Goal: Task Accomplishment & Management: Manage account settings

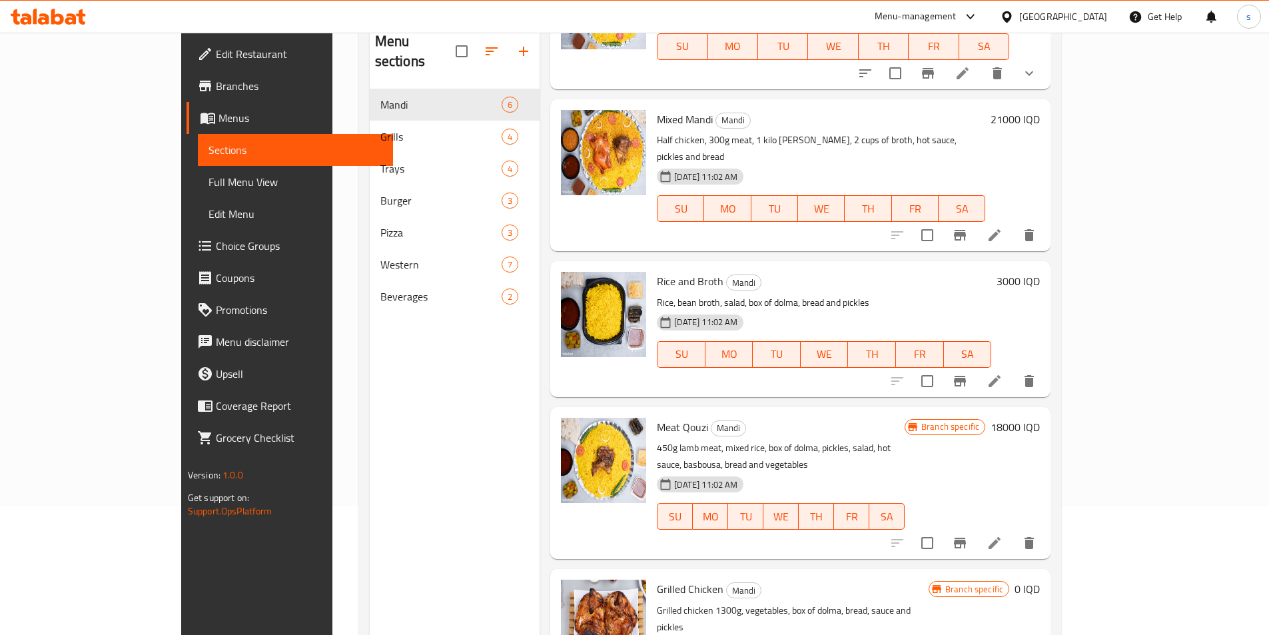
scroll to position [90, 0]
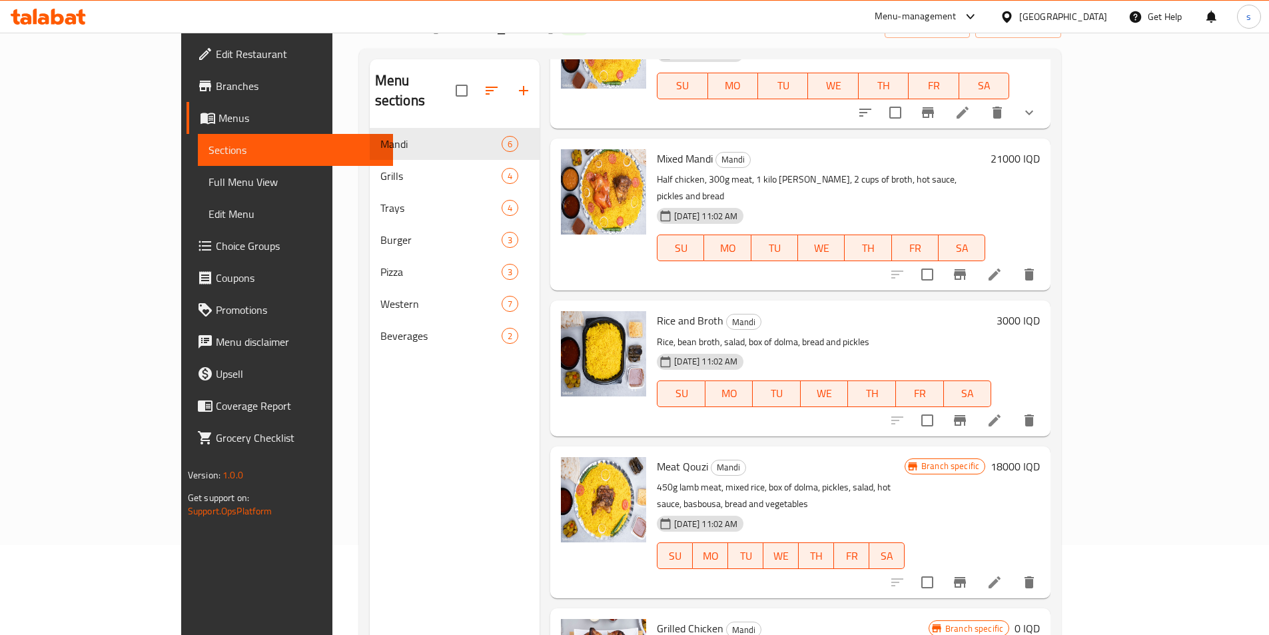
click at [63, 16] on icon at bounding box center [48, 17] width 75 height 16
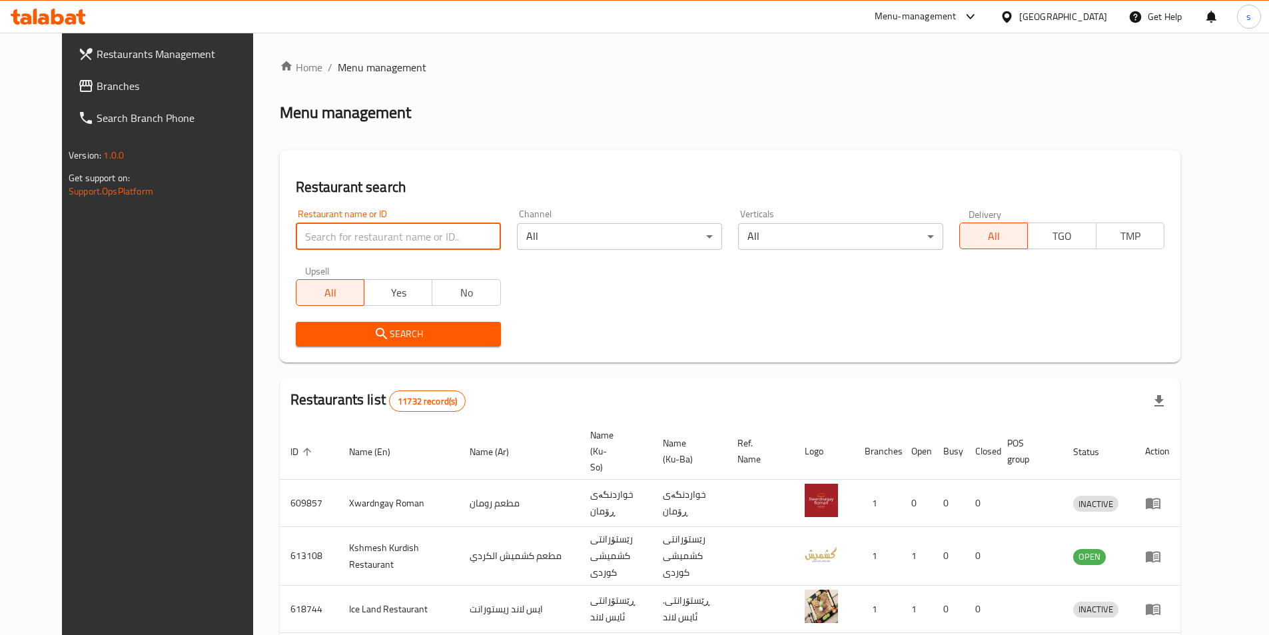
click at [296, 235] on input "search" at bounding box center [398, 236] width 205 height 27
paste input "669530"
type input "669530"
click button "Search" at bounding box center [398, 334] width 205 height 25
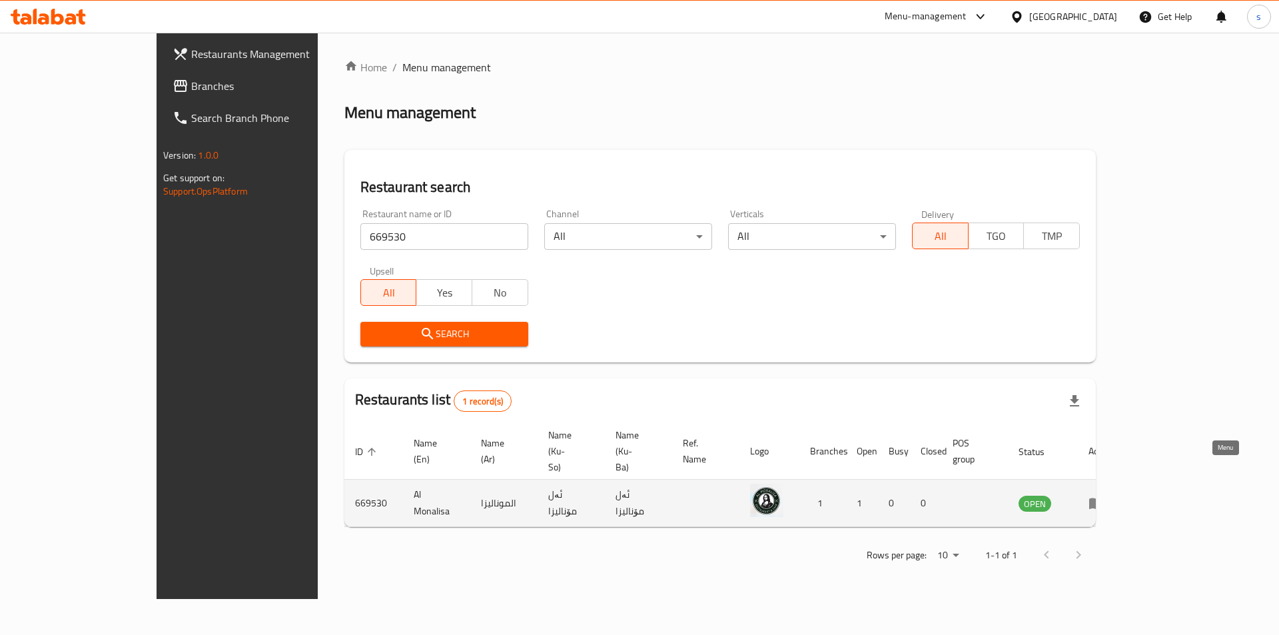
click at [1113, 495] on link "enhanced table" at bounding box center [1100, 503] width 25 height 16
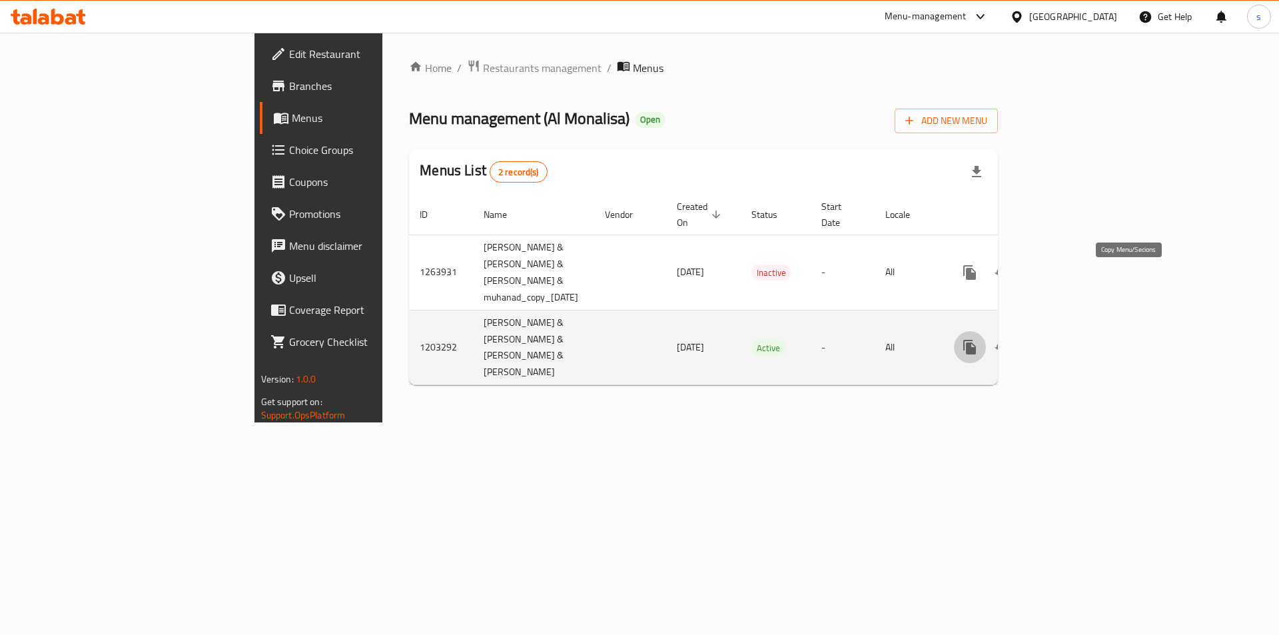
click at [978, 339] on icon "more" at bounding box center [970, 347] width 16 height 16
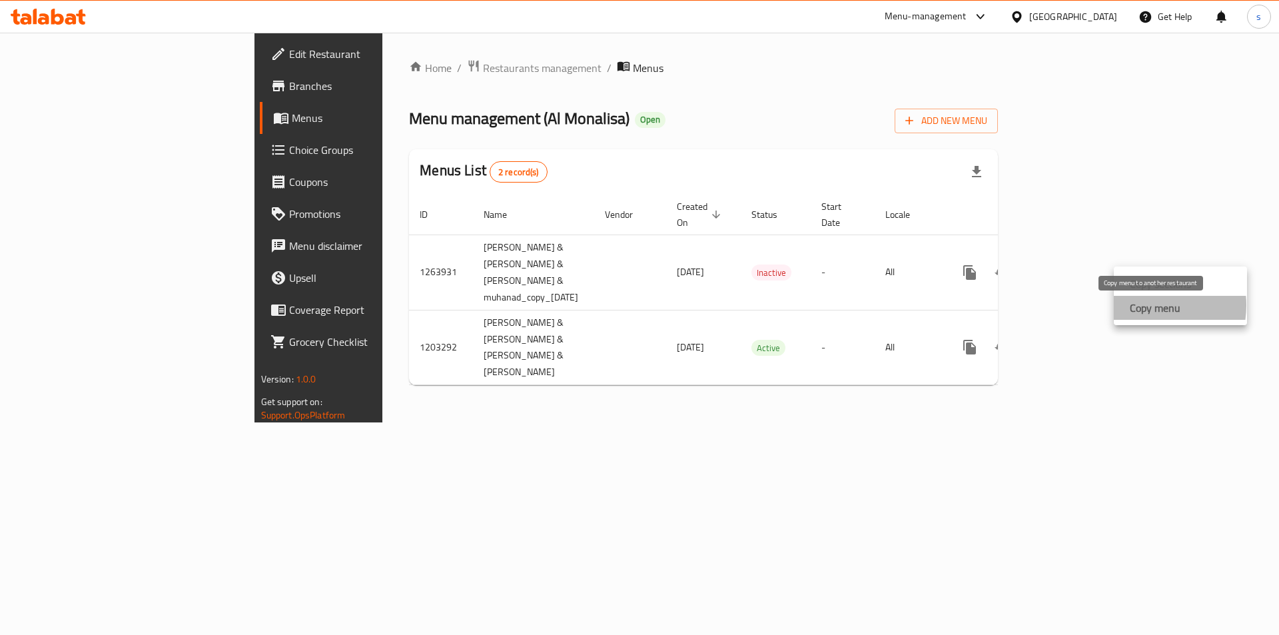
click at [1142, 305] on strong "Copy menu" at bounding box center [1155, 308] width 51 height 16
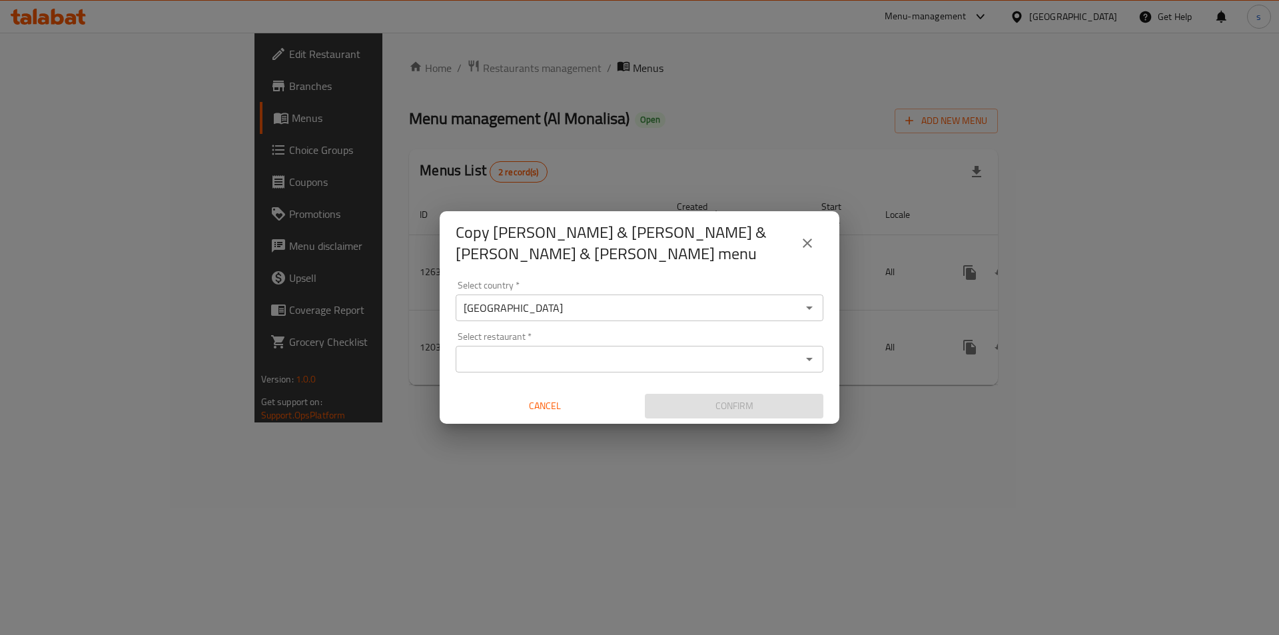
click at [486, 358] on input "Select restaurant   *" at bounding box center [629, 359] width 338 height 19
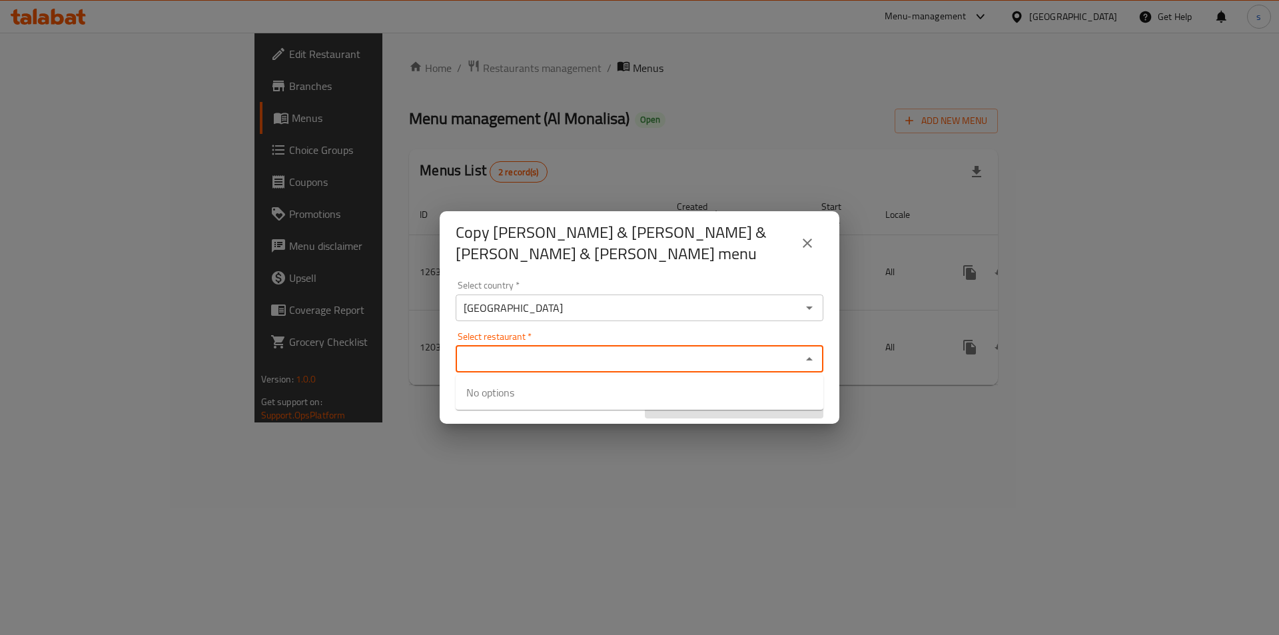
paste input "669530"
type input "669530"
click at [551, 434] on div "Copy [PERSON_NAME] & [PERSON_NAME] & [PERSON_NAME] & [PERSON_NAME] menu Select …" at bounding box center [639, 317] width 1279 height 635
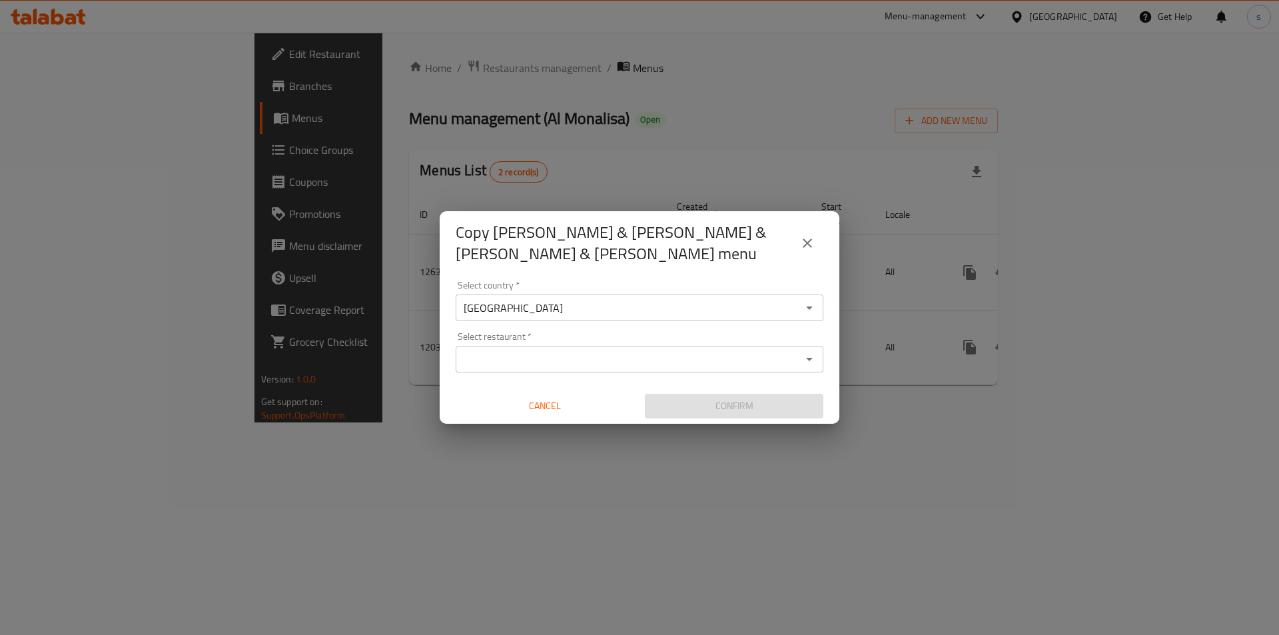
click at [544, 357] on input "Select restaurant   *" at bounding box center [629, 359] width 338 height 19
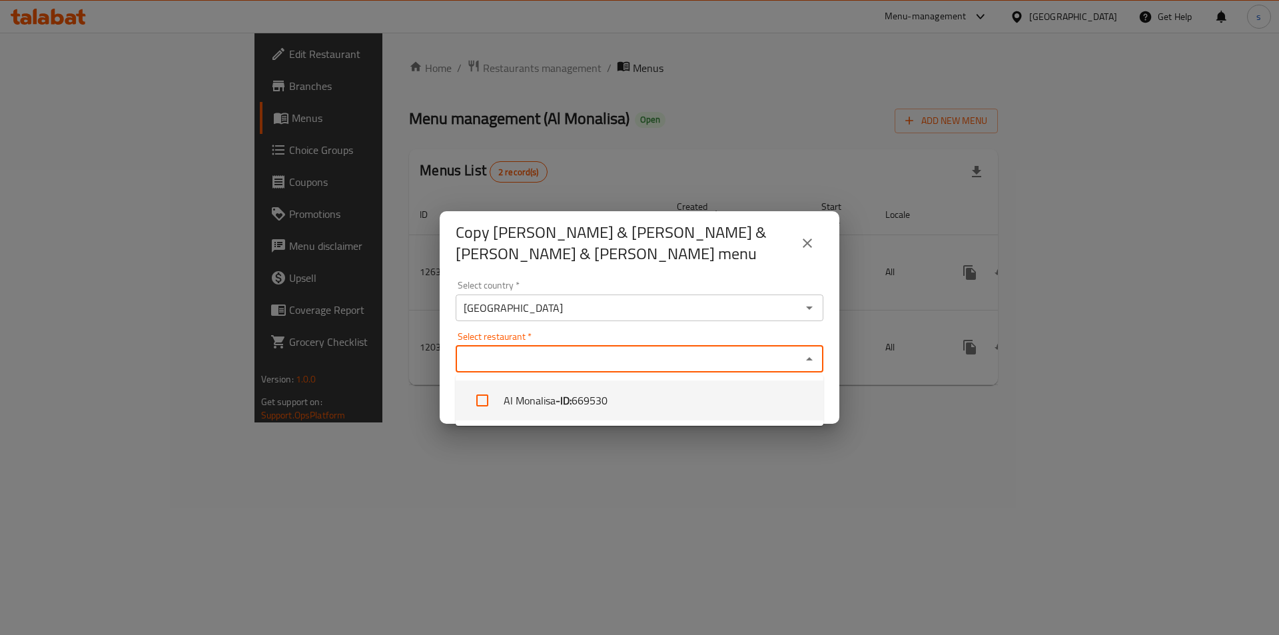
click at [554, 400] on li "Al [PERSON_NAME] - ID: 669530" at bounding box center [640, 400] width 368 height 40
checkbox input "true"
click at [659, 490] on div "Copy [PERSON_NAME] & [PERSON_NAME] & [PERSON_NAME] & [PERSON_NAME] menu Select …" at bounding box center [639, 317] width 1279 height 635
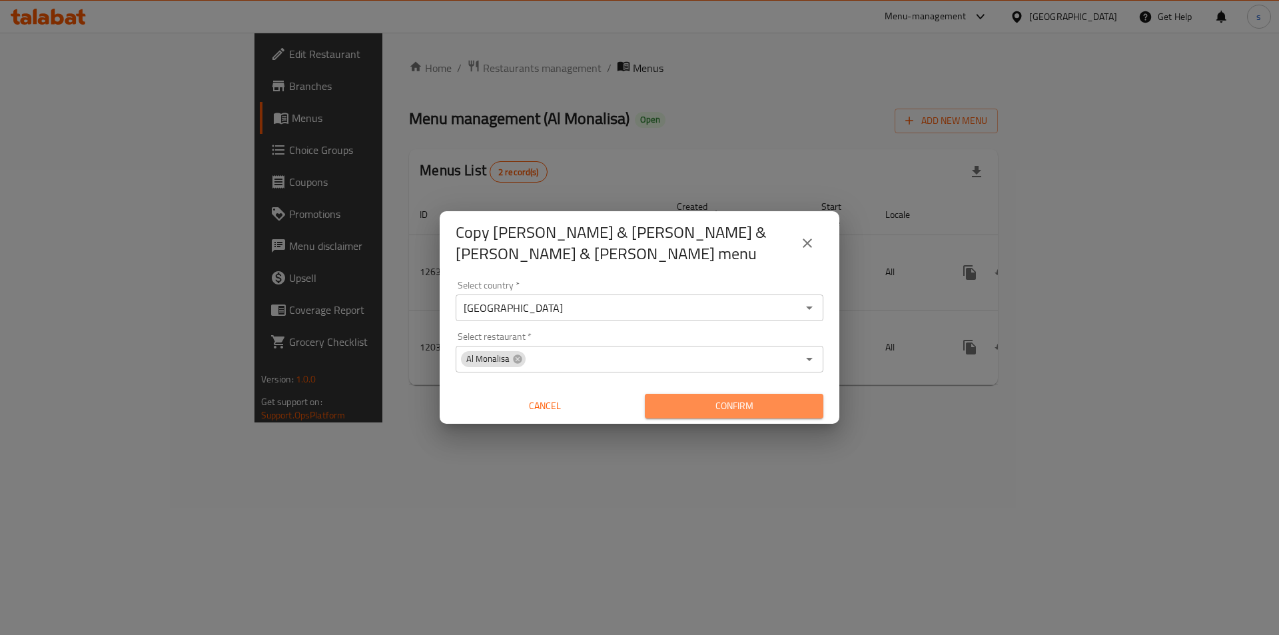
click at [717, 394] on button "Confirm" at bounding box center [734, 406] width 179 height 25
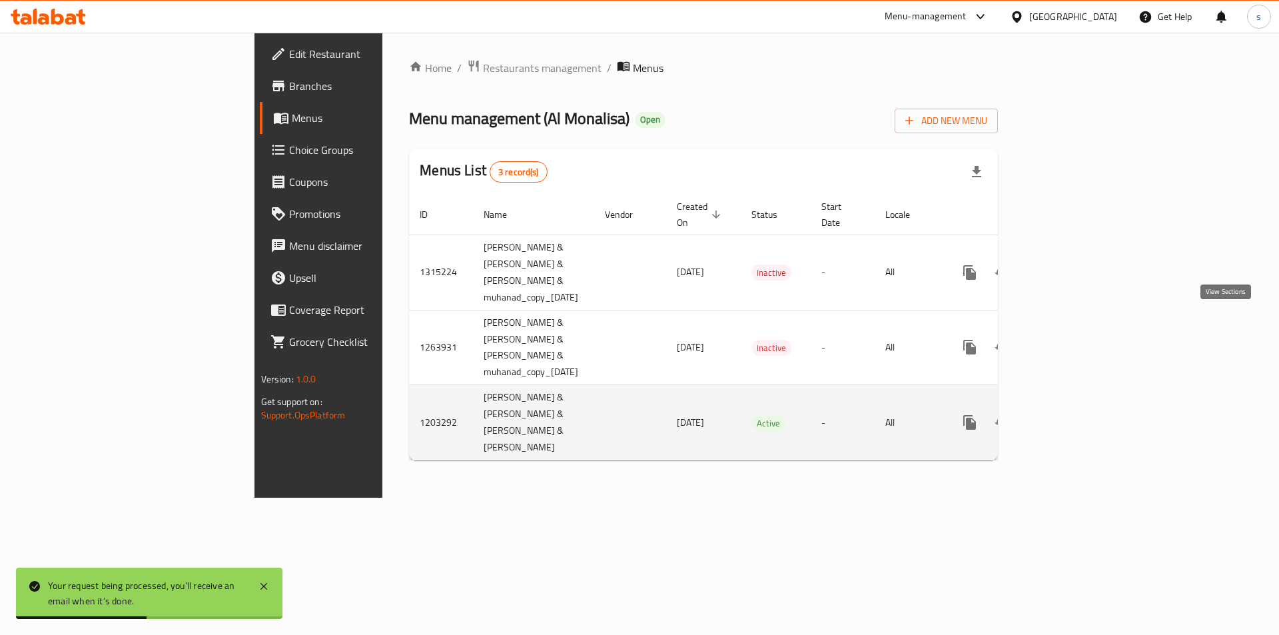
click at [1074, 414] on icon "enhanced table" at bounding box center [1066, 422] width 16 height 16
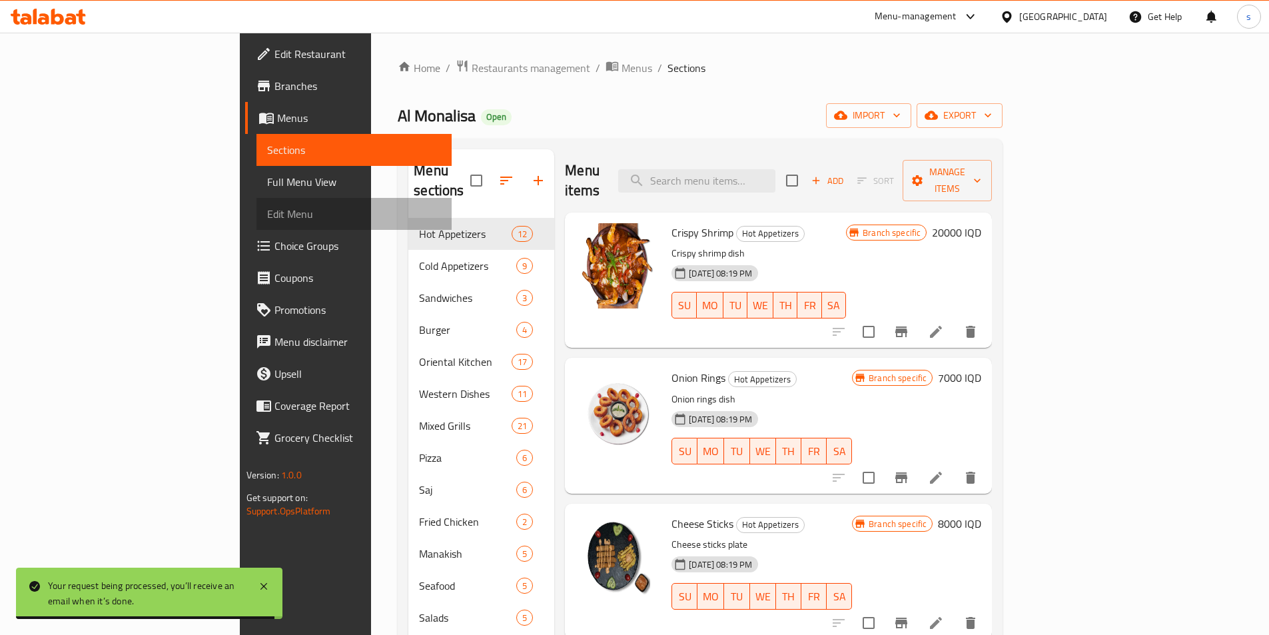
click at [267, 218] on span "Edit Menu" at bounding box center [354, 214] width 174 height 16
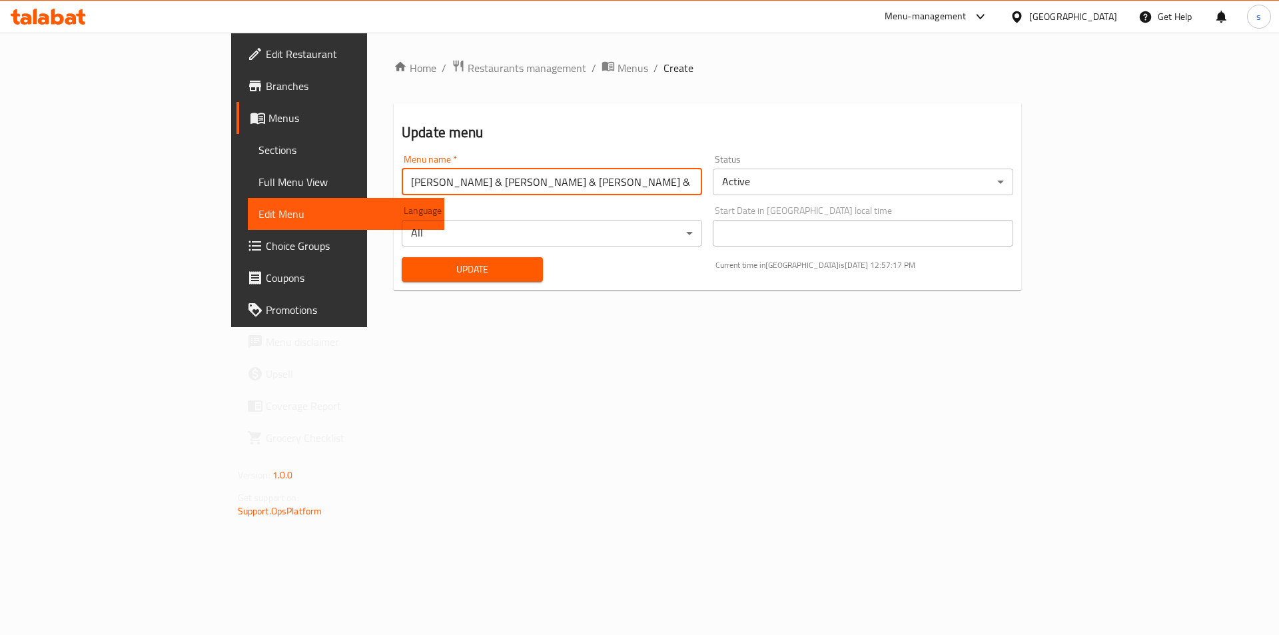
drag, startPoint x: 501, startPoint y: 184, endPoint x: 206, endPoint y: 202, distance: 295.7
click at [231, 202] on div "Edit Restaurant Branches Menus Sections Full Menu View Edit Menu Choice Groups …" at bounding box center [639, 180] width 817 height 294
type input "last menu"
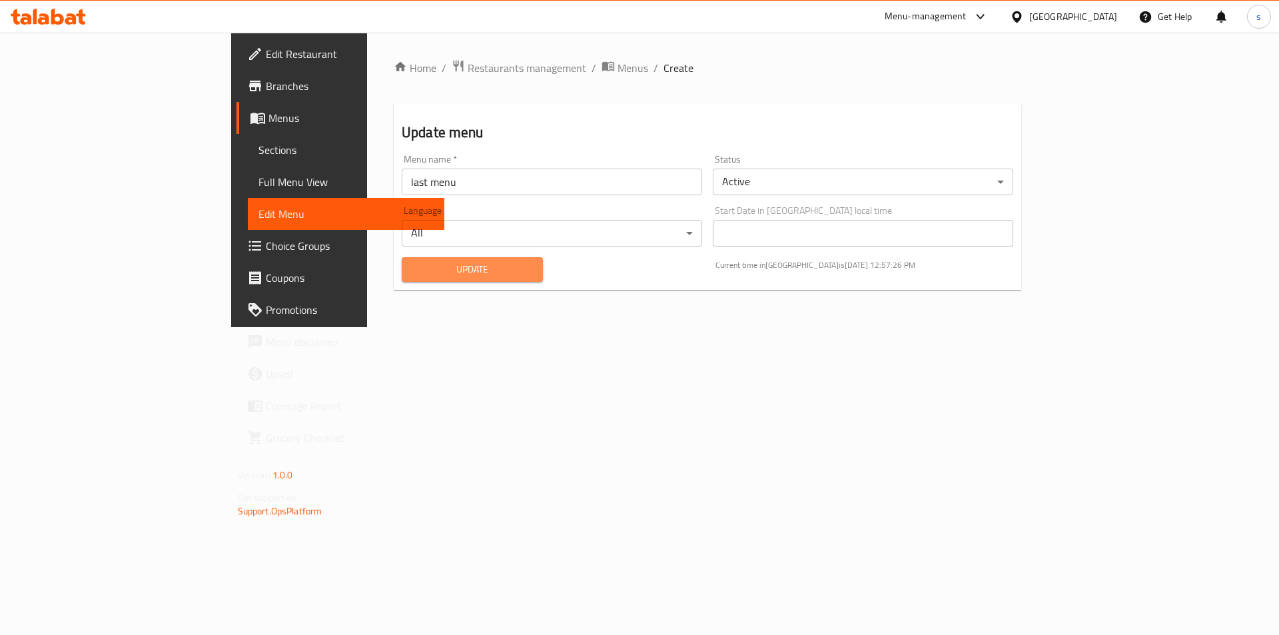
click at [416, 278] on button "Update" at bounding box center [472, 269] width 141 height 25
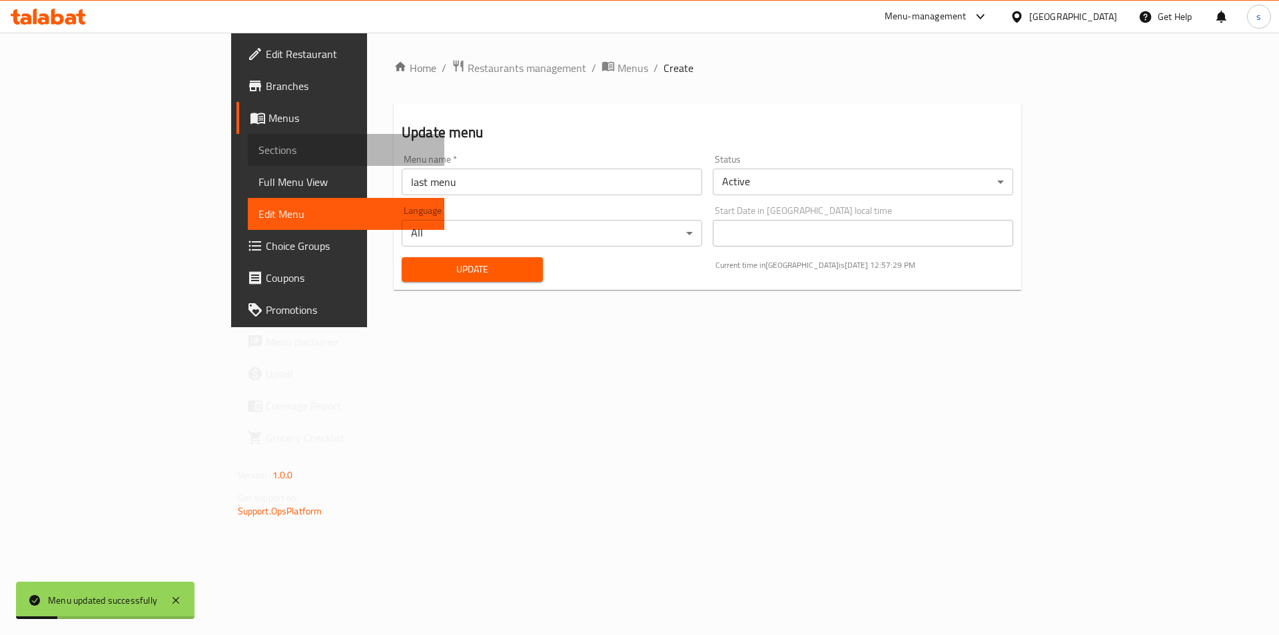
click at [258, 145] on span "Sections" at bounding box center [346, 150] width 176 height 16
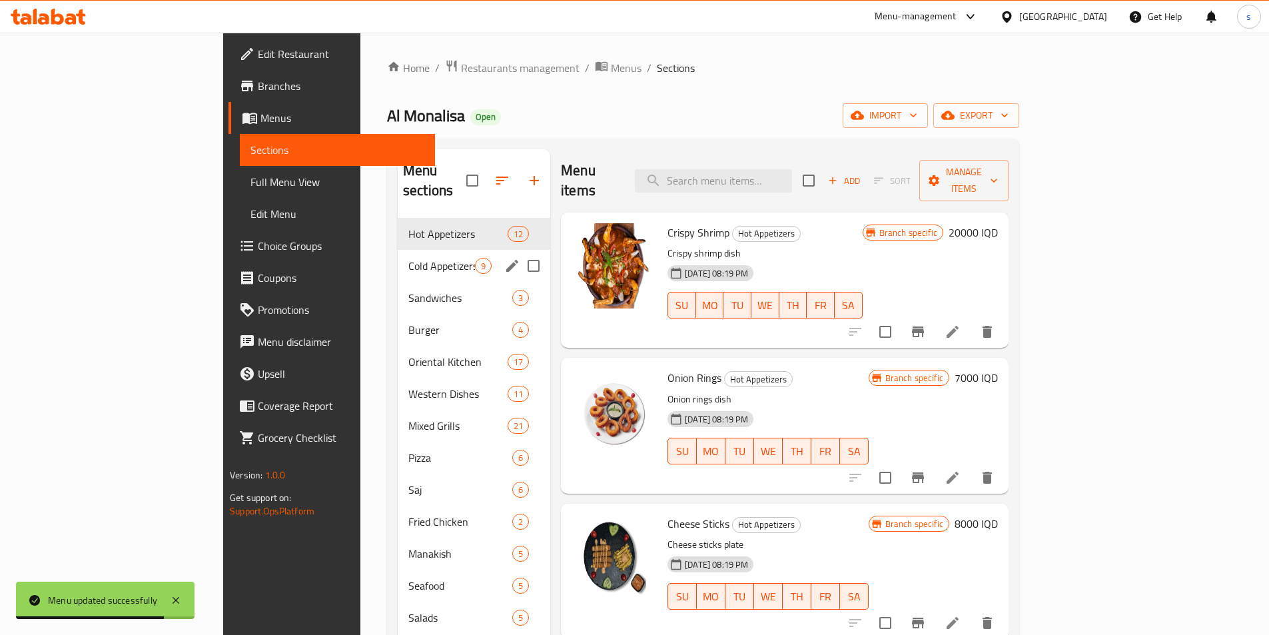
click at [408, 258] on span "Cold Appetizers" at bounding box center [441, 266] width 67 height 16
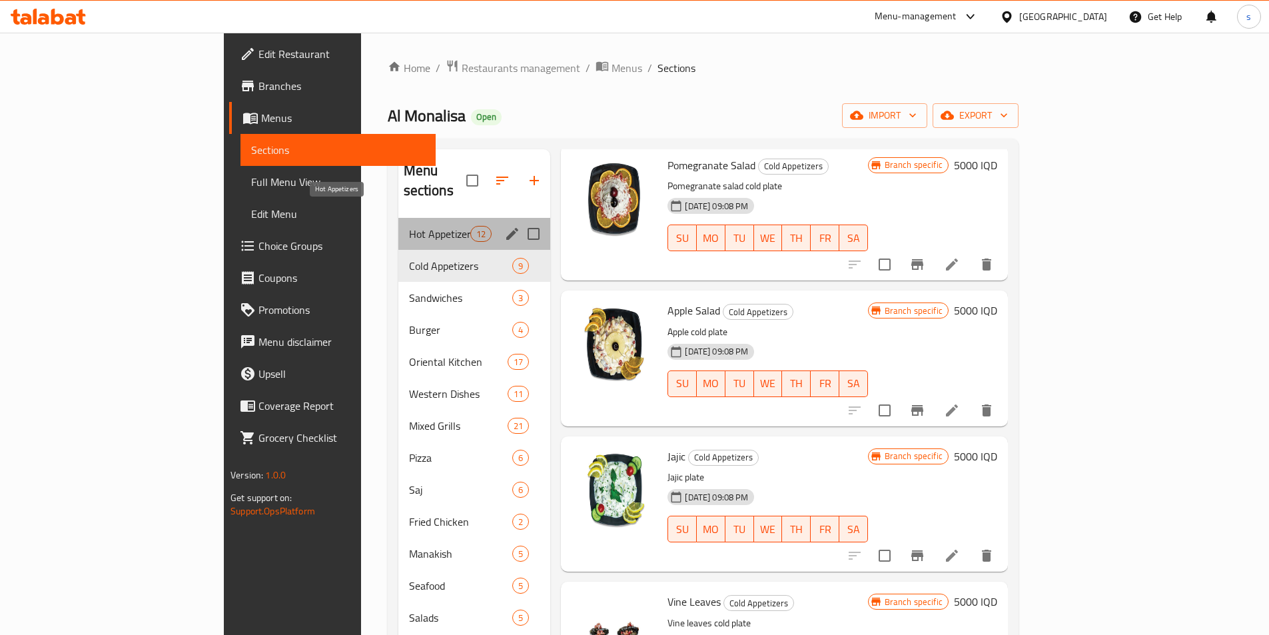
click at [409, 226] on span "Hot Appetizers" at bounding box center [440, 234] width 62 height 16
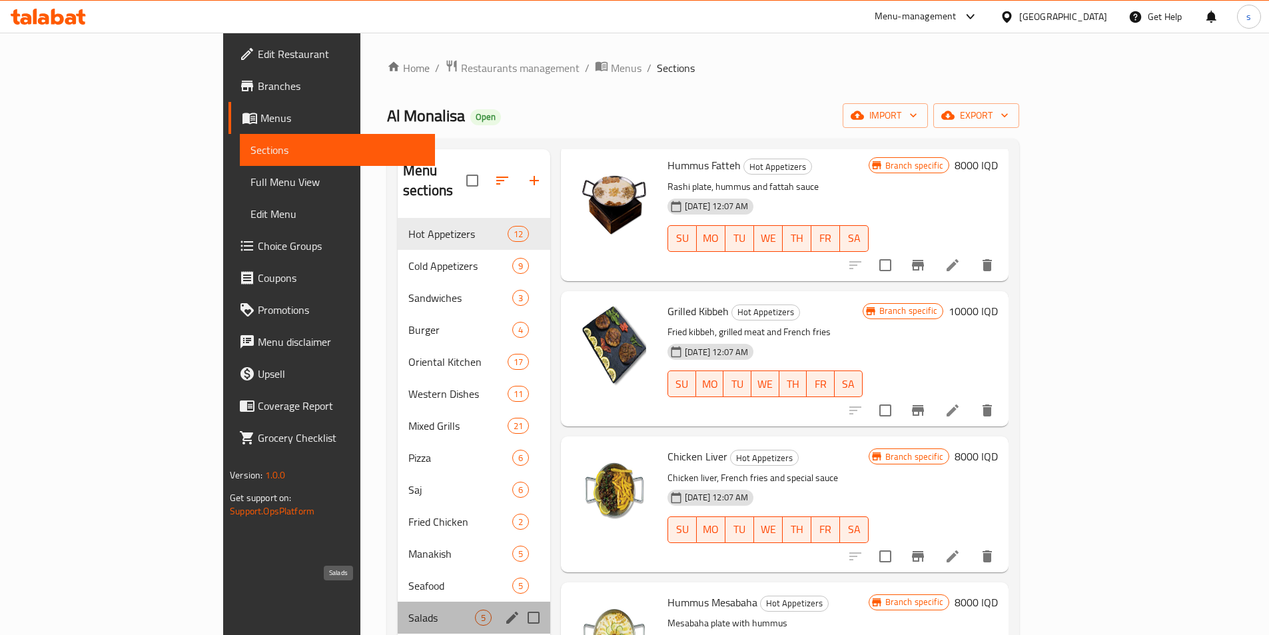
click at [408, 609] on span "Salads" at bounding box center [441, 617] width 67 height 16
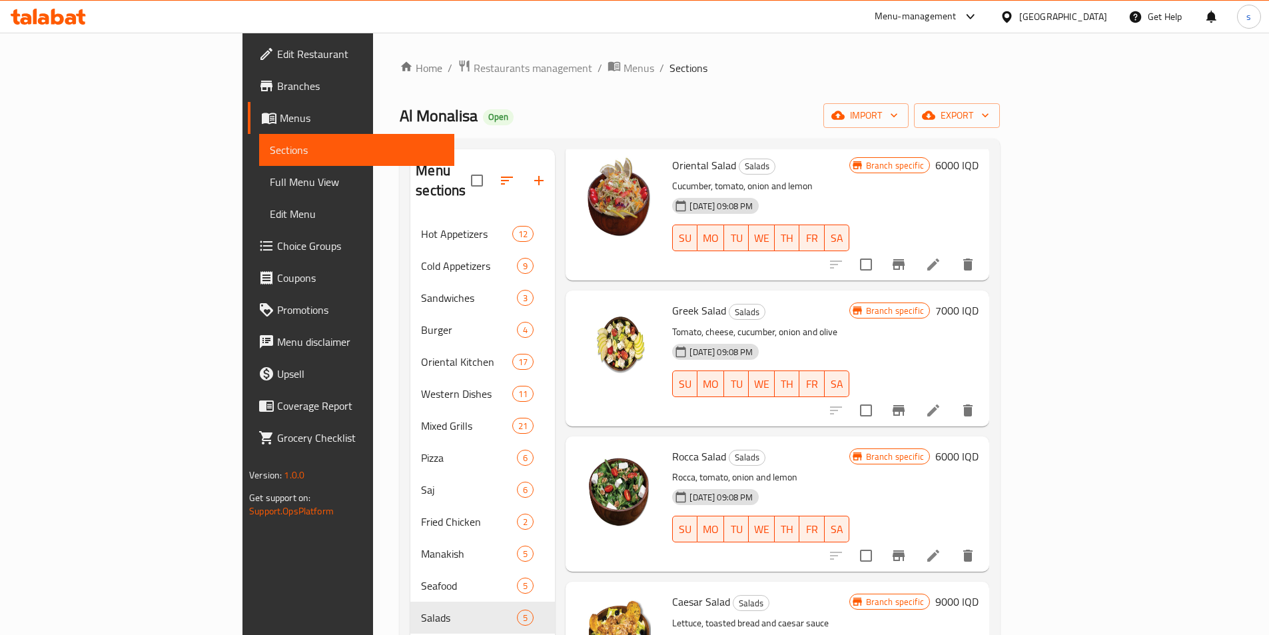
scroll to position [61, 0]
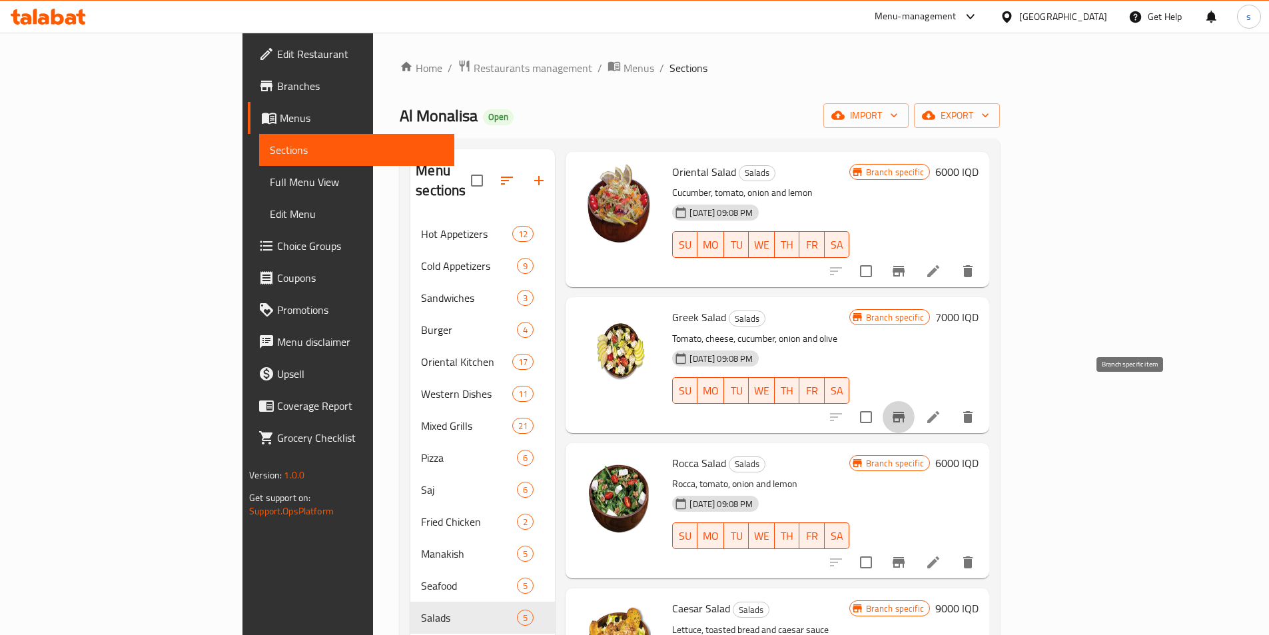
click at [915, 401] on button "Branch-specific-item" at bounding box center [899, 417] width 32 height 32
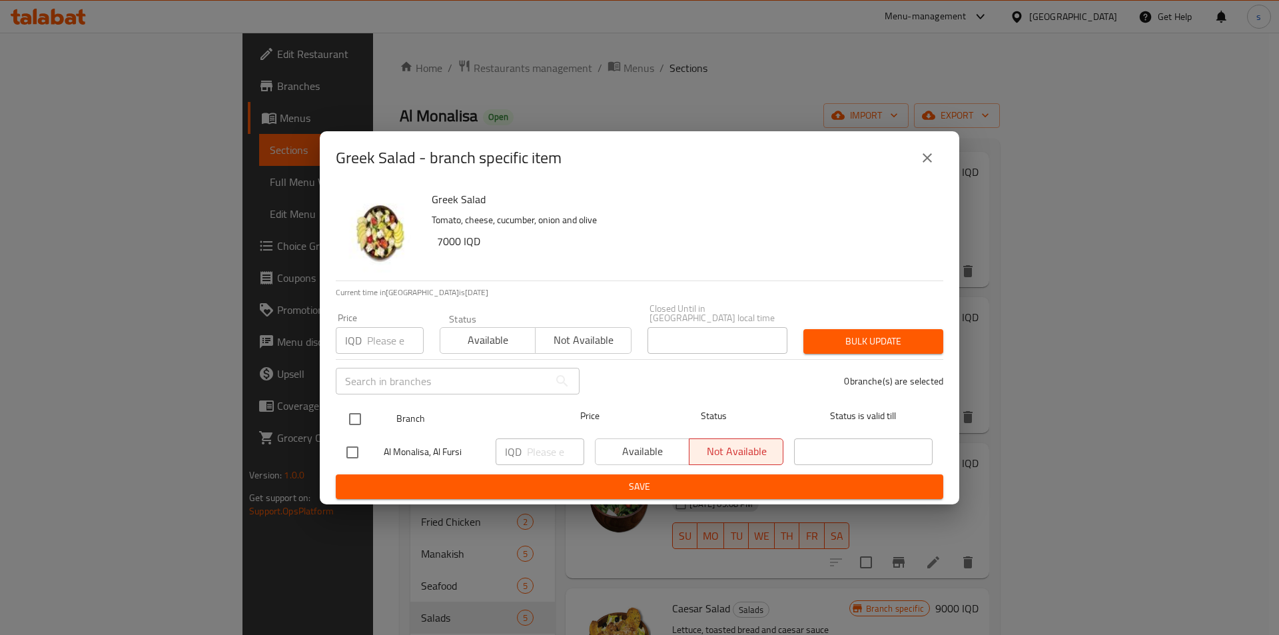
click at [358, 406] on input "checkbox" at bounding box center [355, 419] width 28 height 28
checkbox input "true"
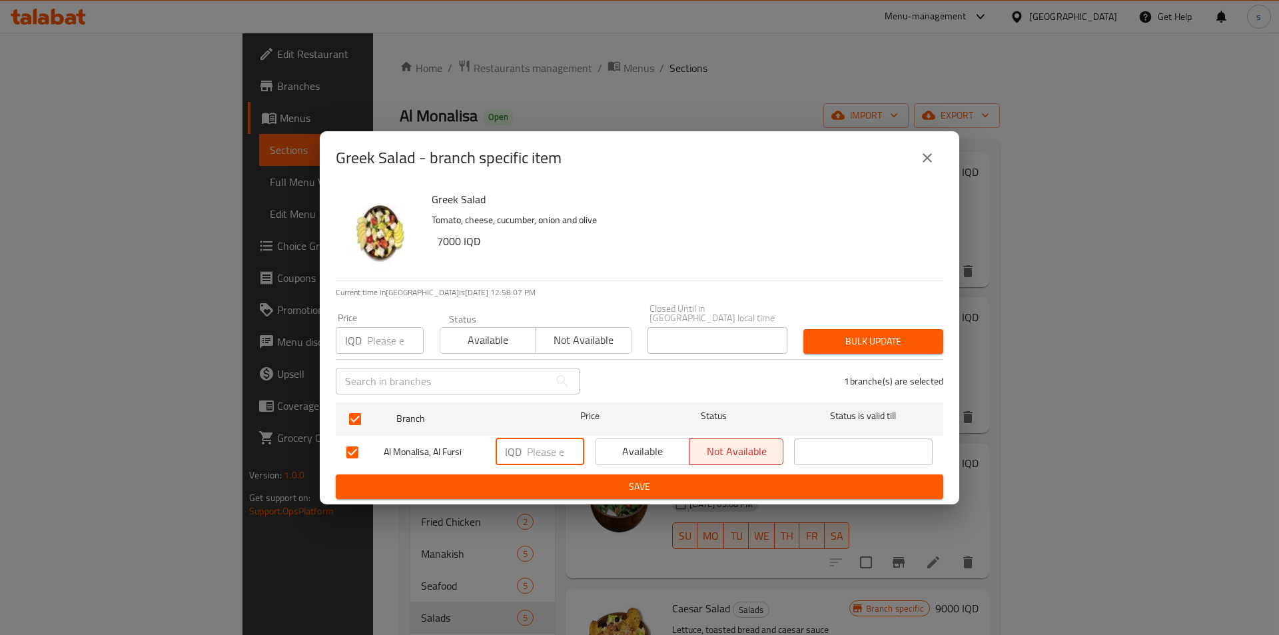
click at [546, 450] on input "number" at bounding box center [555, 451] width 57 height 27
type input "7500"
click at [539, 468] on ul "Branch Price Status Status is valid till Al [PERSON_NAME], Al Fursi IQD 7500 ​ …" at bounding box center [639, 435] width 607 height 77
click at [542, 478] on span "Save" at bounding box center [639, 486] width 586 height 17
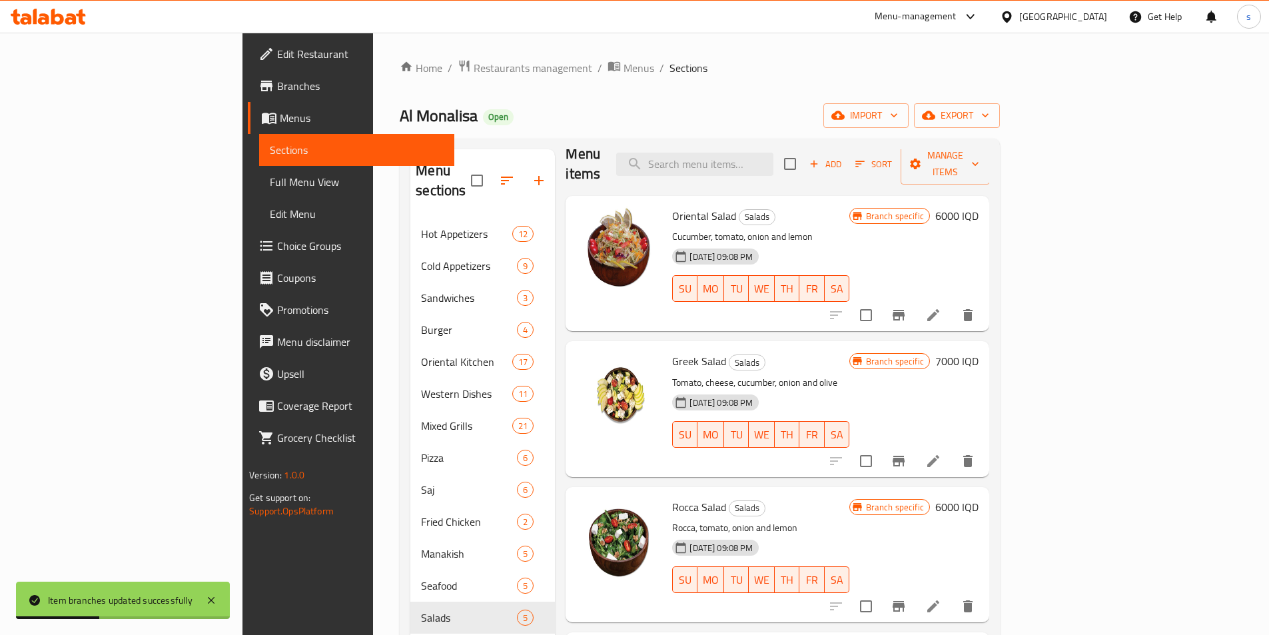
scroll to position [4, 0]
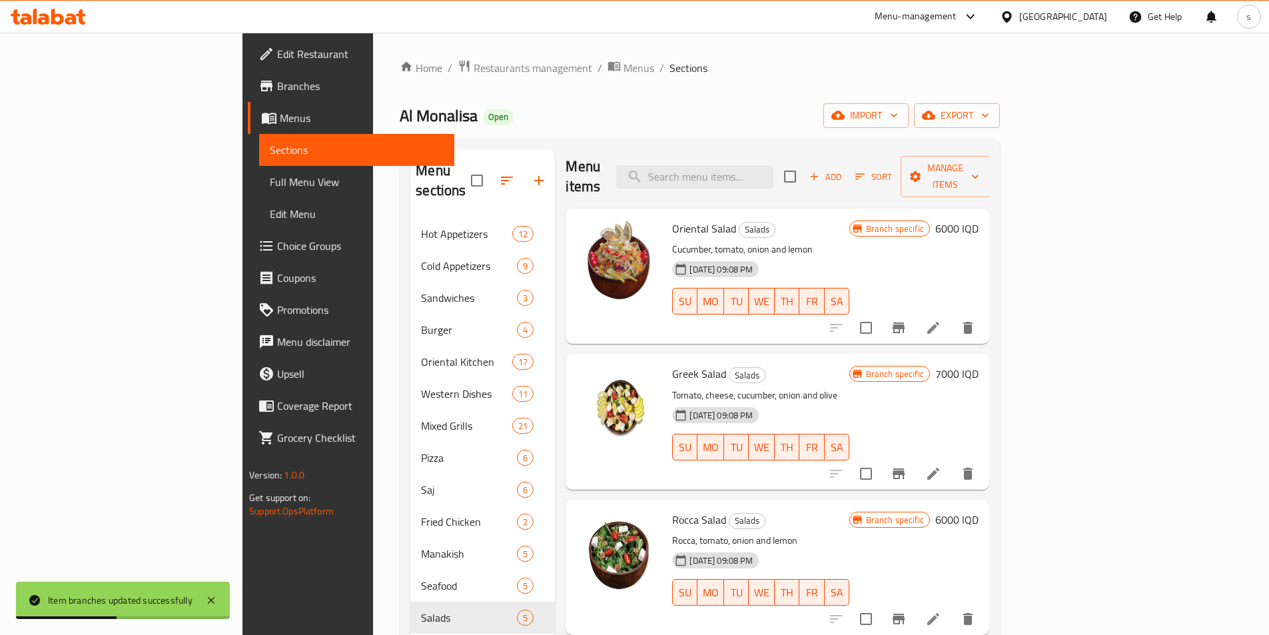
click at [905, 322] on icon "Branch-specific-item" at bounding box center [899, 327] width 12 height 11
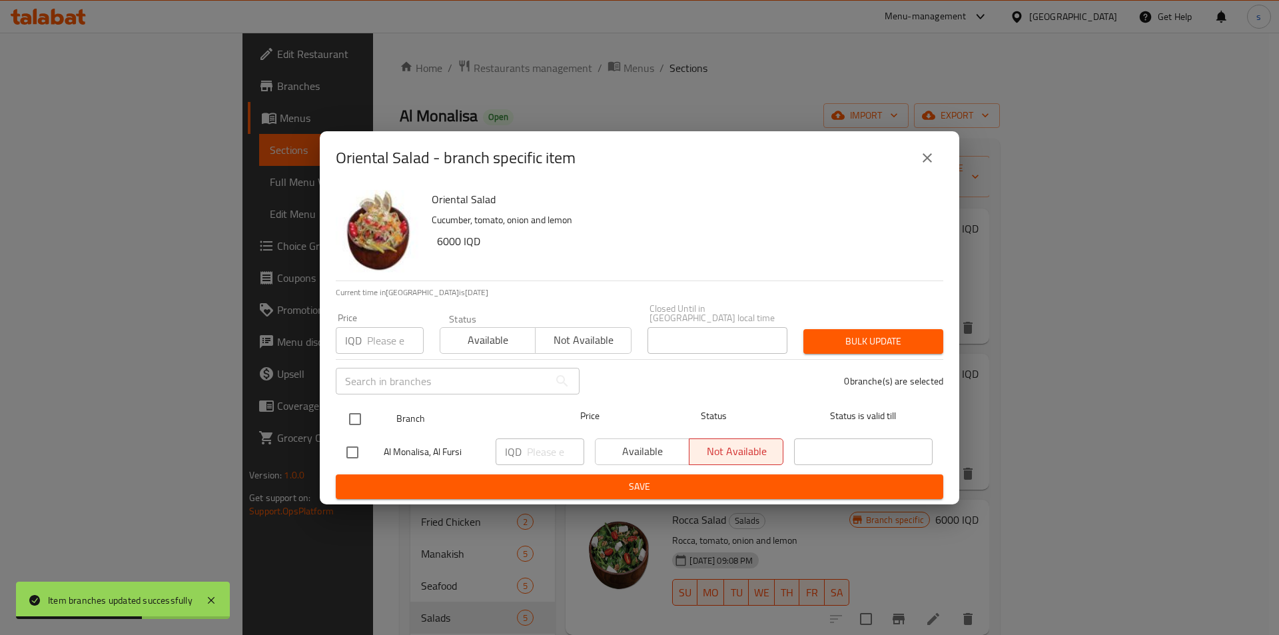
click at [356, 406] on input "checkbox" at bounding box center [355, 419] width 28 height 28
checkbox input "true"
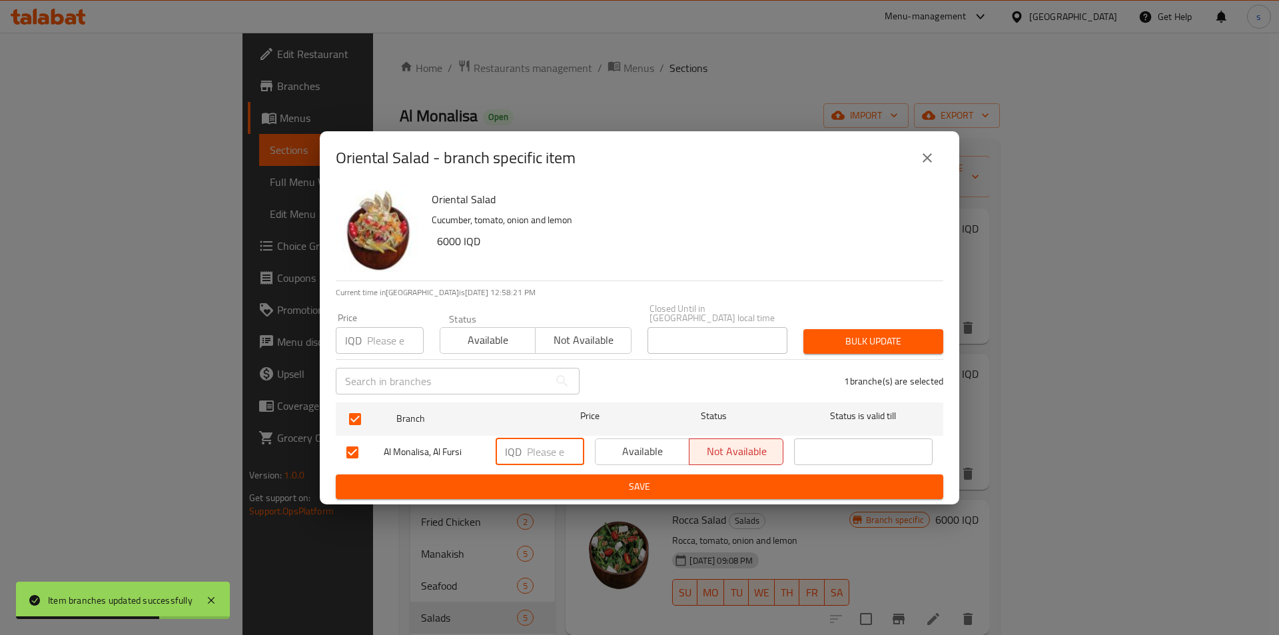
click at [547, 440] on input "number" at bounding box center [555, 451] width 57 height 27
type input "7000"
click at [538, 478] on span "Save" at bounding box center [639, 486] width 586 height 17
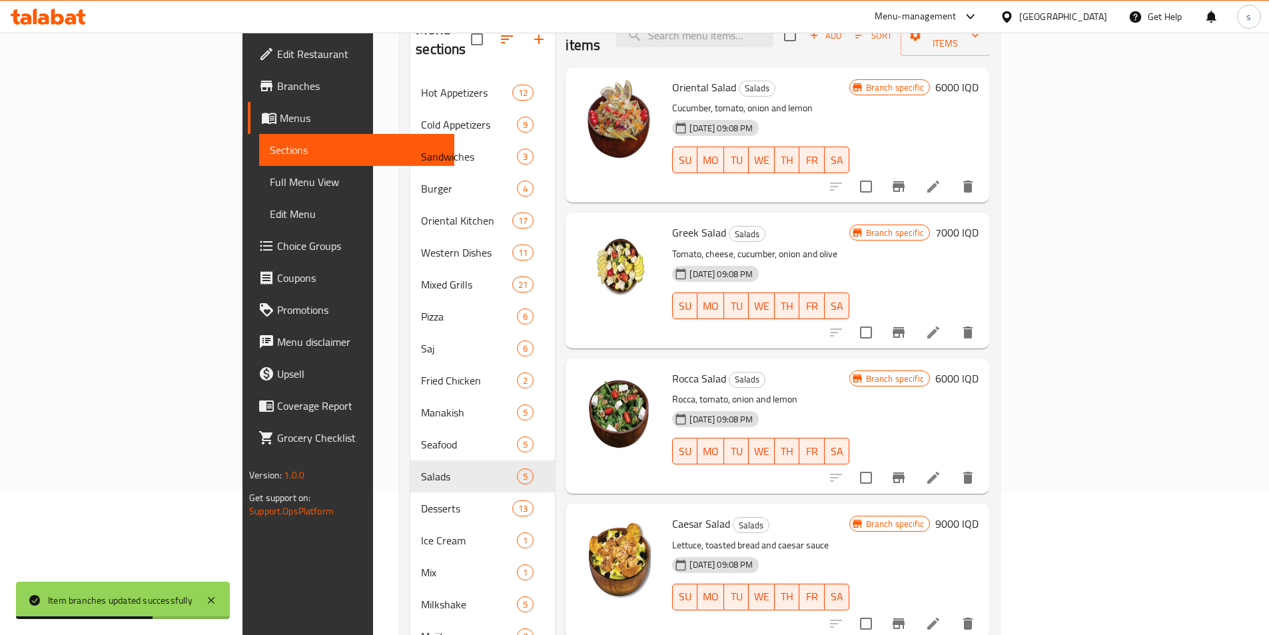
scroll to position [143, 0]
click at [907, 468] on icon "Branch-specific-item" at bounding box center [899, 476] width 16 height 16
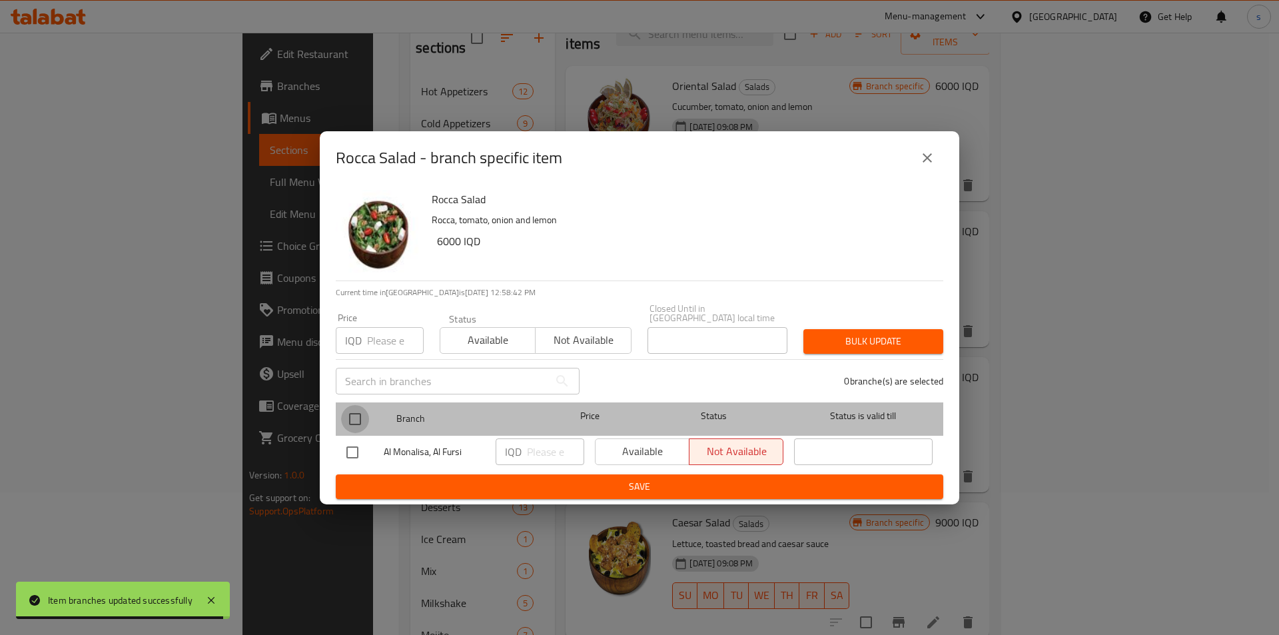
click at [351, 420] on input "checkbox" at bounding box center [355, 419] width 28 height 28
checkbox input "true"
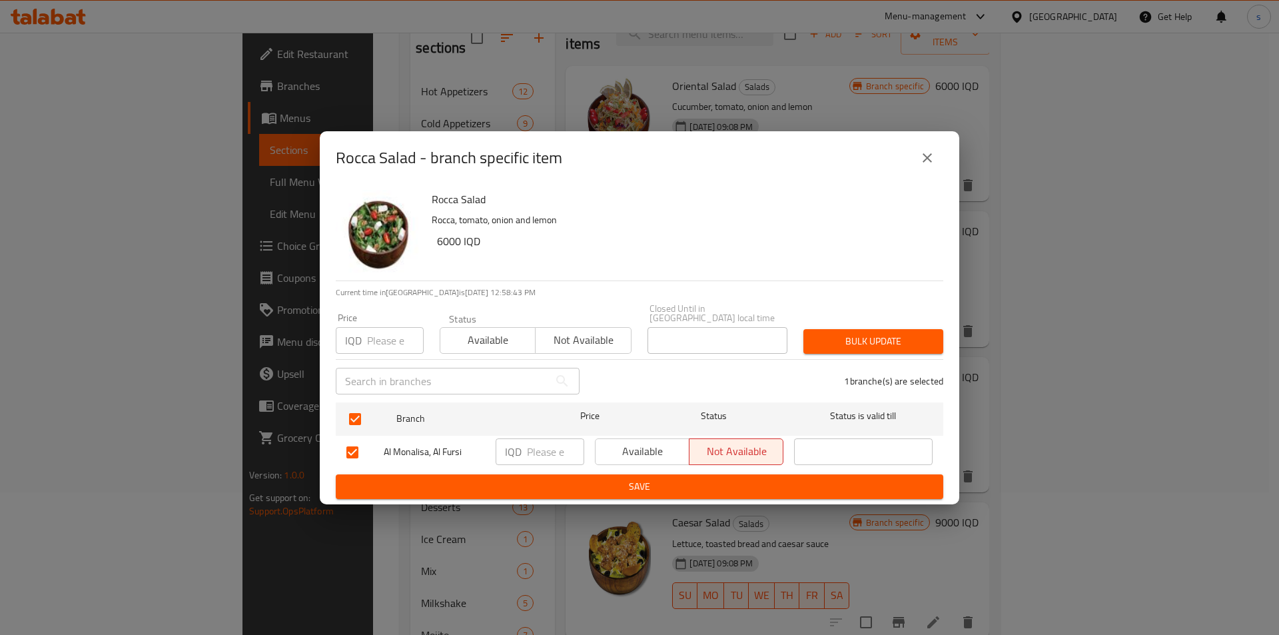
click at [546, 448] on input "number" at bounding box center [555, 451] width 57 height 27
type input "7000"
click at [550, 478] on span "Save" at bounding box center [639, 486] width 586 height 17
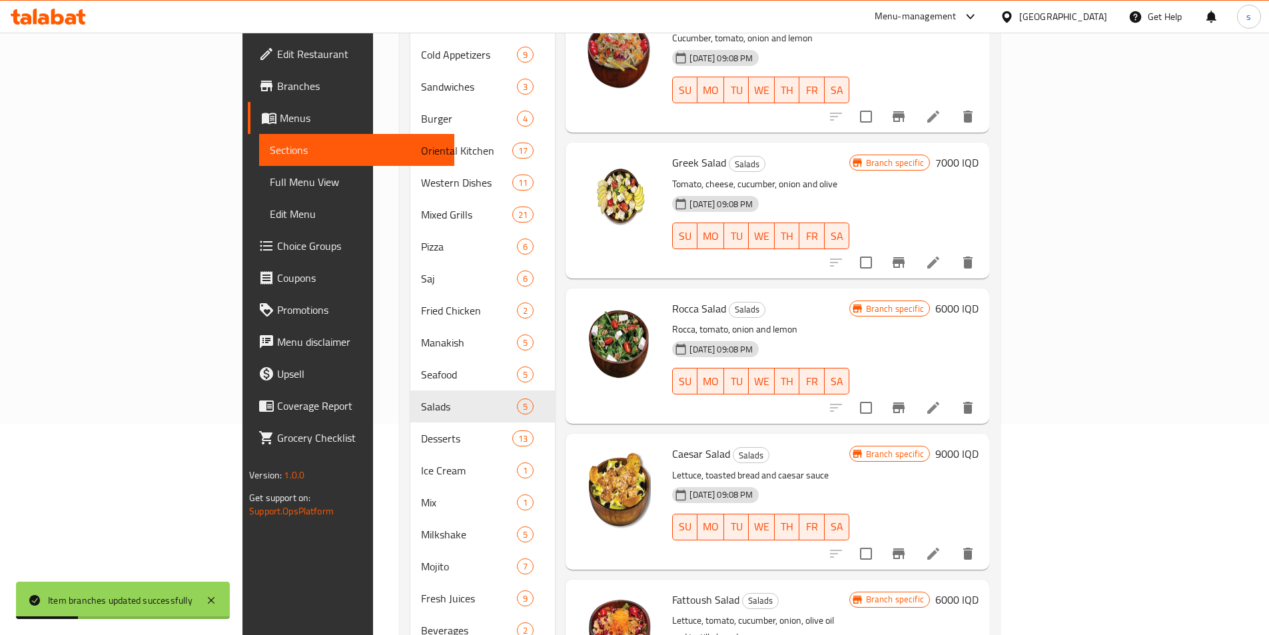
scroll to position [245, 0]
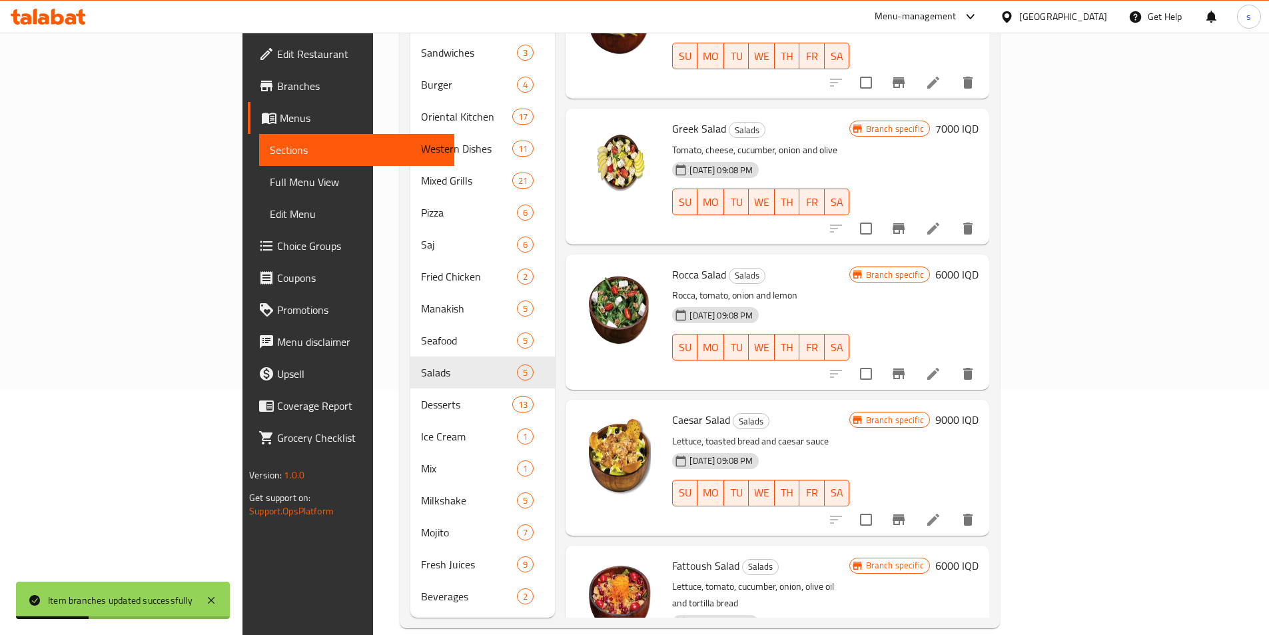
click at [907, 512] on icon "Branch-specific-item" at bounding box center [899, 520] width 16 height 16
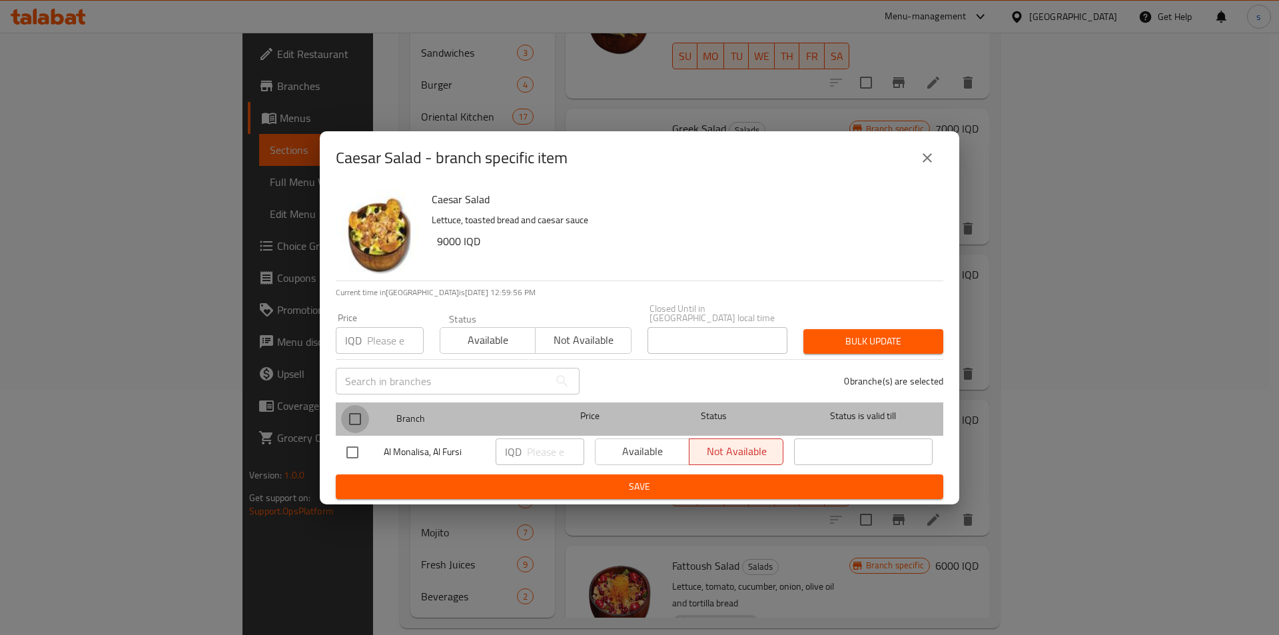
click at [355, 412] on input "checkbox" at bounding box center [355, 419] width 28 height 28
checkbox input "true"
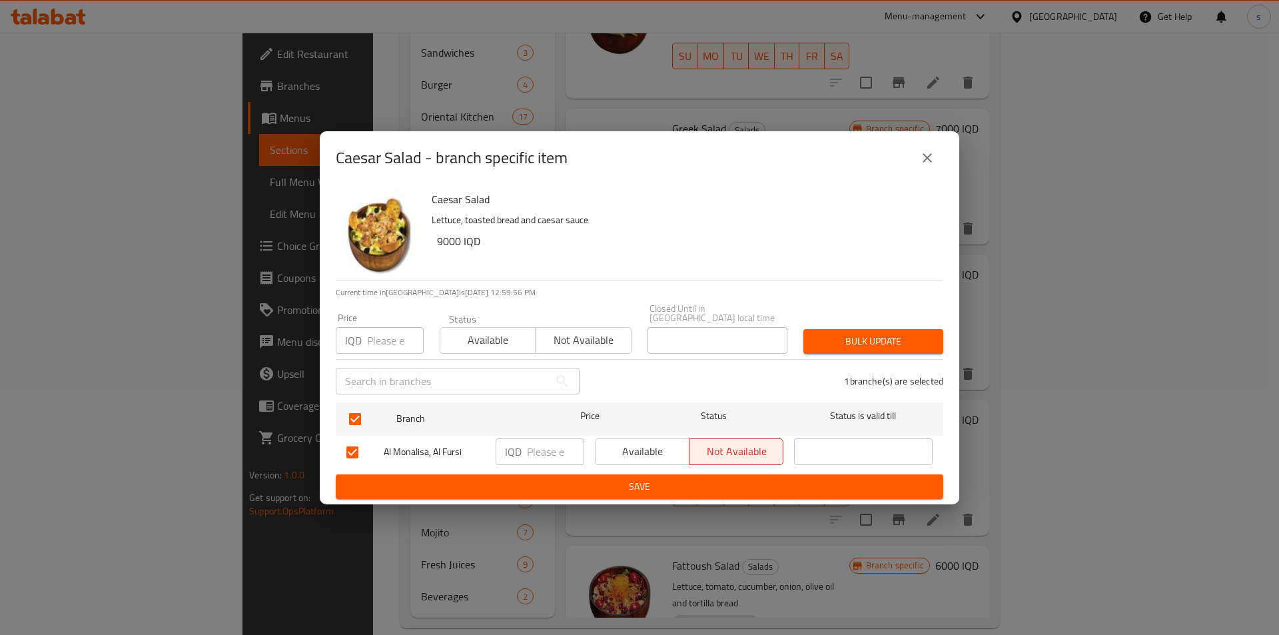
click at [542, 444] on input "number" at bounding box center [555, 451] width 57 height 27
type input "10000"
click at [550, 478] on span "Save" at bounding box center [639, 486] width 586 height 17
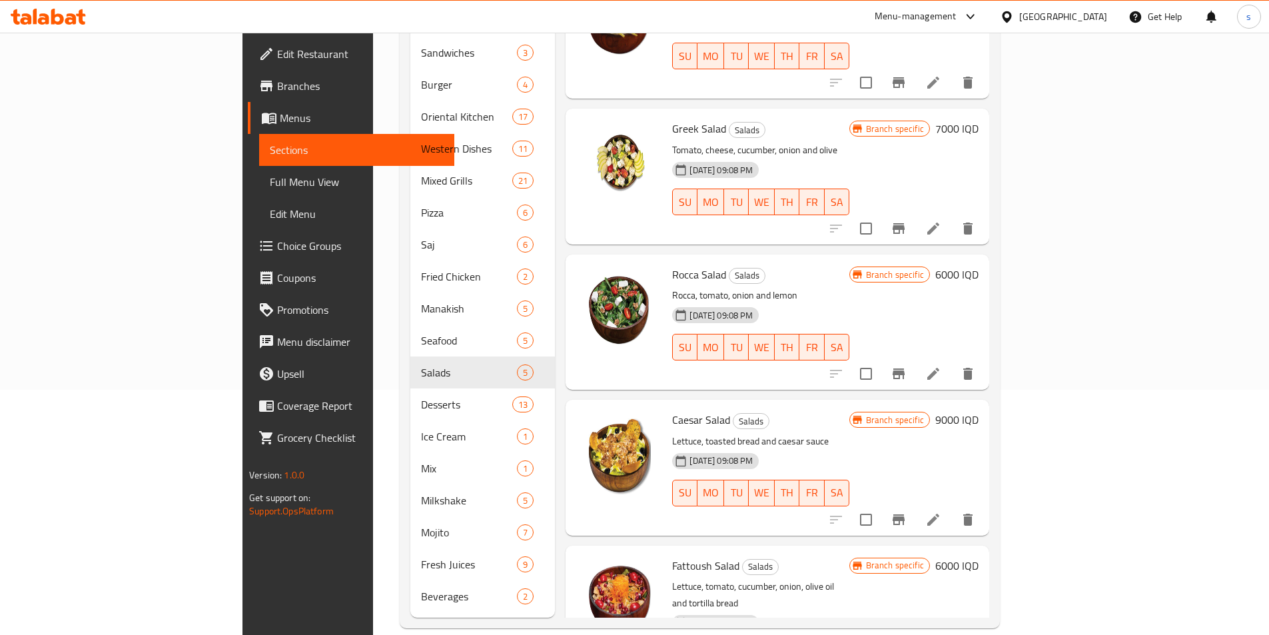
click at [989, 406] on div "Caesar Salad Salads Lettuce, toasted bread and caesar sauce [DATE] 09:08 PM SU …" at bounding box center [778, 467] width 424 height 135
click at [1000, 406] on div "Menu sections Hot Appetizers 12 Cold Appetizers 9 Sandwiches 3 Burger 4 Orienta…" at bounding box center [700, 260] width 600 height 735
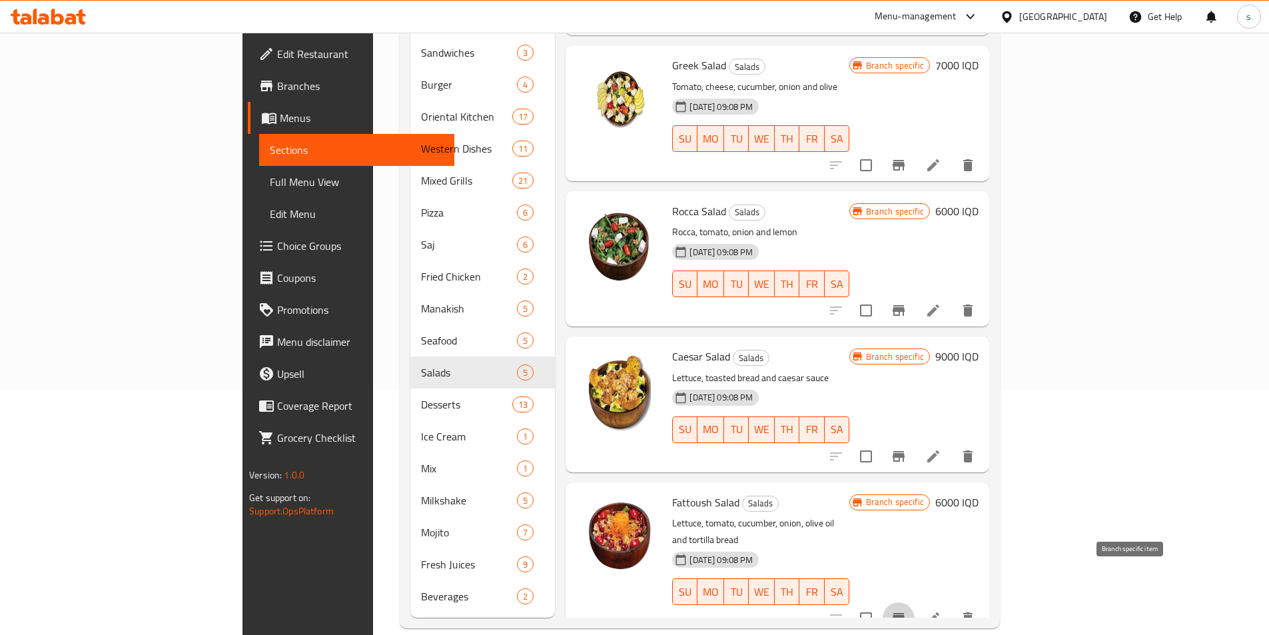
click at [905, 613] on icon "Branch-specific-item" at bounding box center [899, 618] width 12 height 11
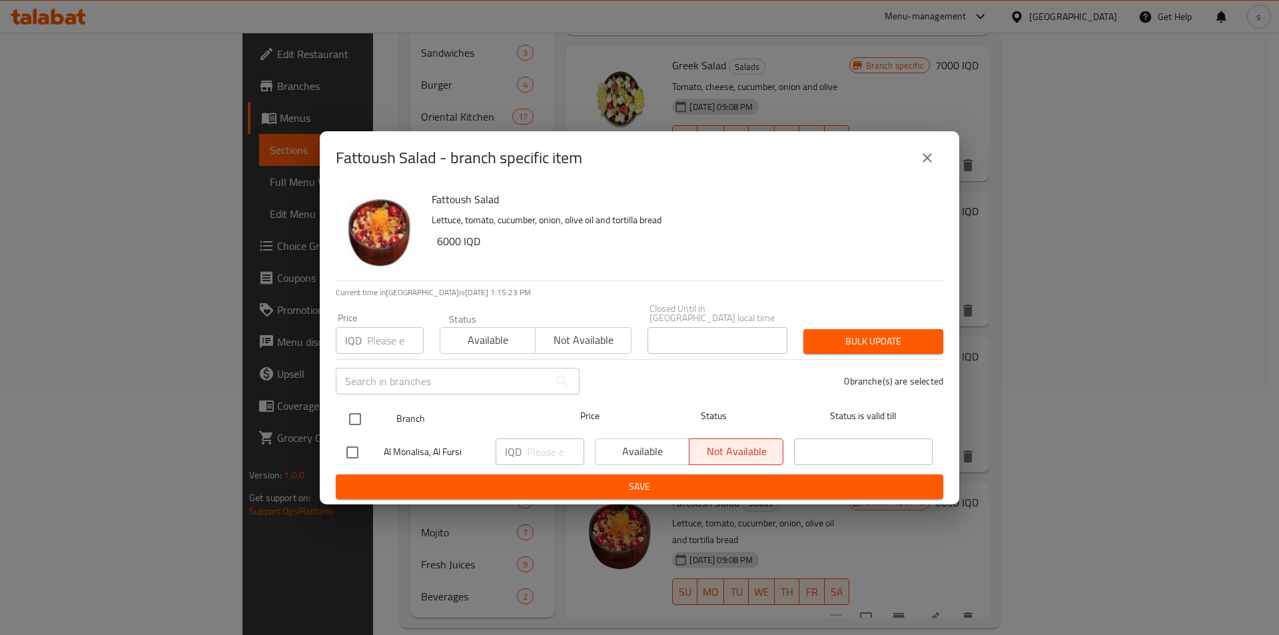
click at [345, 415] on input "checkbox" at bounding box center [355, 419] width 28 height 28
checkbox input "true"
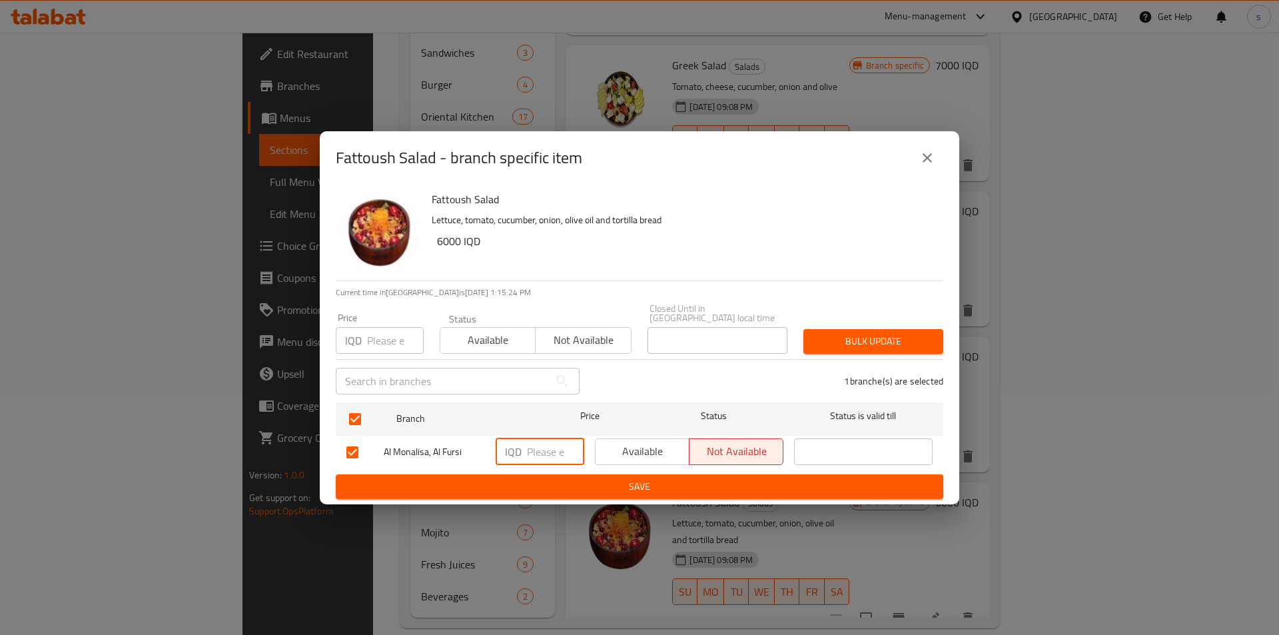
click at [538, 449] on input "number" at bounding box center [555, 451] width 57 height 27
type input "7000"
click at [554, 482] on span "Save" at bounding box center [639, 486] width 586 height 17
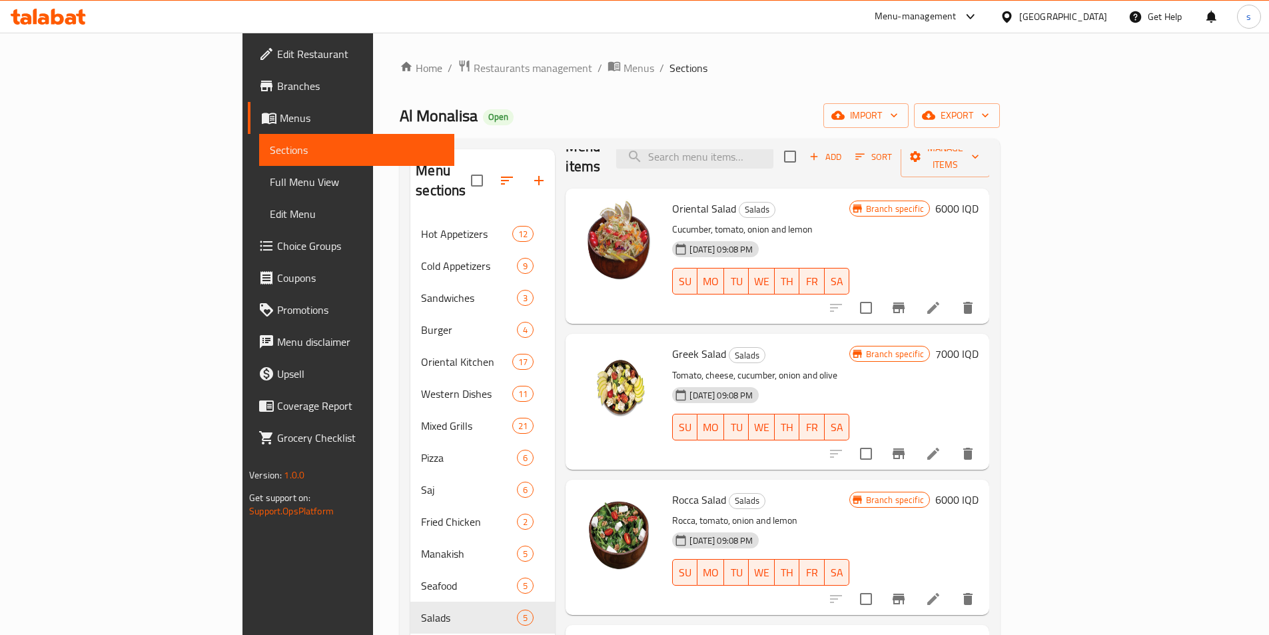
scroll to position [0, 0]
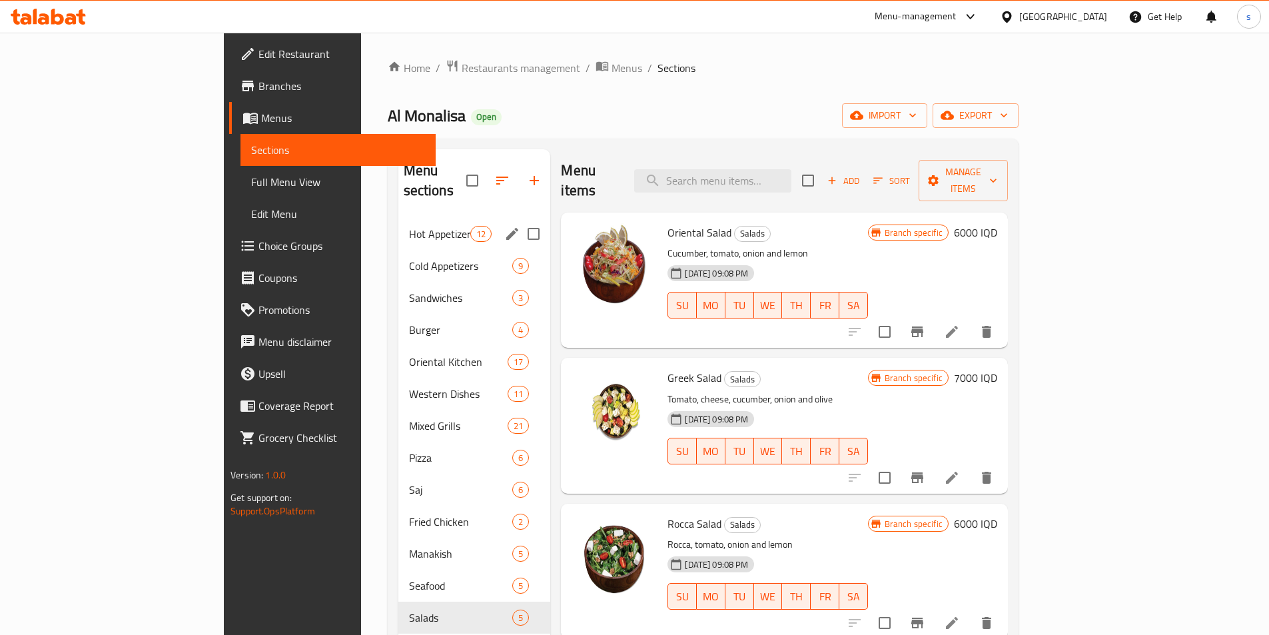
click at [409, 226] on span "Hot Appetizers" at bounding box center [440, 234] width 62 height 16
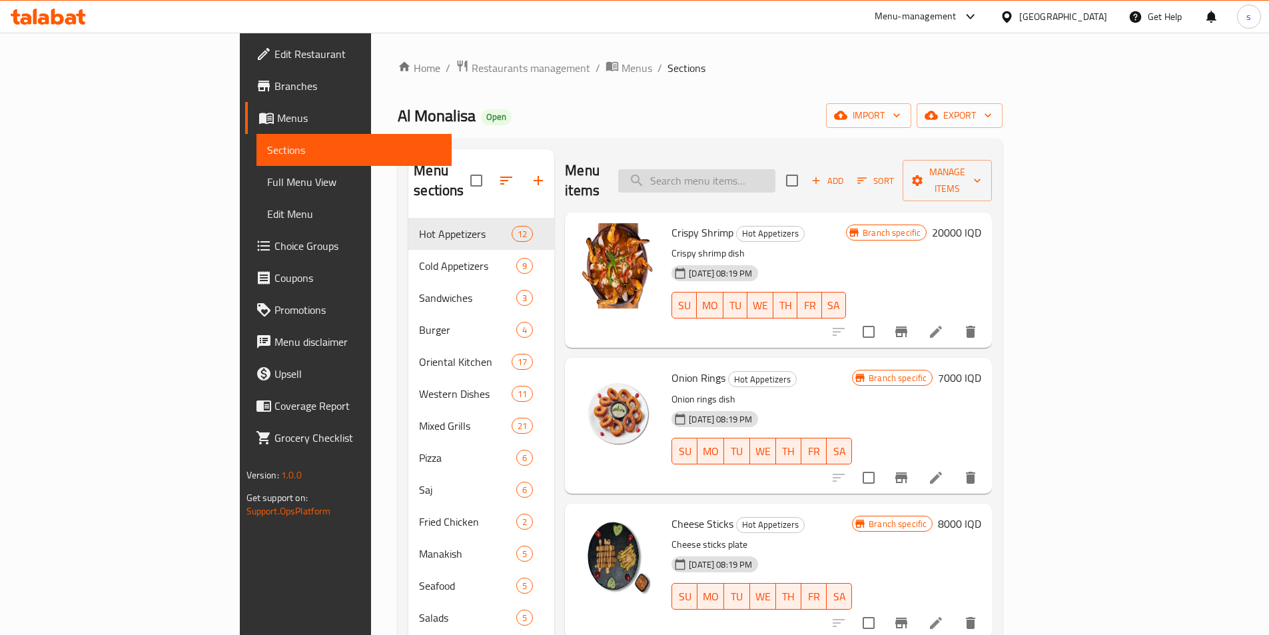
click at [760, 179] on input "search" at bounding box center [696, 180] width 157 height 23
type input "r"
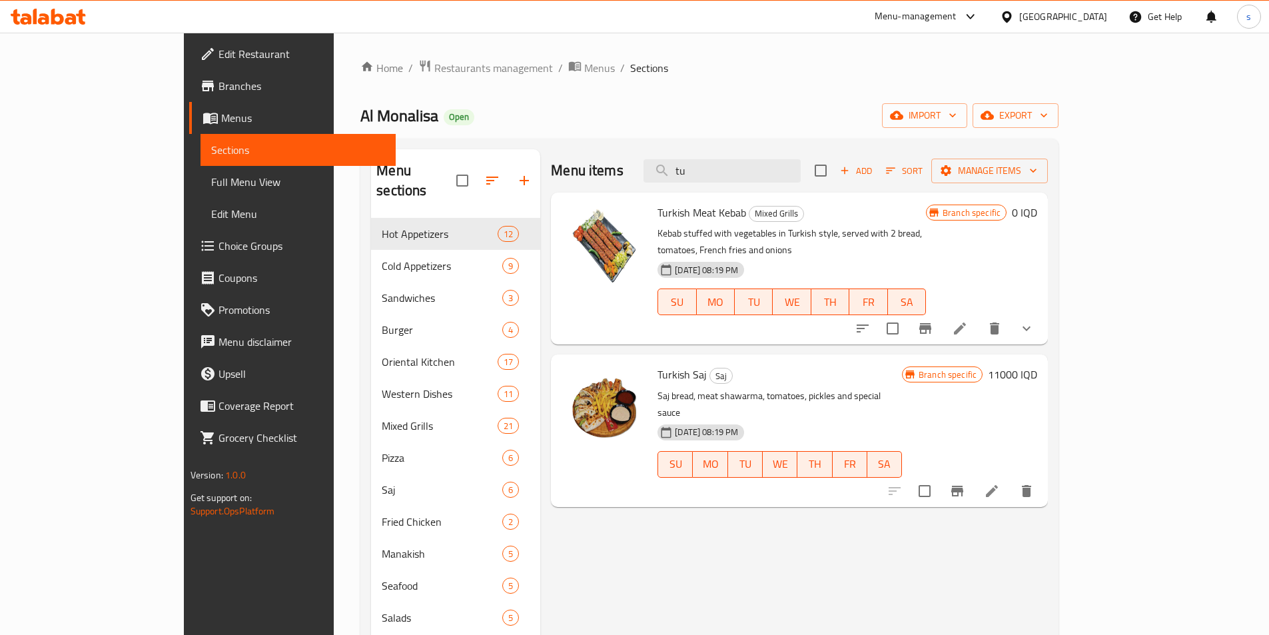
type input "t"
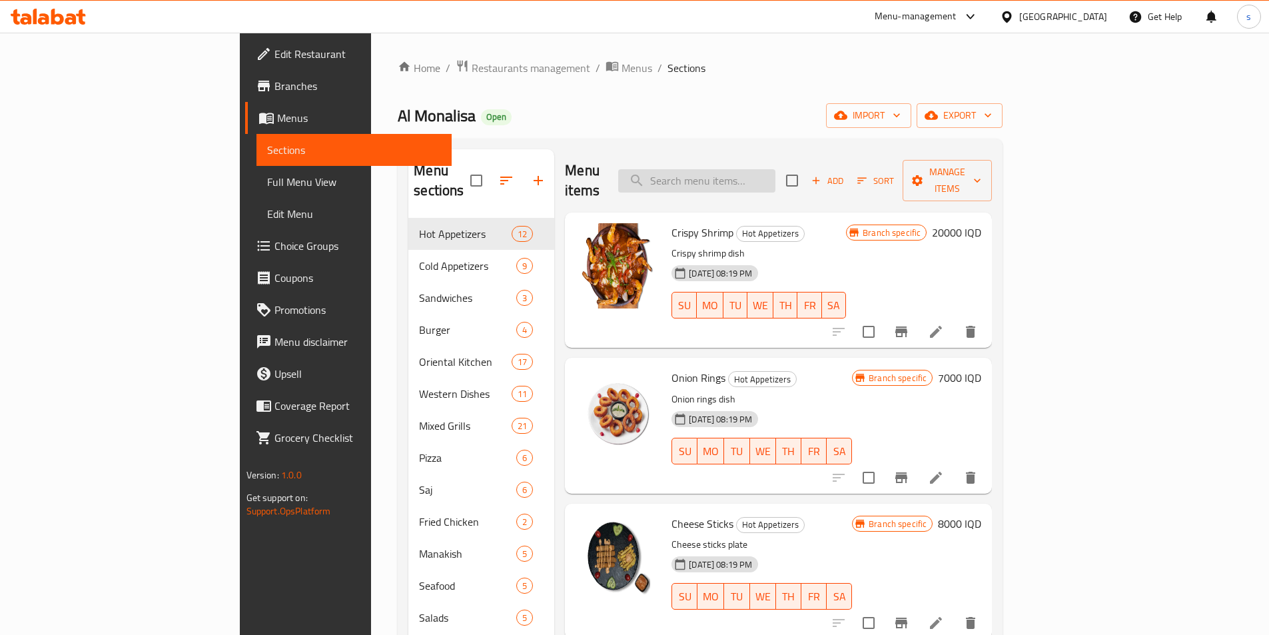
click at [775, 171] on input "search" at bounding box center [696, 180] width 157 height 23
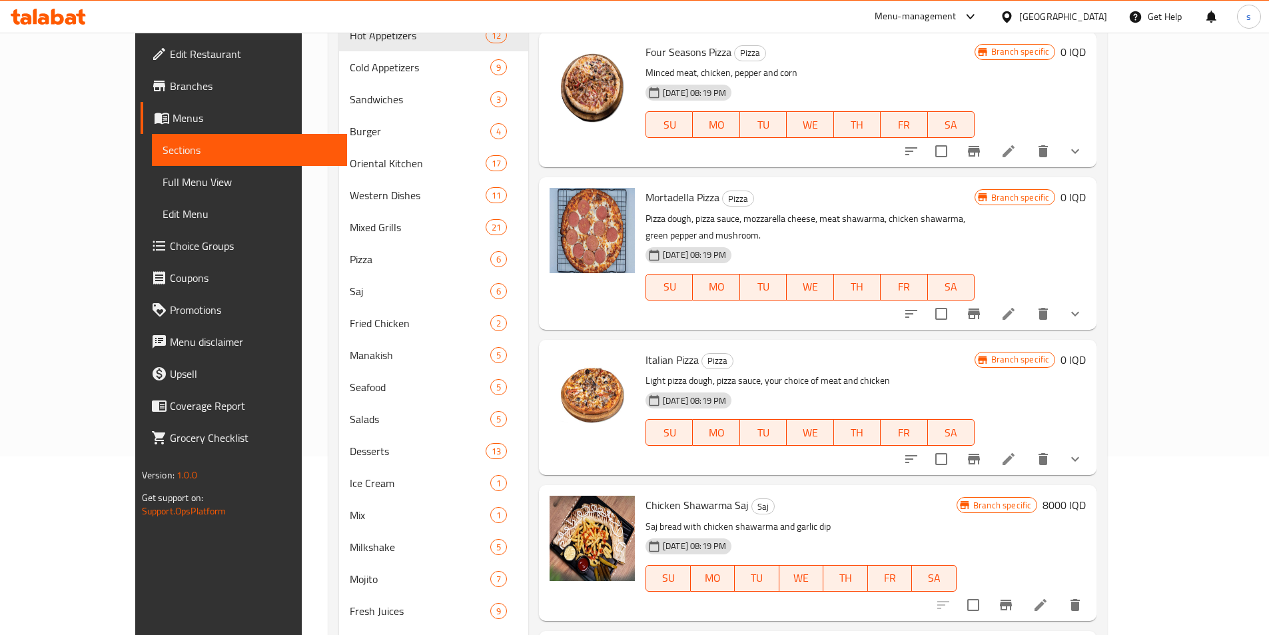
scroll to position [3639, 0]
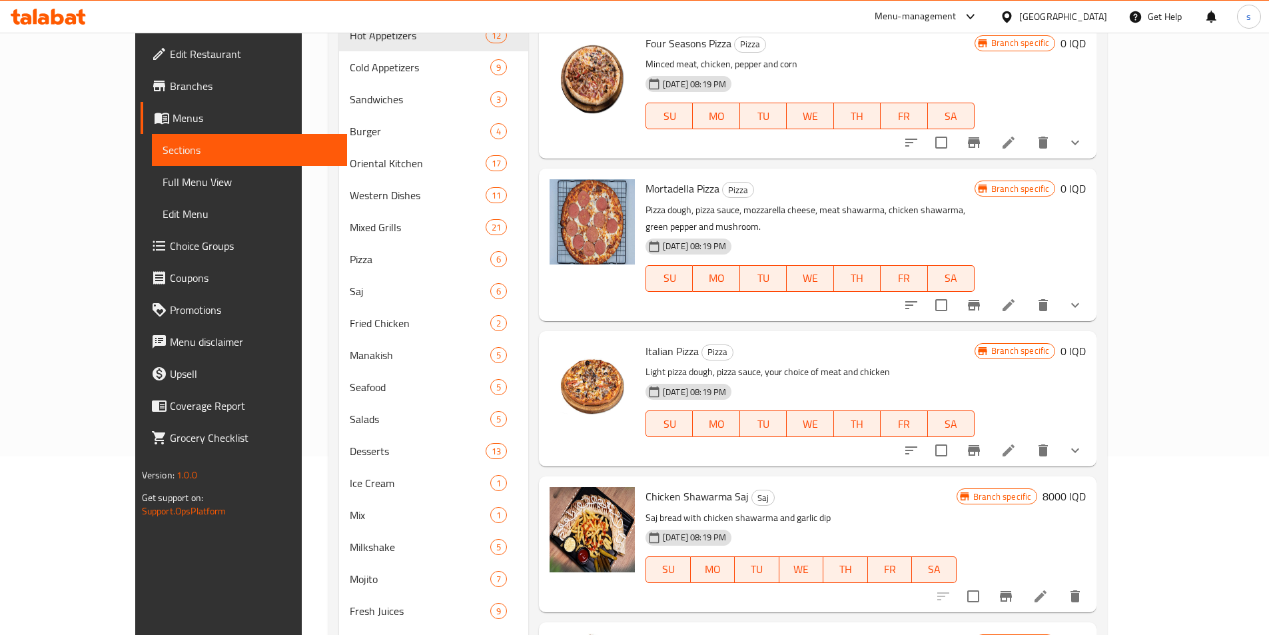
type input "chicken"
click at [152, 167] on link "Full Menu View" at bounding box center [249, 182] width 195 height 32
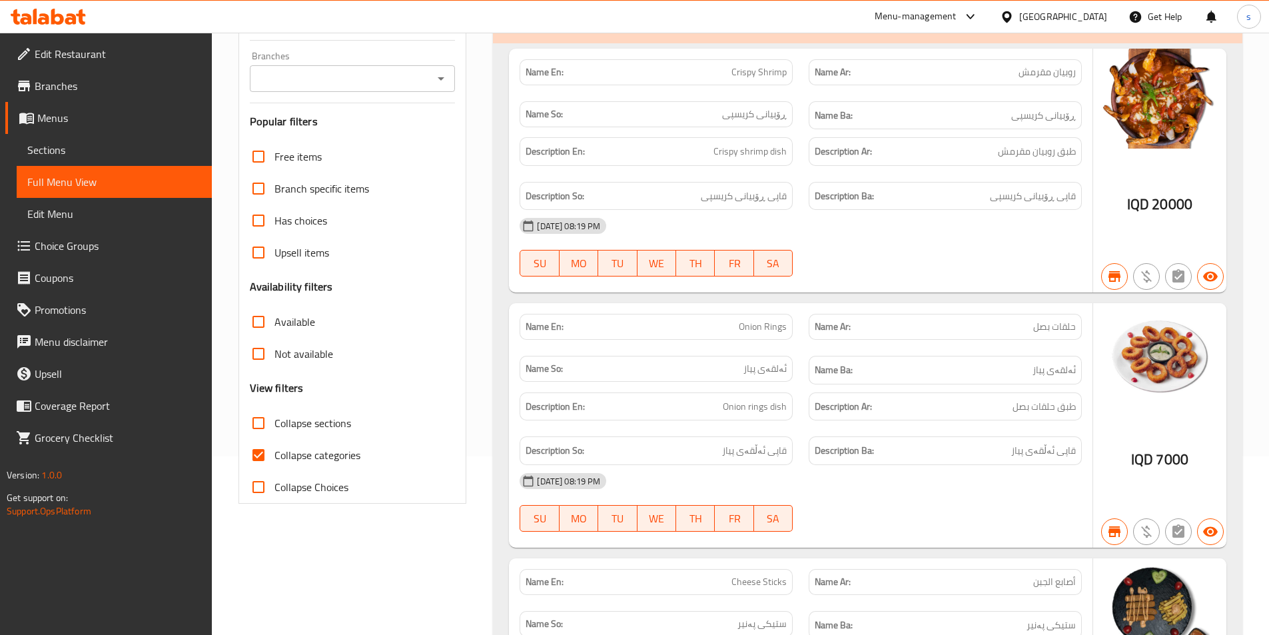
click at [97, 156] on span "Sections" at bounding box center [114, 150] width 174 height 16
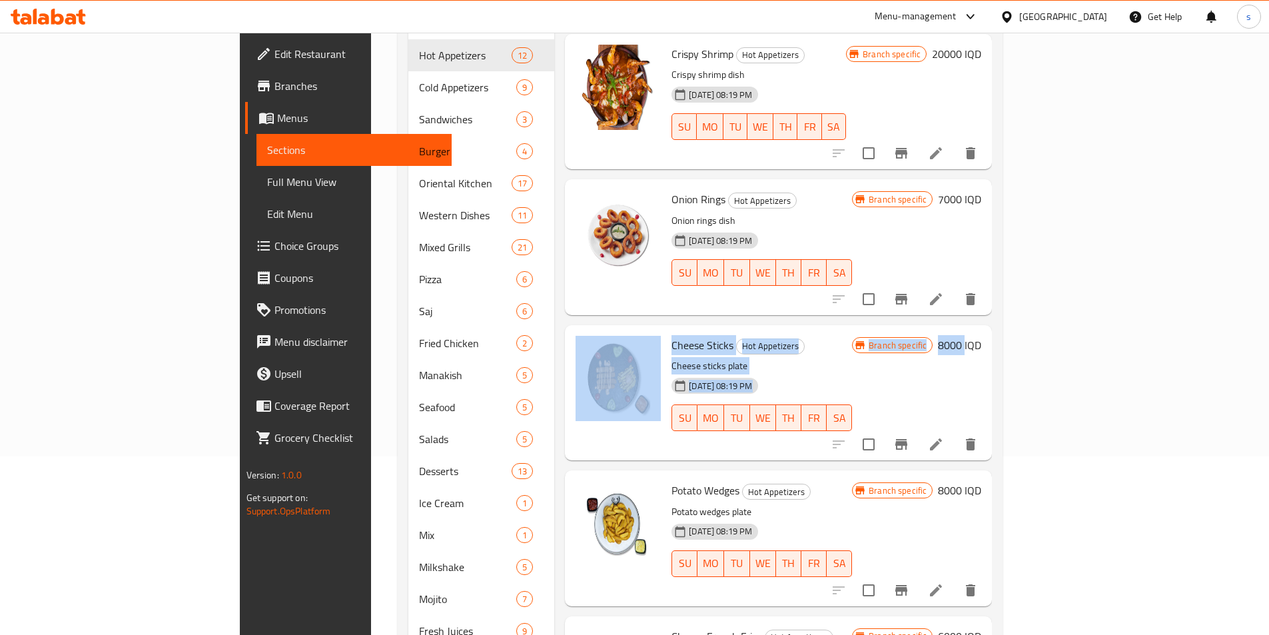
drag, startPoint x: 1231, startPoint y: 280, endPoint x: 1269, endPoint y: 280, distance: 38.0
click at [1029, 263] on div "Home / Restaurants management / Menus / Sections Al [PERSON_NAME] Open import e…" at bounding box center [700, 287] width 658 height 867
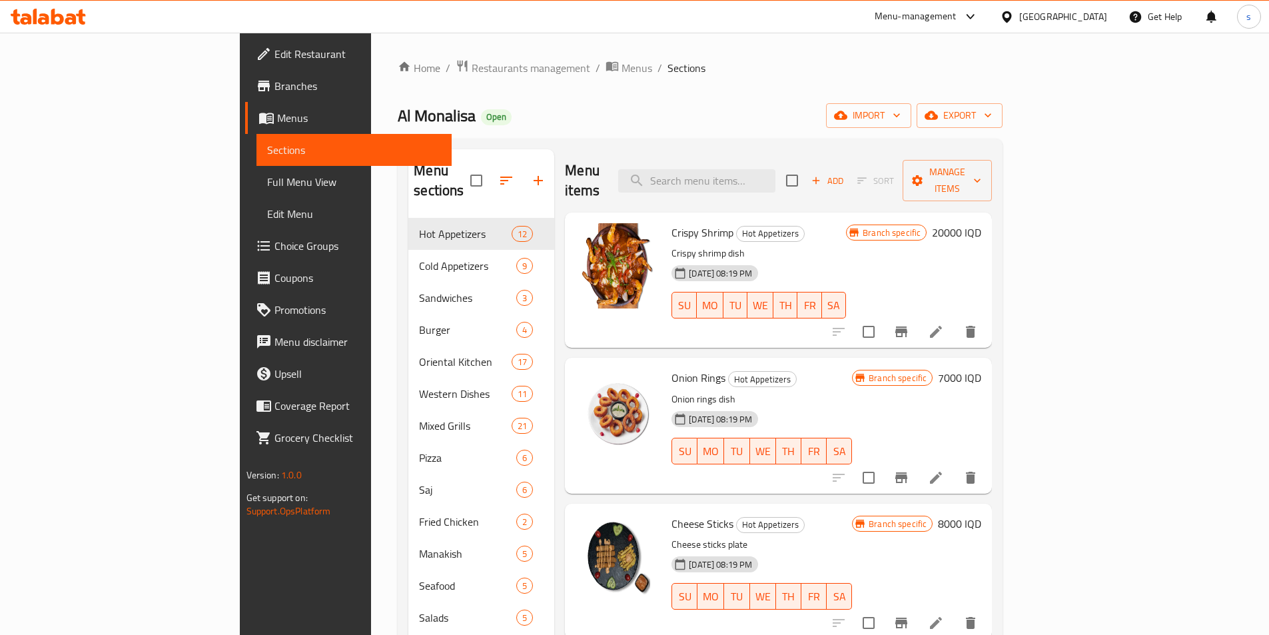
click at [786, 151] on div "Menu items Add Sort Manage items" at bounding box center [778, 180] width 427 height 63
click at [775, 169] on input "search" at bounding box center [696, 180] width 157 height 23
paste input "Chicken Liver"
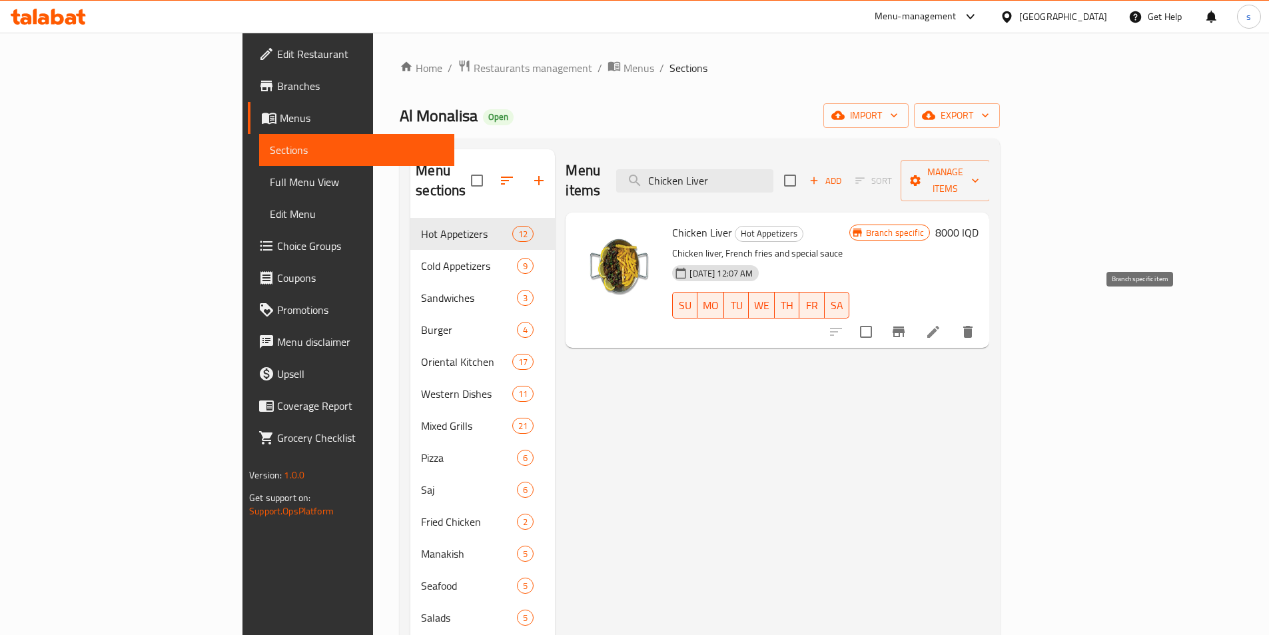
type input "Chicken Liver"
click at [907, 324] on icon "Branch-specific-item" at bounding box center [899, 332] width 16 height 16
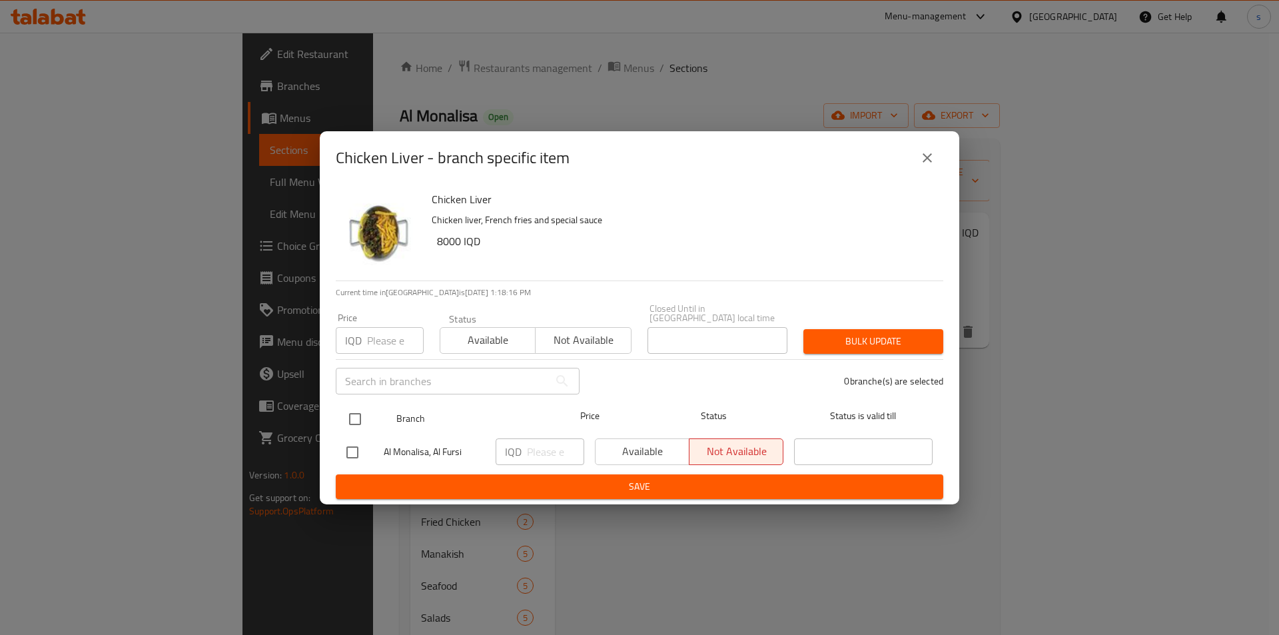
click at [354, 416] on input "checkbox" at bounding box center [355, 419] width 28 height 28
checkbox input "true"
click at [547, 449] on input "number" at bounding box center [555, 451] width 57 height 27
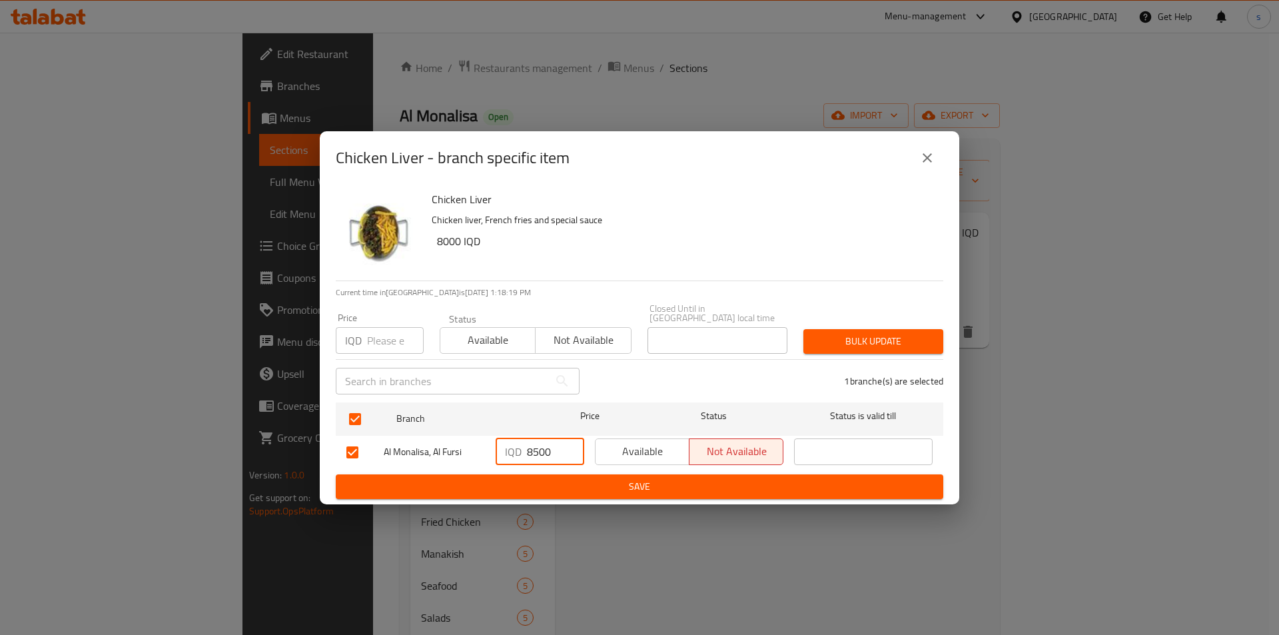
type input "8500"
click at [539, 467] on ul "Branch Price Status Status is valid till Al [PERSON_NAME], Al Fursi IQD 8500 ​ …" at bounding box center [639, 435] width 607 height 77
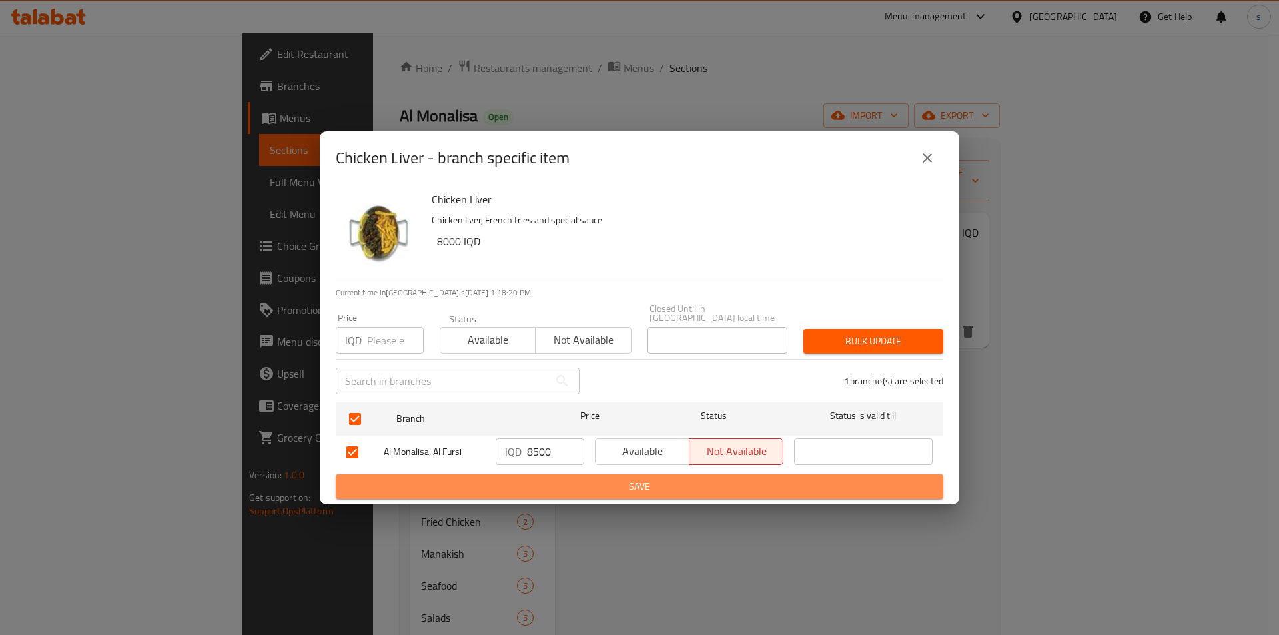
click at [539, 482] on span "Save" at bounding box center [639, 486] width 586 height 17
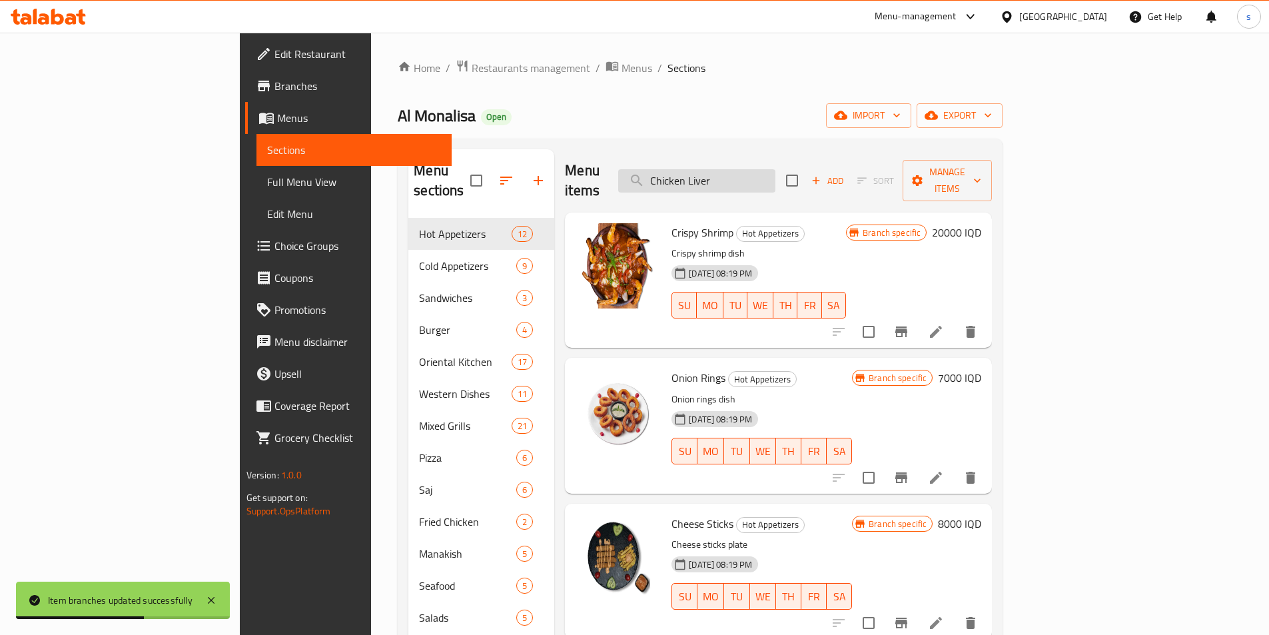
click at [775, 169] on input "Chicken Liver" at bounding box center [696, 180] width 157 height 23
paste input "Hummus Fatteh"
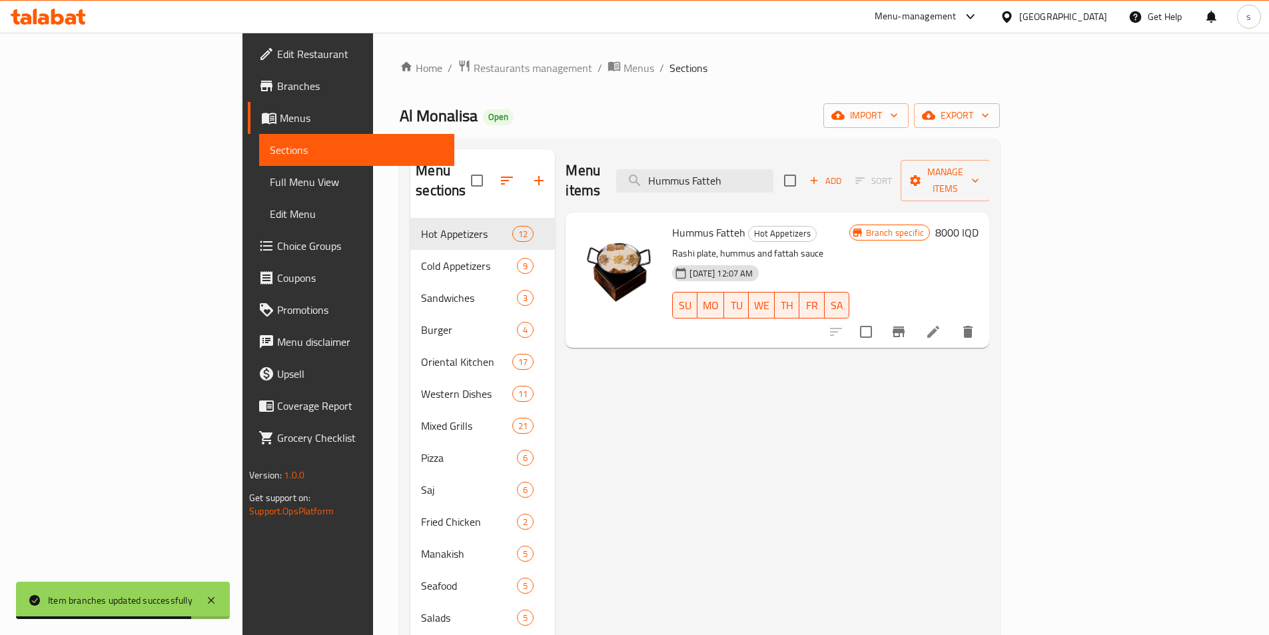
type input "Hummus Fatteh"
click at [905, 326] on icon "Branch-specific-item" at bounding box center [899, 331] width 12 height 11
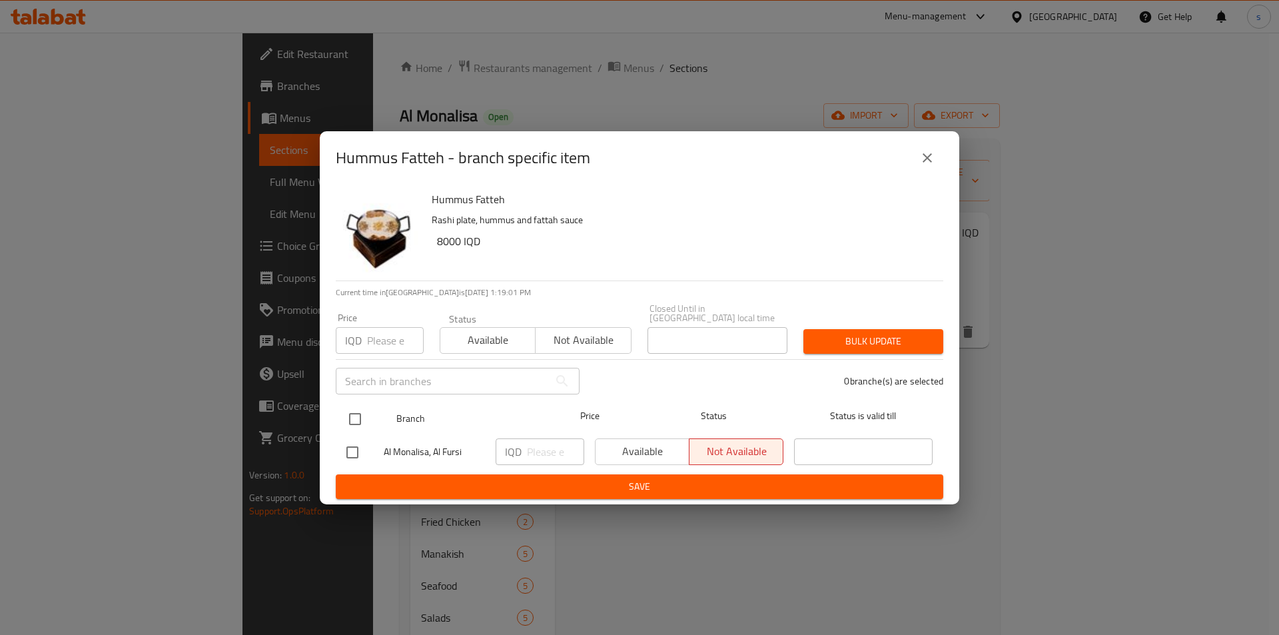
click at [350, 414] on input "checkbox" at bounding box center [355, 419] width 28 height 28
checkbox input "true"
click at [548, 450] on input "number" at bounding box center [555, 451] width 57 height 27
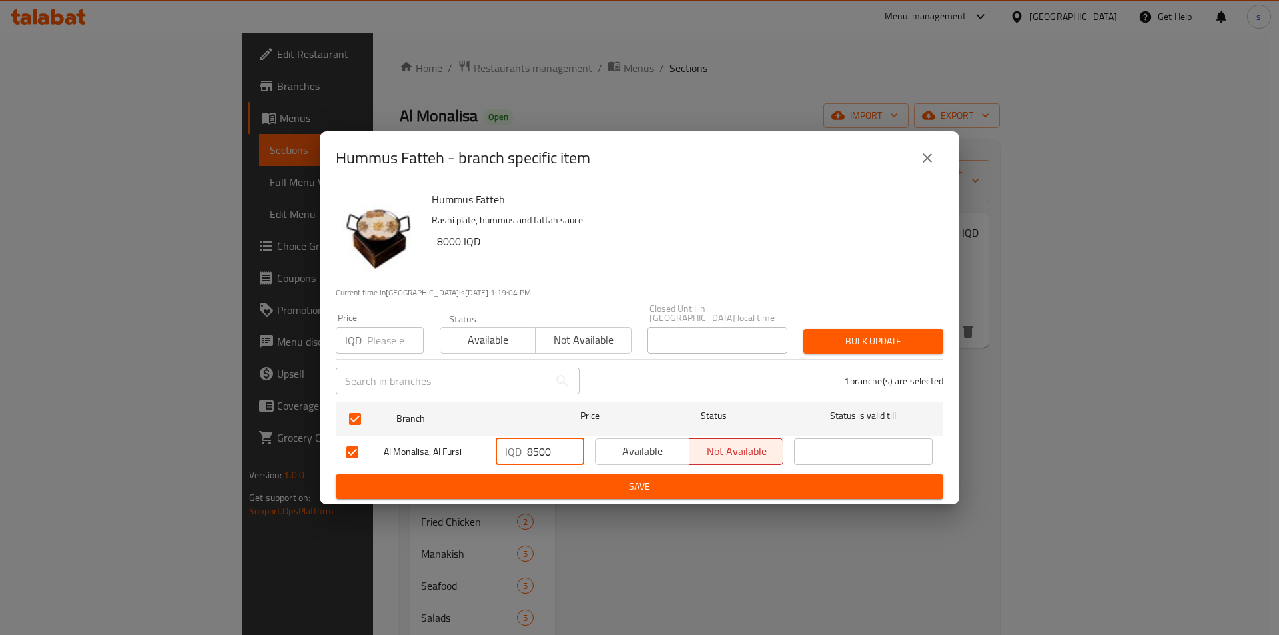
type input "8500"
click at [577, 485] on span "Save" at bounding box center [639, 486] width 586 height 17
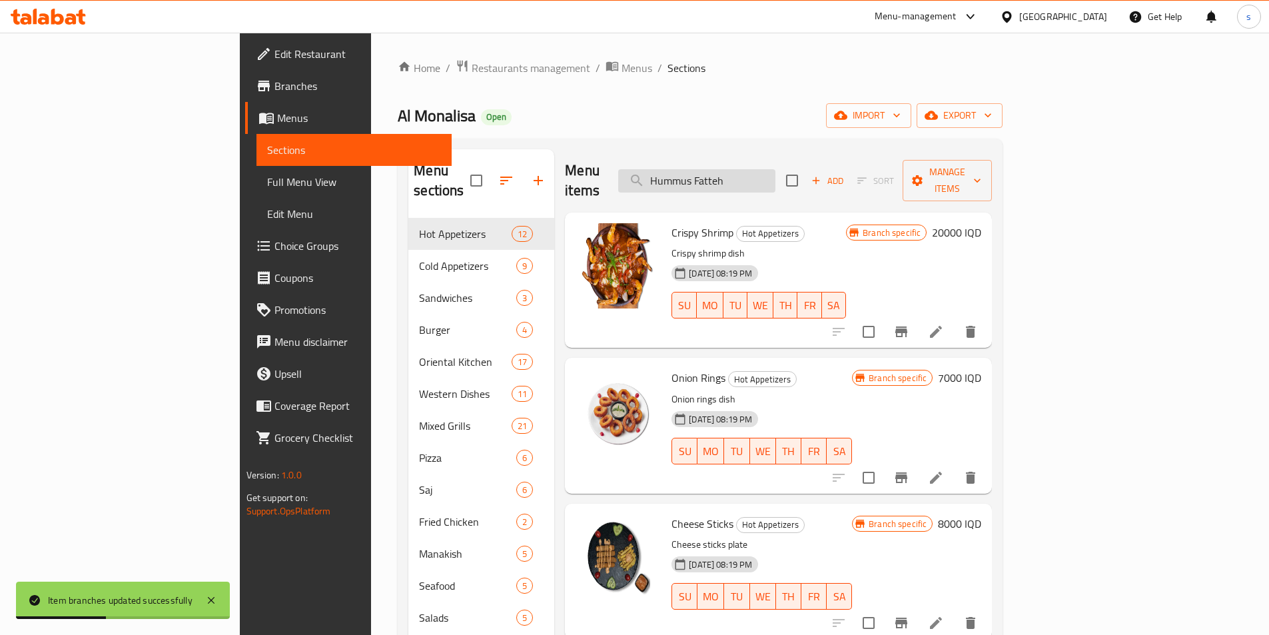
drag, startPoint x: 837, startPoint y: 175, endPoint x: 728, endPoint y: 173, distance: 109.2
click at [728, 173] on input "Hummus Fatteh" at bounding box center [696, 180] width 157 height 23
type input "v"
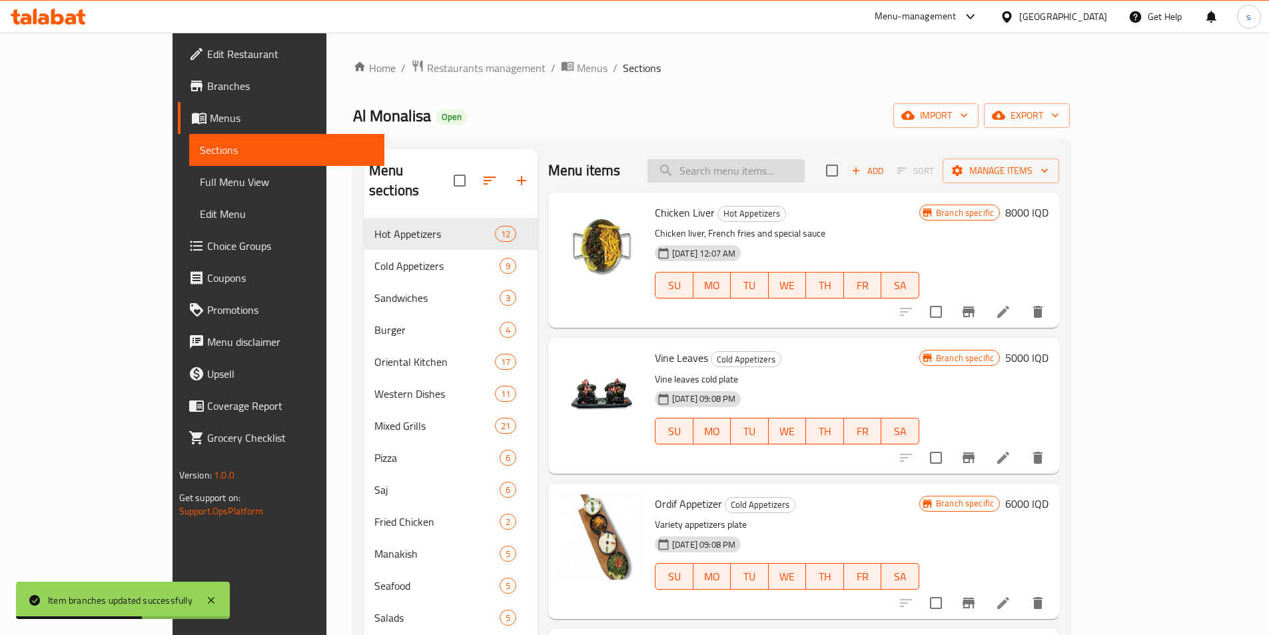
paste input "Hummus With Meat"
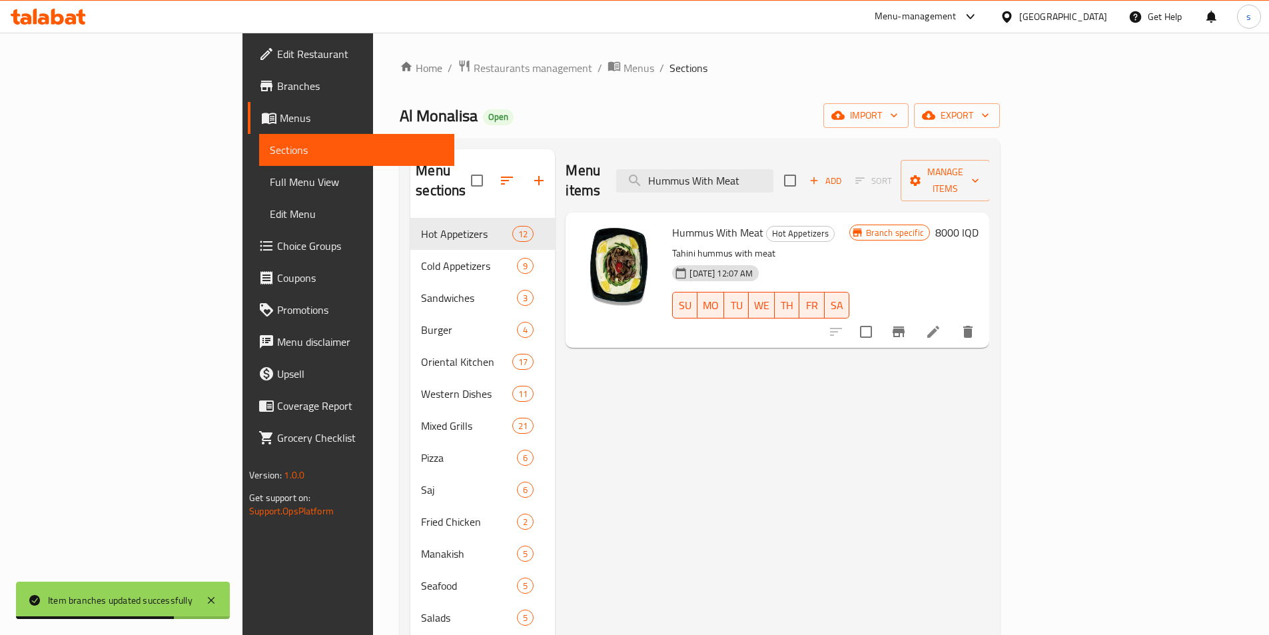
type input "Hummus With Meat"
click at [907, 324] on icon "Branch-specific-item" at bounding box center [899, 332] width 16 height 16
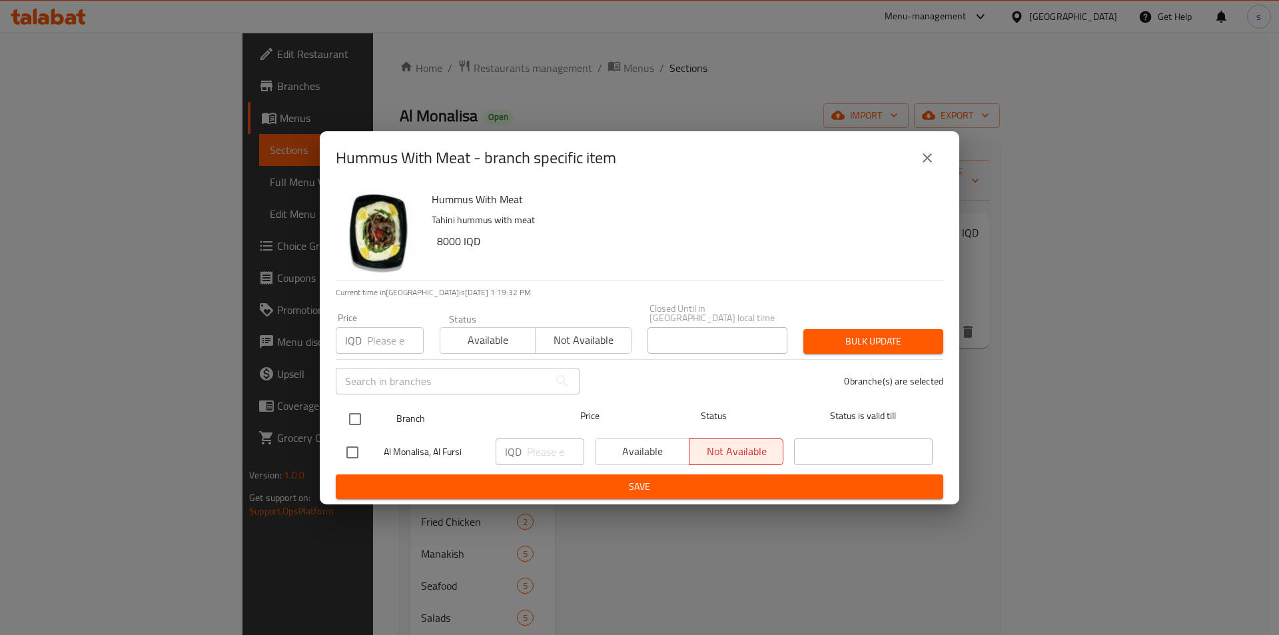
click at [351, 416] on input "checkbox" at bounding box center [355, 419] width 28 height 28
checkbox input "true"
click at [542, 455] on input "number" at bounding box center [555, 451] width 57 height 27
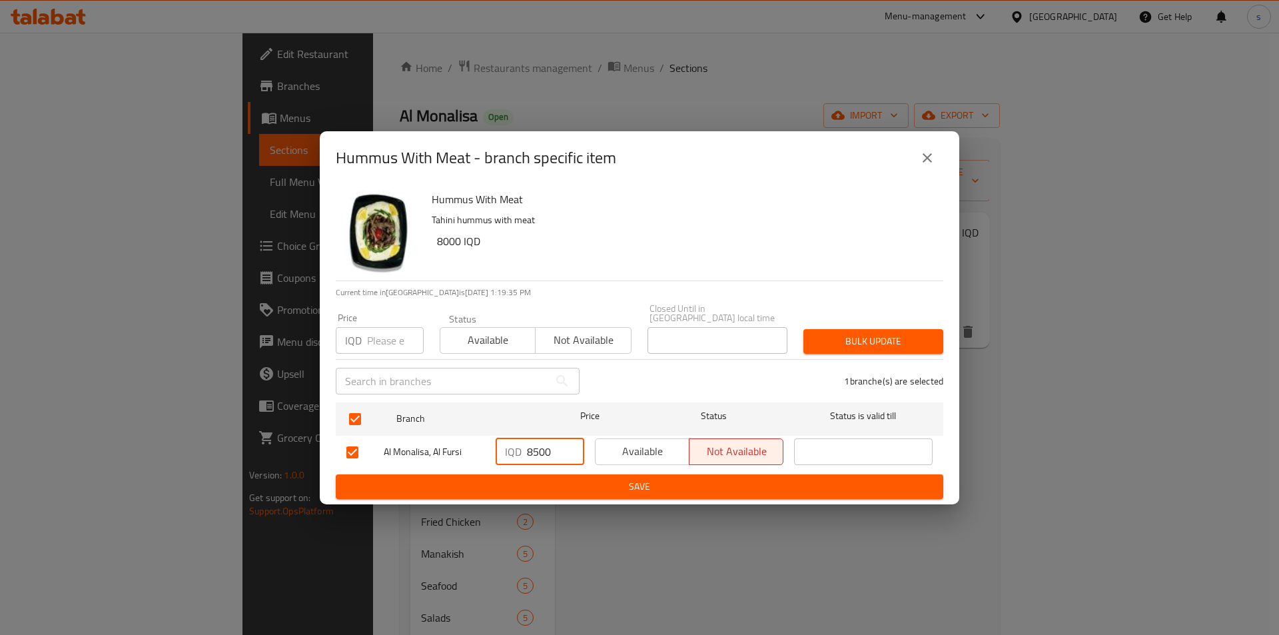
type input "8500"
click at [546, 474] on button "Save" at bounding box center [639, 486] width 607 height 25
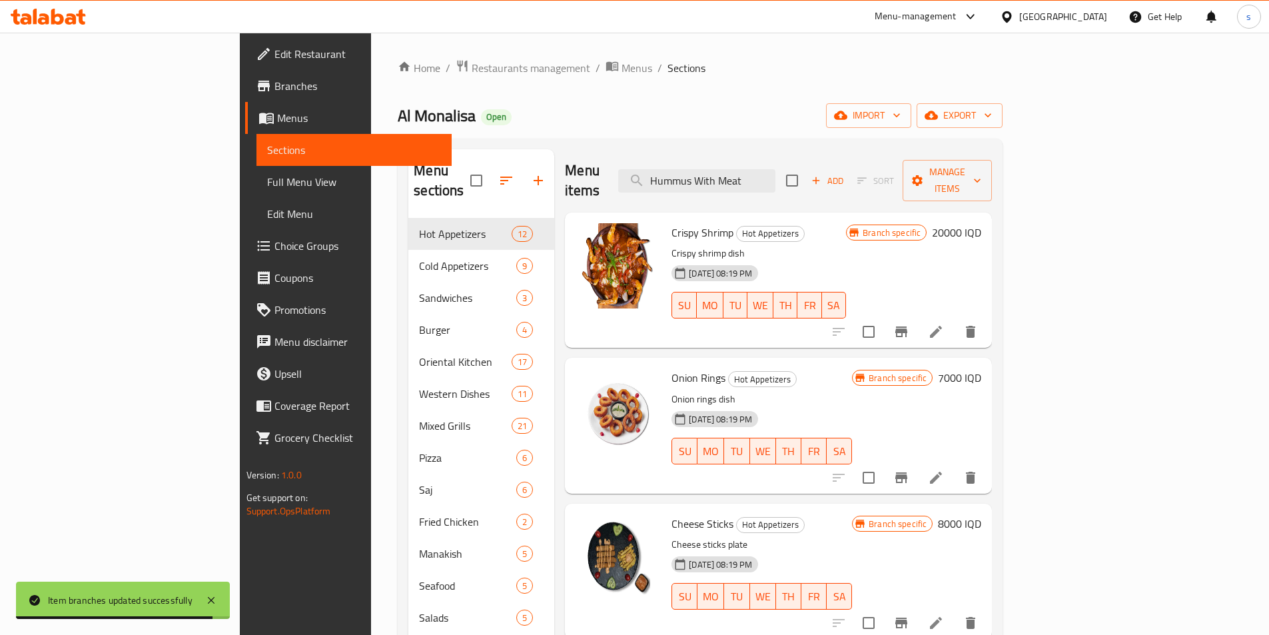
drag, startPoint x: 851, startPoint y: 171, endPoint x: 703, endPoint y: 178, distance: 148.1
click at [703, 178] on div "Menu items Hummus With Meat Add Sort Manage items" at bounding box center [778, 180] width 427 height 63
paste input "Fried Kibbeh"
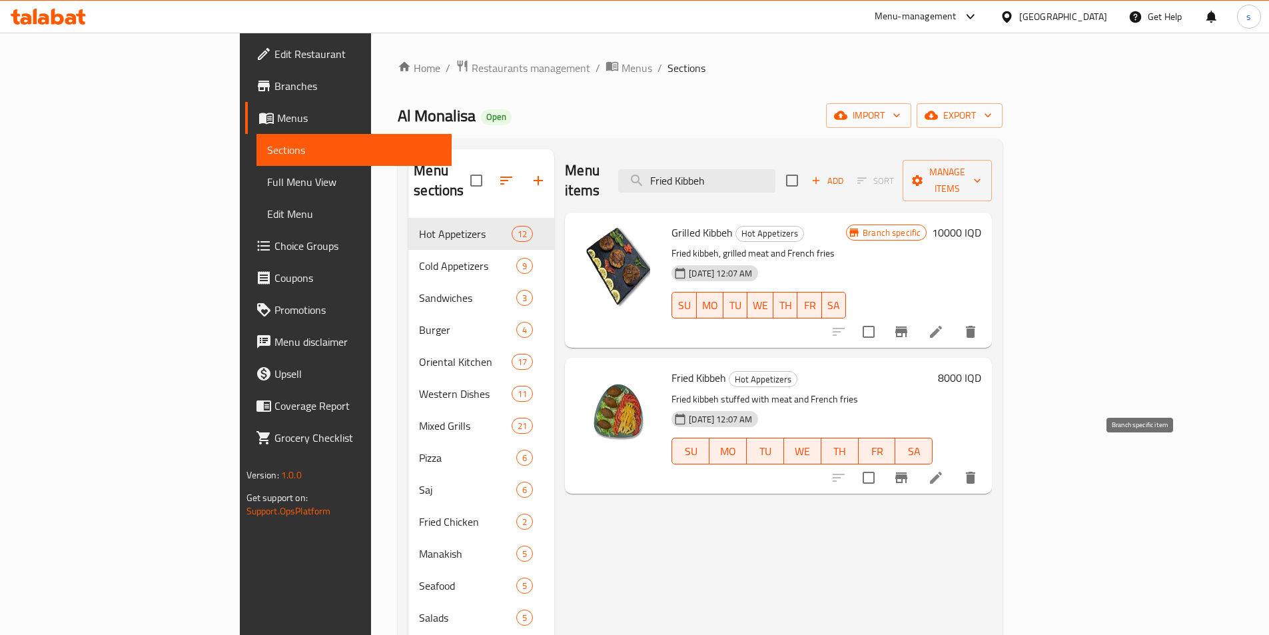
type input "Fried Kibbeh"
click at [909, 470] on icon "Branch-specific-item" at bounding box center [901, 478] width 16 height 16
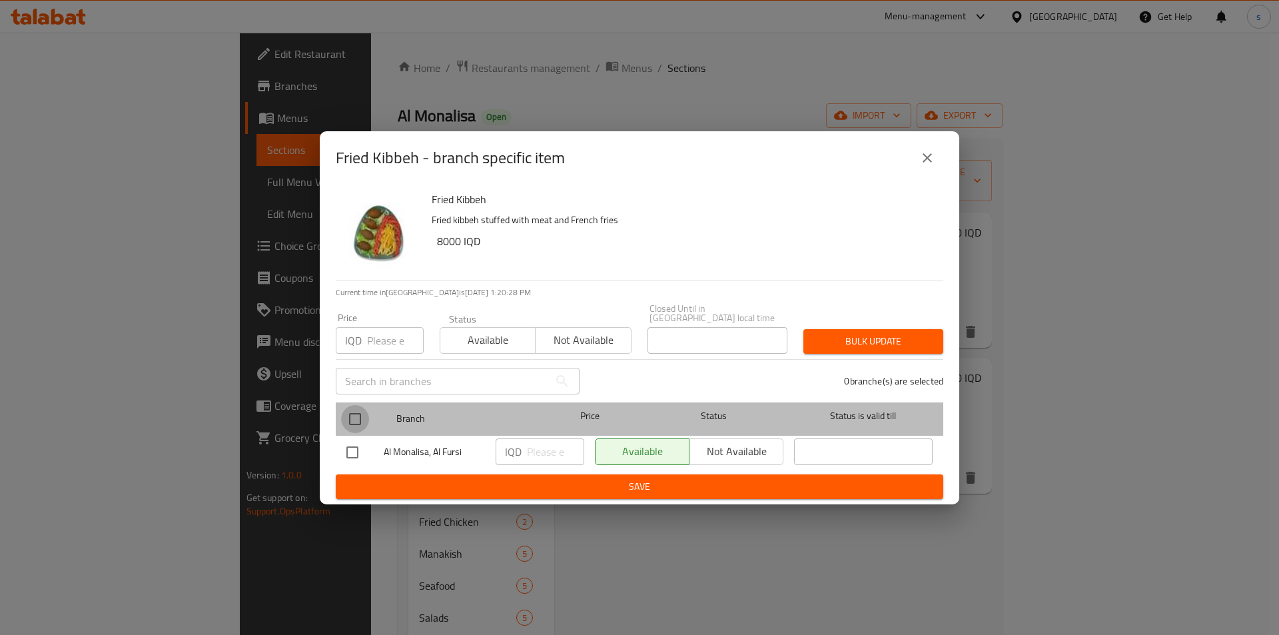
click at [352, 420] on input "checkbox" at bounding box center [355, 419] width 28 height 28
checkbox input "true"
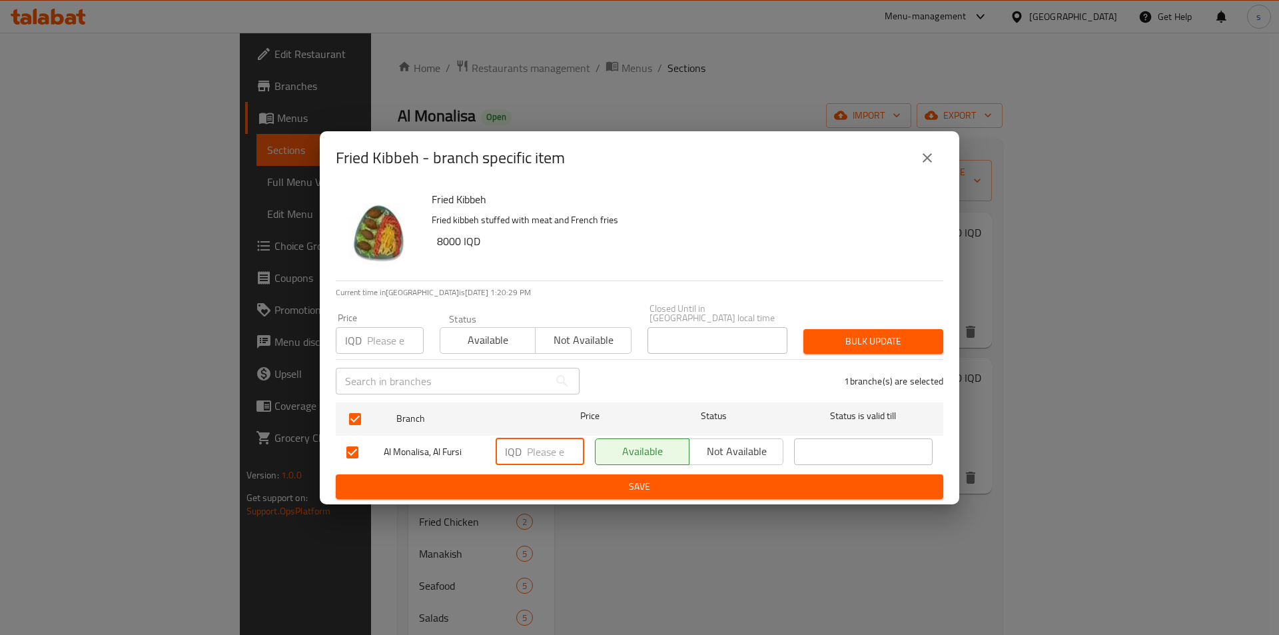
click at [545, 439] on input "number" at bounding box center [555, 451] width 57 height 27
click at [536, 445] on input "10000" at bounding box center [555, 451] width 57 height 27
type input "10000"
click at [554, 486] on span "Save" at bounding box center [639, 486] width 586 height 17
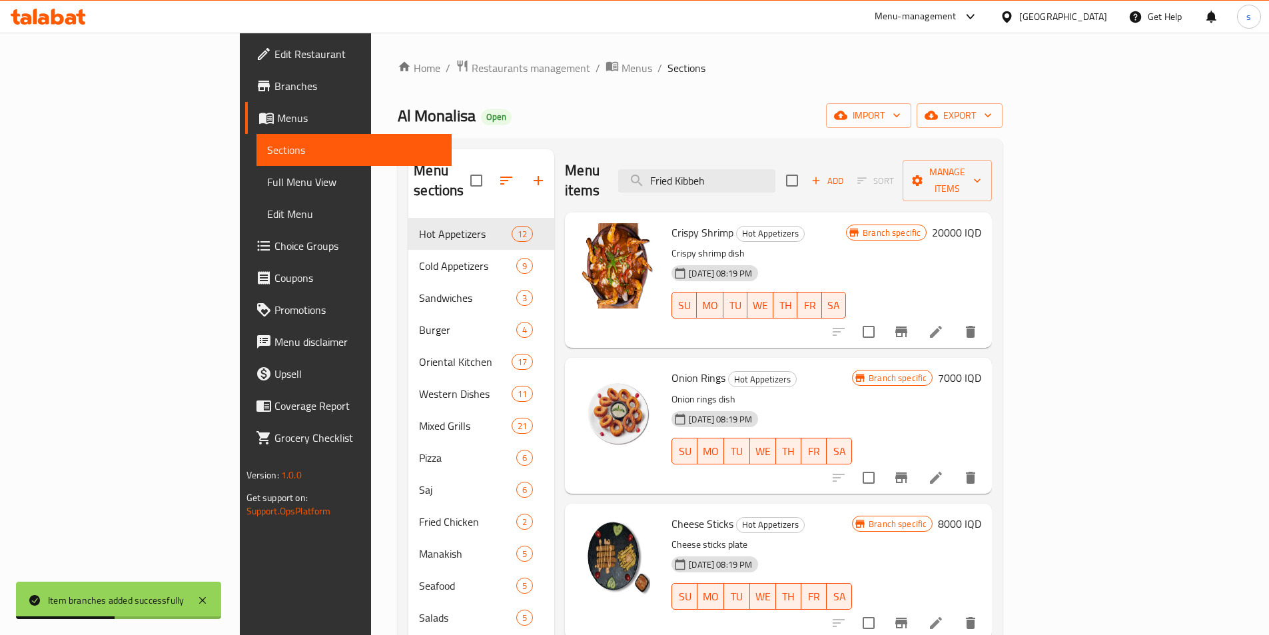
drag, startPoint x: 839, startPoint y: 168, endPoint x: 646, endPoint y: 169, distance: 192.5
click at [646, 169] on div "Menu items Fried Kibbeh Add Sort Manage items" at bounding box center [778, 180] width 427 height 63
paste input "Grill"
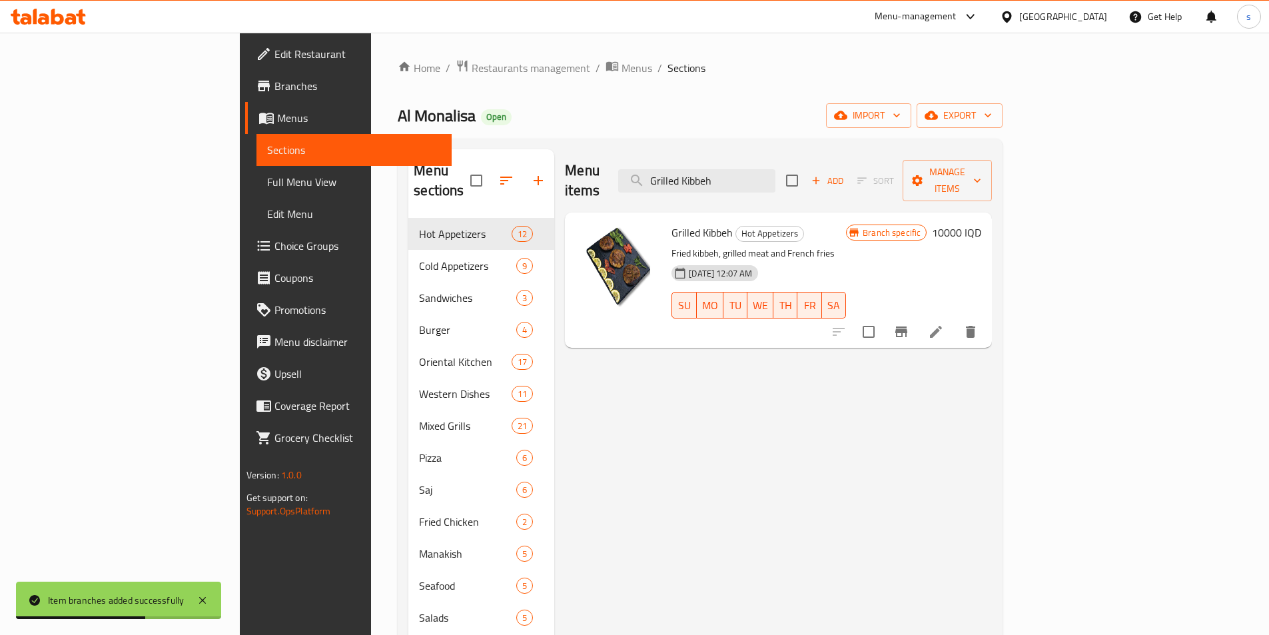
type input "Grilled Kibbeh"
click at [917, 316] on button "Branch-specific-item" at bounding box center [901, 332] width 32 height 32
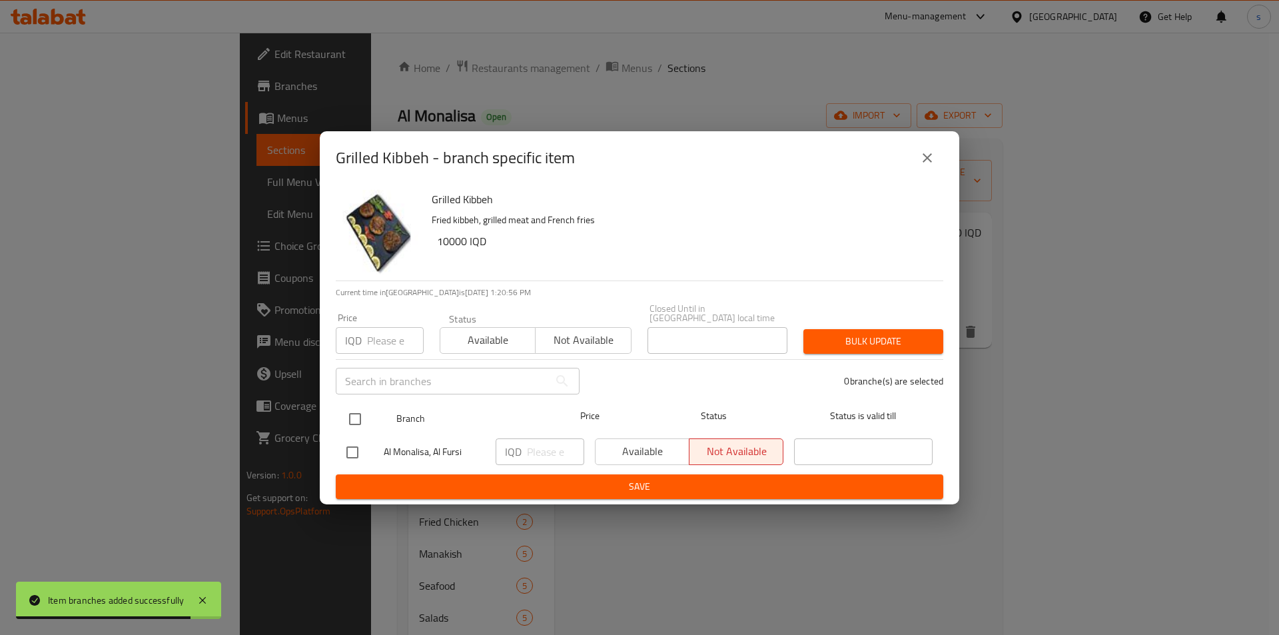
click at [351, 410] on input "checkbox" at bounding box center [355, 419] width 28 height 28
checkbox input "true"
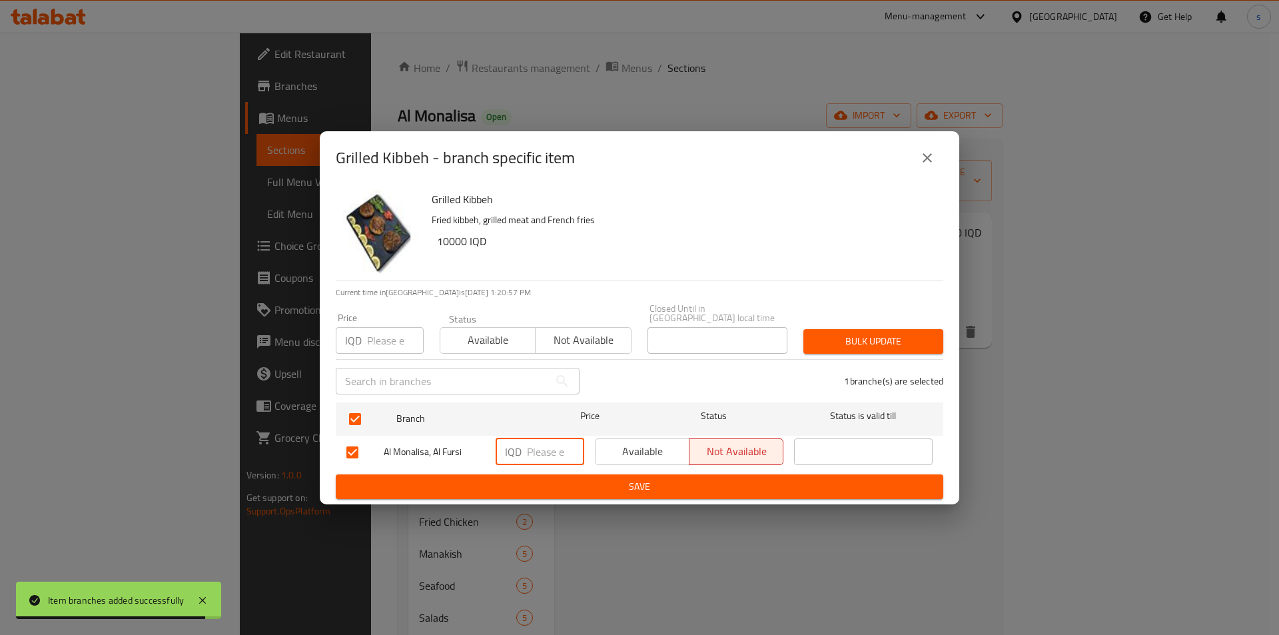
drag, startPoint x: 551, startPoint y: 440, endPoint x: 540, endPoint y: 447, distance: 13.5
click at [540, 447] on input "number" at bounding box center [555, 451] width 57 height 27
click at [539, 446] on input "10000" at bounding box center [555, 451] width 57 height 27
type input "10000"
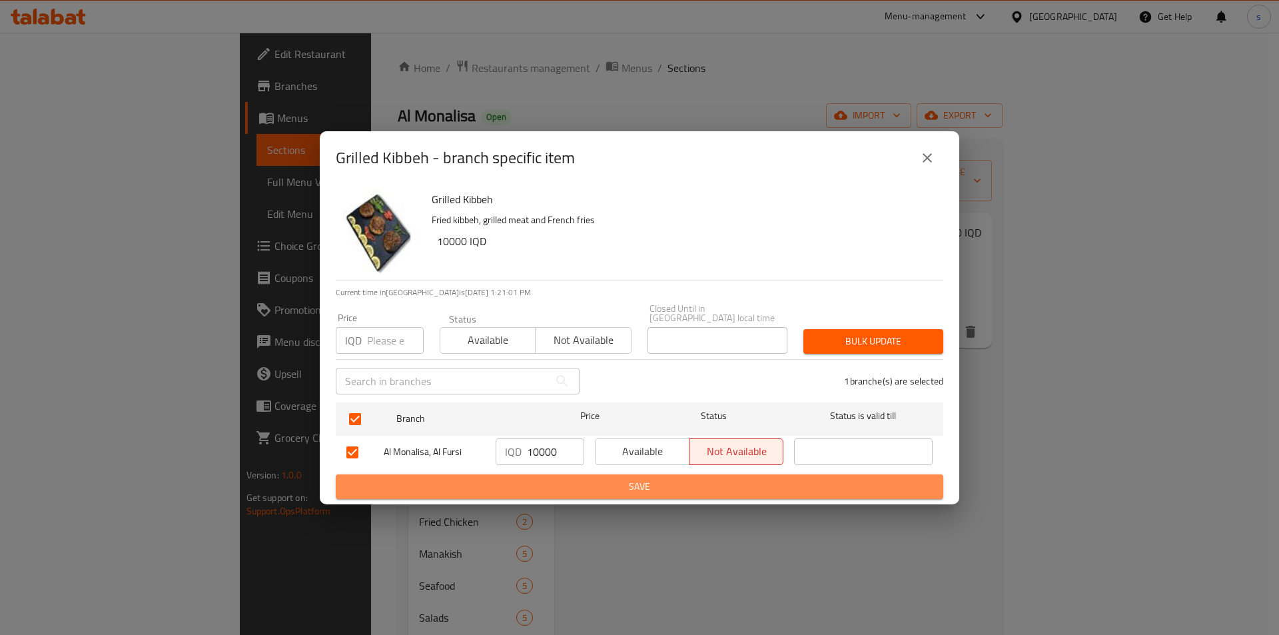
click at [536, 490] on button "Save" at bounding box center [639, 486] width 607 height 25
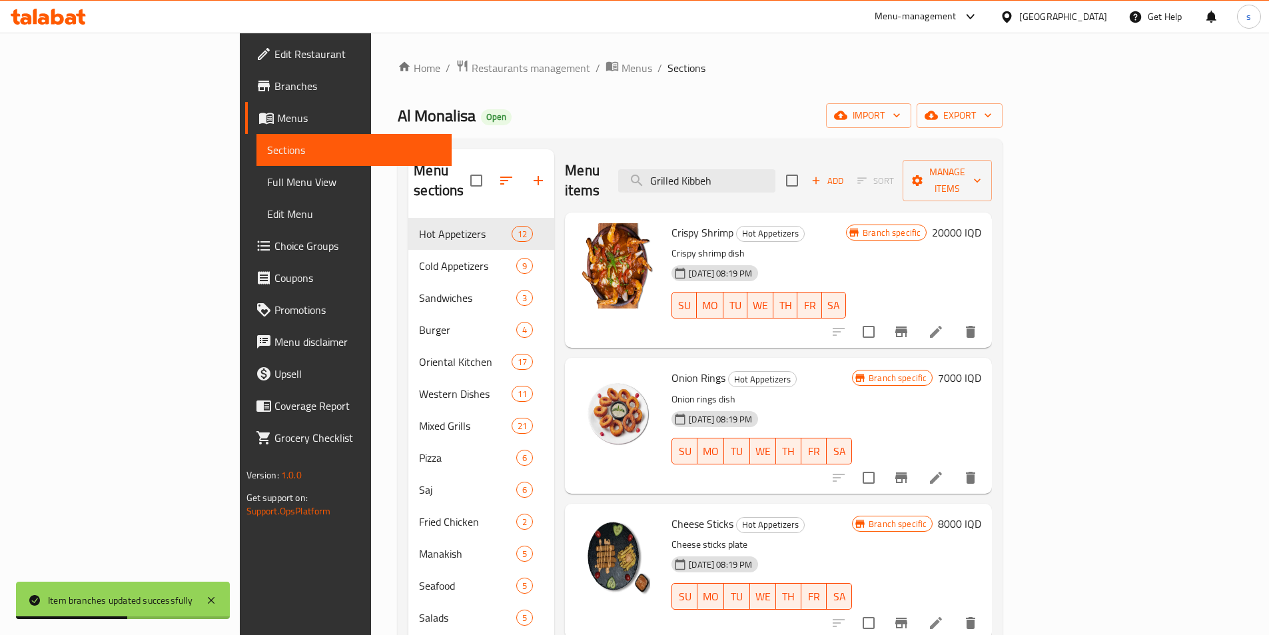
drag, startPoint x: 822, startPoint y: 172, endPoint x: 699, endPoint y: 181, distance: 123.6
click at [699, 181] on div "Menu items Grilled Kibbeh Add Sort Manage items" at bounding box center [778, 180] width 427 height 63
paste input "Hummus Mesabaha"
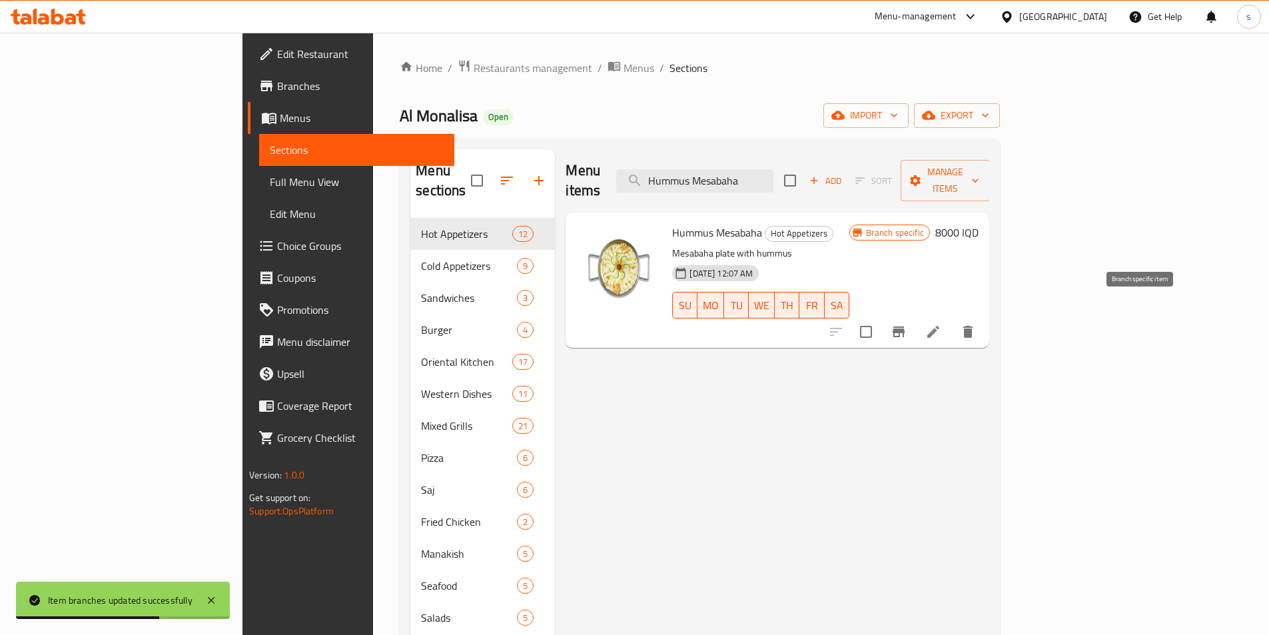
type input "Hummus Mesabaha"
click at [905, 326] on icon "Branch-specific-item" at bounding box center [899, 331] width 12 height 11
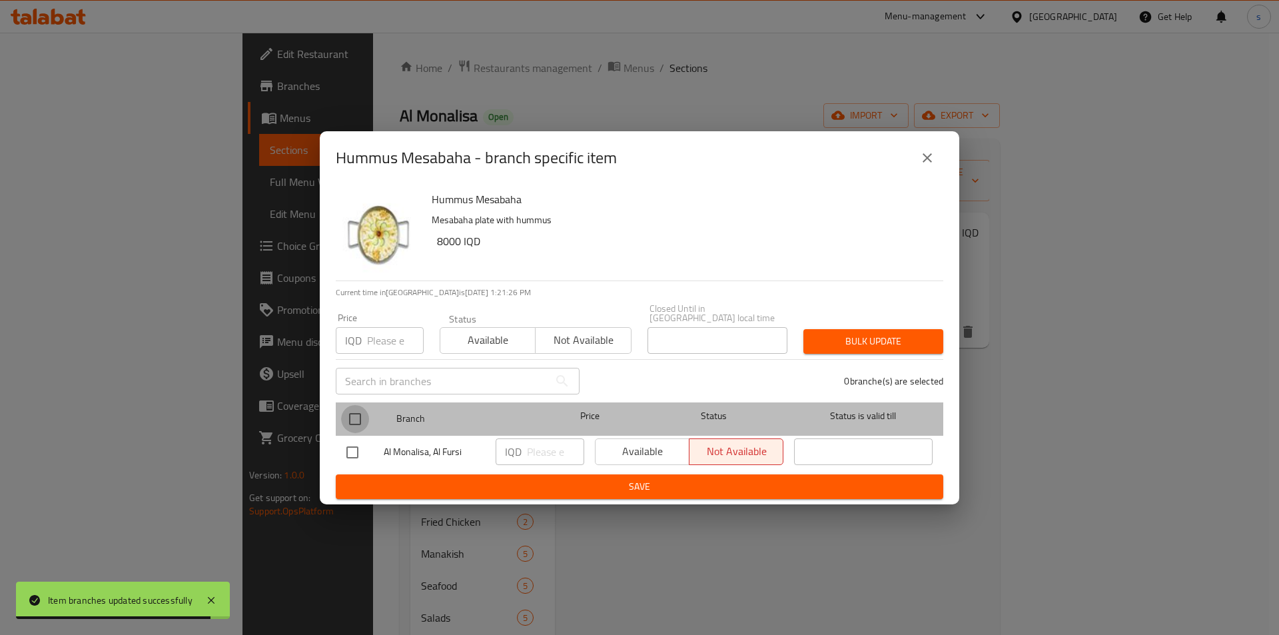
click at [358, 415] on input "checkbox" at bounding box center [355, 419] width 28 height 28
checkbox input "true"
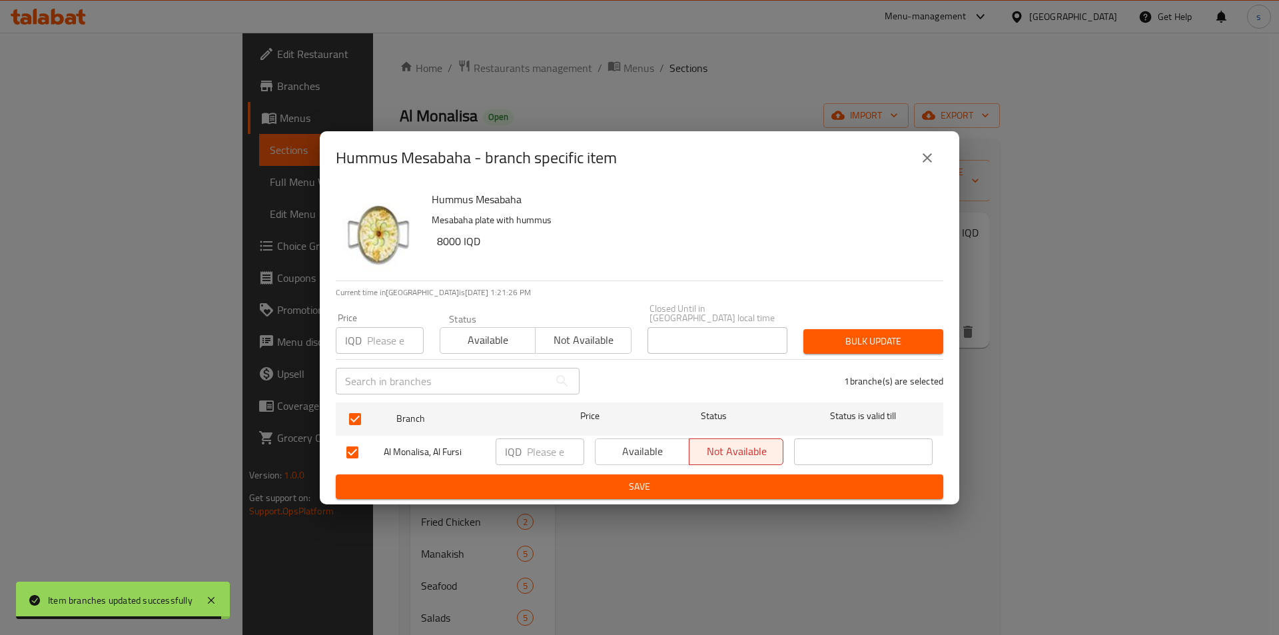
click at [552, 444] on input "number" at bounding box center [555, 451] width 57 height 27
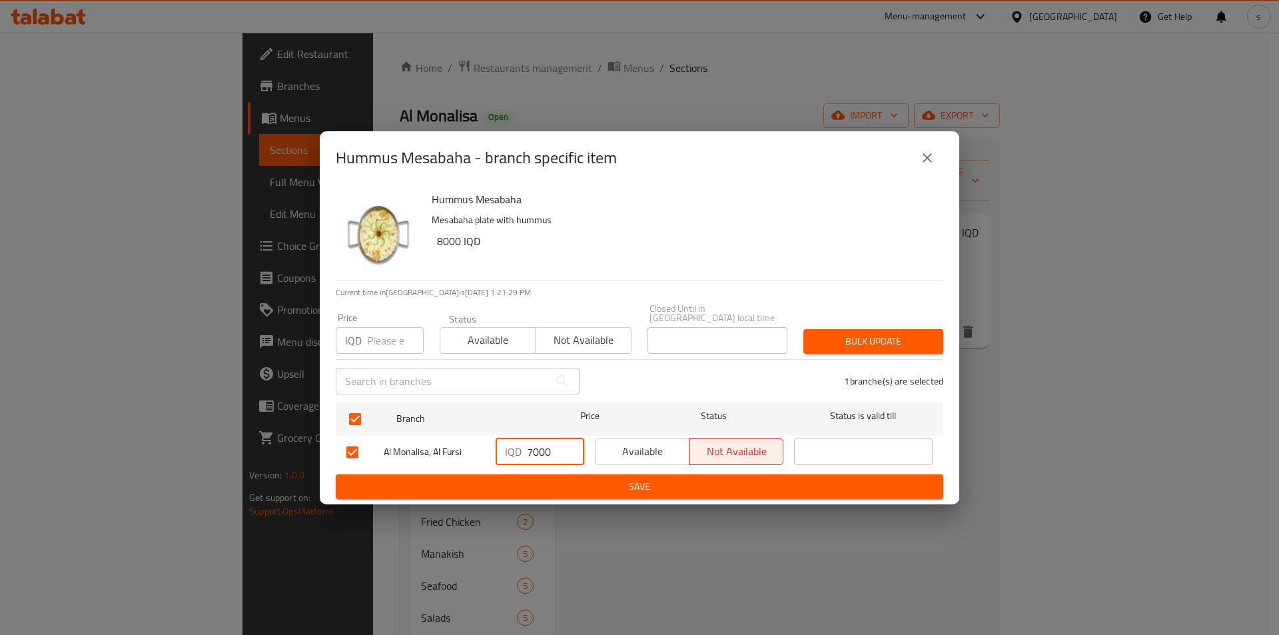
type input "7000"
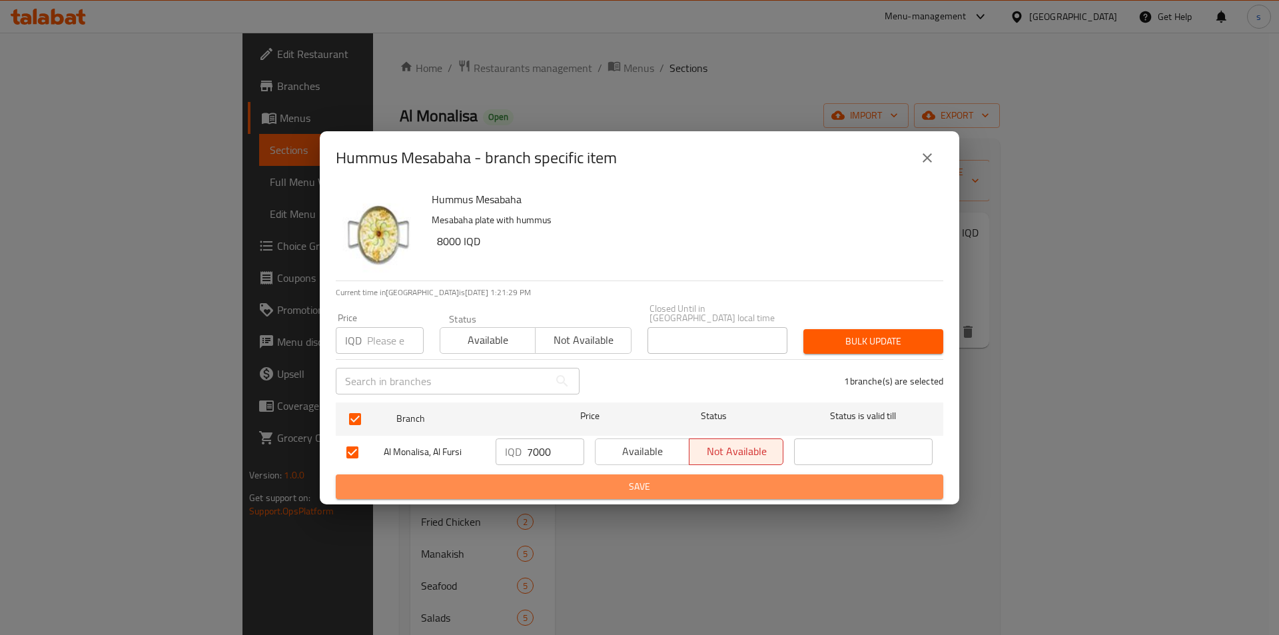
click at [555, 480] on span "Save" at bounding box center [639, 486] width 586 height 17
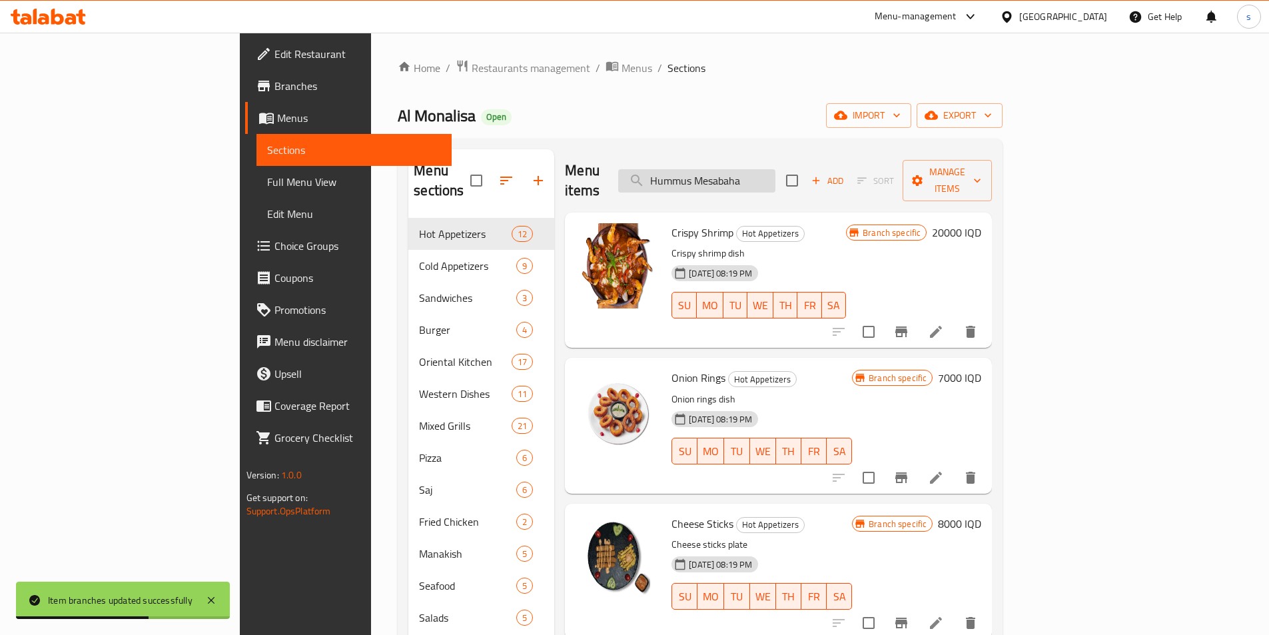
drag, startPoint x: 848, startPoint y: 174, endPoint x: 715, endPoint y: 175, distance: 132.6
click at [715, 175] on input "Hummus Mesabaha" at bounding box center [696, 180] width 157 height 23
paste input "search"
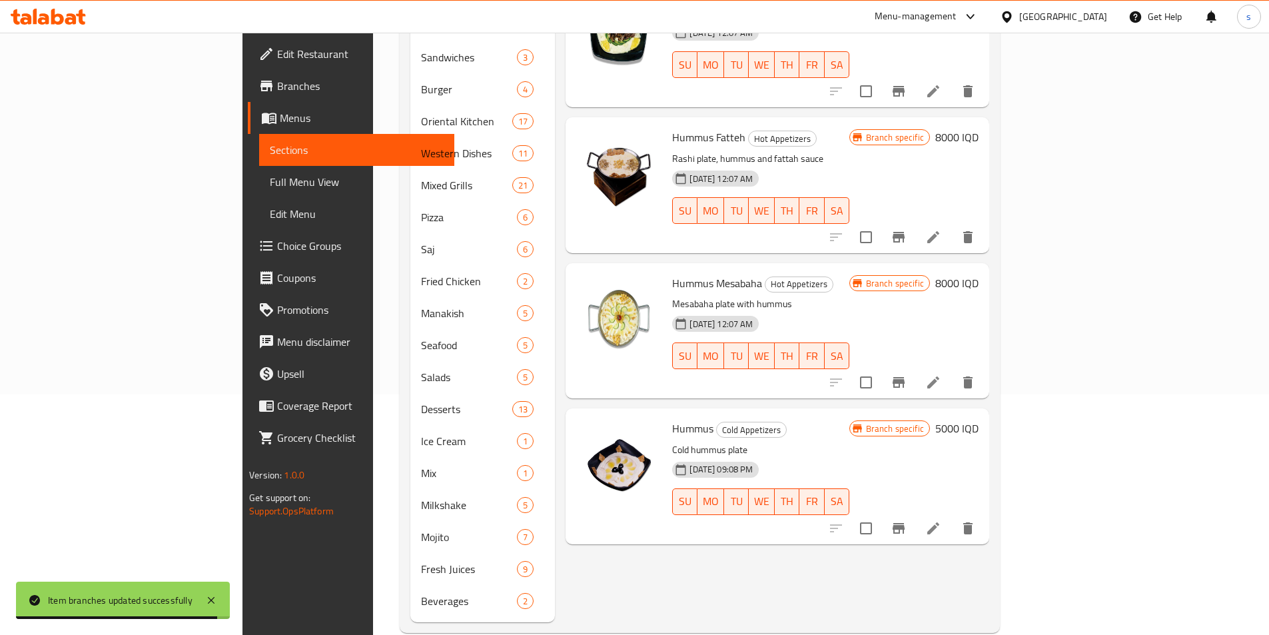
scroll to position [245, 0]
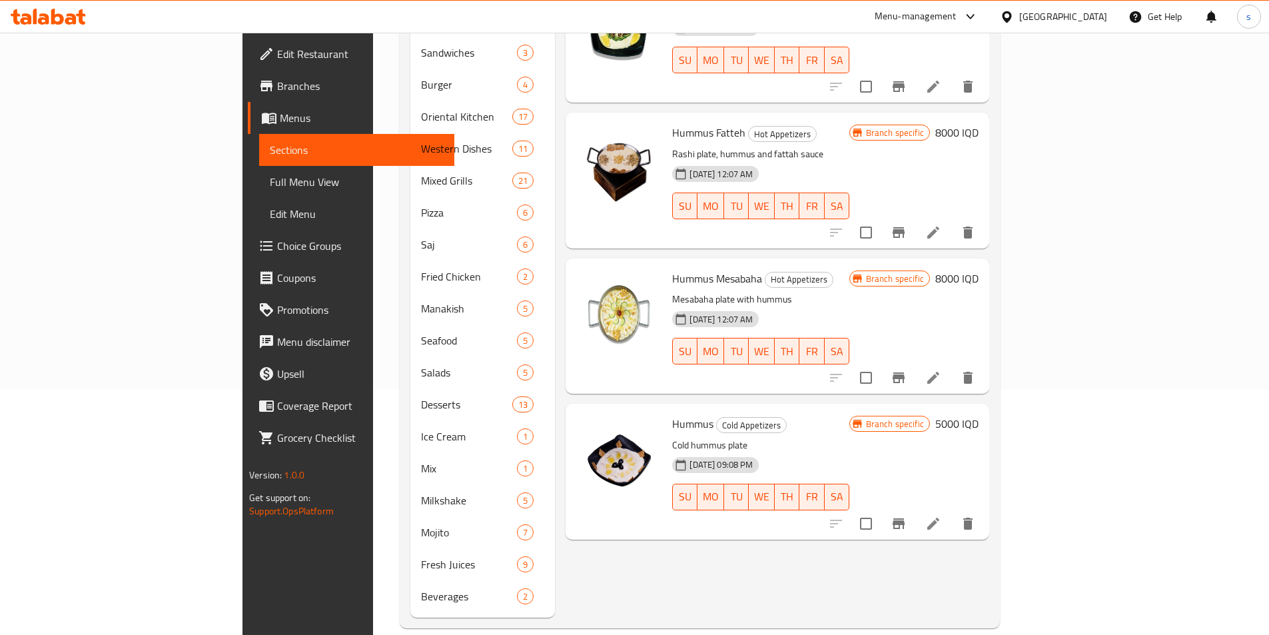
type input "Hummus"
click at [905, 518] on icon "Branch-specific-item" at bounding box center [899, 523] width 12 height 11
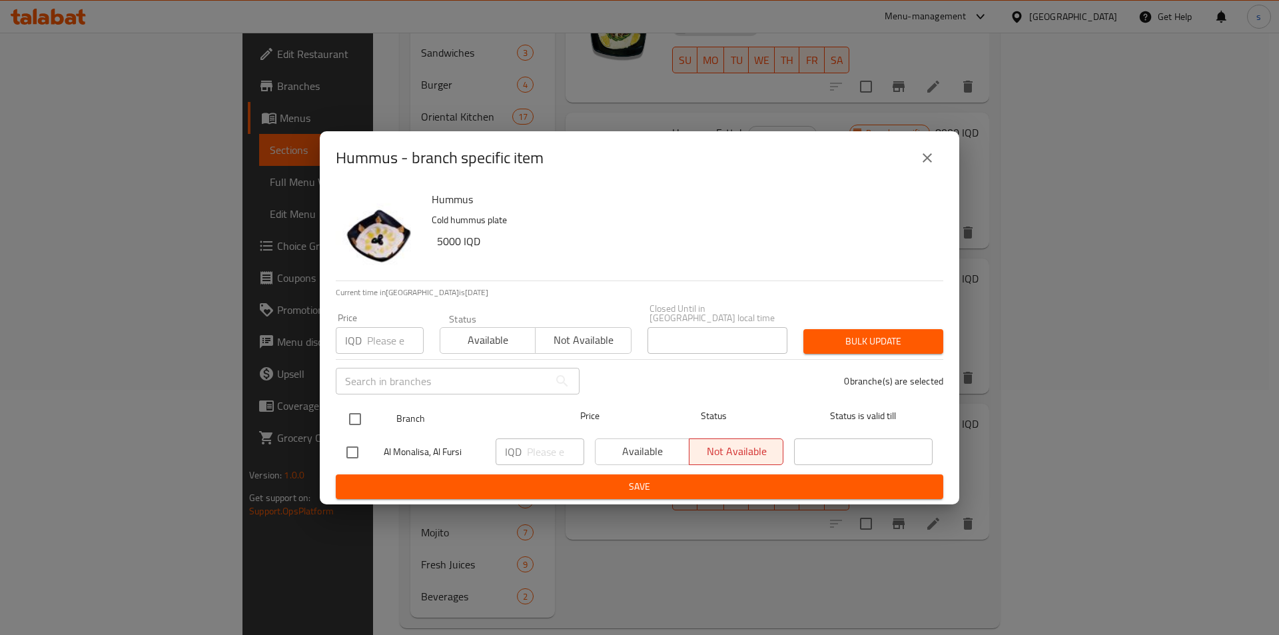
click at [354, 412] on input "checkbox" at bounding box center [355, 419] width 28 height 28
checkbox input "true"
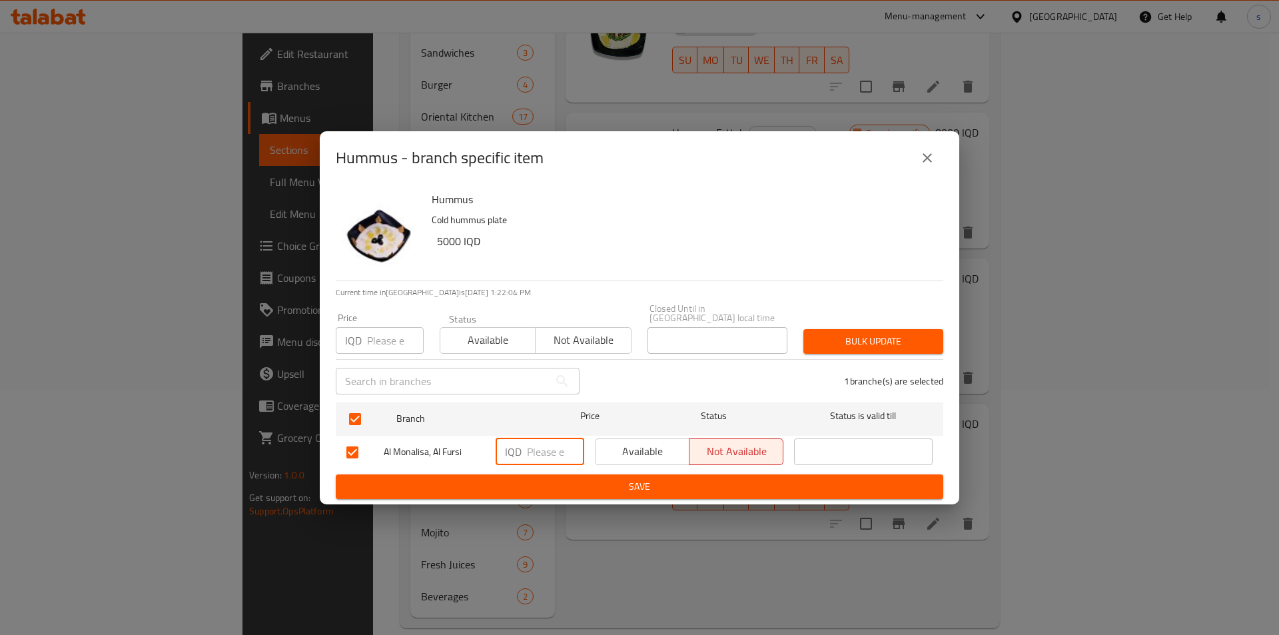
click at [552, 447] on input "number" at bounding box center [555, 451] width 57 height 27
type input "5000"
click at [560, 482] on span "Save" at bounding box center [639, 486] width 586 height 17
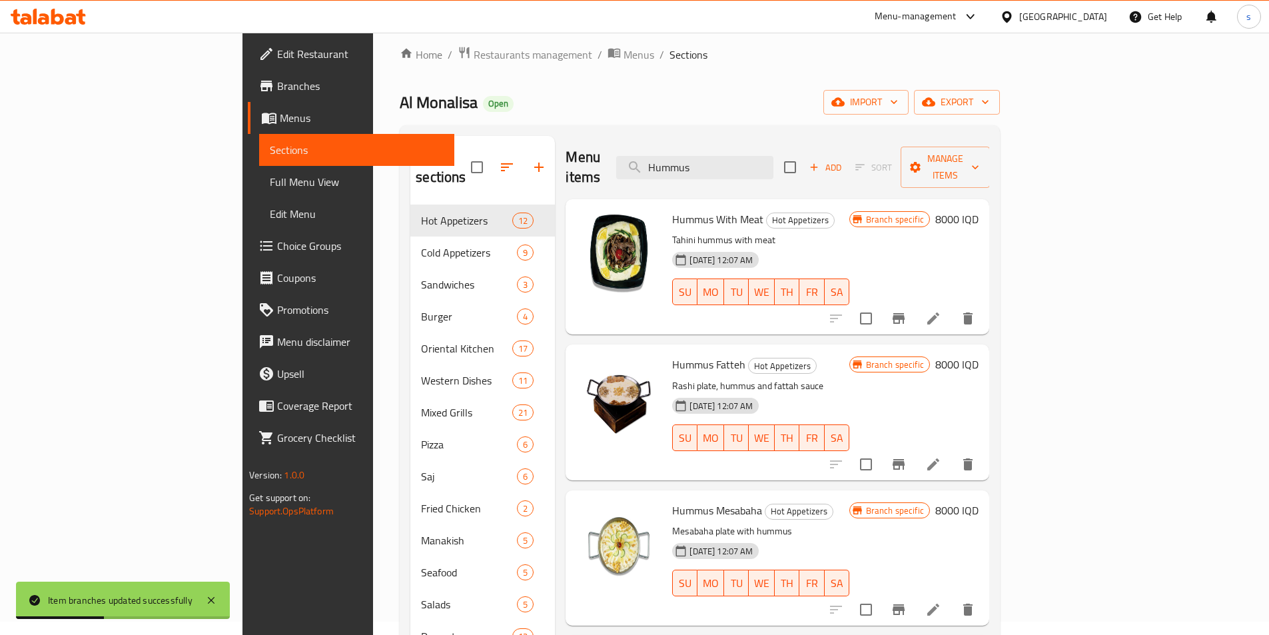
scroll to position [0, 0]
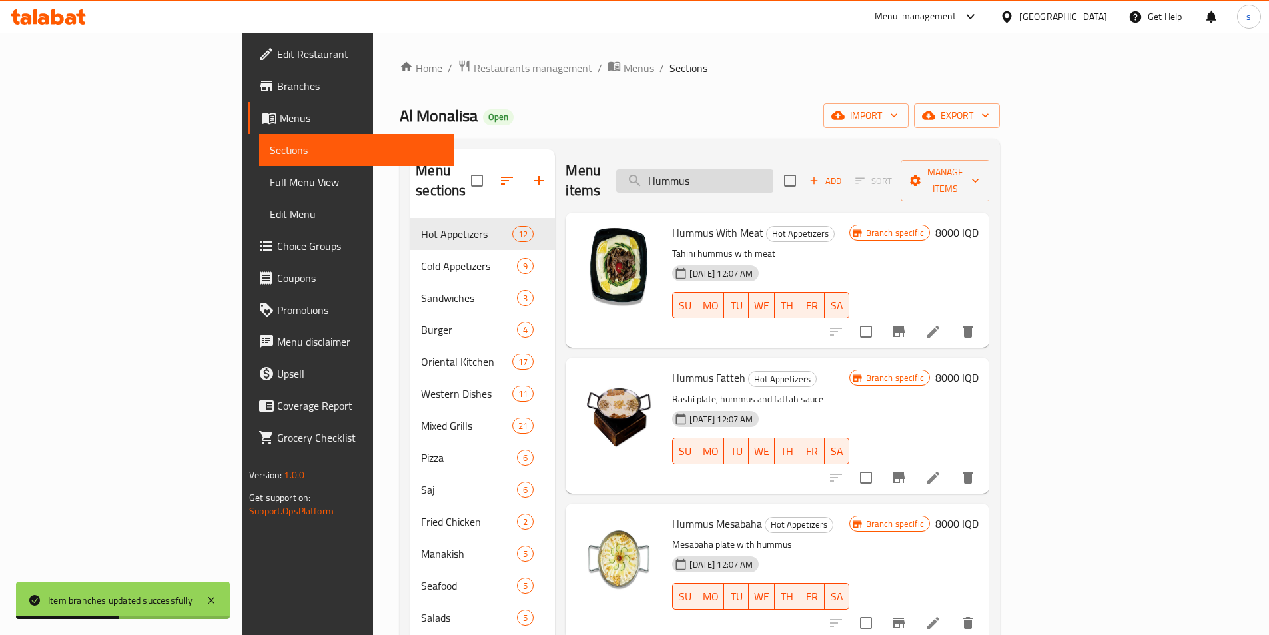
click at [773, 172] on input "Hummus" at bounding box center [694, 180] width 157 height 23
paste input "Tabbouleh"
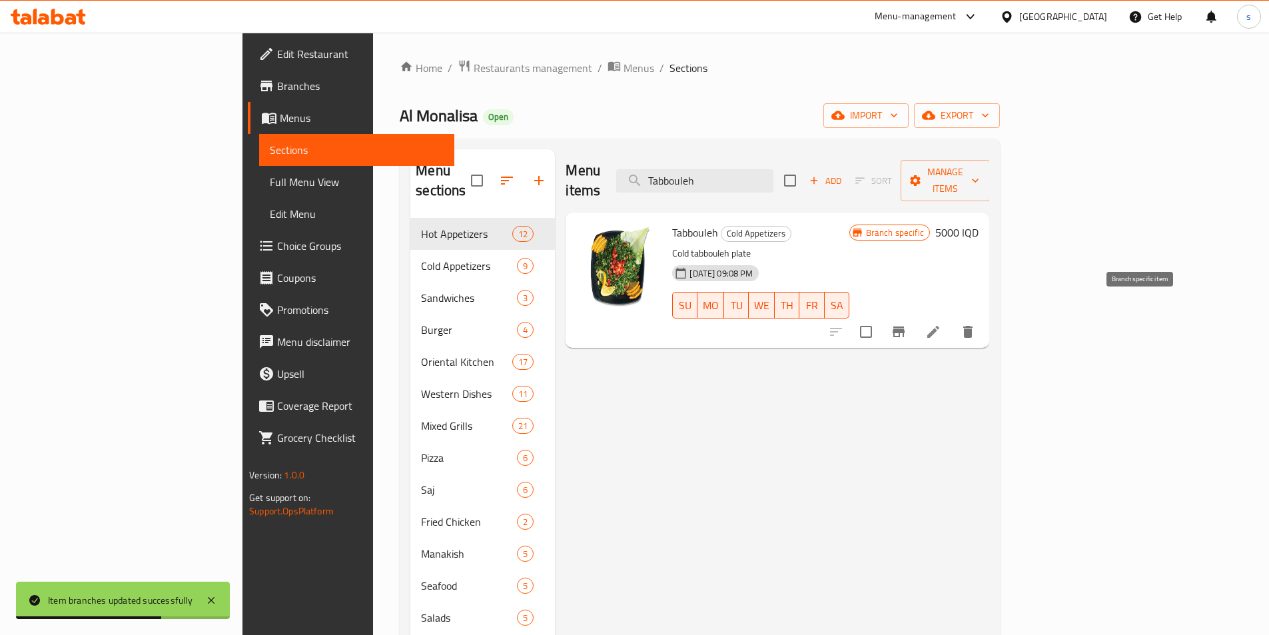
type input "Tabbouleh"
click at [905, 326] on icon "Branch-specific-item" at bounding box center [899, 331] width 12 height 11
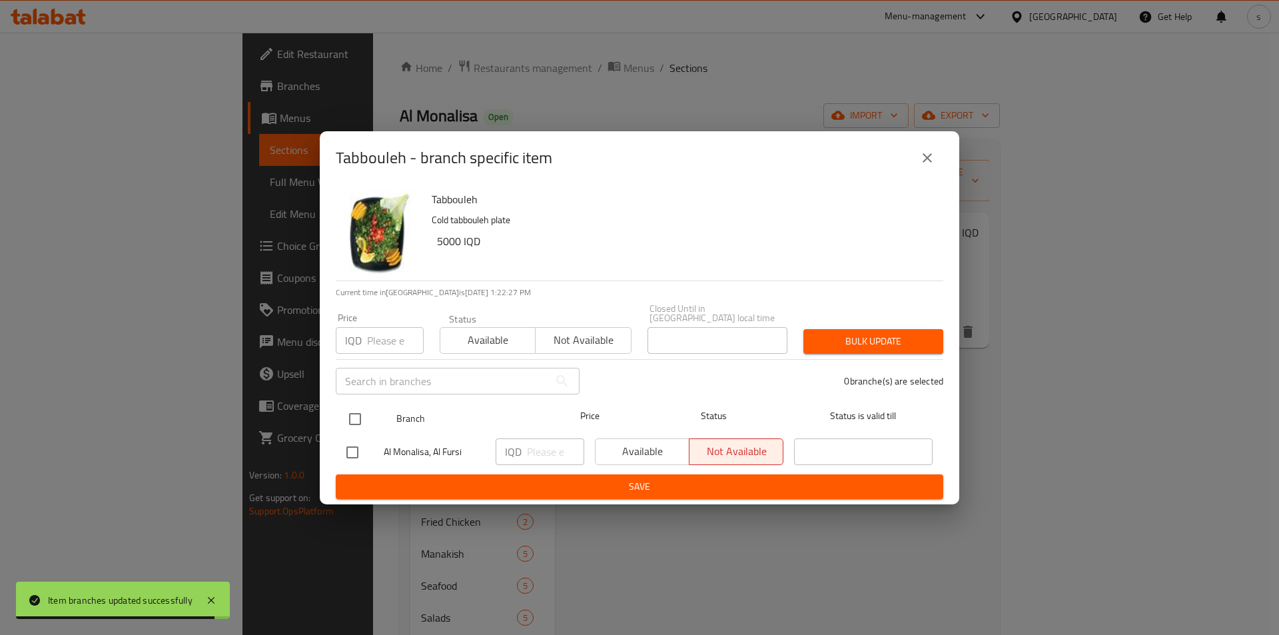
click at [352, 415] on input "checkbox" at bounding box center [355, 419] width 28 height 28
checkbox input "true"
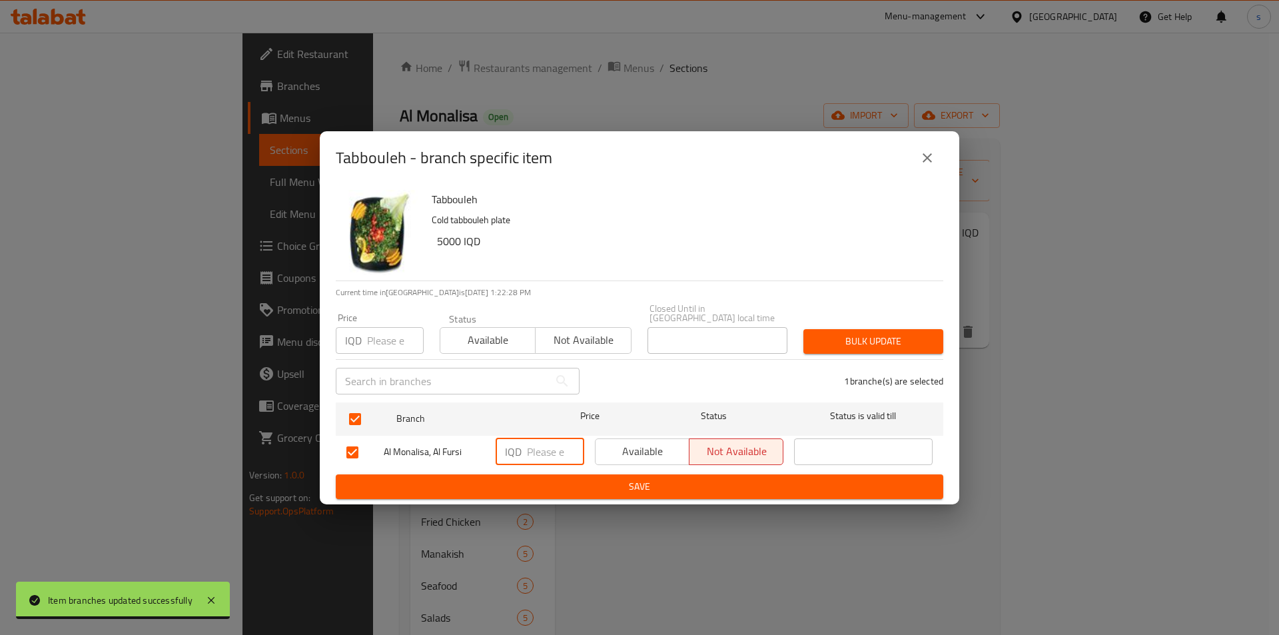
click at [544, 448] on input "number" at bounding box center [555, 451] width 57 height 27
type input "5000"
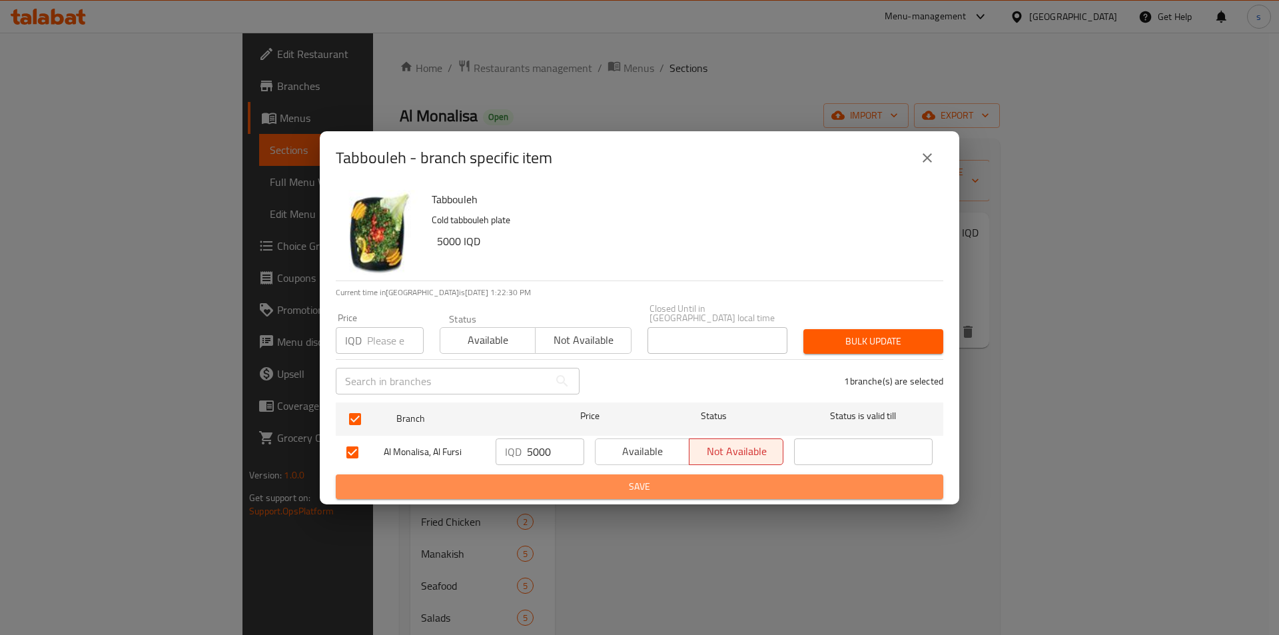
click at [561, 484] on span "Save" at bounding box center [639, 486] width 586 height 17
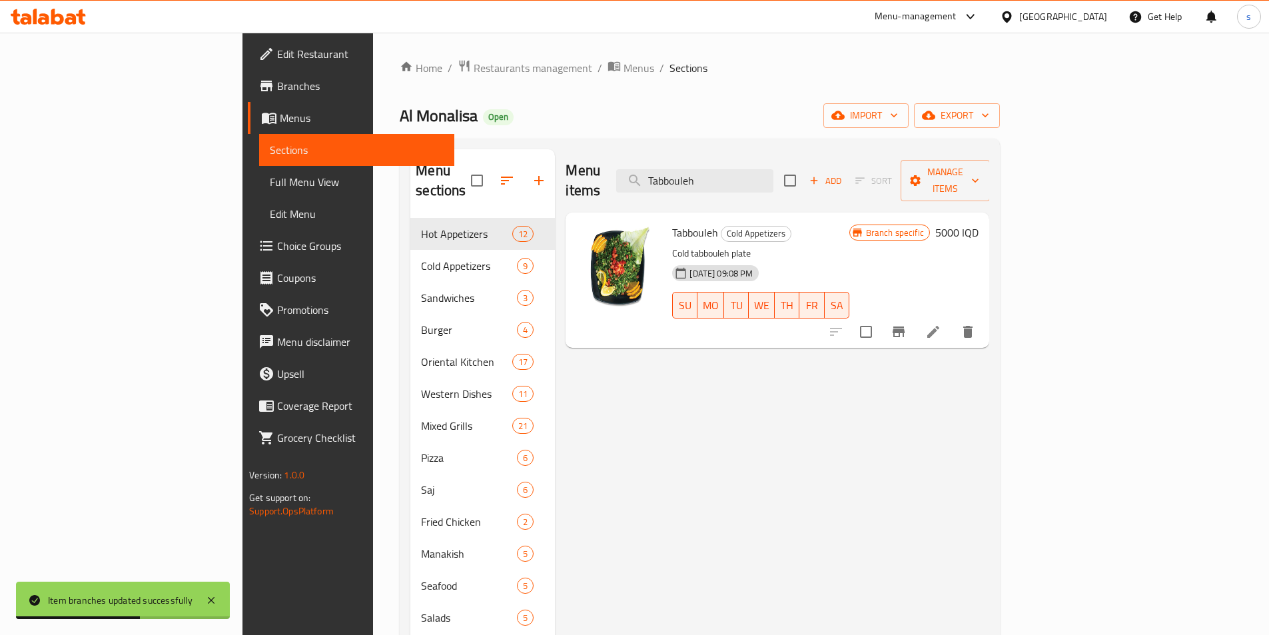
drag, startPoint x: 823, startPoint y: 175, endPoint x: 671, endPoint y: 181, distance: 152.0
click at [671, 181] on div "Menu items Tabbouleh Add Sort Manage items" at bounding box center [778, 180] width 424 height 63
paste input "Eggplant Salad"
type input "Eggplant Salad"
click at [907, 324] on icon "Branch-specific-item" at bounding box center [899, 332] width 16 height 16
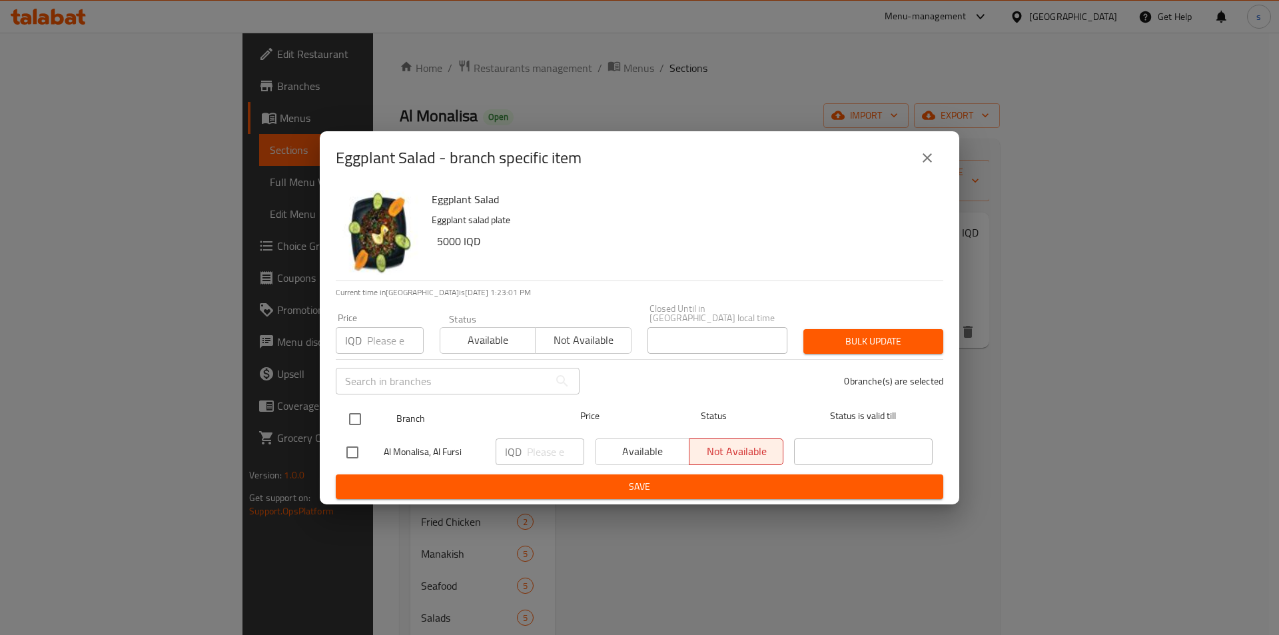
click at [352, 411] on input "checkbox" at bounding box center [355, 419] width 28 height 28
checkbox input "true"
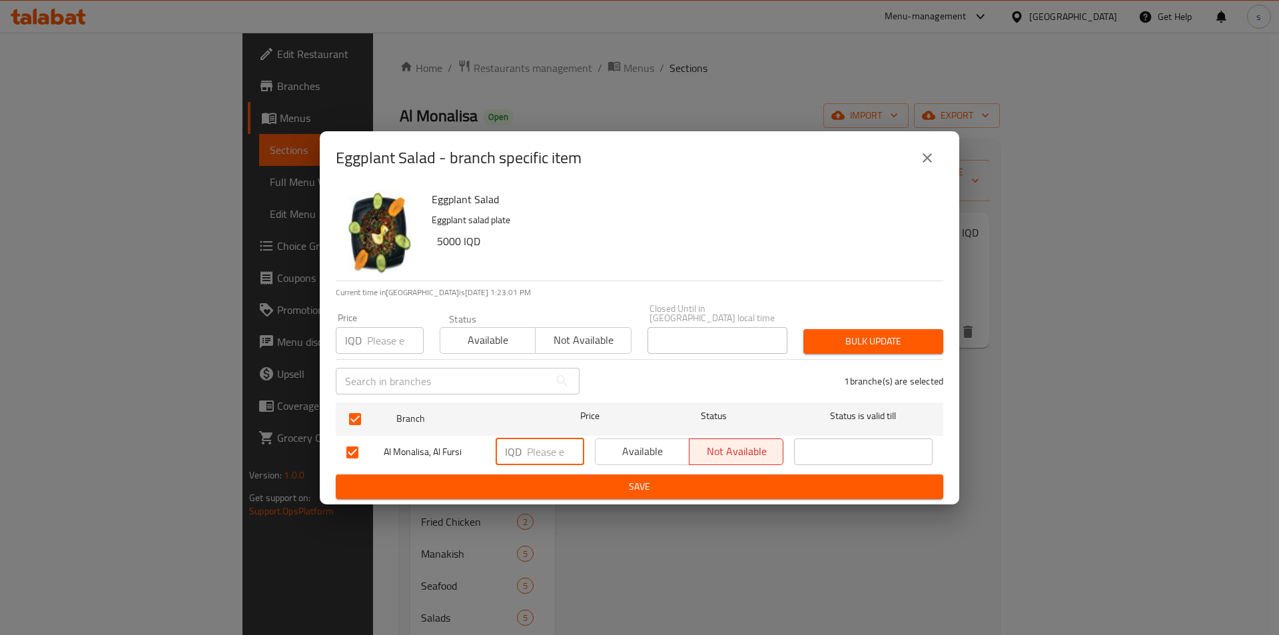
drag, startPoint x: 542, startPoint y: 438, endPoint x: 541, endPoint y: 445, distance: 7.4
click at [541, 445] on input "number" at bounding box center [555, 451] width 57 height 27
type input "5000"
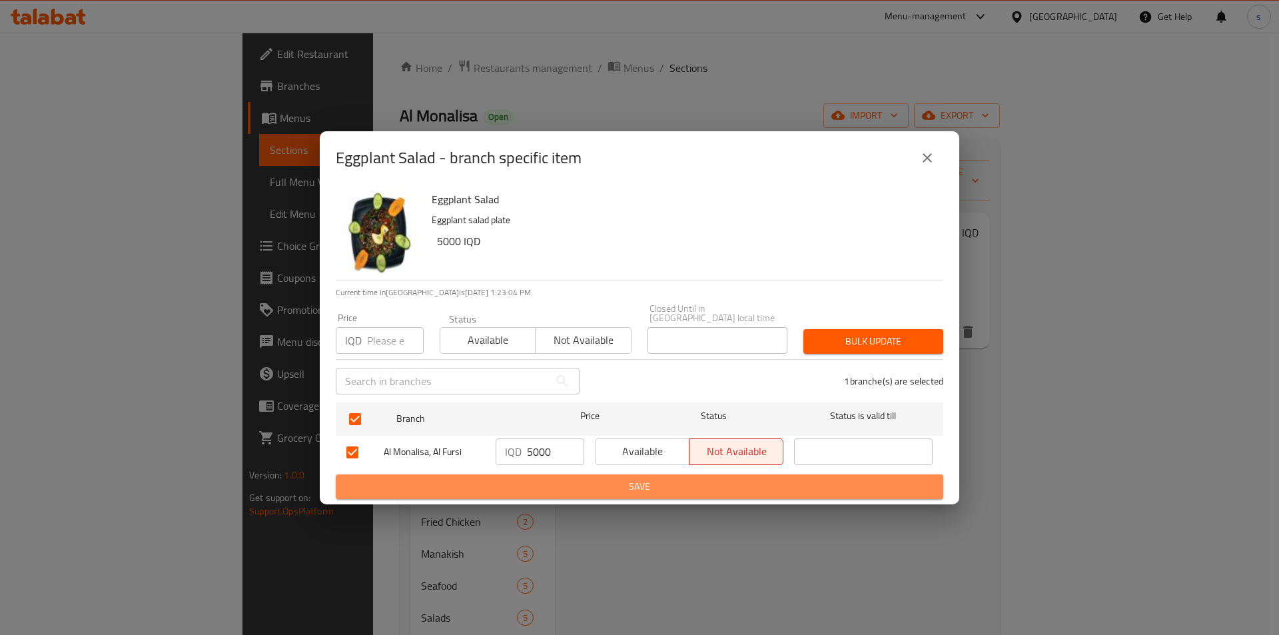
click at [573, 474] on button "Save" at bounding box center [639, 486] width 607 height 25
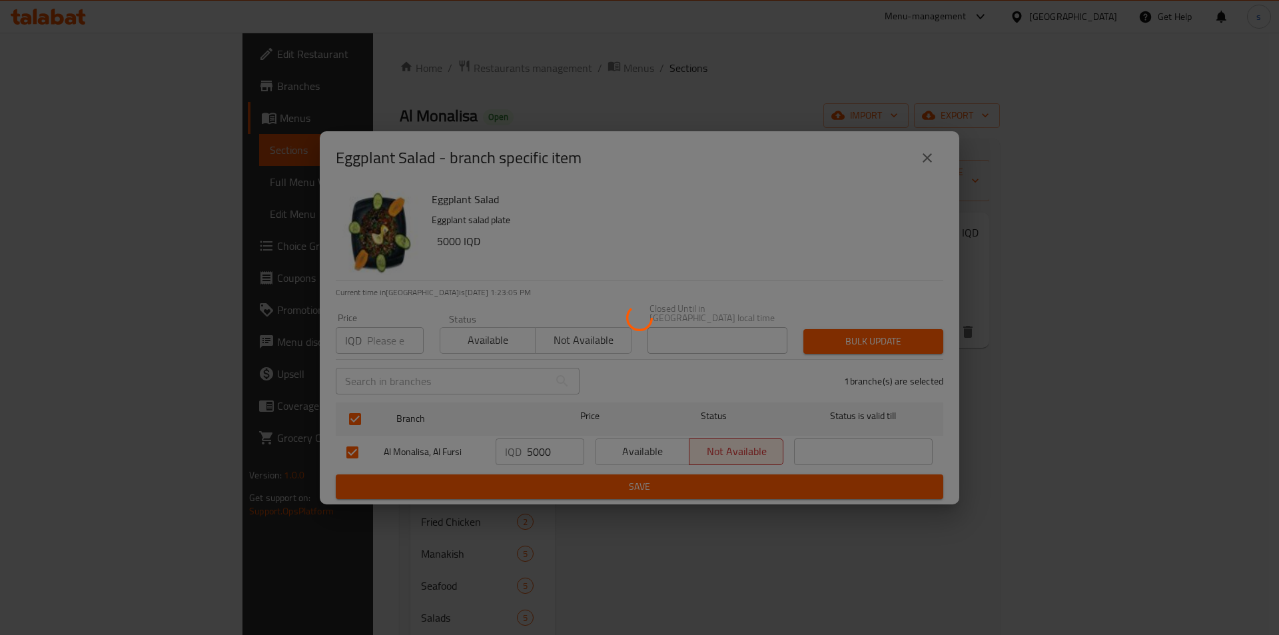
click at [569, 478] on div at bounding box center [639, 317] width 1279 height 635
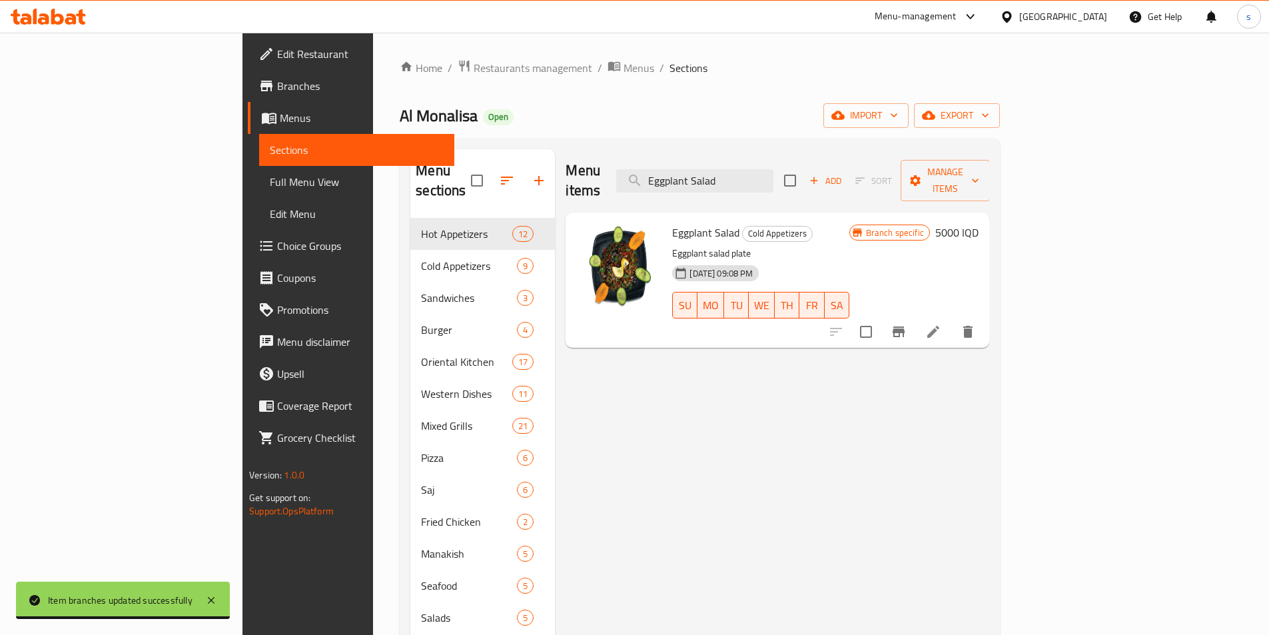
drag, startPoint x: 828, startPoint y: 173, endPoint x: 699, endPoint y: 183, distance: 128.9
click at [699, 183] on div "Menu items Eggplant Salad Add Sort Manage items" at bounding box center [778, 180] width 424 height 63
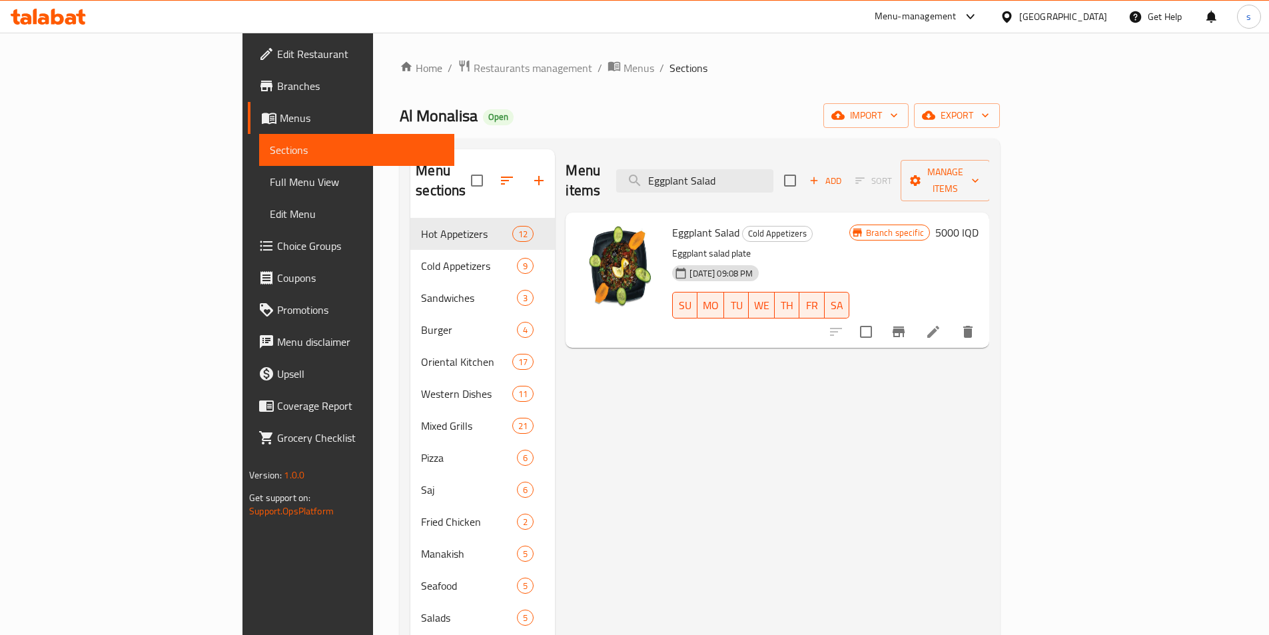
paste input "Muttabal"
type input "Eggplant Muttabal"
click at [905, 326] on icon "Branch-specific-item" at bounding box center [899, 331] width 12 height 11
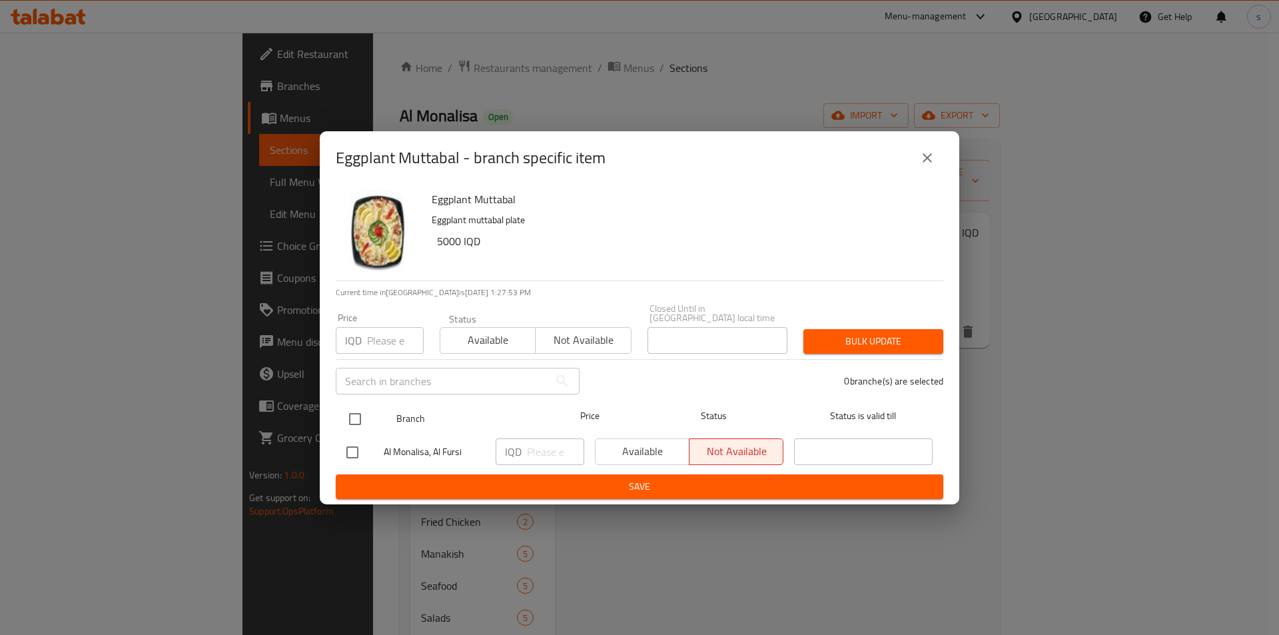
click at [352, 410] on input "checkbox" at bounding box center [355, 419] width 28 height 28
checkbox input "true"
click at [536, 447] on input "number" at bounding box center [555, 451] width 57 height 27
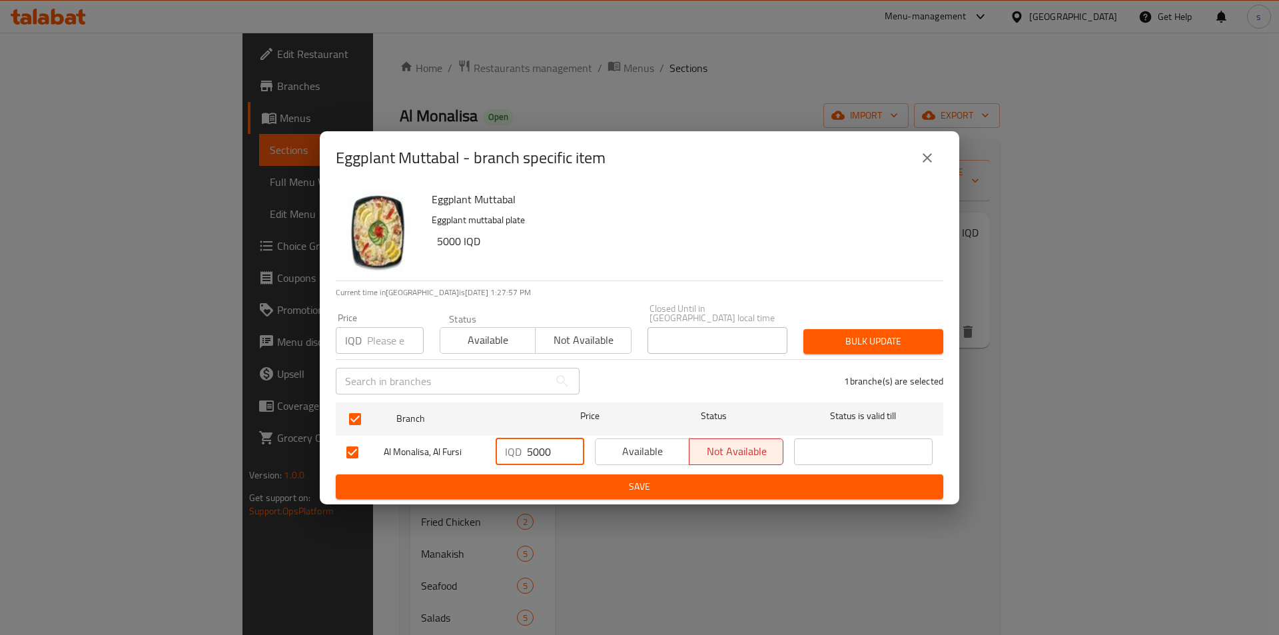
type input "5000"
click at [536, 486] on span "Save" at bounding box center [639, 486] width 586 height 17
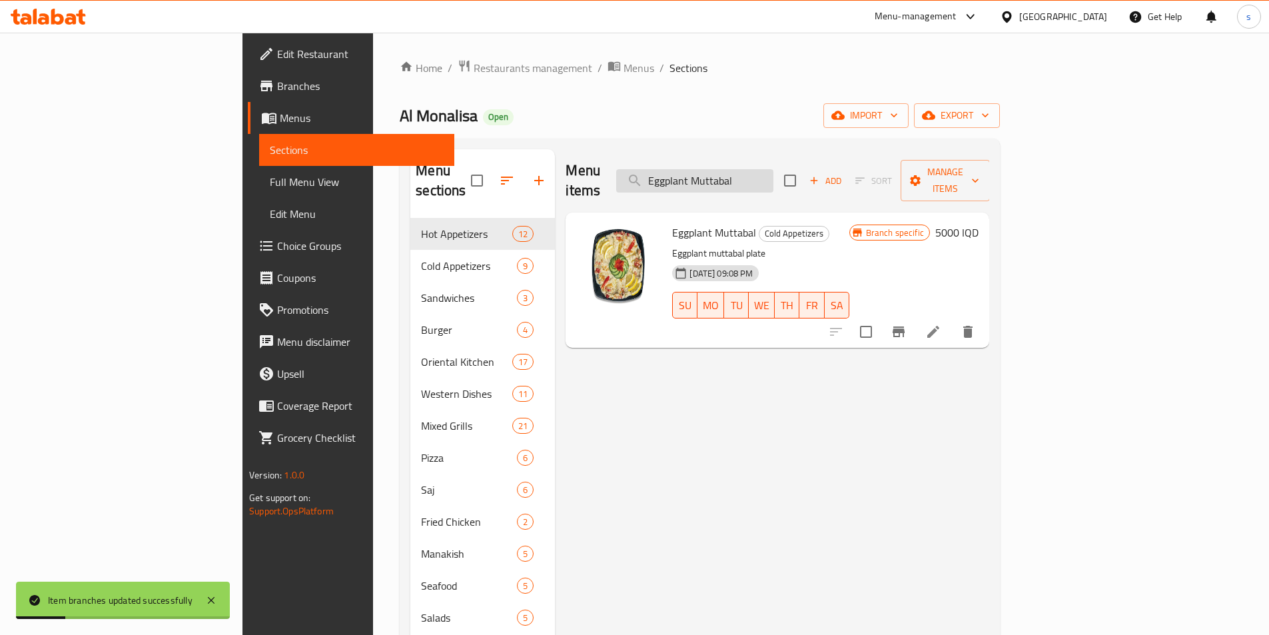
drag, startPoint x: 839, startPoint y: 175, endPoint x: 733, endPoint y: 177, distance: 105.9
click at [733, 177] on input "Eggplant Muttabal" at bounding box center [694, 180] width 157 height 23
paste input "Pomegranate Salad"
type input "Pomegranate Salad"
click at [907, 324] on icon "Branch-specific-item" at bounding box center [899, 332] width 16 height 16
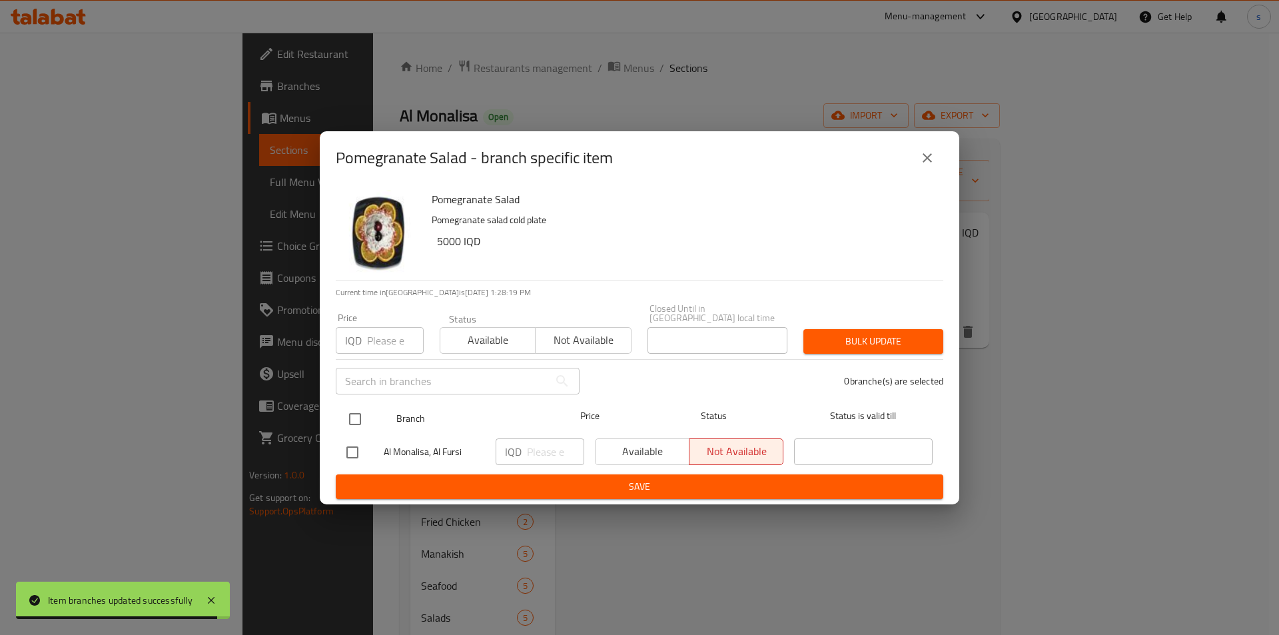
click at [360, 419] on input "checkbox" at bounding box center [355, 419] width 28 height 28
checkbox input "true"
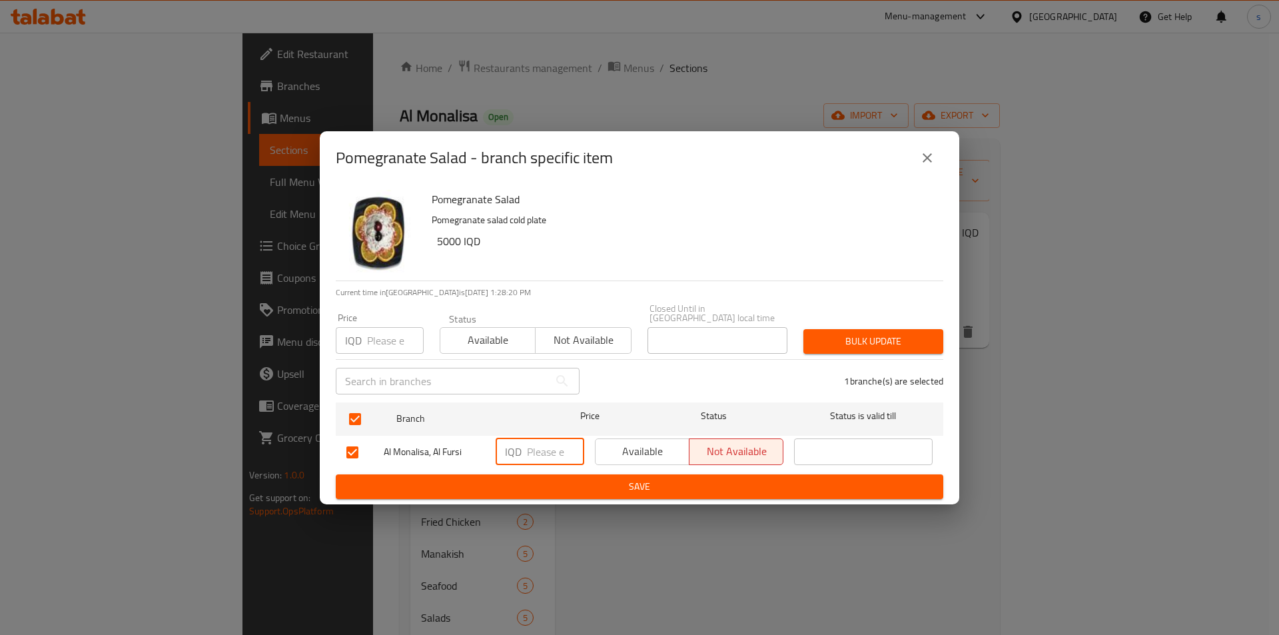
click at [548, 450] on input "number" at bounding box center [555, 451] width 57 height 27
type input "5000"
click at [537, 488] on span "Save" at bounding box center [639, 486] width 586 height 17
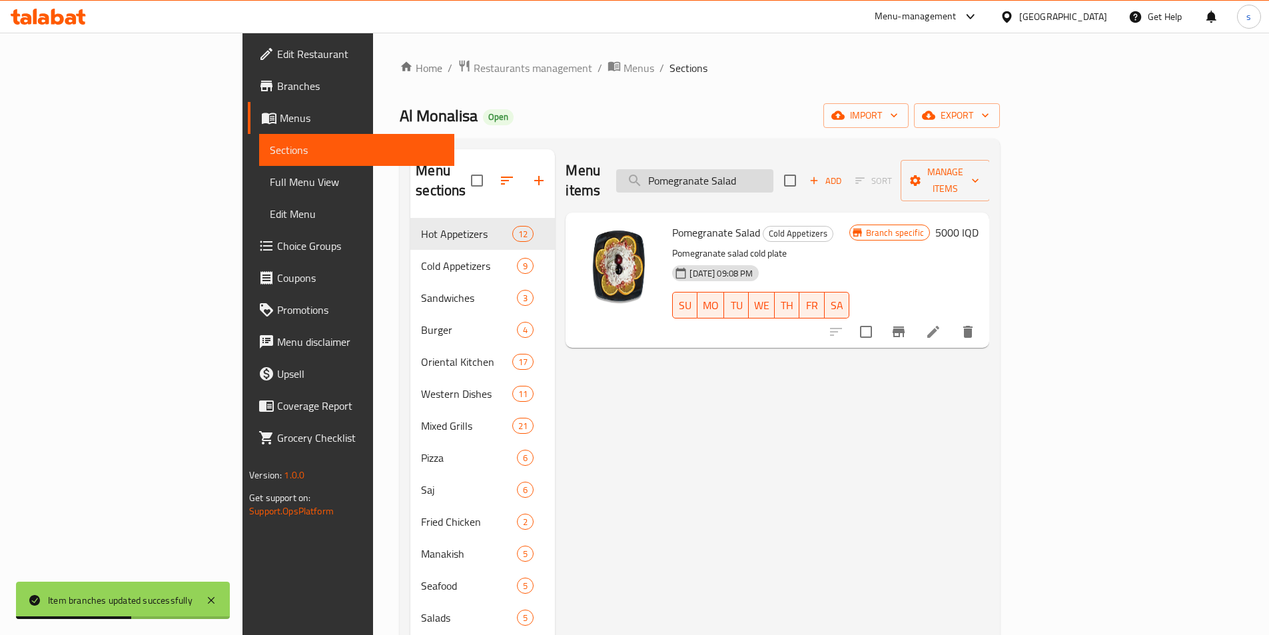
drag, startPoint x: 850, startPoint y: 170, endPoint x: 723, endPoint y: 178, distance: 127.5
click at [723, 178] on input "Pomegranate Salad" at bounding box center [694, 180] width 157 height 23
paste input "Appl"
type input "Apple Salad"
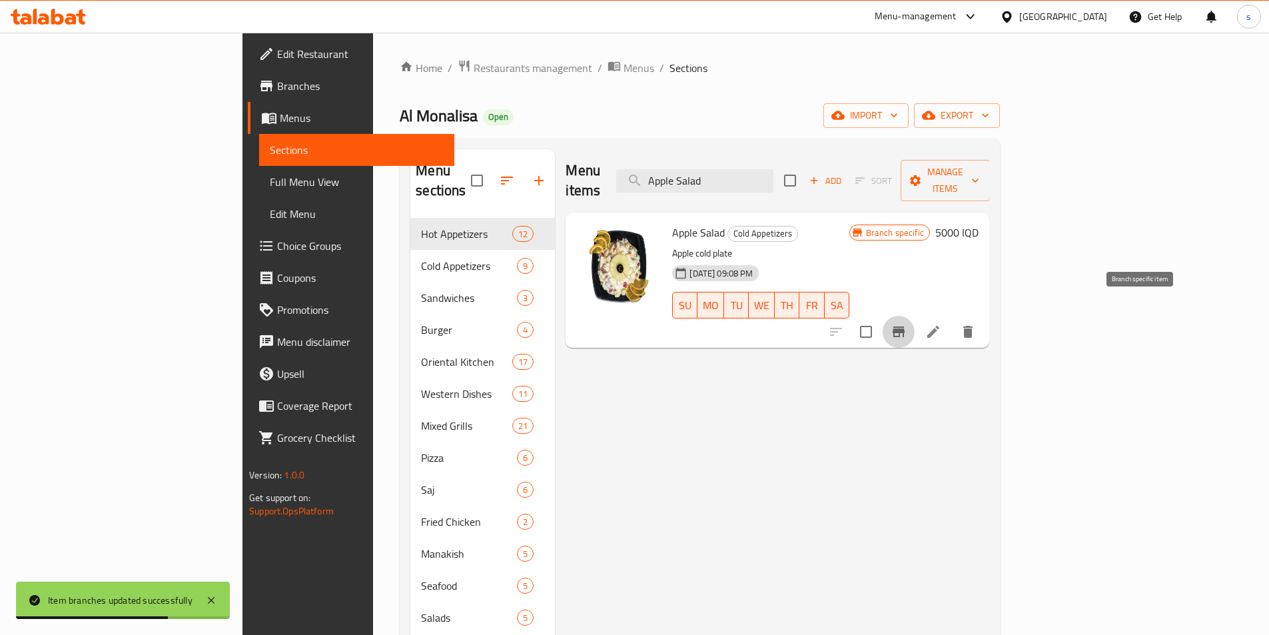
click at [907, 324] on icon "Branch-specific-item" at bounding box center [899, 332] width 16 height 16
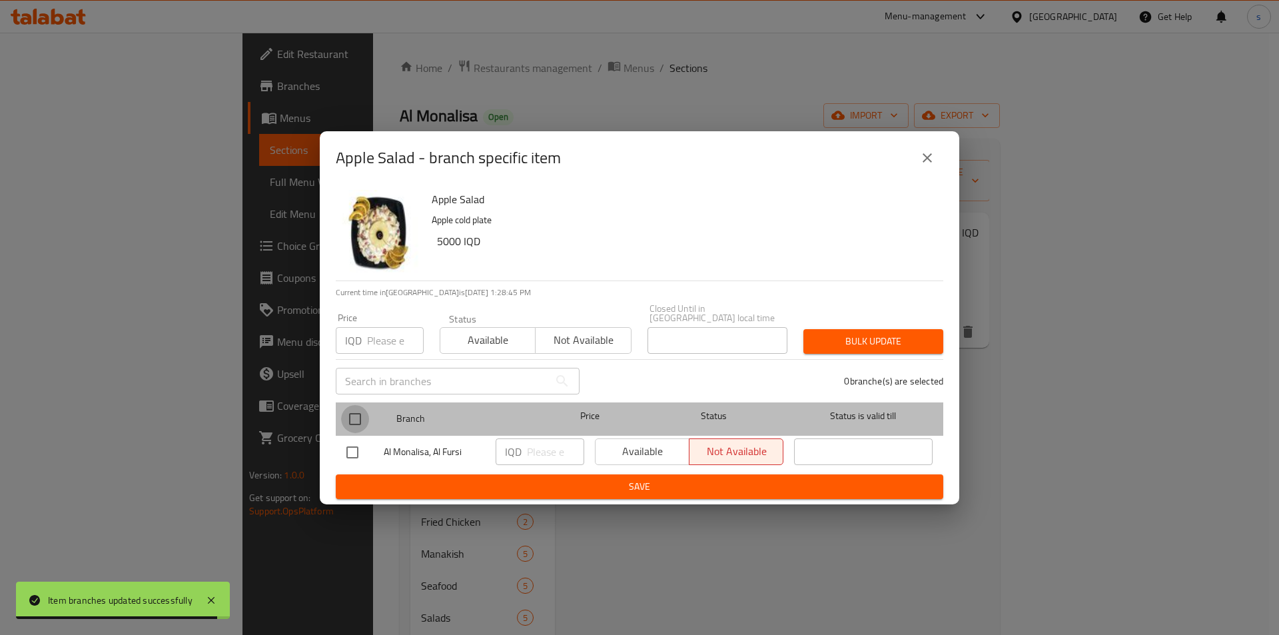
click at [359, 410] on input "checkbox" at bounding box center [355, 419] width 28 height 28
checkbox input "true"
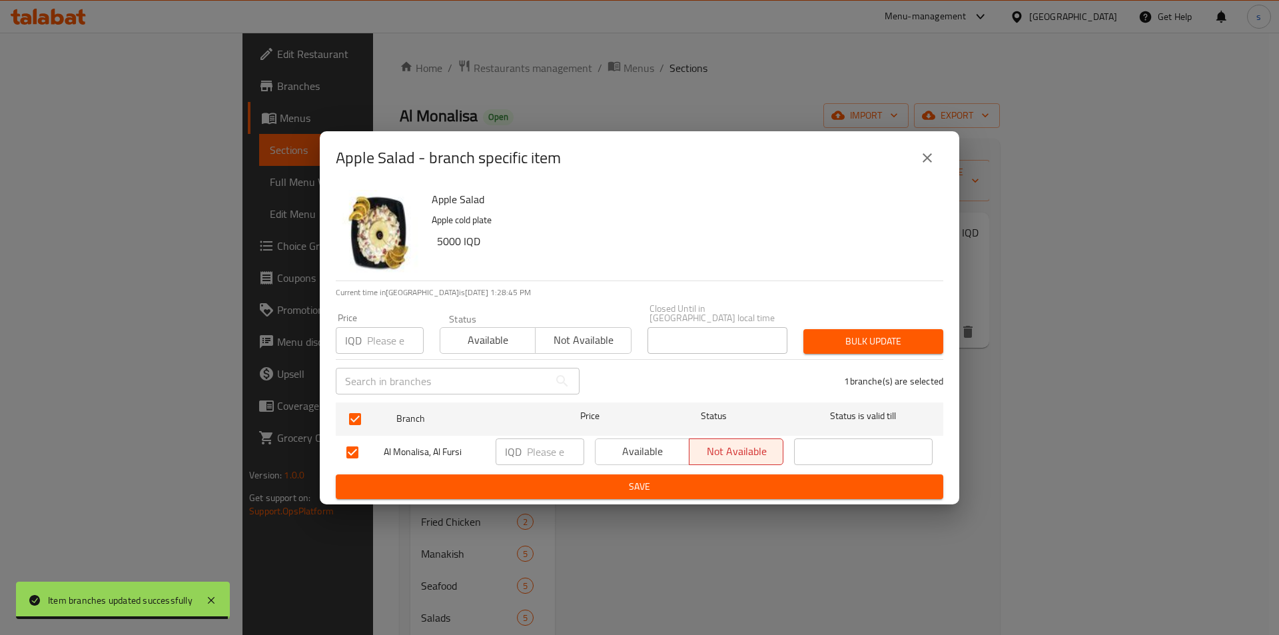
click at [541, 448] on input "number" at bounding box center [555, 451] width 57 height 27
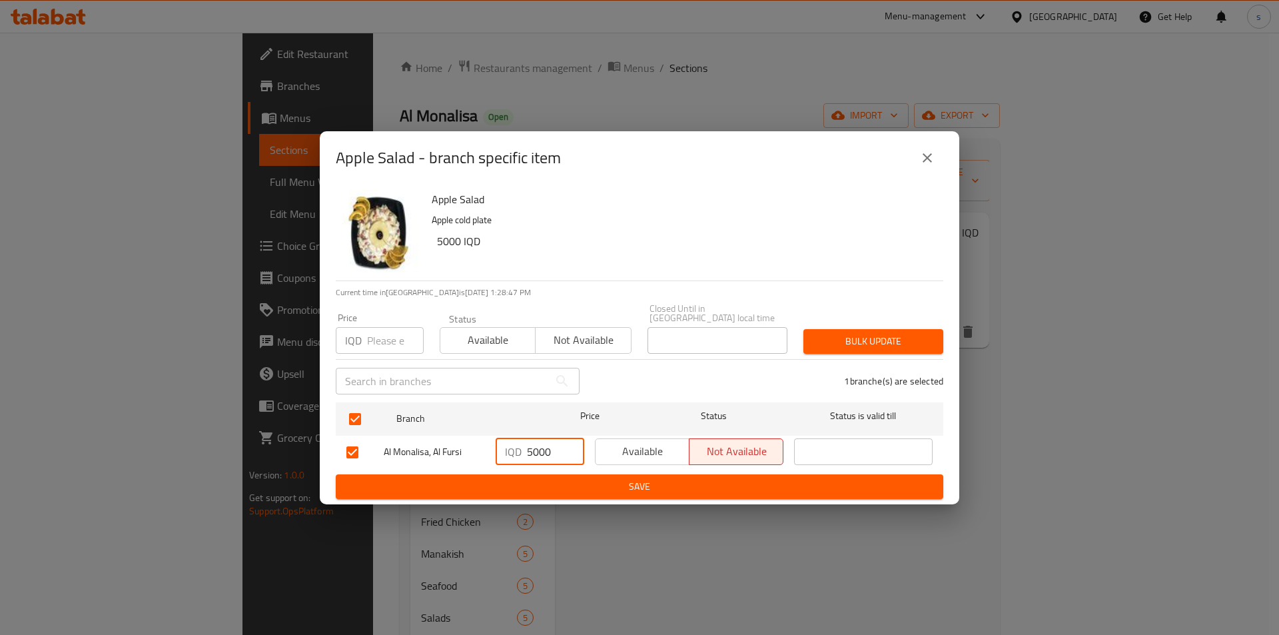
type input "5000"
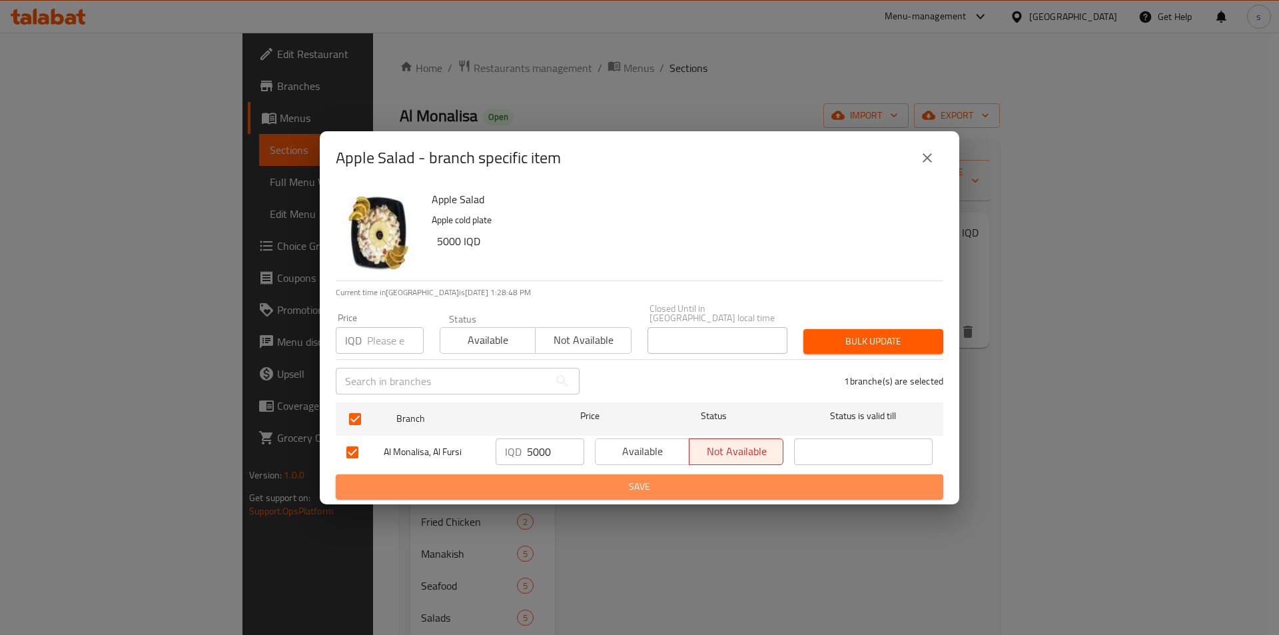
click at [544, 482] on span "Save" at bounding box center [639, 486] width 586 height 17
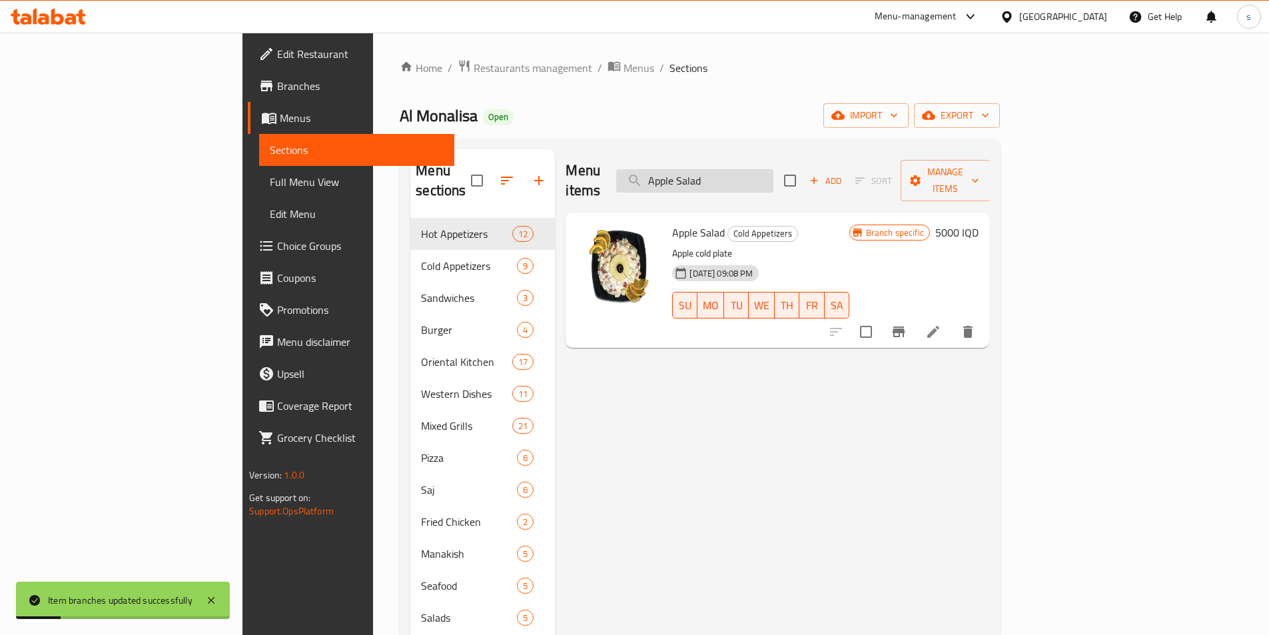
drag, startPoint x: 819, startPoint y: 168, endPoint x: 714, endPoint y: 175, distance: 104.8
click at [714, 175] on input "Apple Salad" at bounding box center [694, 180] width 157 height 23
paste input "Jajic"
type input "Jajic"
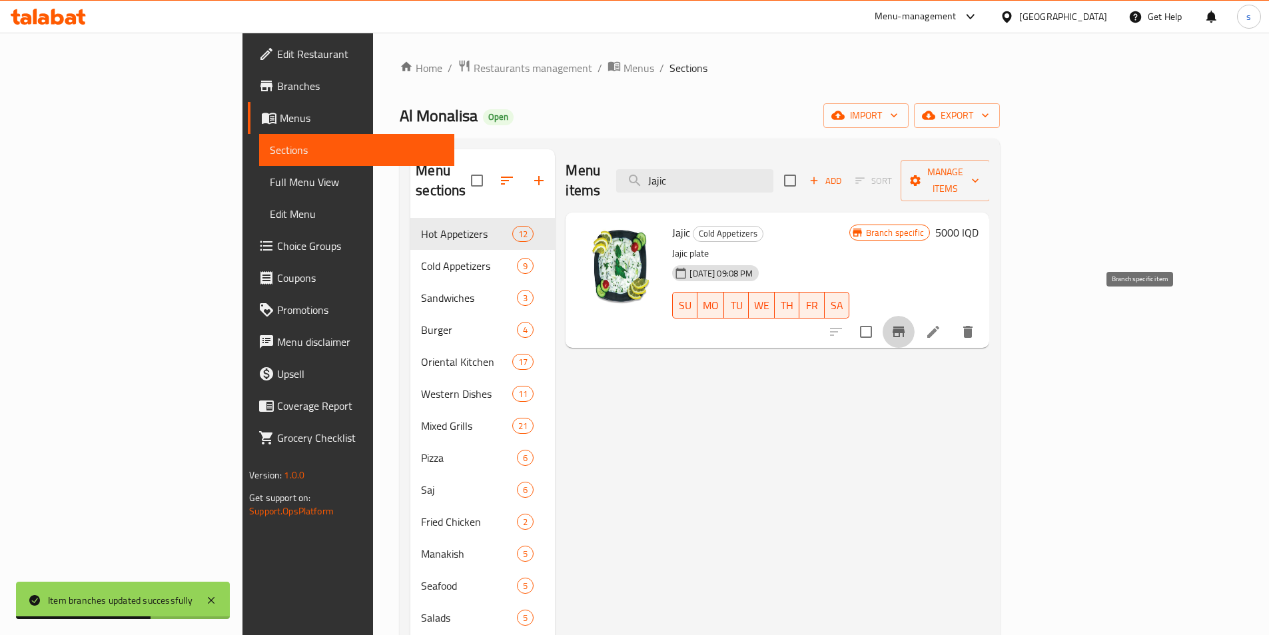
click at [905, 326] on icon "Branch-specific-item" at bounding box center [899, 331] width 12 height 11
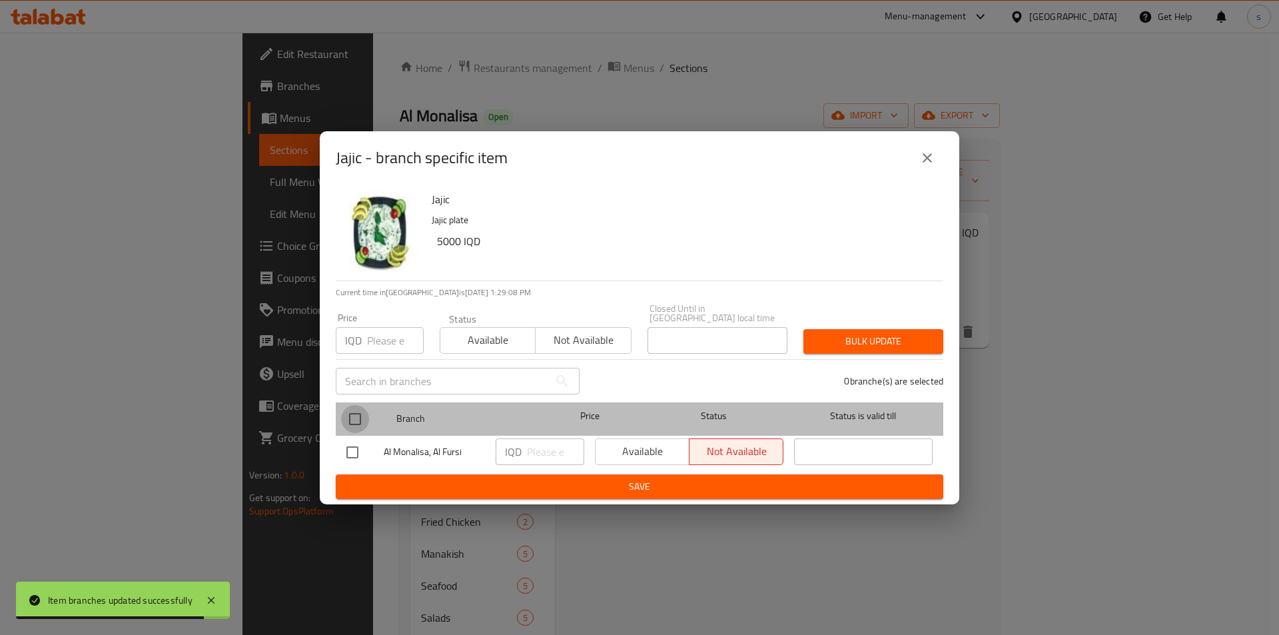
click at [360, 410] on input "checkbox" at bounding box center [355, 419] width 28 height 28
checkbox input "true"
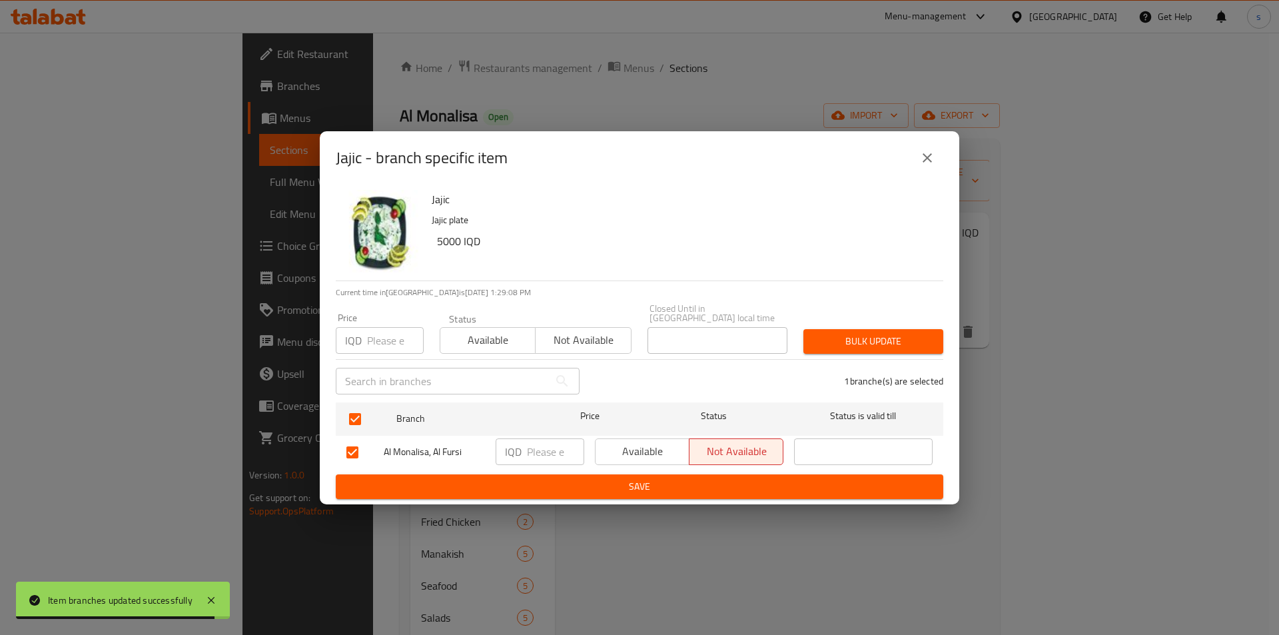
click at [550, 444] on input "number" at bounding box center [555, 451] width 57 height 27
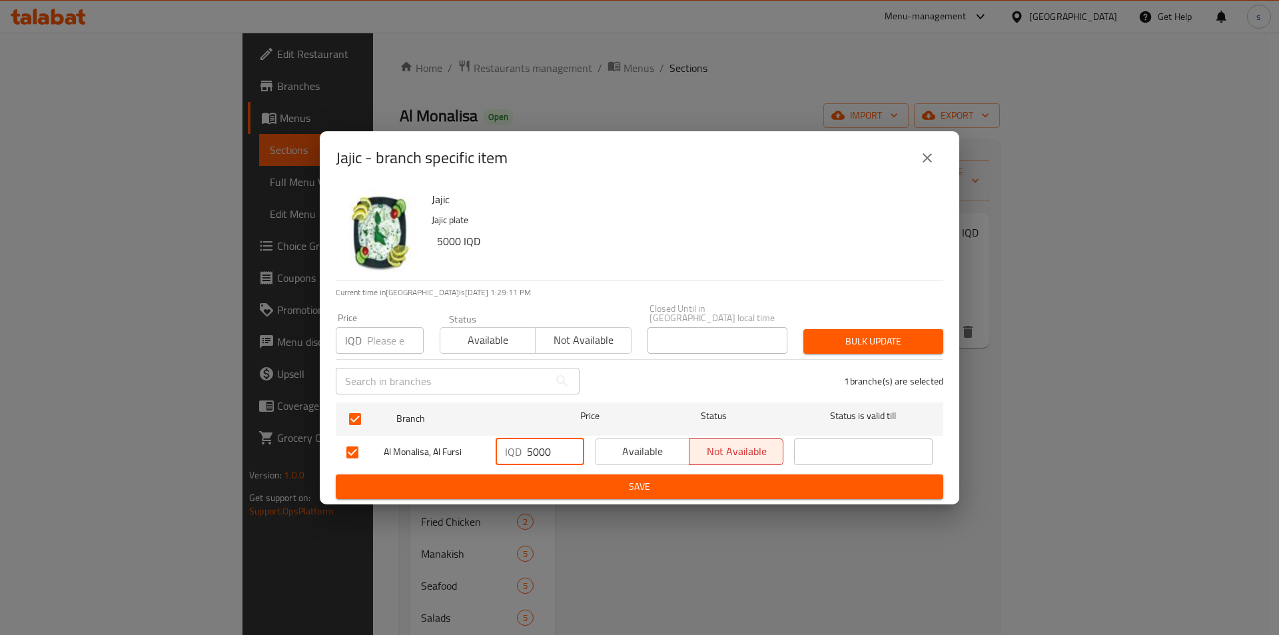
type input "5000"
click at [555, 480] on span "Save" at bounding box center [639, 486] width 586 height 17
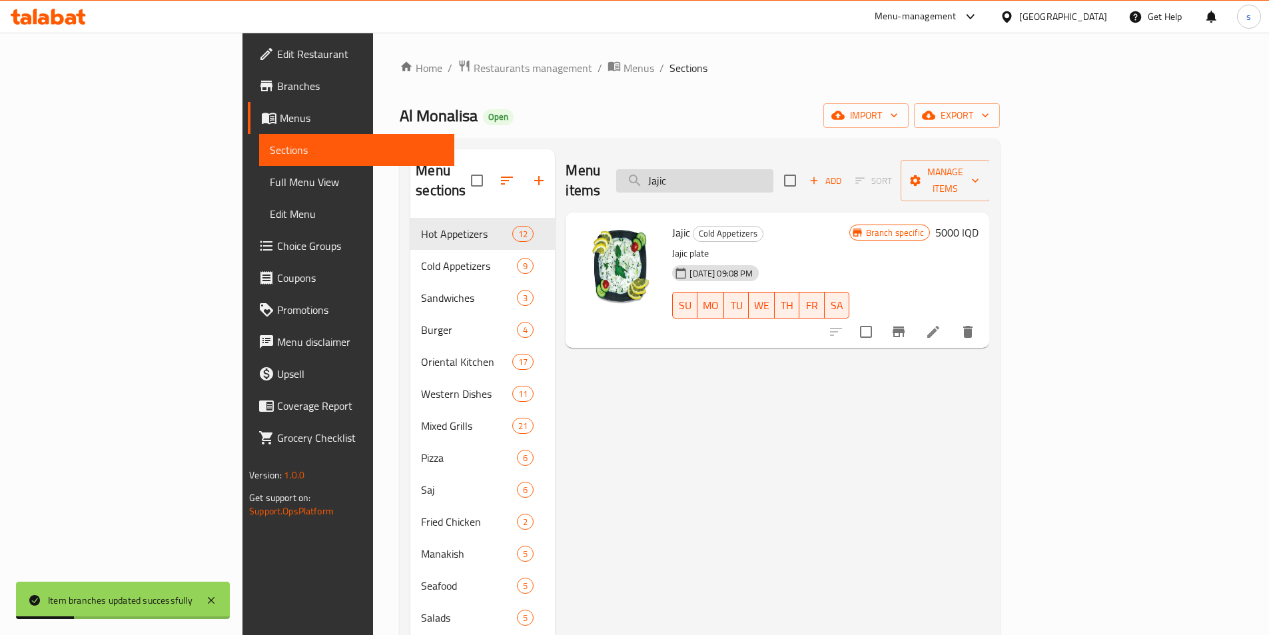
drag, startPoint x: 783, startPoint y: 181, endPoint x: 738, endPoint y: 182, distance: 45.3
click at [738, 182] on input "Jajic" at bounding box center [694, 180] width 157 height 23
paste input "يالنجي"
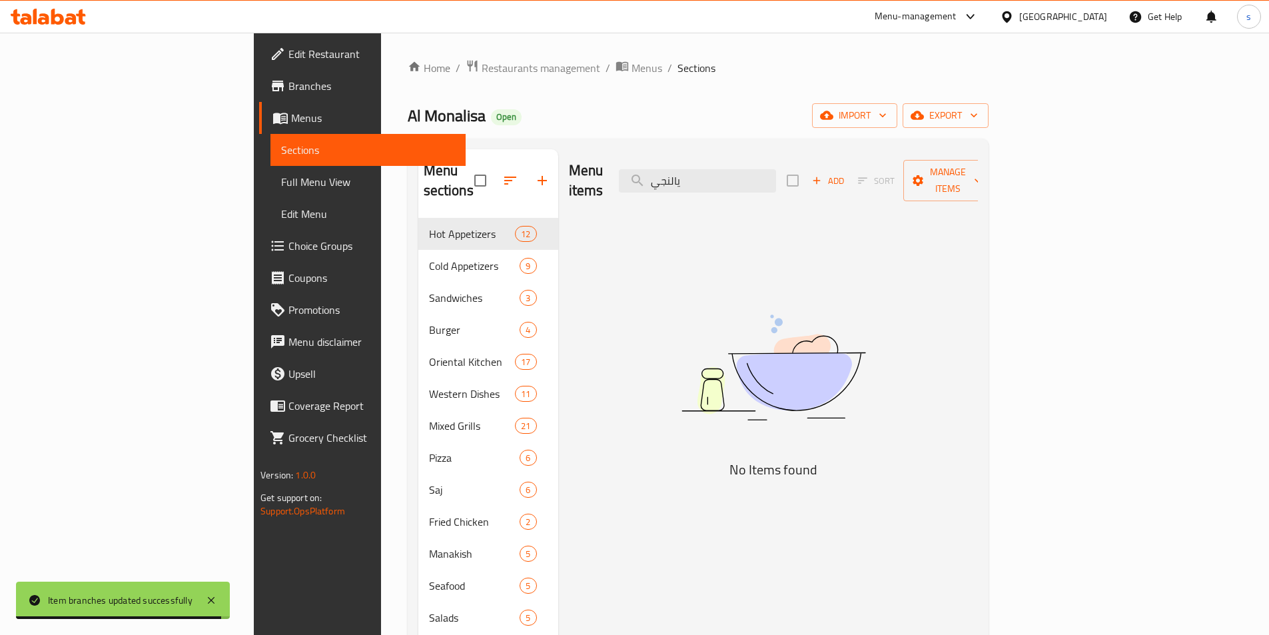
drag, startPoint x: 791, startPoint y: 179, endPoint x: 708, endPoint y: 181, distance: 83.3
click at [708, 181] on div "Menu items يالنجي Add Sort Manage items" at bounding box center [773, 180] width 409 height 63
paste input "Vine Leaves"
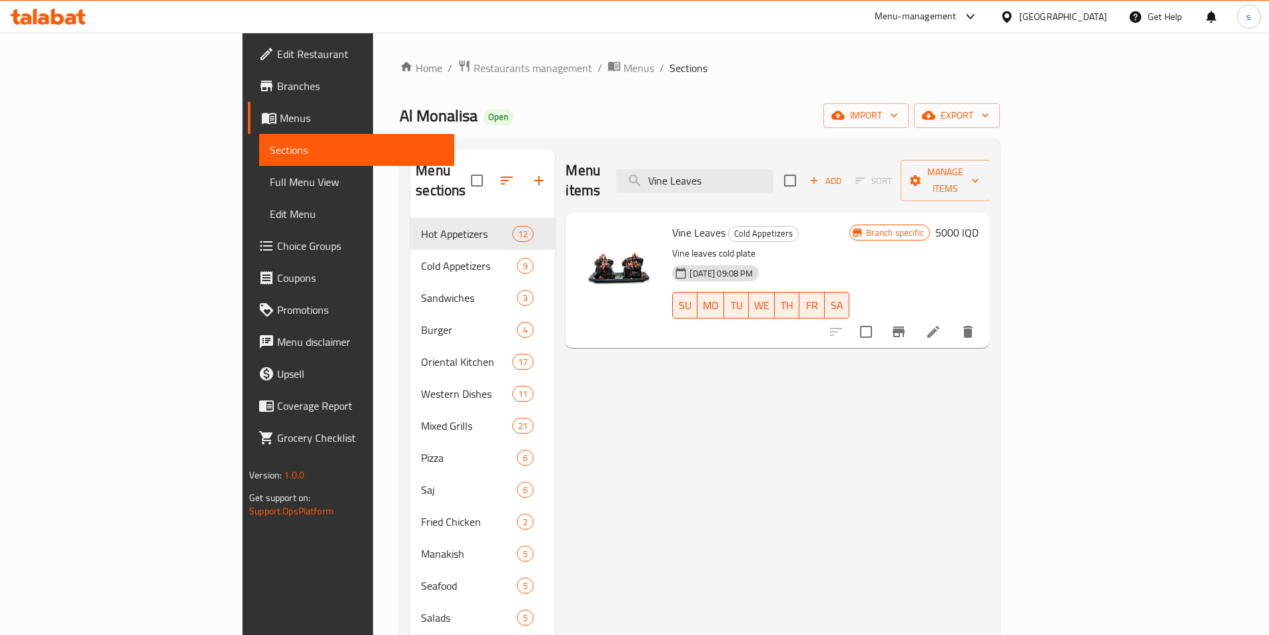
type input "Vine Leaves"
click at [905, 326] on icon "Branch-specific-item" at bounding box center [899, 331] width 12 height 11
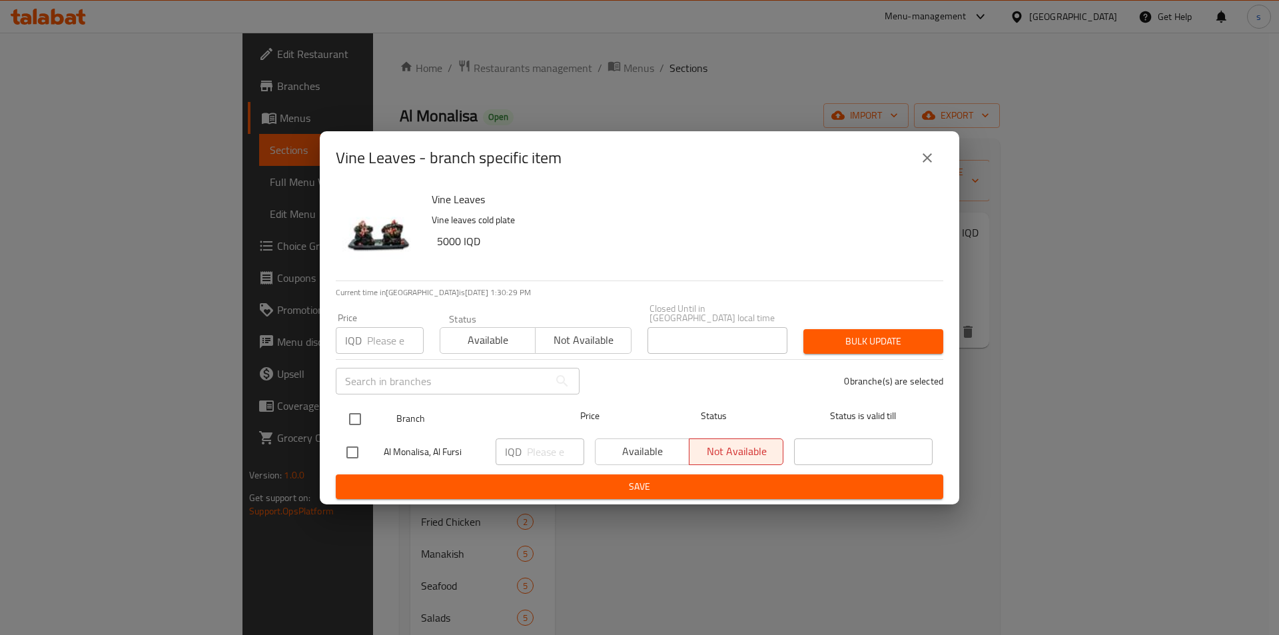
click at [363, 412] on input "checkbox" at bounding box center [355, 419] width 28 height 28
checkbox input "true"
click at [534, 449] on input "number" at bounding box center [555, 451] width 57 height 27
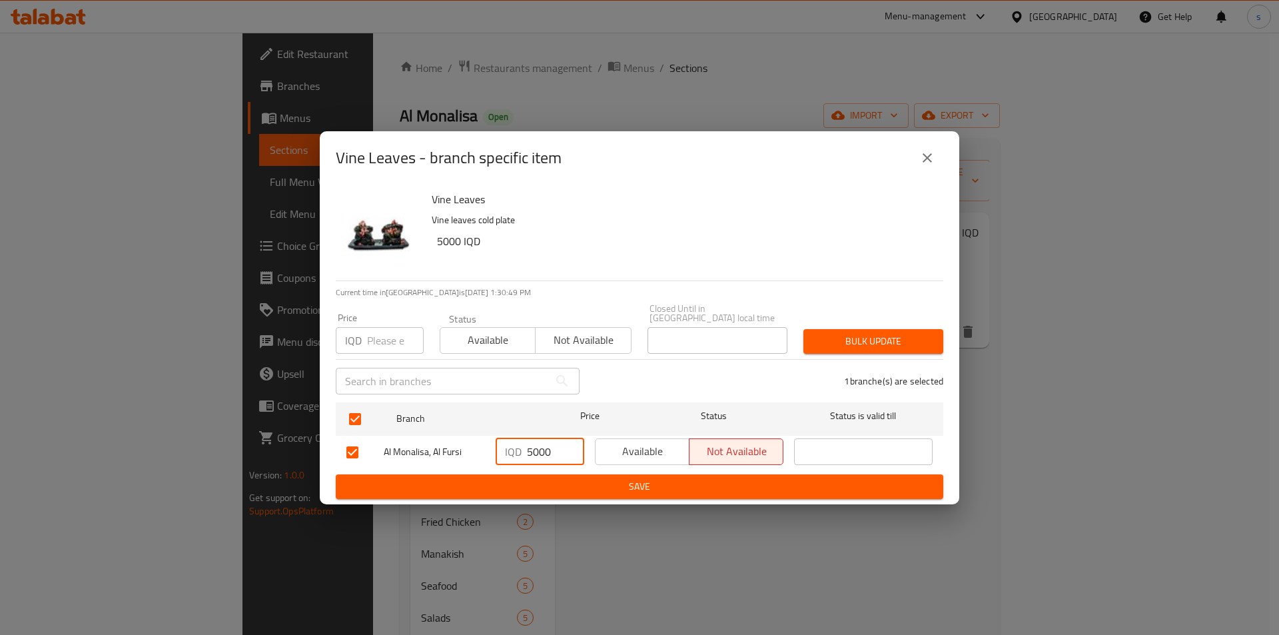
type input "5000"
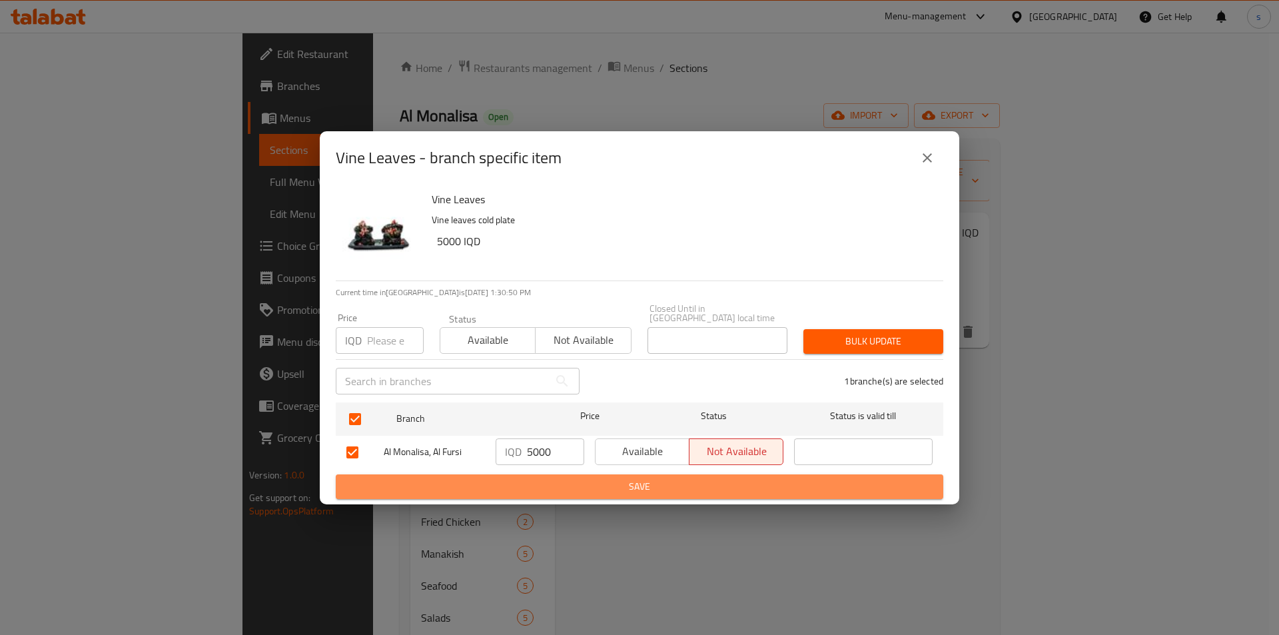
click at [623, 488] on span "Save" at bounding box center [639, 486] width 586 height 17
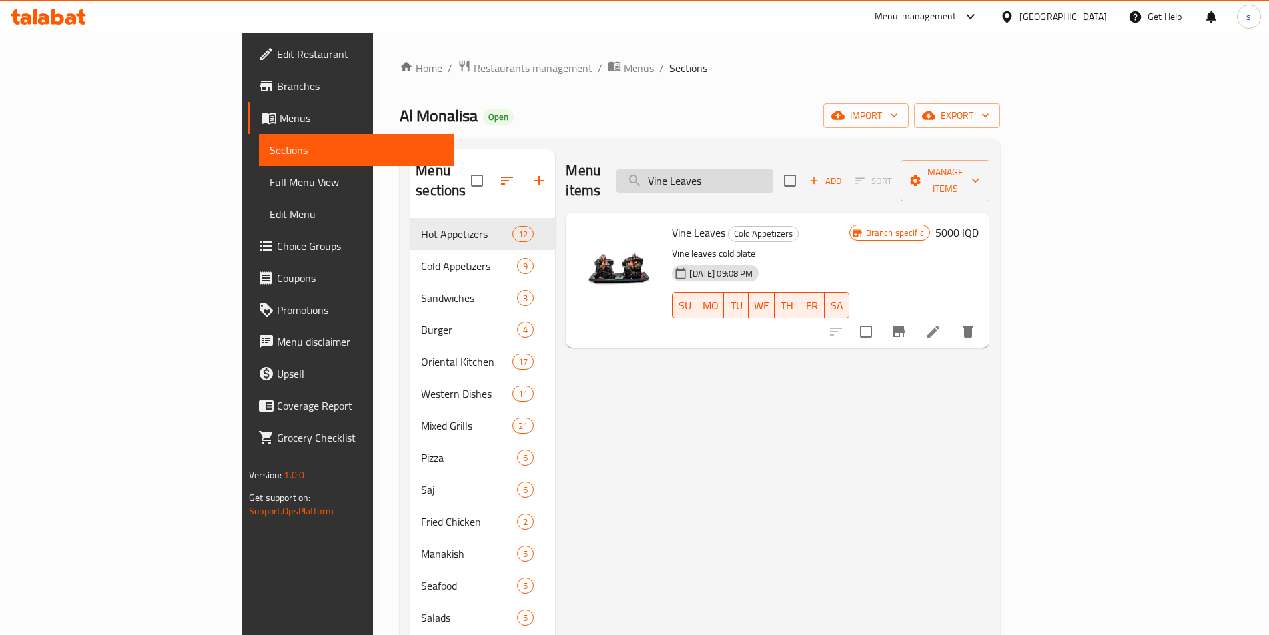
drag, startPoint x: 832, startPoint y: 176, endPoint x: 734, endPoint y: 178, distance: 97.9
click at [734, 178] on input "Vine Leaves" at bounding box center [694, 180] width 157 height 23
paste input "Meat Qouzi"
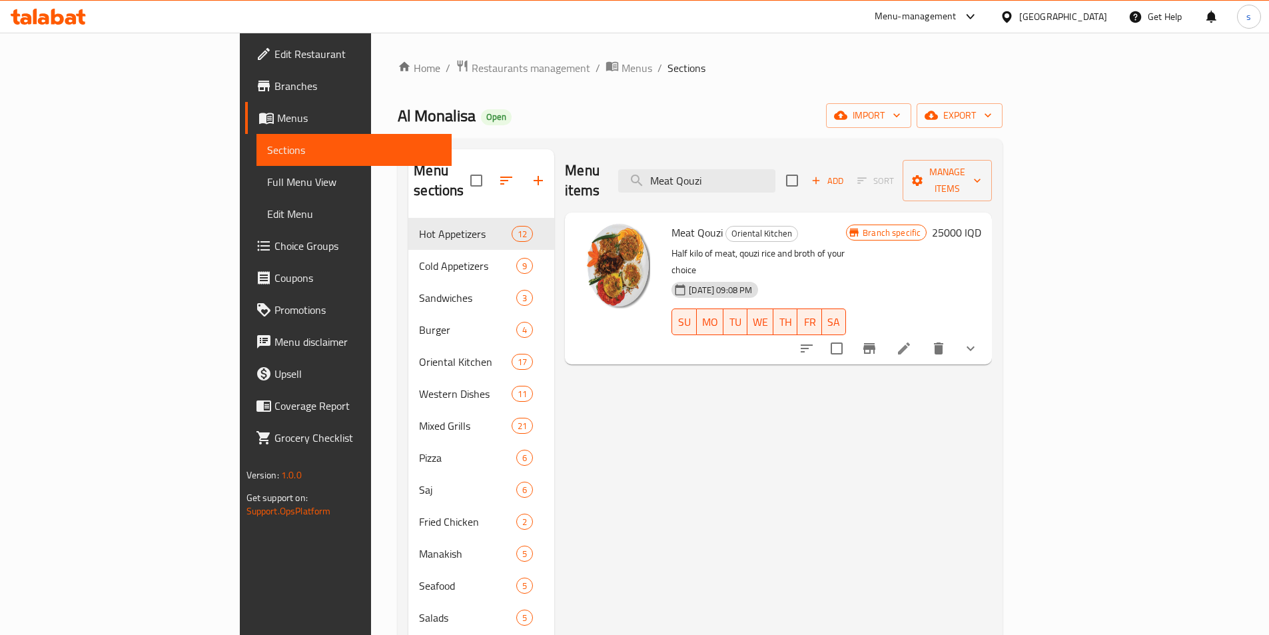
type input "Meat Qouzi"
drag, startPoint x: 809, startPoint y: 171, endPoint x: 725, endPoint y: 176, distance: 84.8
click at [725, 176] on input "Meat Qouzi" at bounding box center [696, 180] width 157 height 23
click at [877, 340] on icon "Branch-specific-item" at bounding box center [869, 348] width 16 height 16
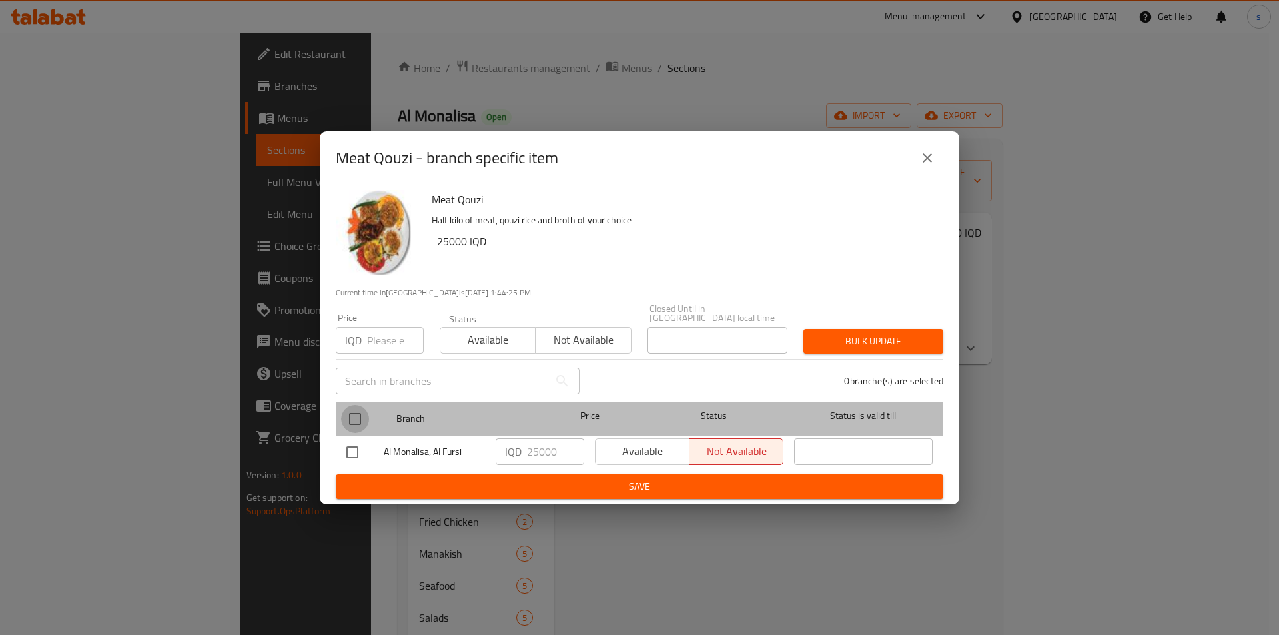
click at [359, 416] on input "checkbox" at bounding box center [355, 419] width 28 height 28
checkbox input "true"
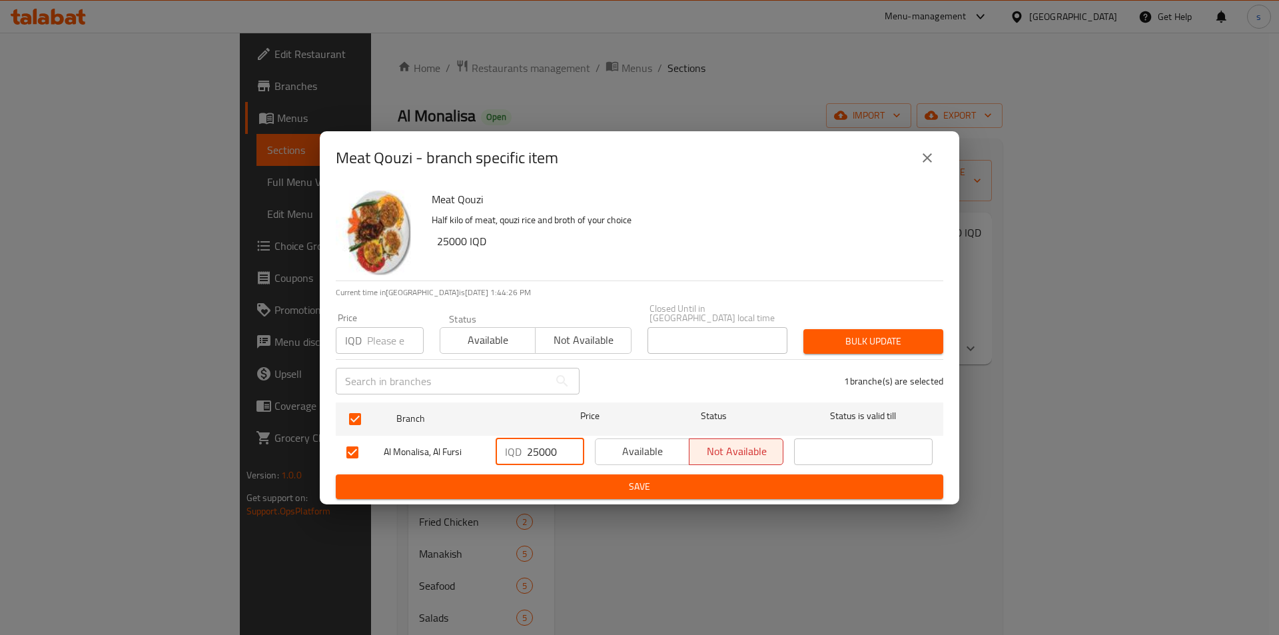
click at [536, 450] on input "25000" at bounding box center [555, 451] width 57 height 27
type input "23000"
click at [538, 494] on div "Meat Qouzi Half kilo of meat, qouzi rice and broth of your choice 25000 IQD Cur…" at bounding box center [639, 345] width 639 height 320
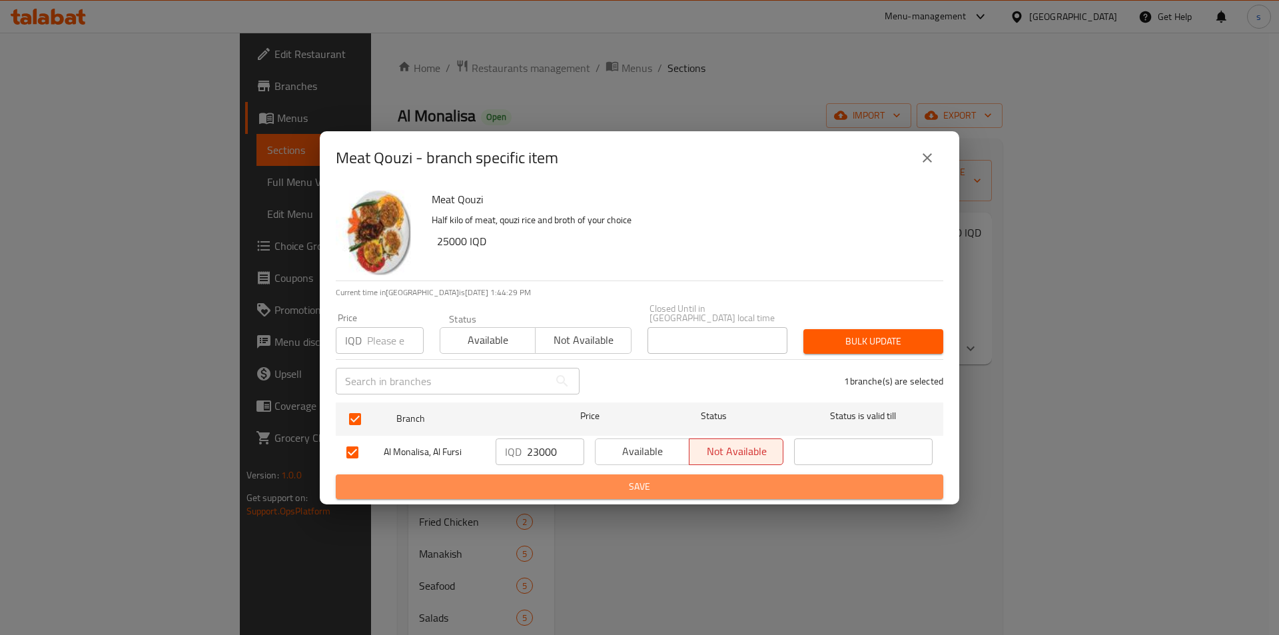
click at [538, 483] on span "Save" at bounding box center [639, 486] width 586 height 17
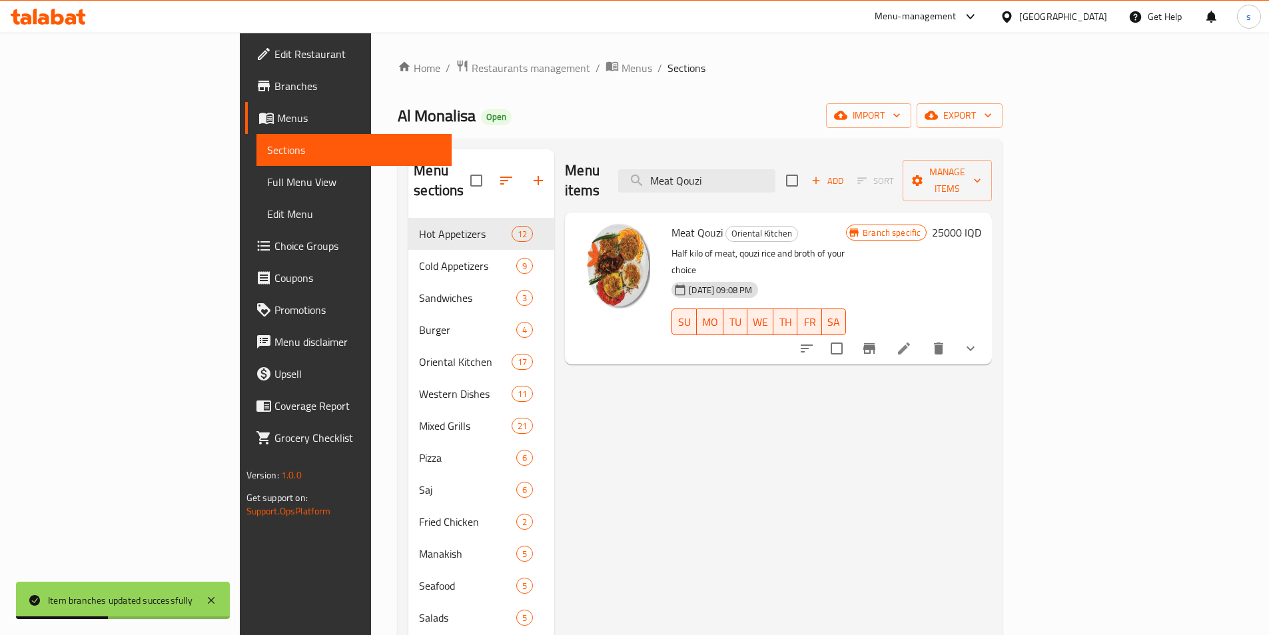
drag, startPoint x: 809, startPoint y: 169, endPoint x: 709, endPoint y: 187, distance: 102.2
click at [709, 187] on div "Menu items Meat Qouzi Add Sort Manage items" at bounding box center [778, 180] width 427 height 63
paste input "onalisa"
type input "[PERSON_NAME]"
click at [877, 340] on icon "Branch-specific-item" at bounding box center [869, 348] width 16 height 16
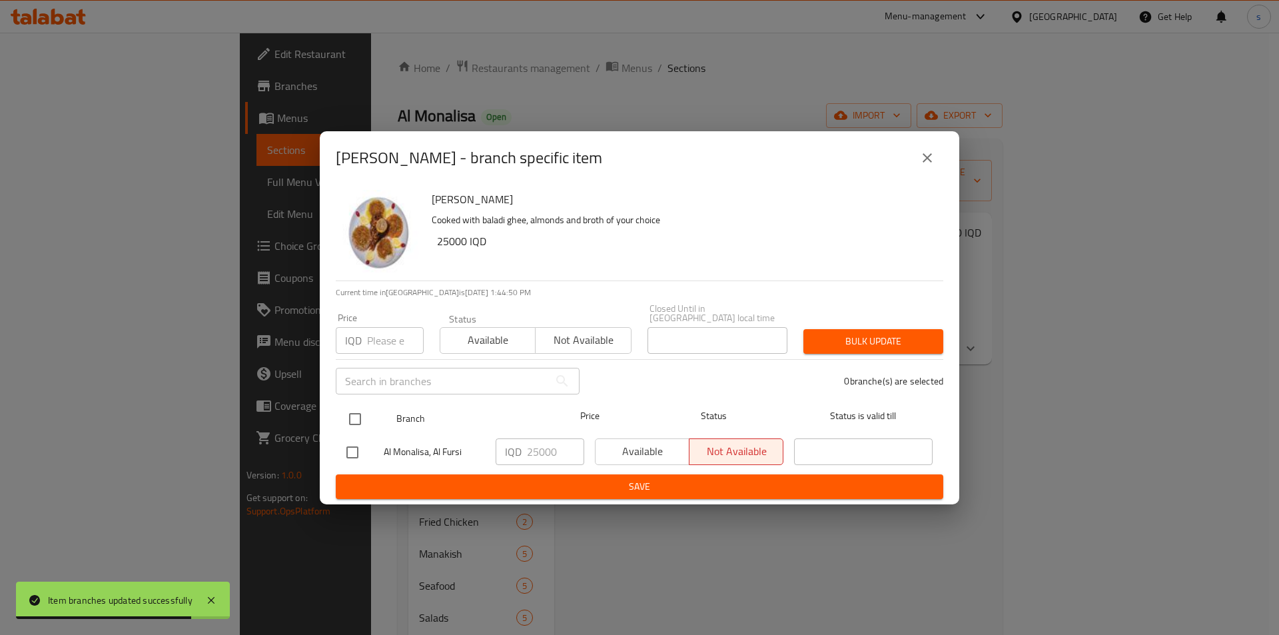
click at [354, 412] on input "checkbox" at bounding box center [355, 419] width 28 height 28
checkbox input "true"
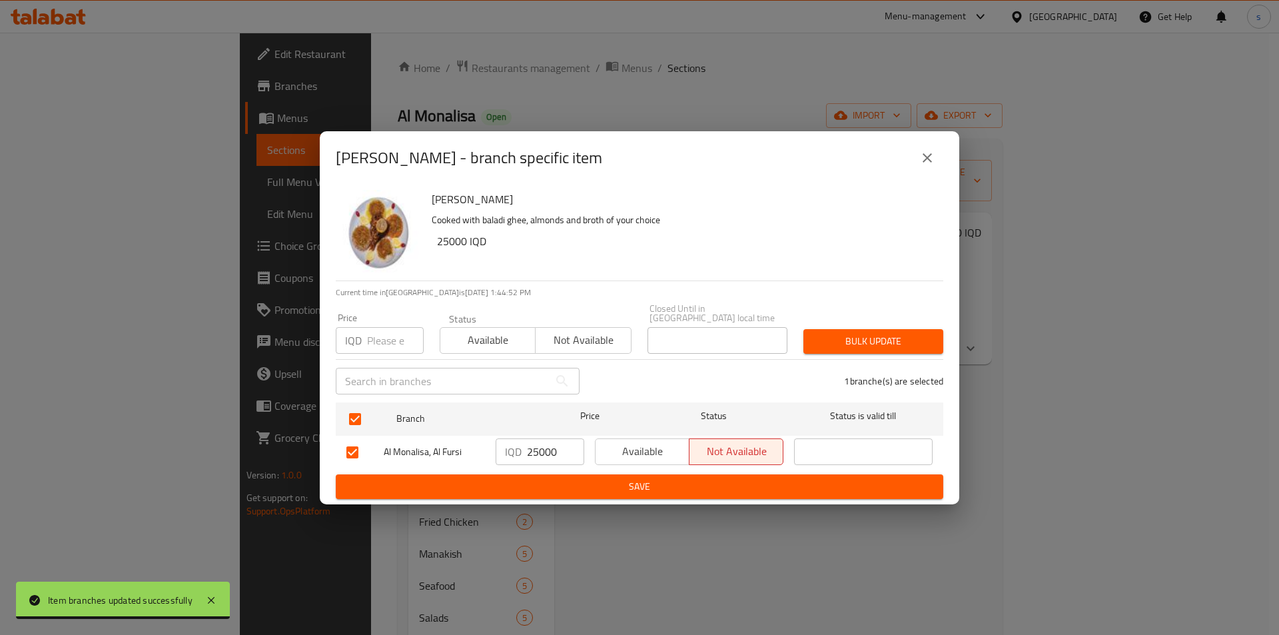
click at [921, 163] on icon "close" at bounding box center [927, 158] width 16 height 16
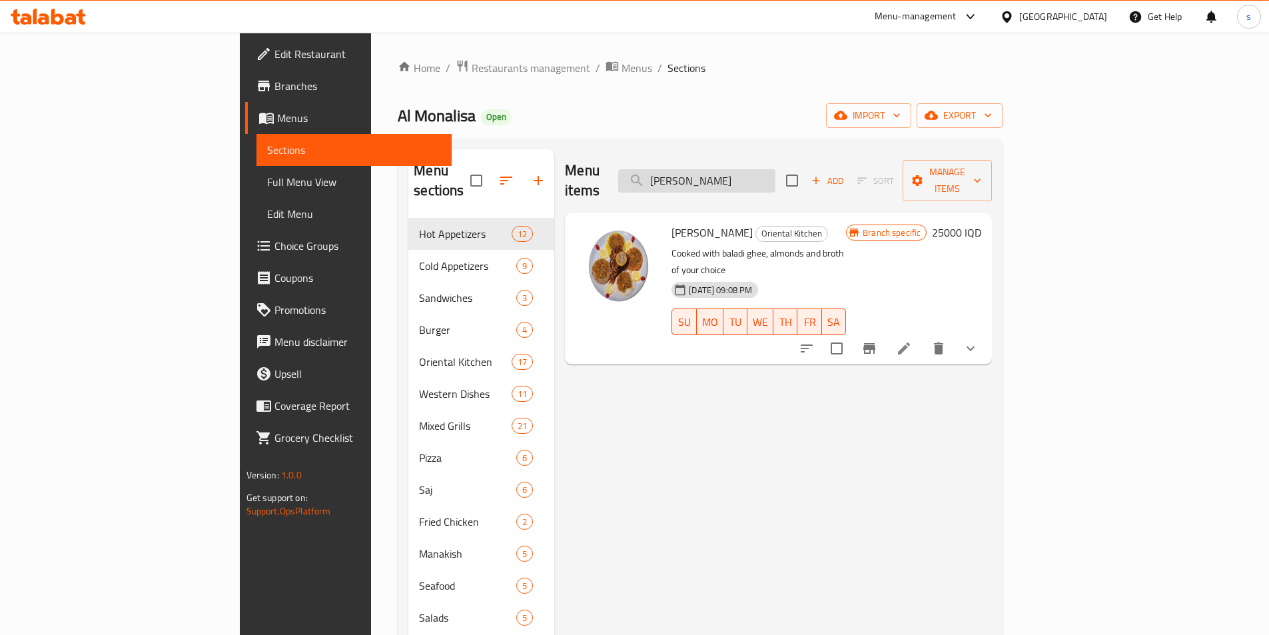
drag, startPoint x: 825, startPoint y: 167, endPoint x: 713, endPoint y: 173, distance: 111.4
click at [713, 173] on input "[PERSON_NAME]" at bounding box center [696, 180] width 157 height 23
paste input "eat El Sham"
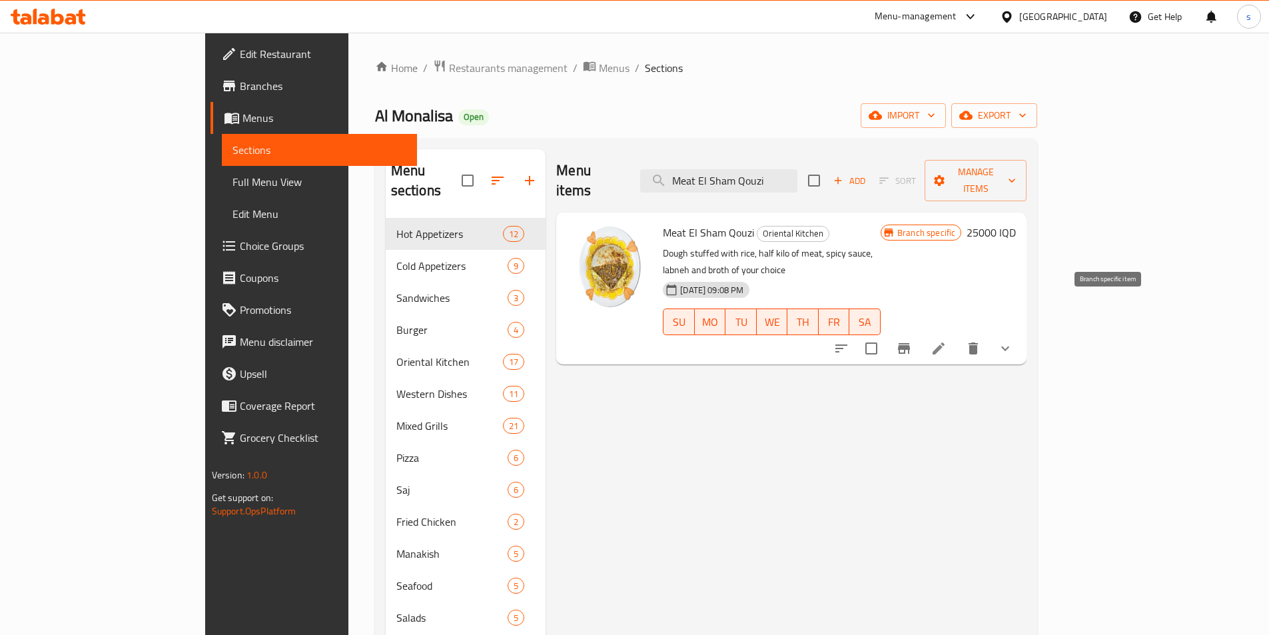
type input "Meat El Sham Qouzi"
click at [910, 343] on icon "Branch-specific-item" at bounding box center [904, 348] width 12 height 11
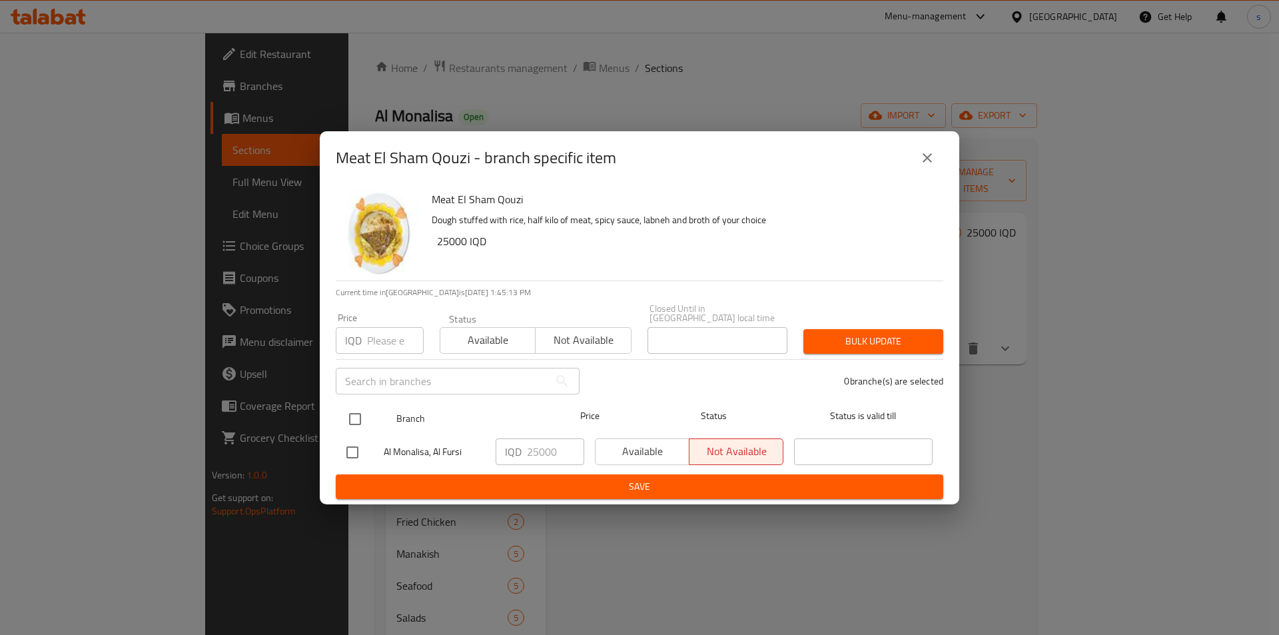
click at [350, 418] on input "checkbox" at bounding box center [355, 419] width 28 height 28
checkbox input "true"
click at [933, 160] on icon "close" at bounding box center [927, 158] width 16 height 16
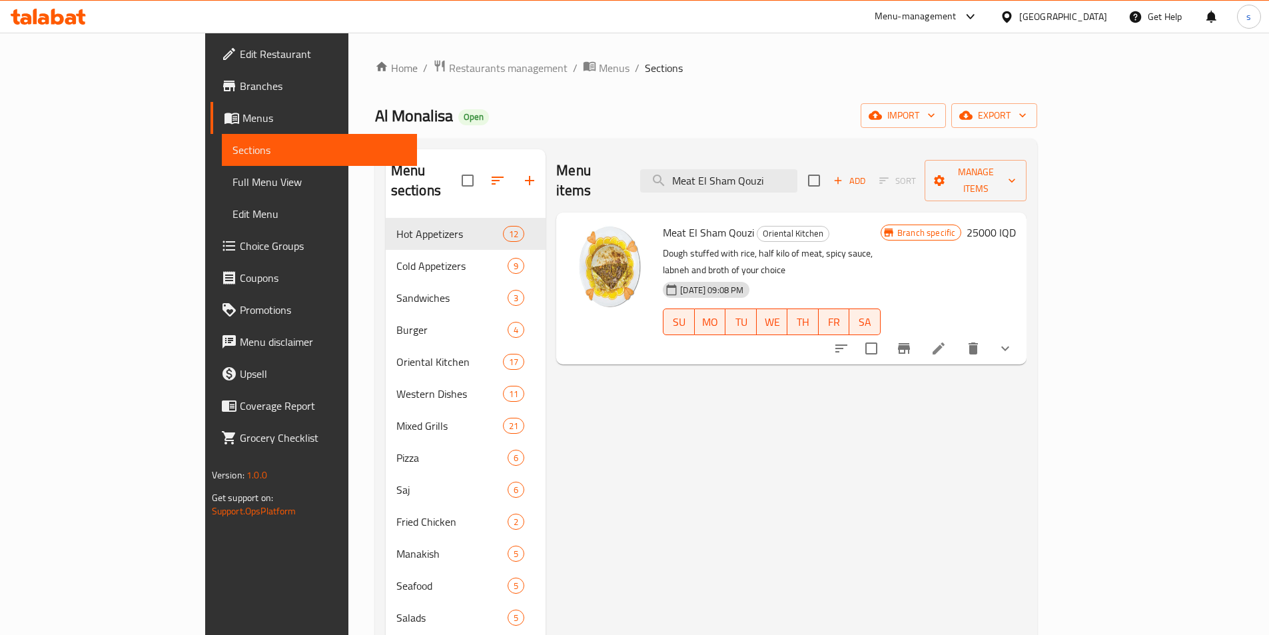
drag, startPoint x: 851, startPoint y: 171, endPoint x: 733, endPoint y: 183, distance: 118.6
click at [733, 183] on div "Menu items Meat El Sham Qouzi Add Sort Manage items" at bounding box center [791, 180] width 470 height 63
paste input "برياني لحم"
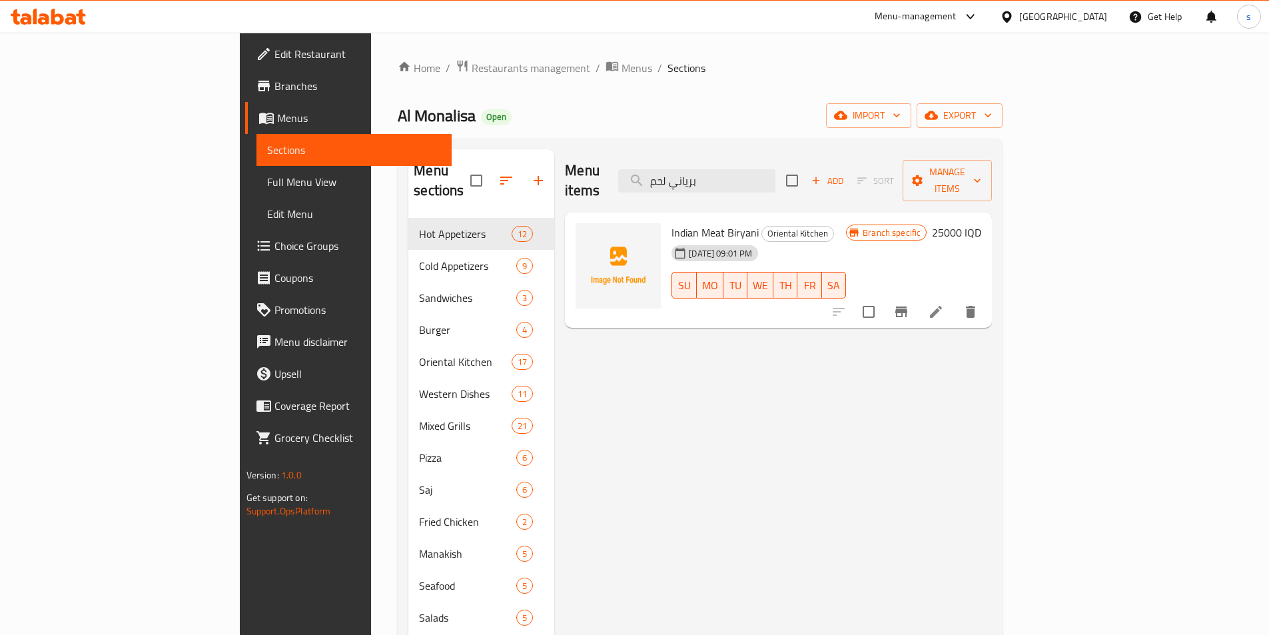
drag, startPoint x: 828, startPoint y: 167, endPoint x: 705, endPoint y: 185, distance: 123.9
click at [705, 185] on div "Menu items برياني لحم Add Sort Manage items" at bounding box center [778, 180] width 427 height 63
paste input "Meat Biryani"
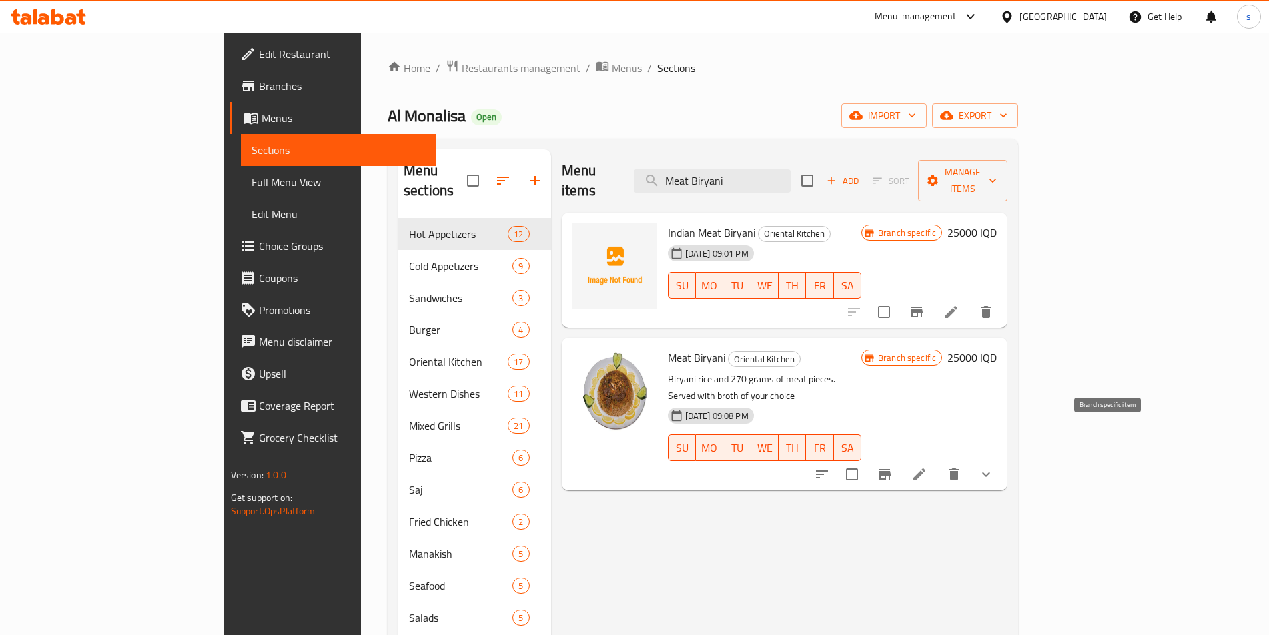
type input "Meat Biryani"
click at [901, 458] on button "Branch-specific-item" at bounding box center [885, 474] width 32 height 32
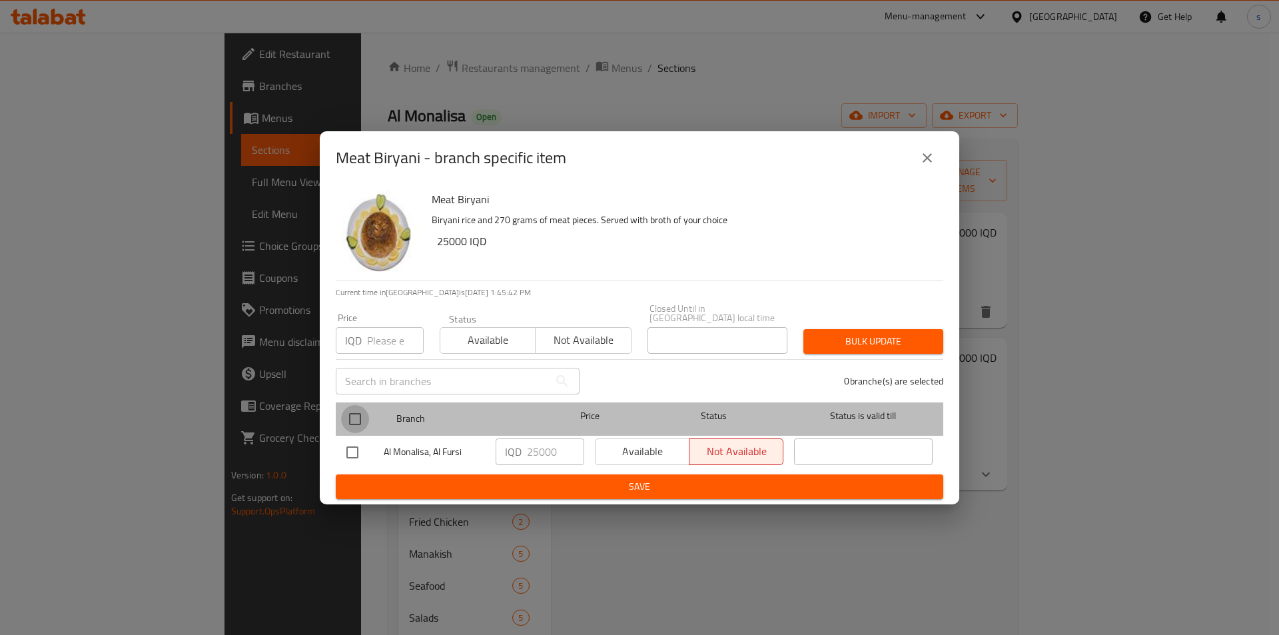
click at [354, 420] on input "checkbox" at bounding box center [355, 419] width 28 height 28
checkbox input "true"
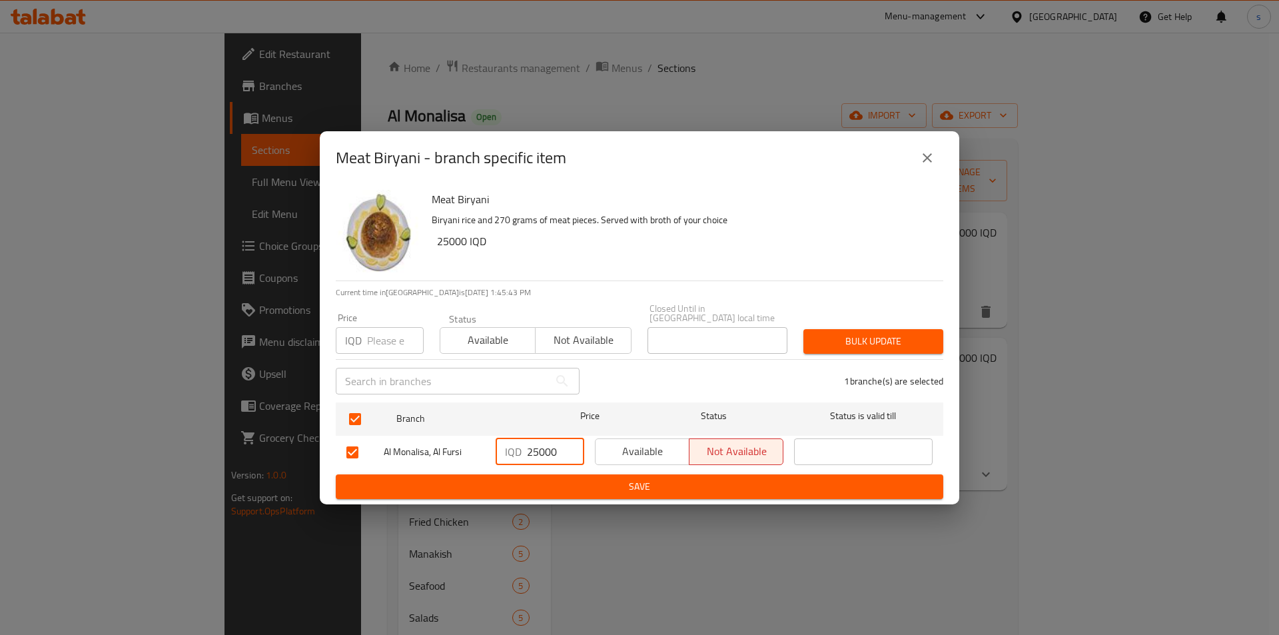
click at [531, 452] on input "25000" at bounding box center [555, 451] width 57 height 27
type input "23000"
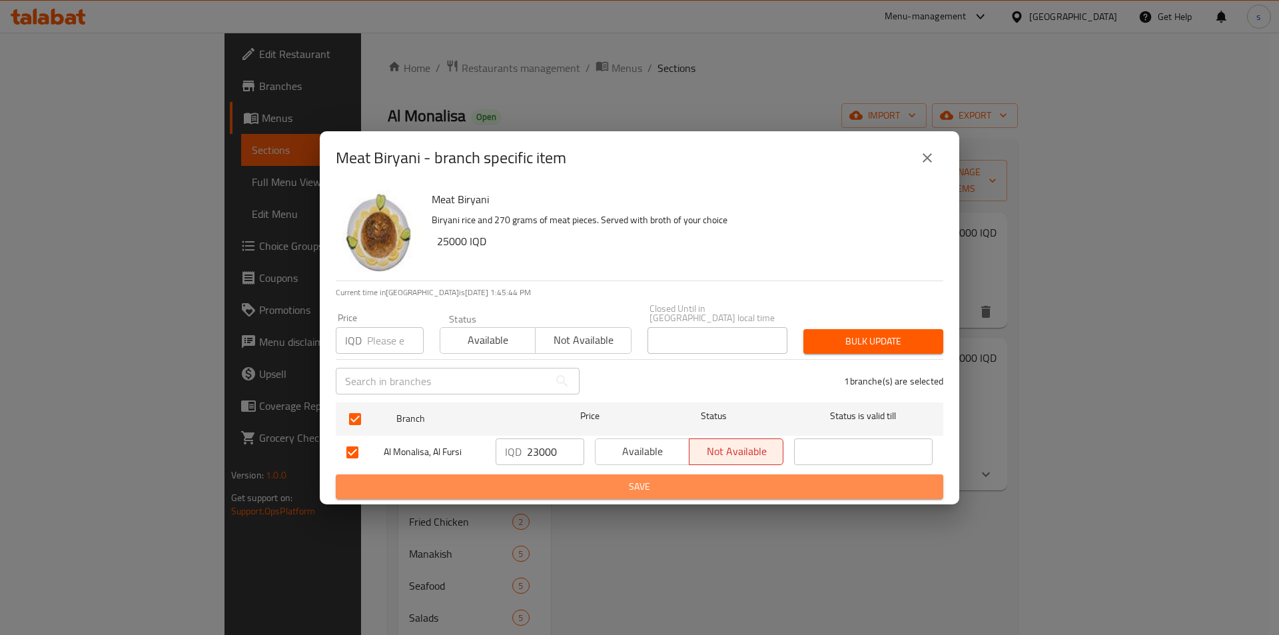
click at [548, 478] on span "Save" at bounding box center [639, 486] width 586 height 17
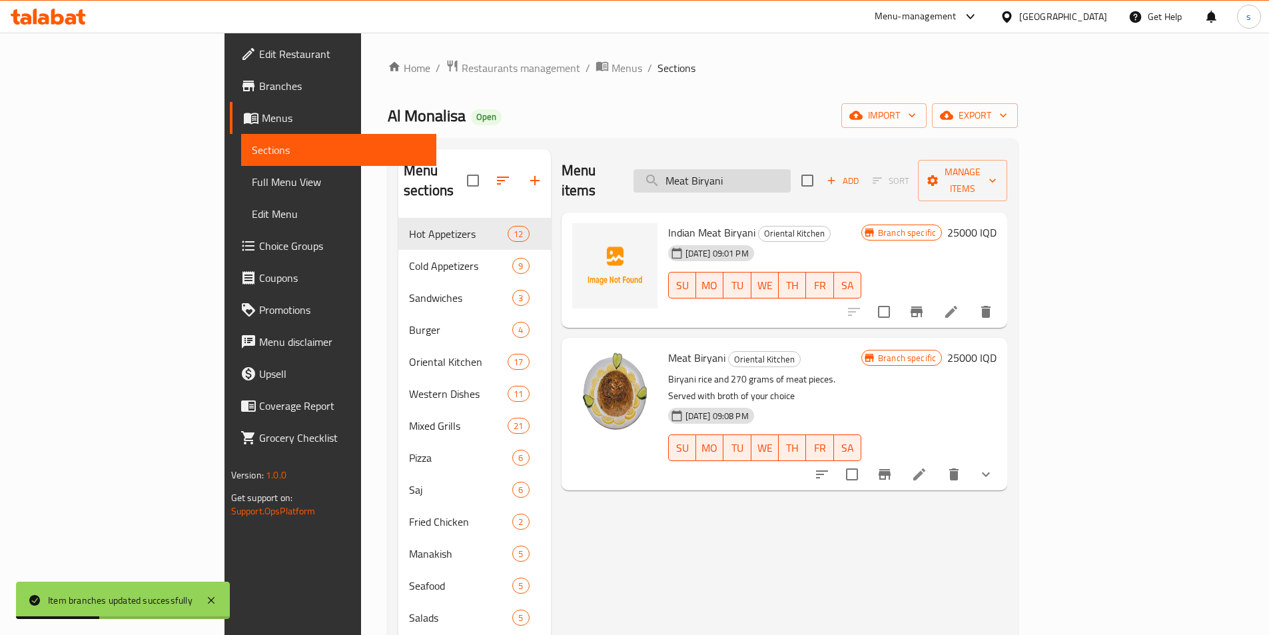
drag, startPoint x: 836, startPoint y: 171, endPoint x: 724, endPoint y: 171, distance: 111.9
click at [724, 171] on input "Meat Biryani" at bounding box center [711, 180] width 157 height 23
paste input "Chicken"
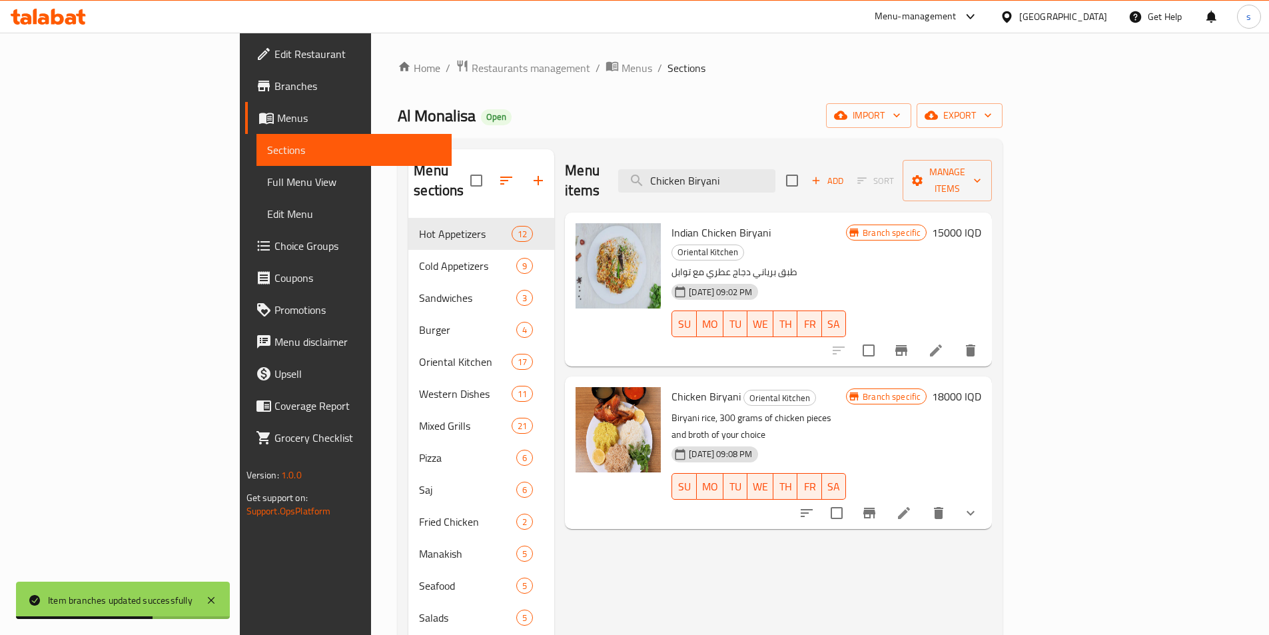
type input "Chicken Biryani"
click at [875, 508] on icon "Branch-specific-item" at bounding box center [869, 513] width 12 height 11
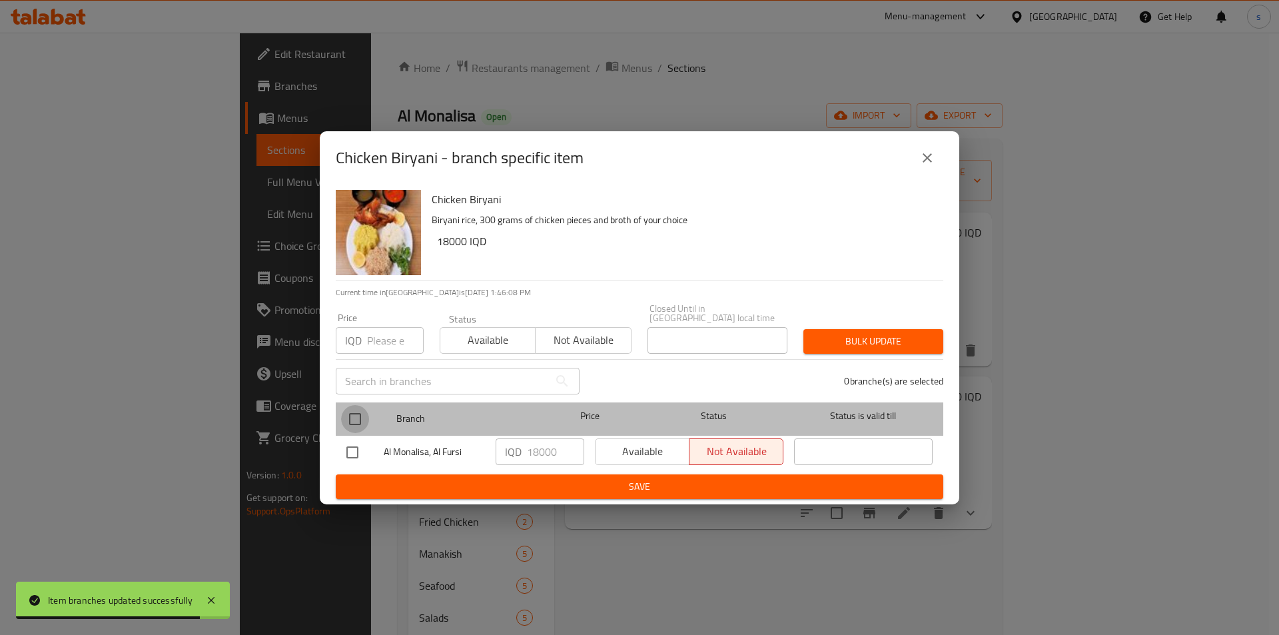
click at [349, 412] on input "checkbox" at bounding box center [355, 419] width 28 height 28
checkbox input "true"
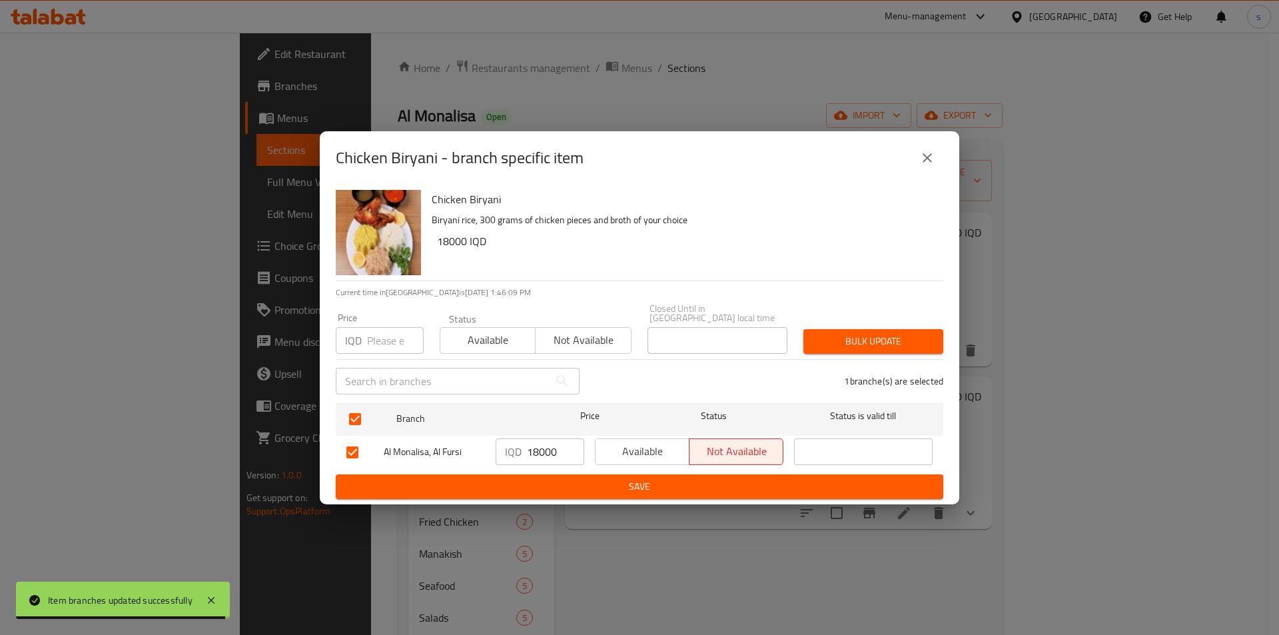
click at [928, 152] on button "close" at bounding box center [927, 158] width 32 height 32
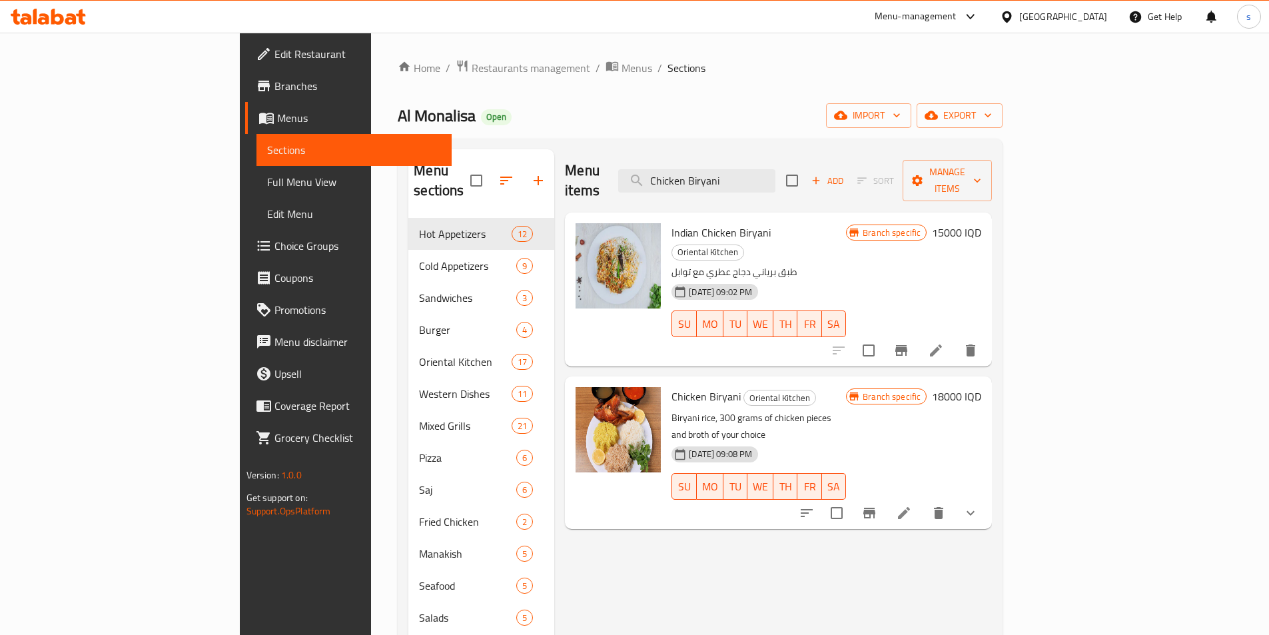
paste input "Meat Makloba"
drag, startPoint x: 817, startPoint y: 180, endPoint x: 725, endPoint y: 184, distance: 91.3
click at [725, 184] on div "Menu items Meat Makloba Add Sort Manage items" at bounding box center [778, 180] width 427 height 63
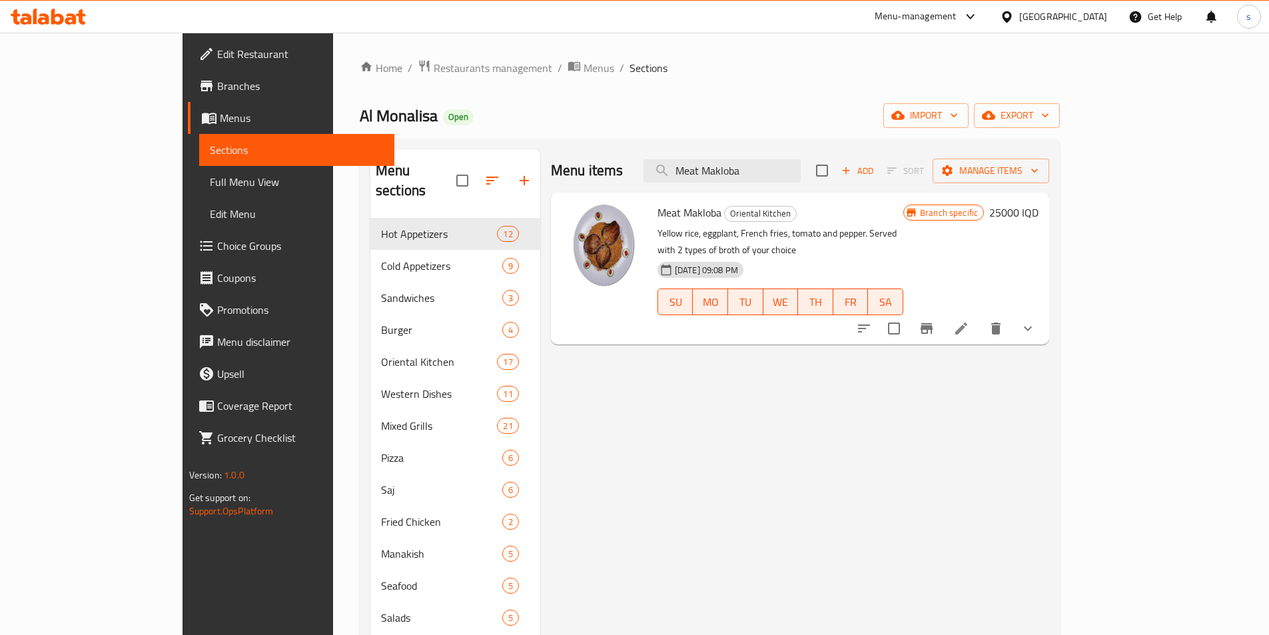
type input "Meat Makloba"
click at [933, 323] on icon "Branch-specific-item" at bounding box center [927, 328] width 12 height 11
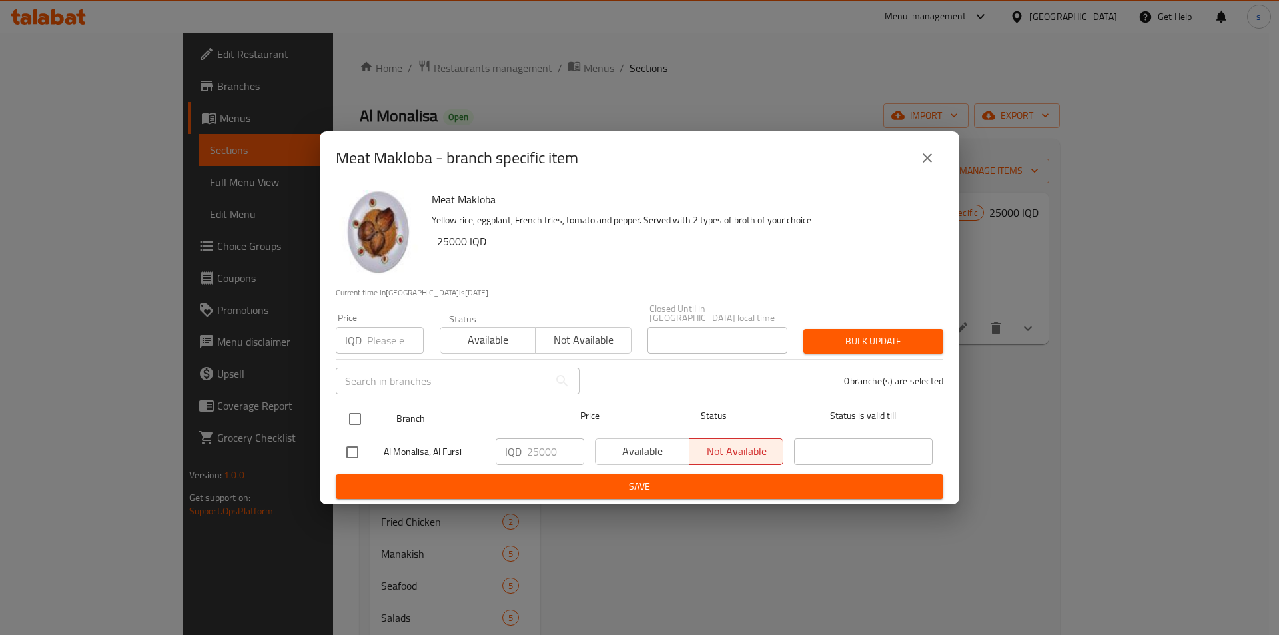
click at [352, 417] on input "checkbox" at bounding box center [355, 419] width 28 height 28
checkbox input "true"
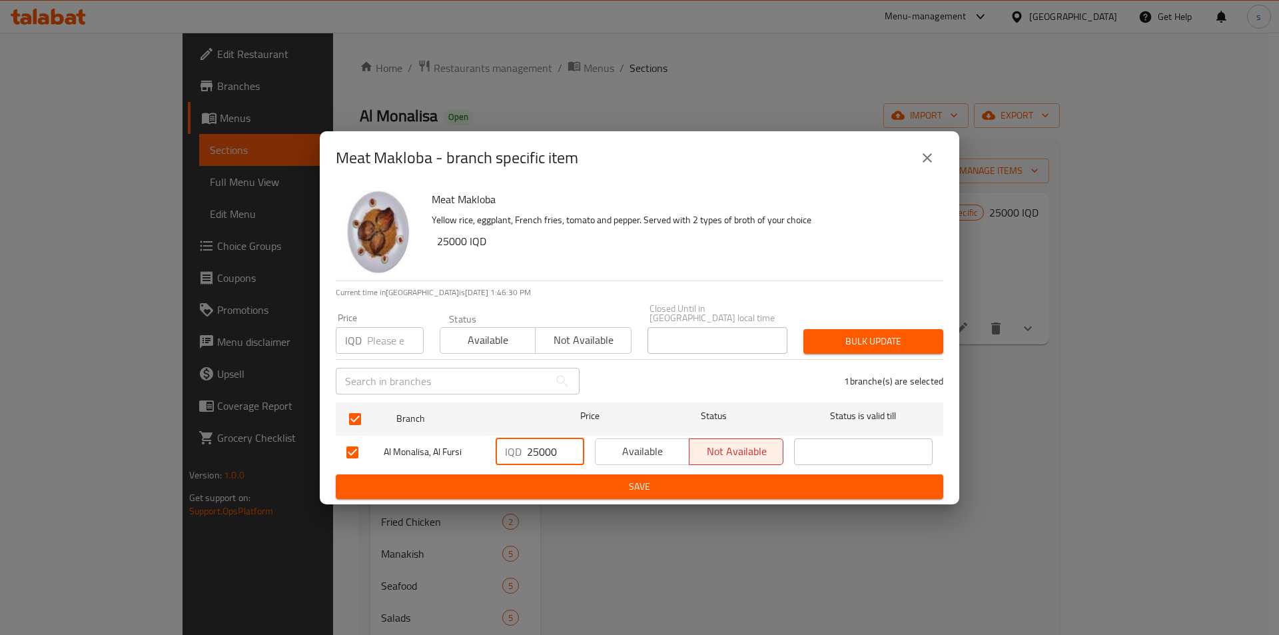
click at [538, 440] on input "25000" at bounding box center [555, 451] width 57 height 27
type input "23000"
click at [557, 468] on ul "Branch Price Status Status is valid till Al [PERSON_NAME], Al Fursi IQD 23000 ​…" at bounding box center [639, 435] width 607 height 77
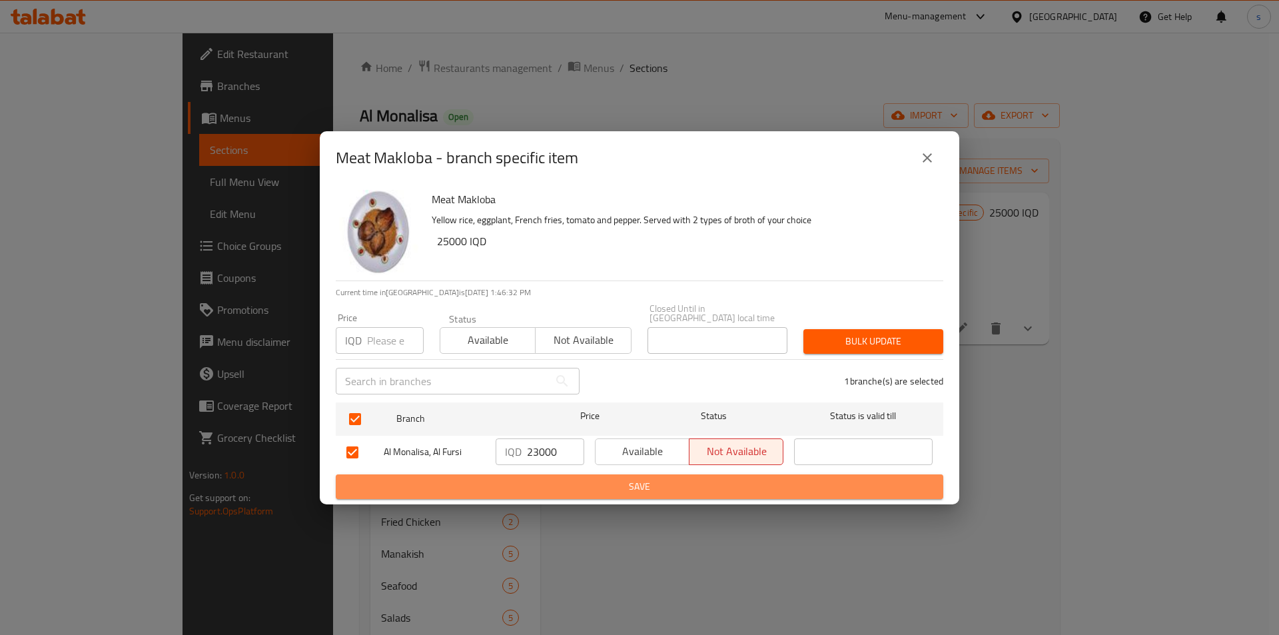
click at [556, 478] on span "Save" at bounding box center [639, 486] width 586 height 17
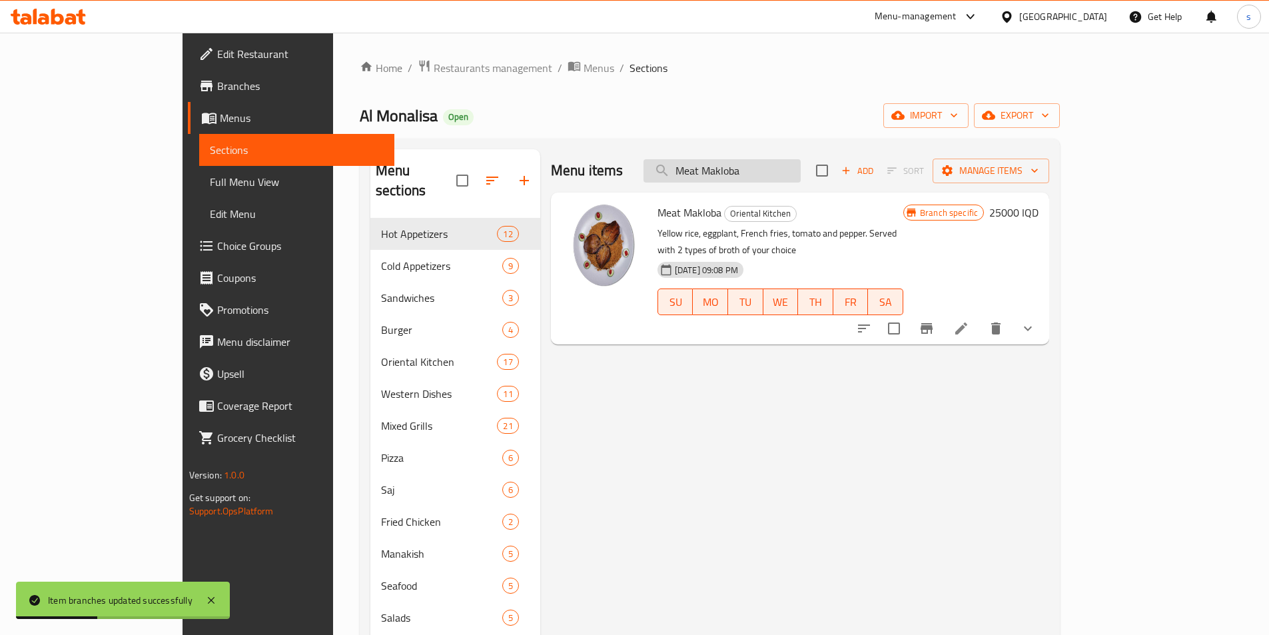
paste input "Chicken"
drag, startPoint x: 839, startPoint y: 171, endPoint x: 726, endPoint y: 177, distance: 112.7
click at [726, 177] on input "Meat Makloba" at bounding box center [721, 170] width 157 height 23
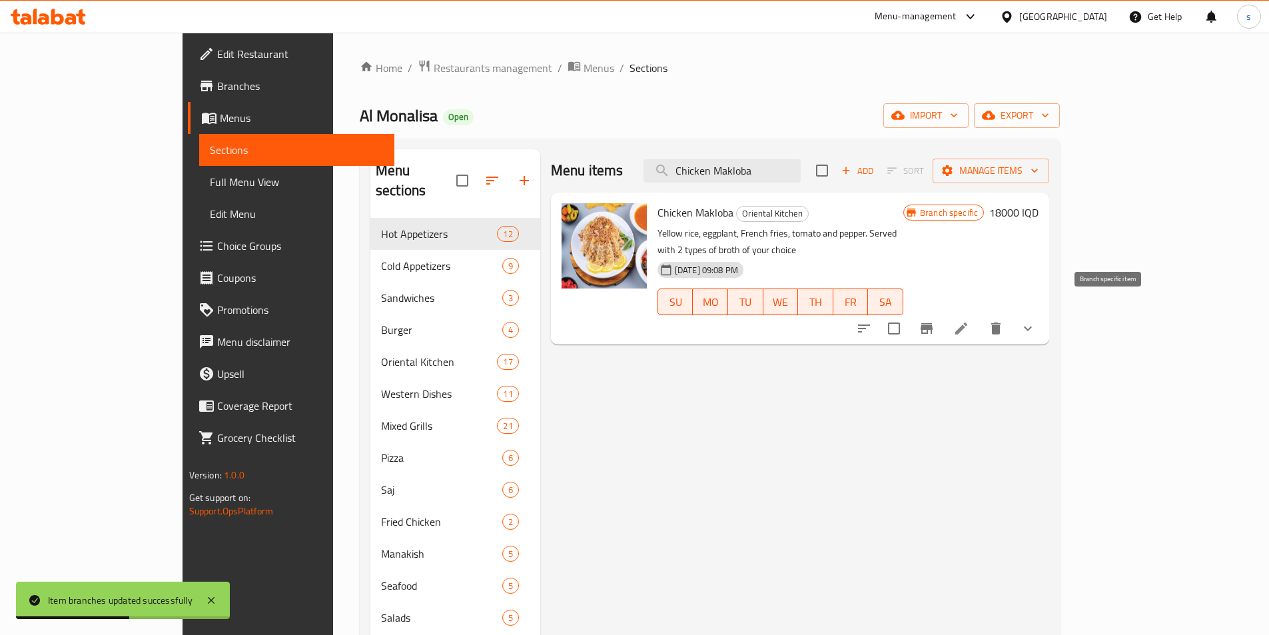
type input "Chicken Makloba"
click at [935, 320] on icon "Branch-specific-item" at bounding box center [927, 328] width 16 height 16
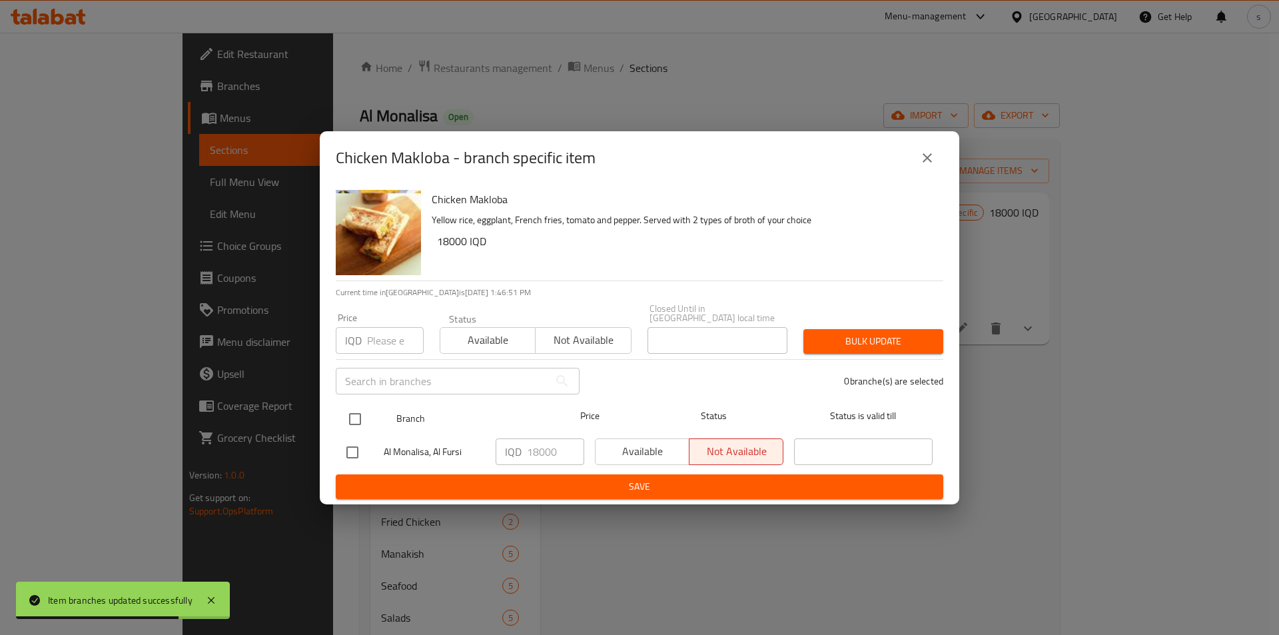
click at [362, 408] on input "checkbox" at bounding box center [355, 419] width 28 height 28
checkbox input "true"
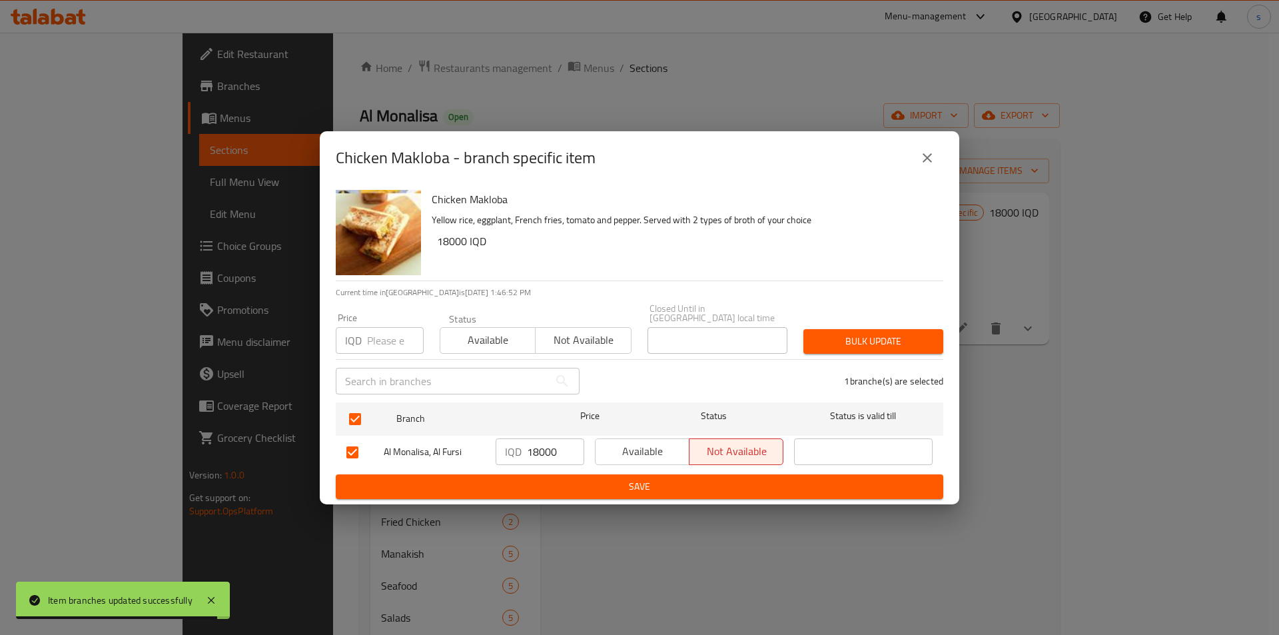
click at [921, 163] on icon "close" at bounding box center [927, 158] width 16 height 16
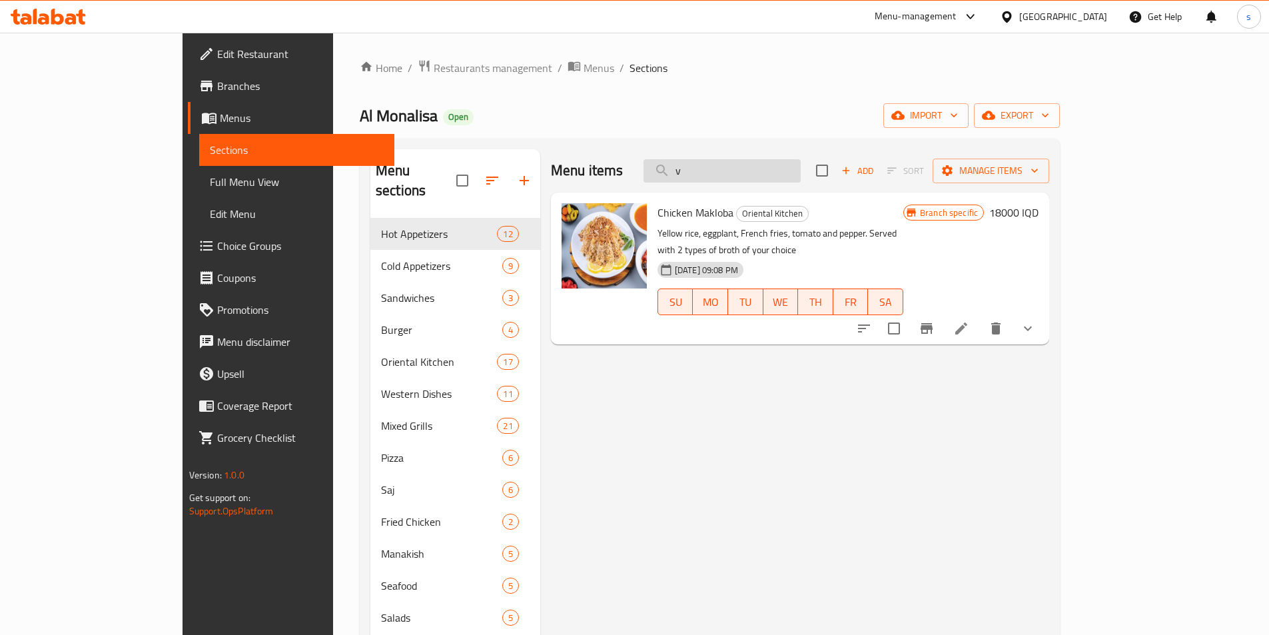
drag, startPoint x: 848, startPoint y: 169, endPoint x: 717, endPoint y: 174, distance: 130.6
click at [717, 174] on input "v" at bounding box center [721, 170] width 157 height 23
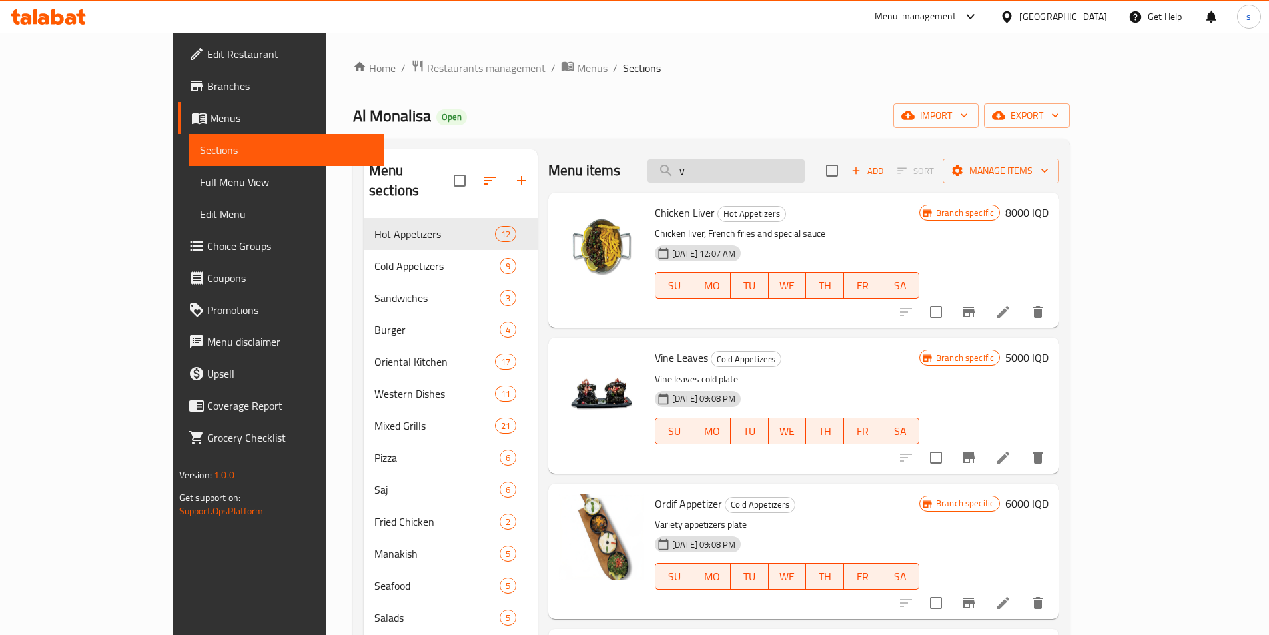
paste input "Meat Mandi"
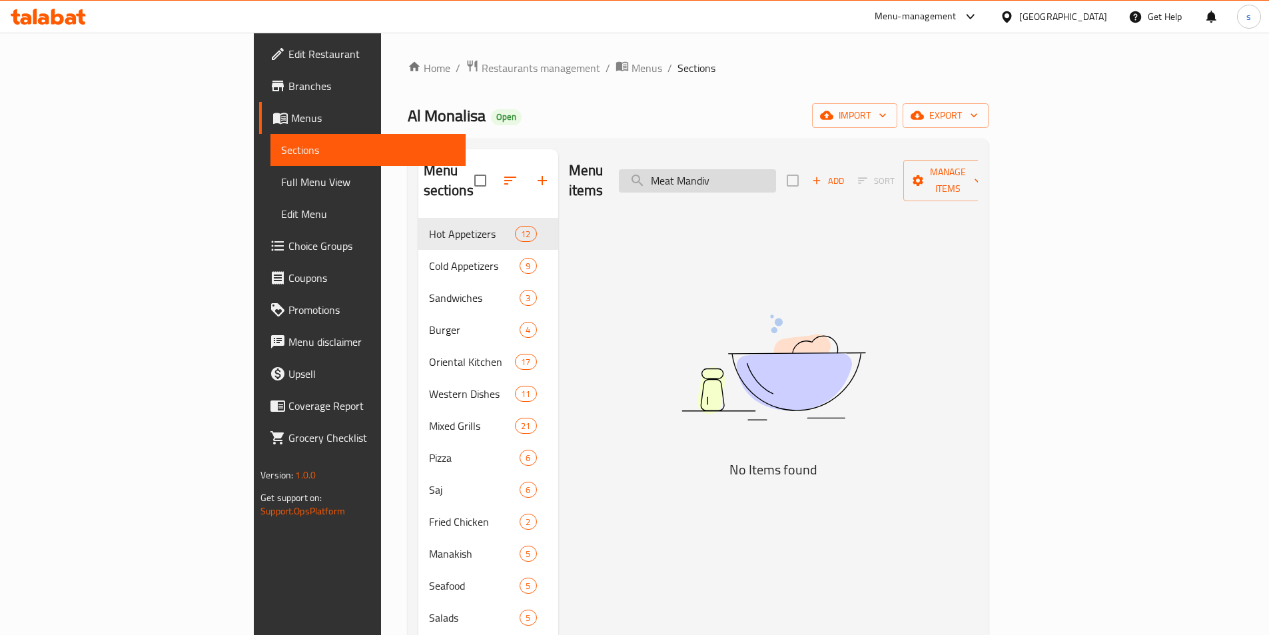
click at [776, 172] on input "Meat Mandiv" at bounding box center [697, 180] width 157 height 23
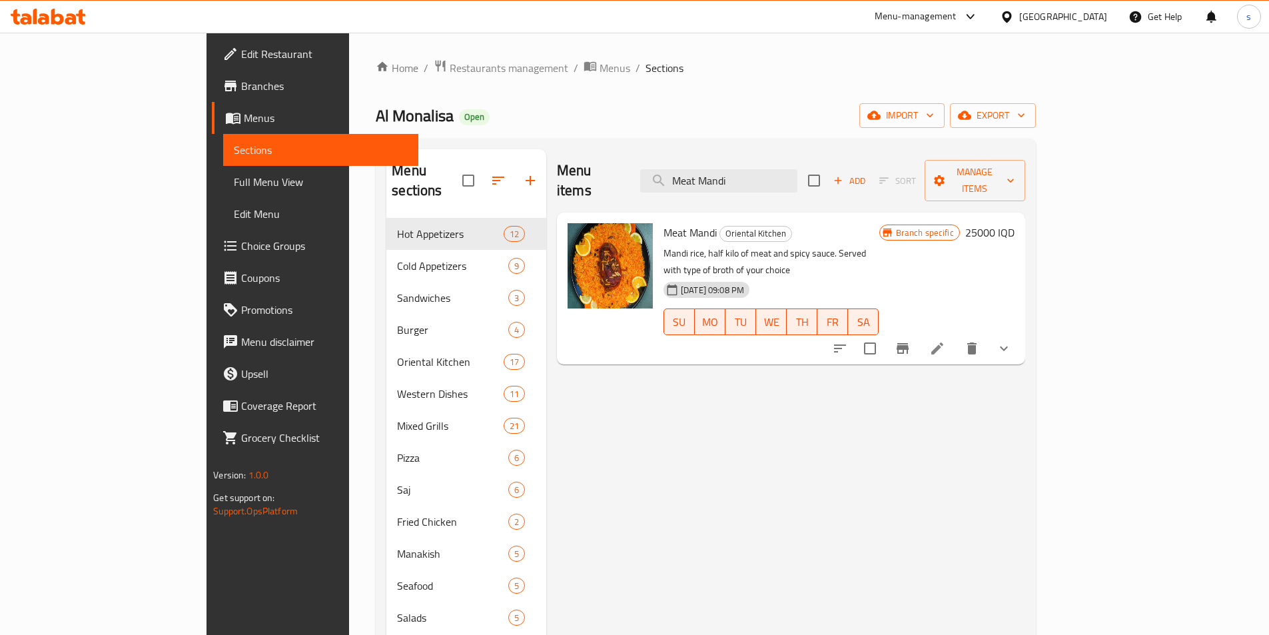
type input "Meat Mandi"
click at [919, 332] on button "Branch-specific-item" at bounding box center [903, 348] width 32 height 32
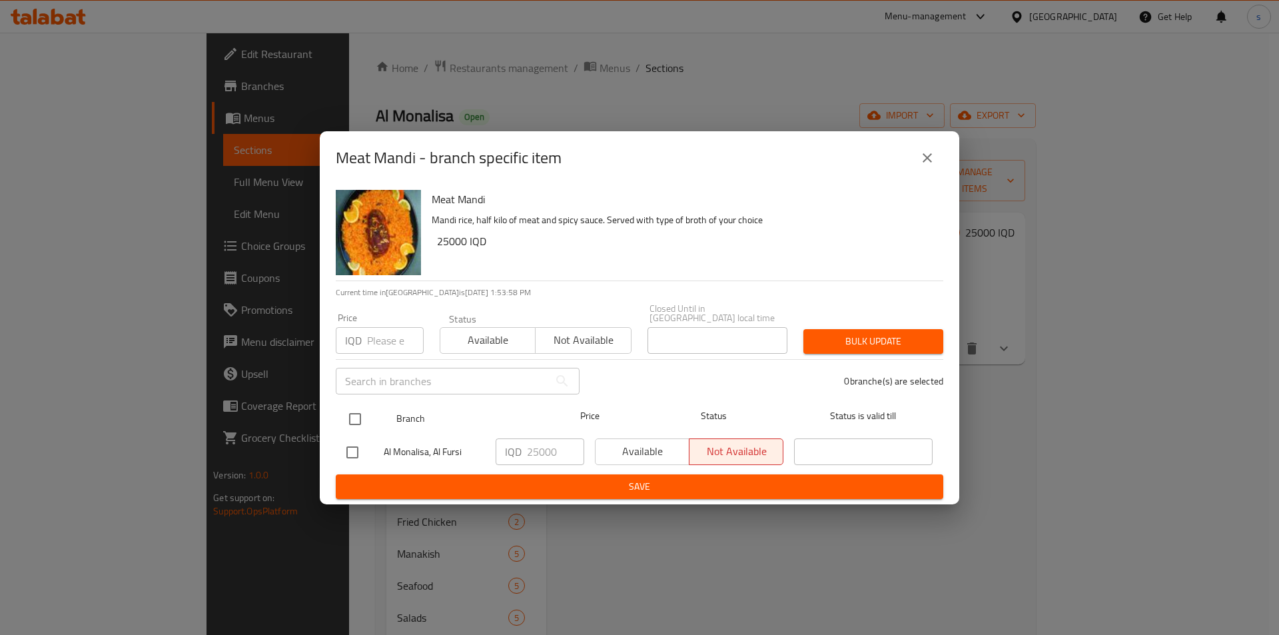
click at [355, 410] on input "checkbox" at bounding box center [355, 419] width 28 height 28
checkbox input "true"
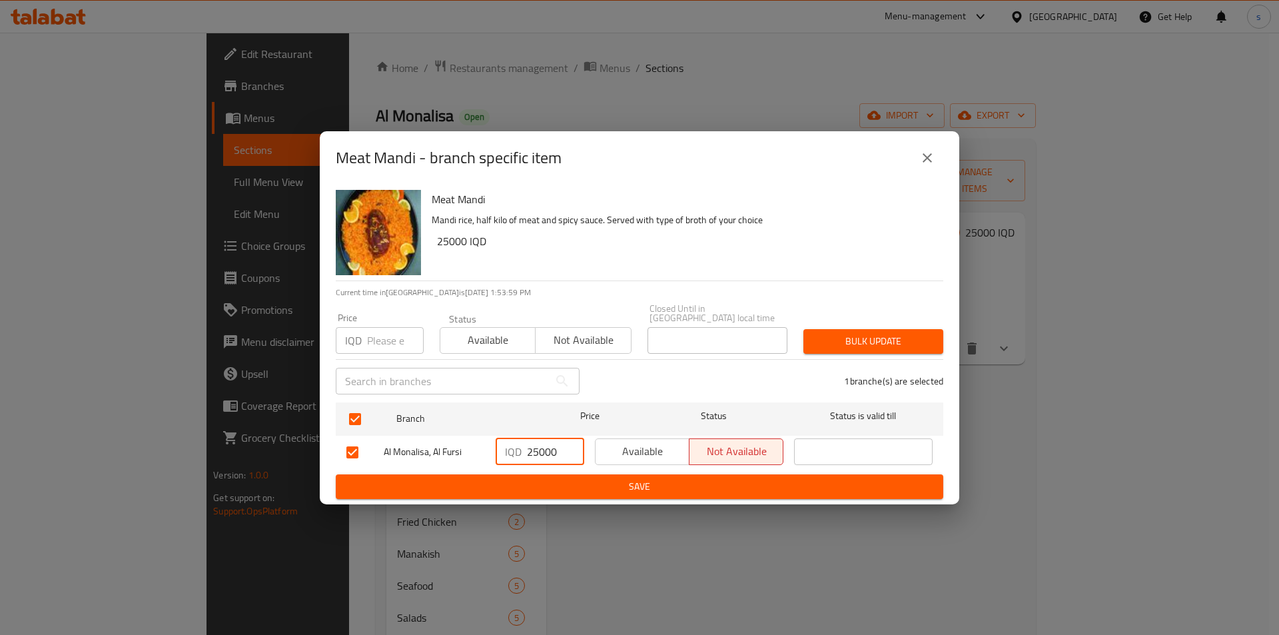
click at [536, 450] on input "25000" at bounding box center [555, 451] width 57 height 27
type input "23000"
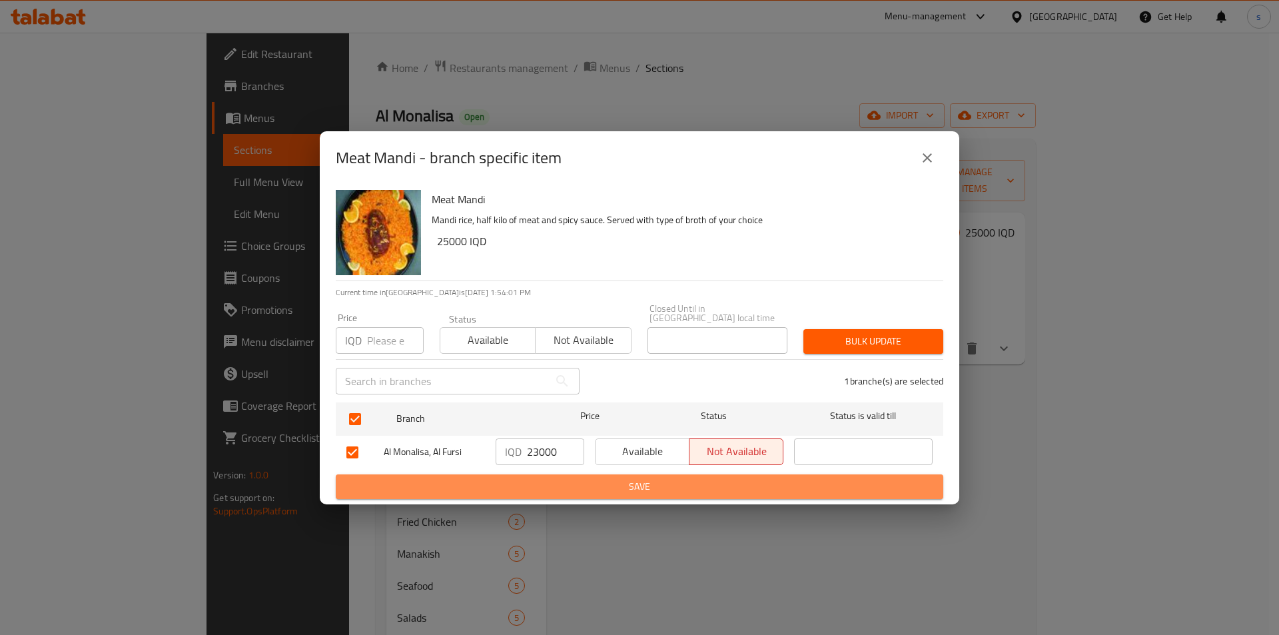
click at [553, 478] on span "Save" at bounding box center [639, 486] width 586 height 17
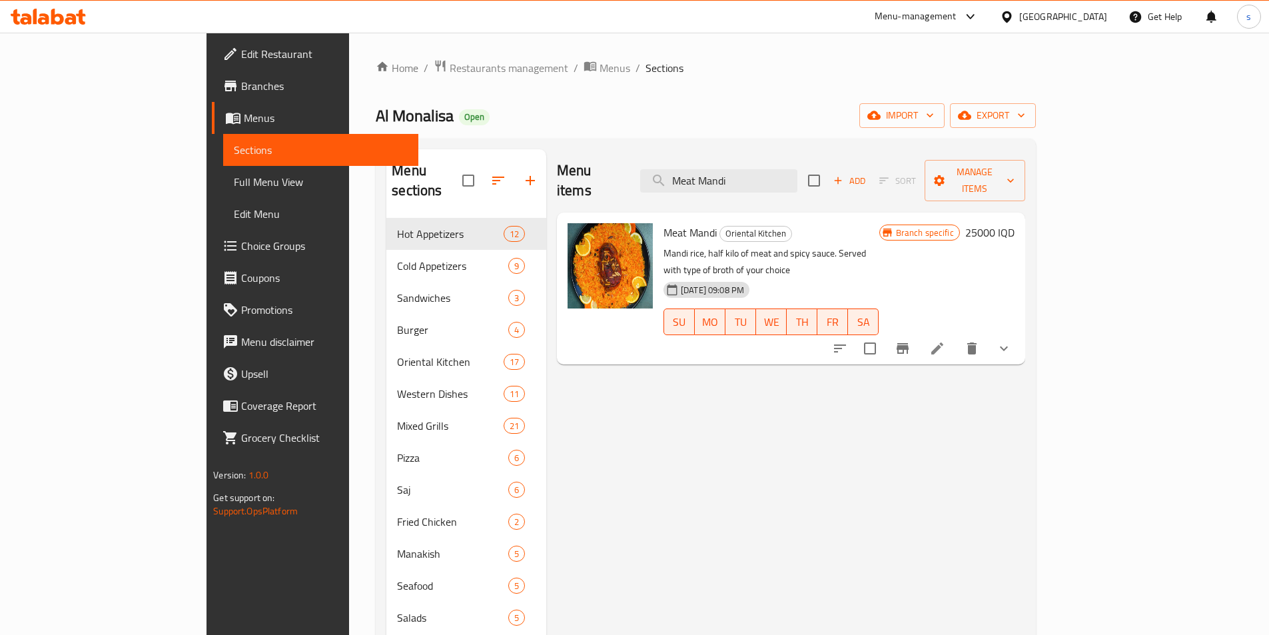
click at [909, 343] on icon "Branch-specific-item" at bounding box center [903, 348] width 12 height 11
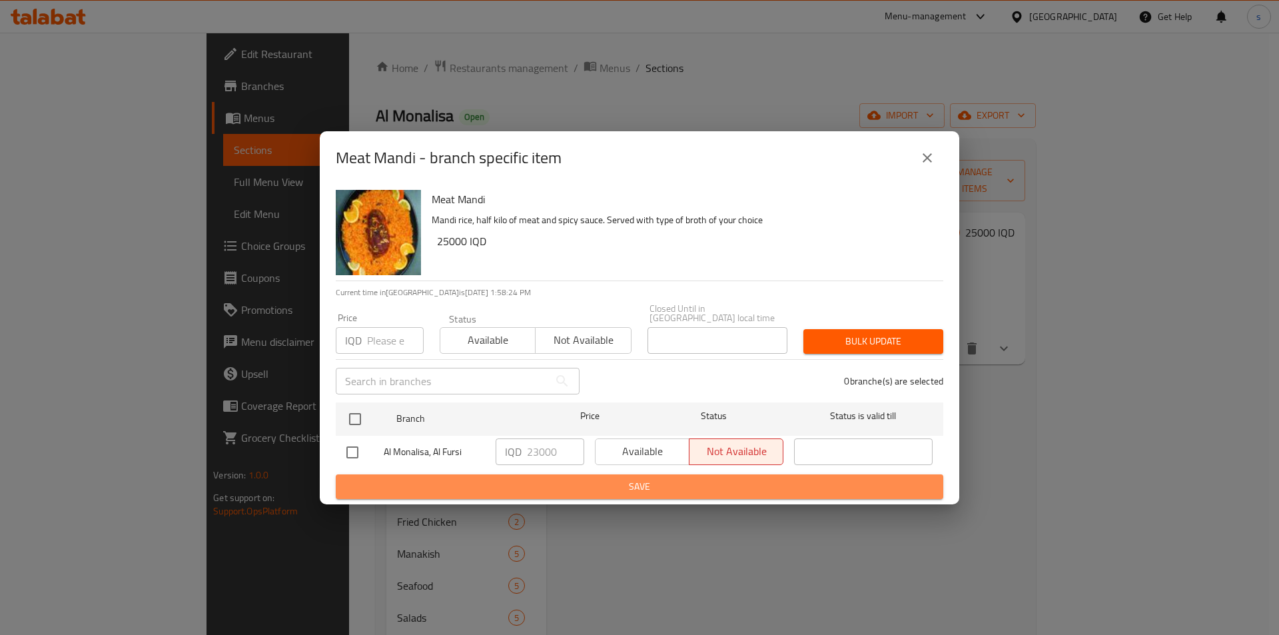
click at [476, 480] on span "Save" at bounding box center [639, 486] width 586 height 17
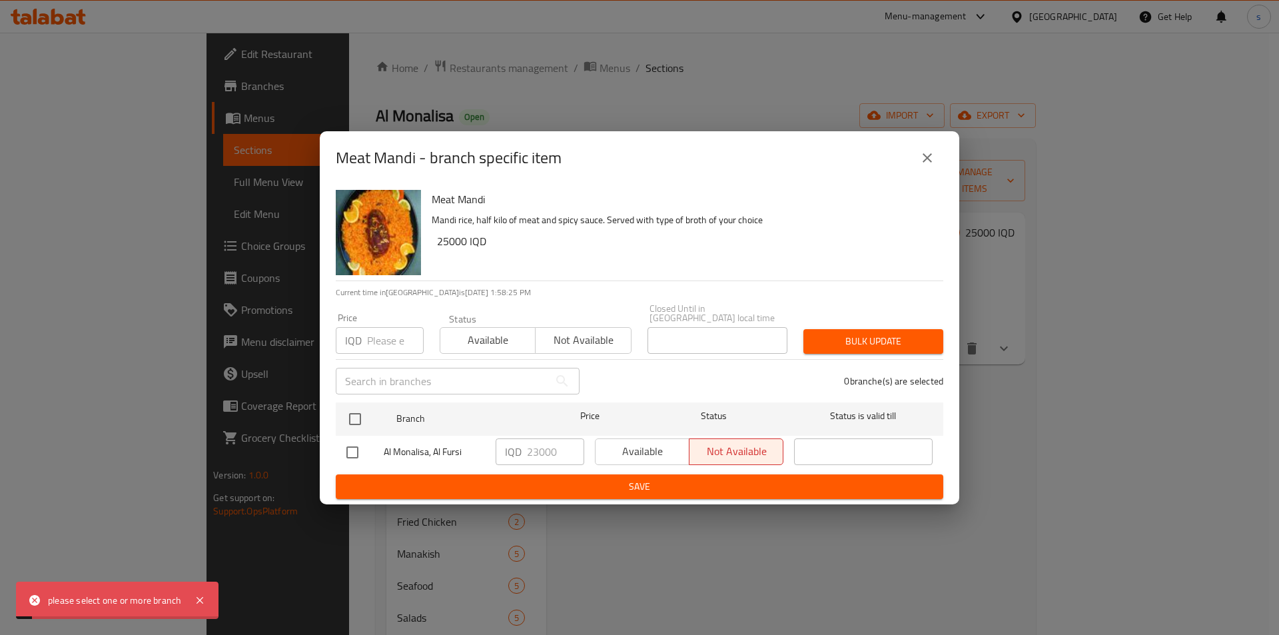
click at [461, 486] on span "Save" at bounding box center [639, 486] width 586 height 17
click at [921, 163] on icon "close" at bounding box center [927, 158] width 16 height 16
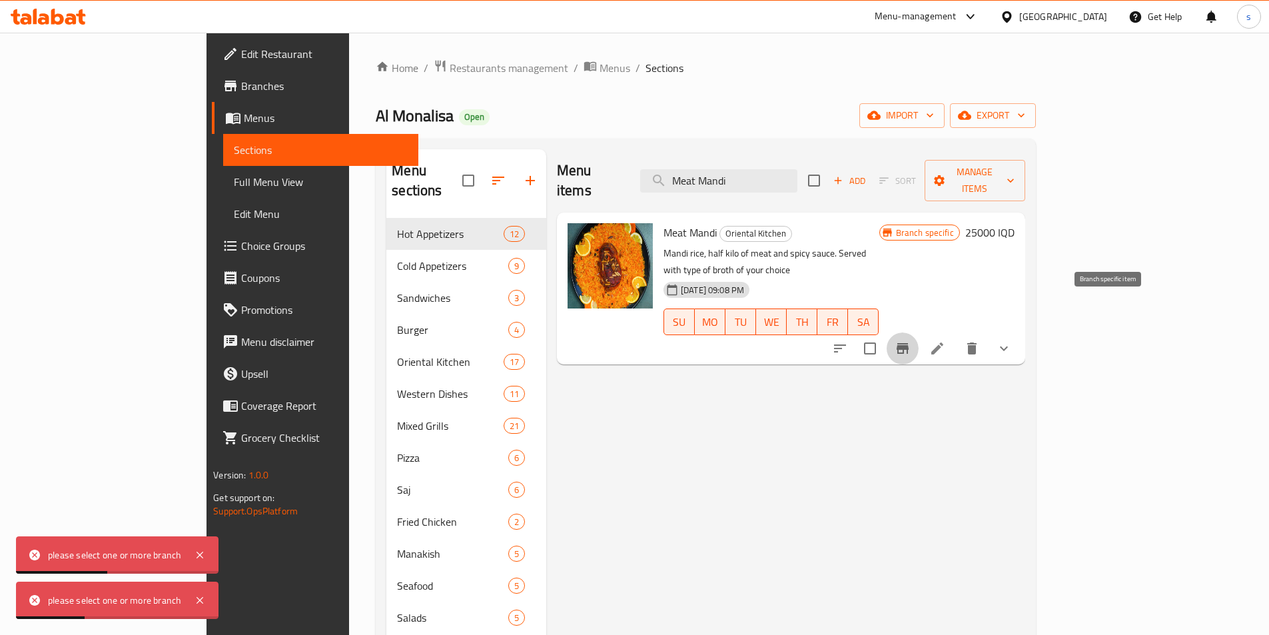
click at [911, 340] on icon "Branch-specific-item" at bounding box center [903, 348] width 16 height 16
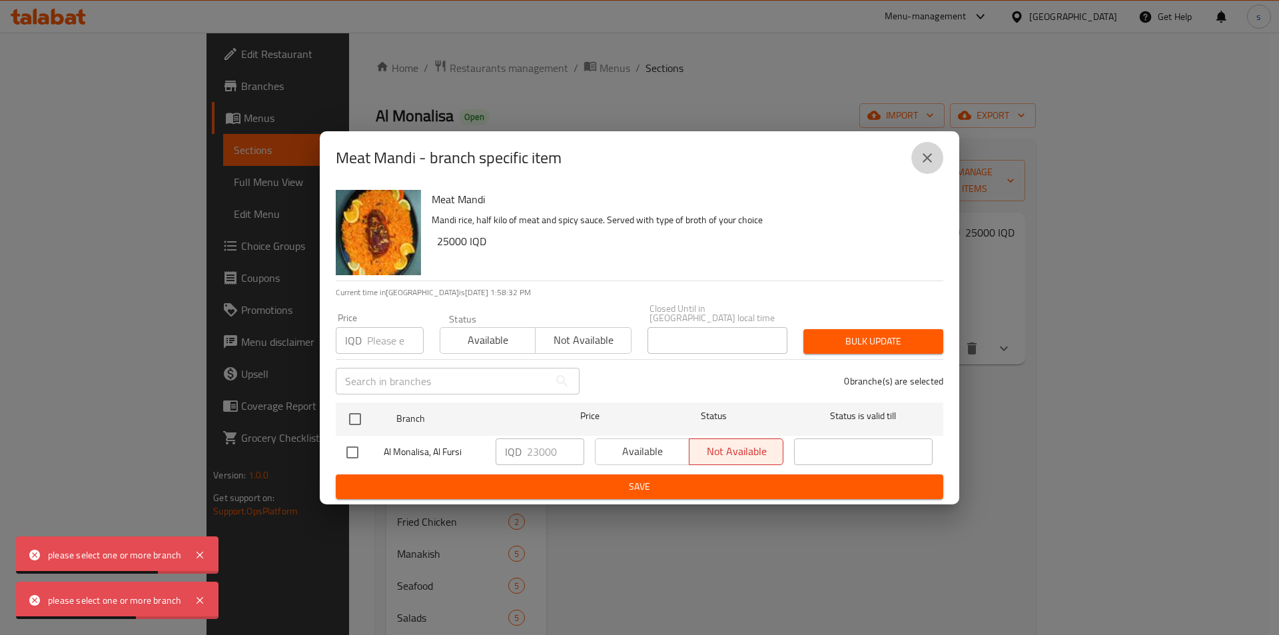
click at [925, 164] on icon "close" at bounding box center [927, 158] width 16 height 16
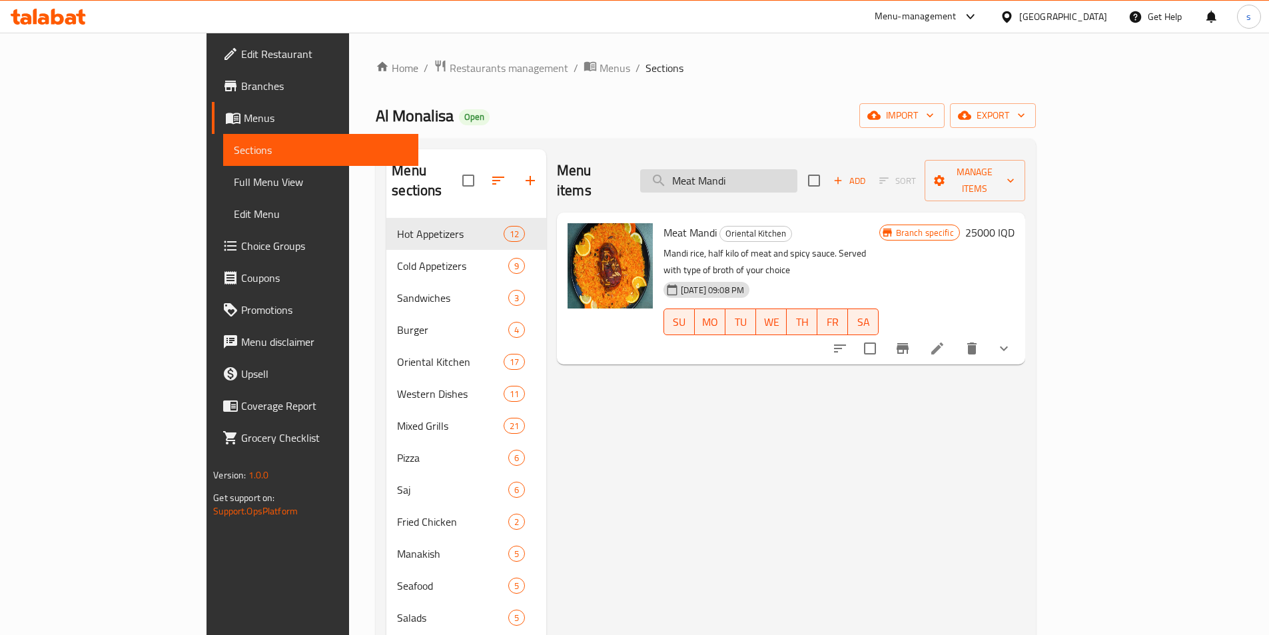
paste input "Whole Chicken"
drag, startPoint x: 806, startPoint y: 167, endPoint x: 730, endPoint y: 175, distance: 76.4
click at [730, 175] on input "Whole Chicken Mandi" at bounding box center [718, 180] width 157 height 23
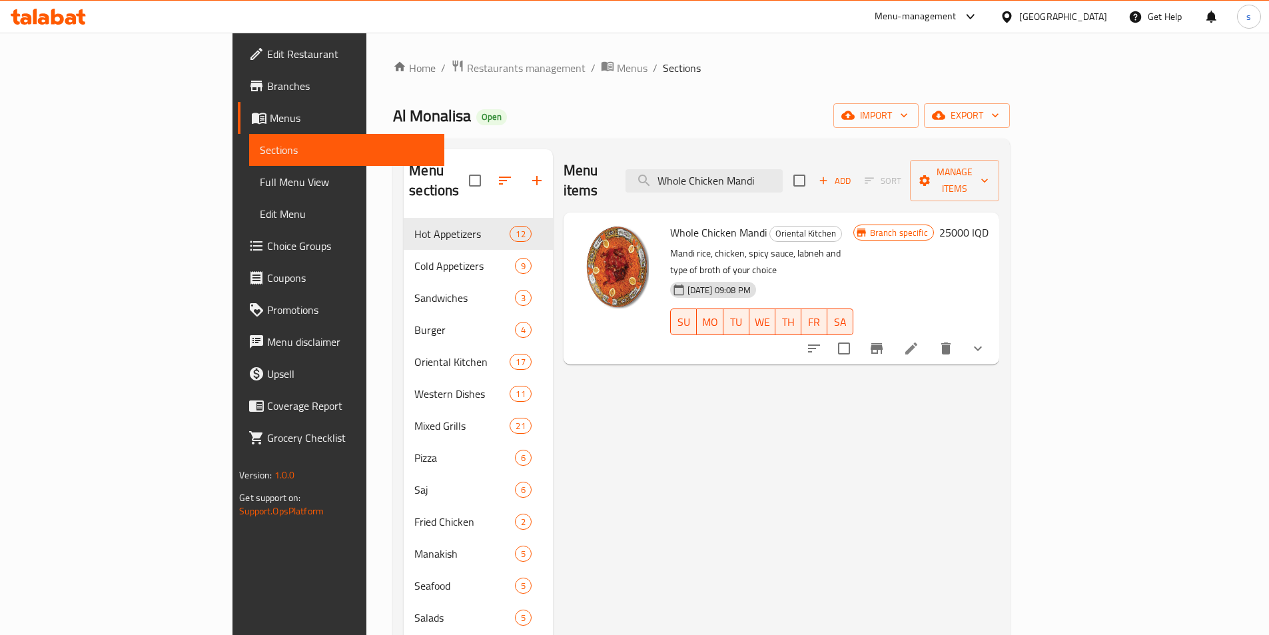
type input "Whole Chicken Mandi"
click at [883, 343] on icon "Branch-specific-item" at bounding box center [877, 348] width 12 height 11
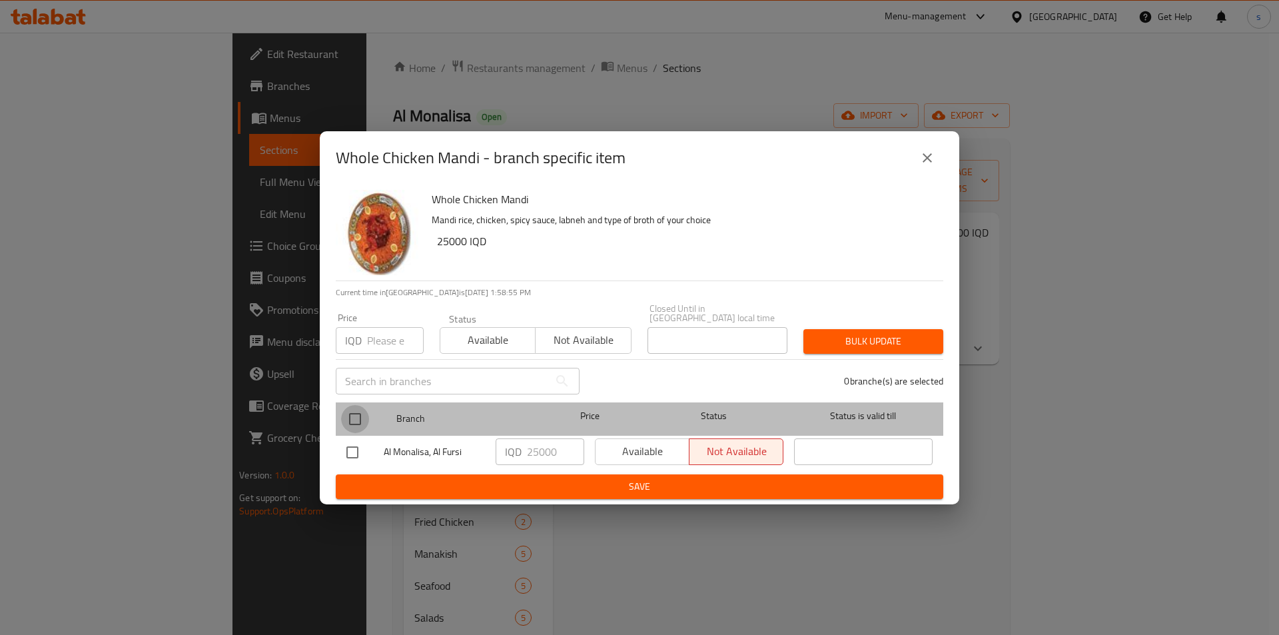
click at [356, 412] on input "checkbox" at bounding box center [355, 419] width 28 height 28
checkbox input "true"
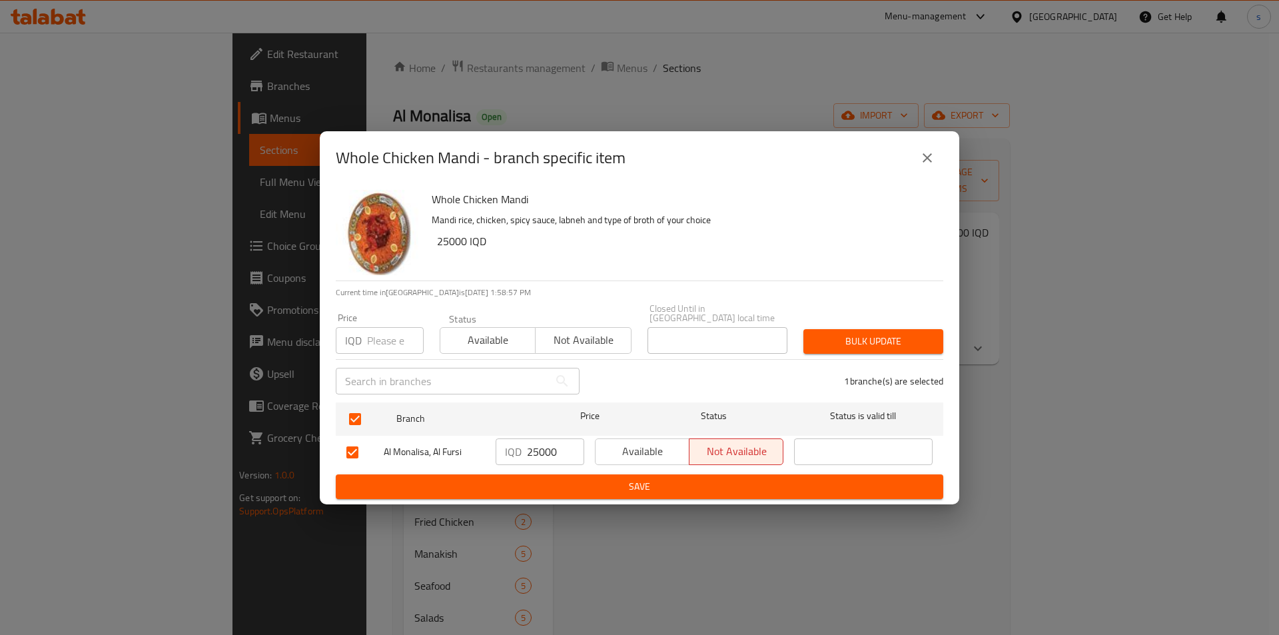
click at [926, 166] on icon "close" at bounding box center [927, 158] width 16 height 16
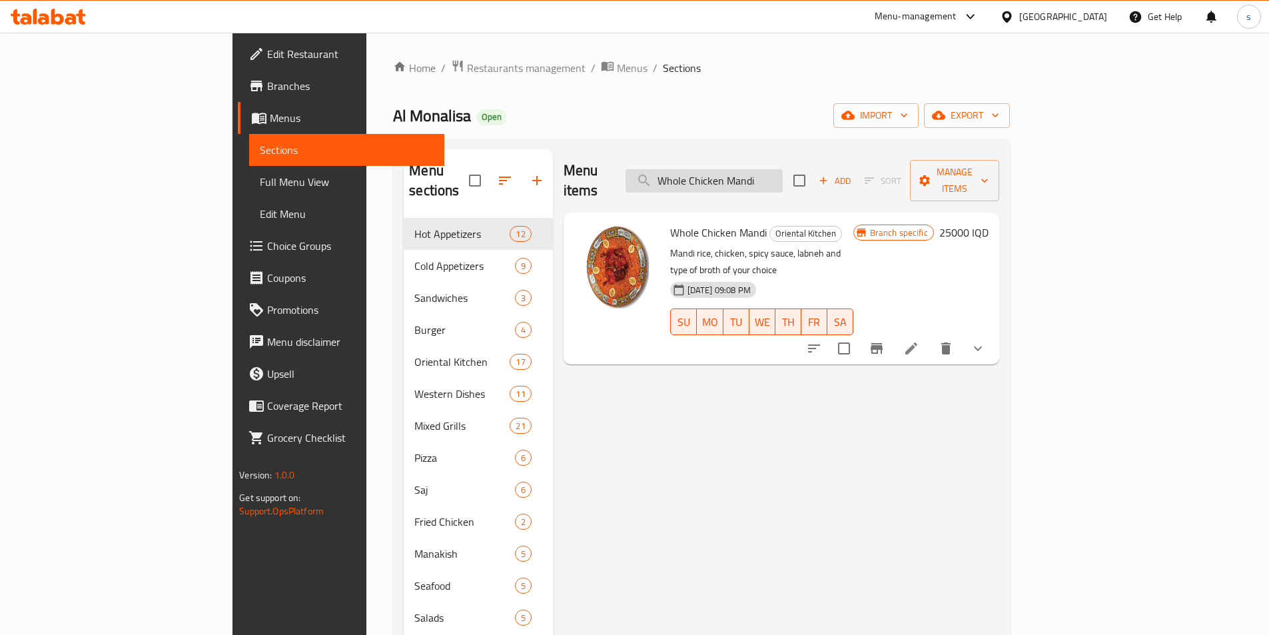
click at [774, 169] on input "Whole Chicken Mandi" at bounding box center [703, 180] width 157 height 23
paste input "Half Chicken Casserole"
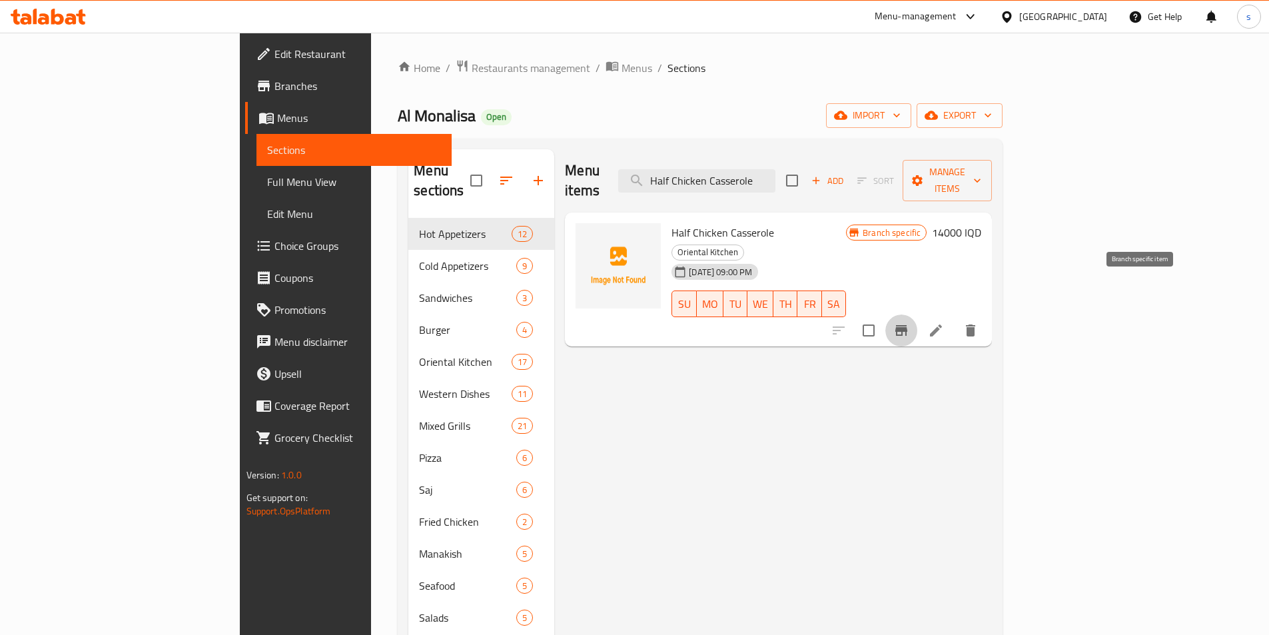
click at [907, 325] on icon "Branch-specific-item" at bounding box center [901, 330] width 12 height 11
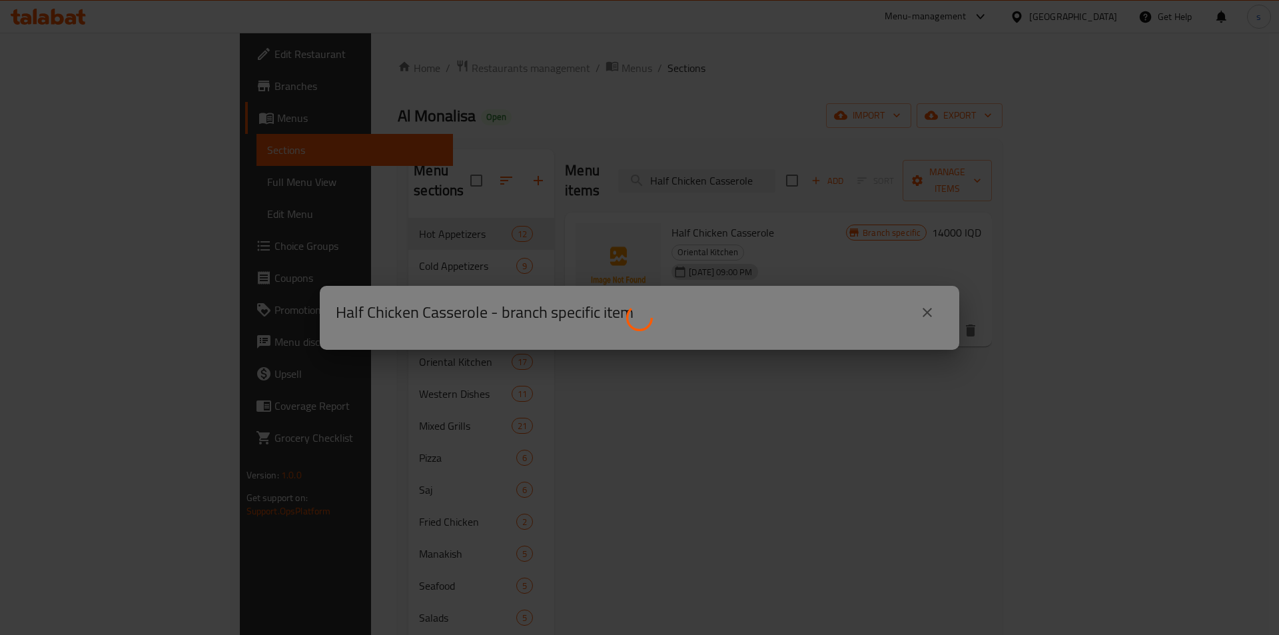
drag, startPoint x: 763, startPoint y: 556, endPoint x: 794, endPoint y: 519, distance: 47.8
click at [763, 556] on div at bounding box center [639, 317] width 1279 height 635
click at [928, 312] on div at bounding box center [639, 317] width 1279 height 635
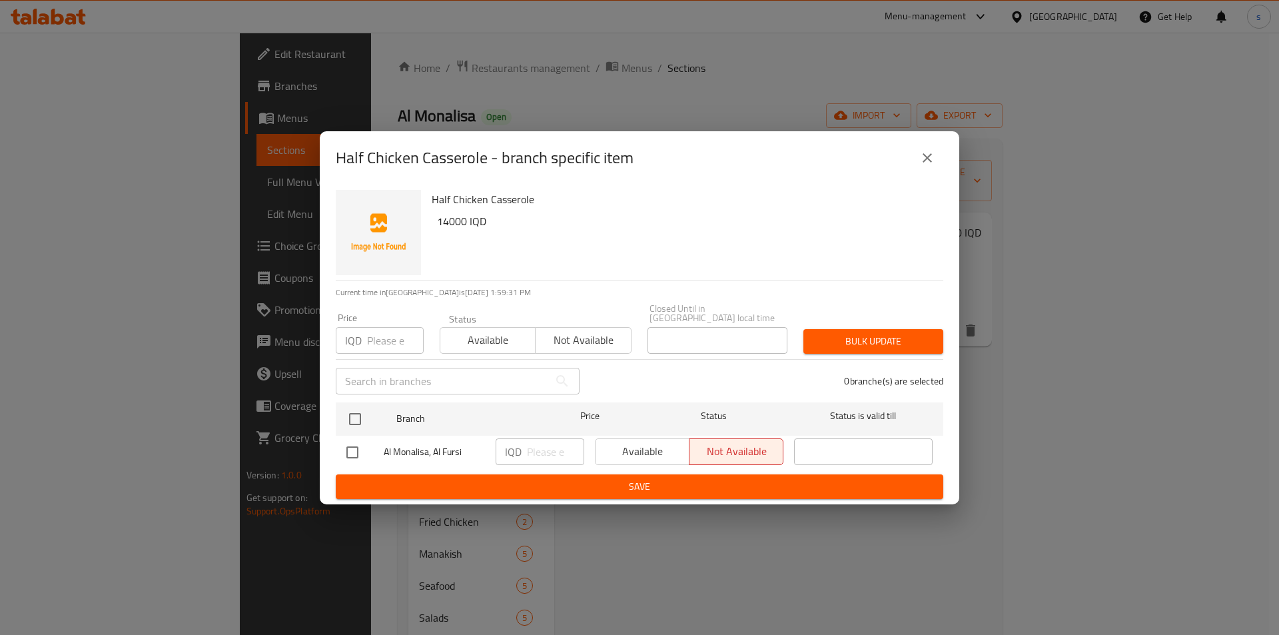
click at [935, 153] on button "close" at bounding box center [927, 158] width 32 height 32
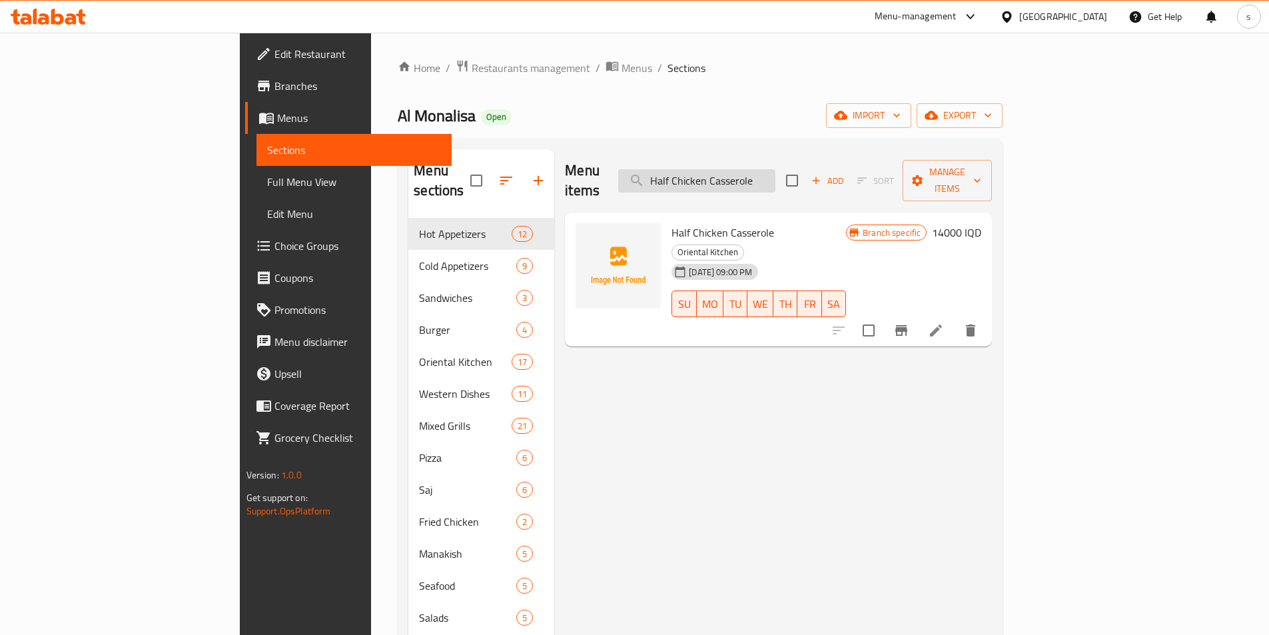
click at [765, 176] on input "Half Chicken Casserole" at bounding box center [696, 180] width 157 height 23
paste input "Fajita Plat"
drag, startPoint x: 841, startPoint y: 171, endPoint x: 714, endPoint y: 175, distance: 126.6
click at [714, 175] on input "Chicken Casserole" at bounding box center [696, 180] width 157 height 23
type input "Chicken Fajita Plate"
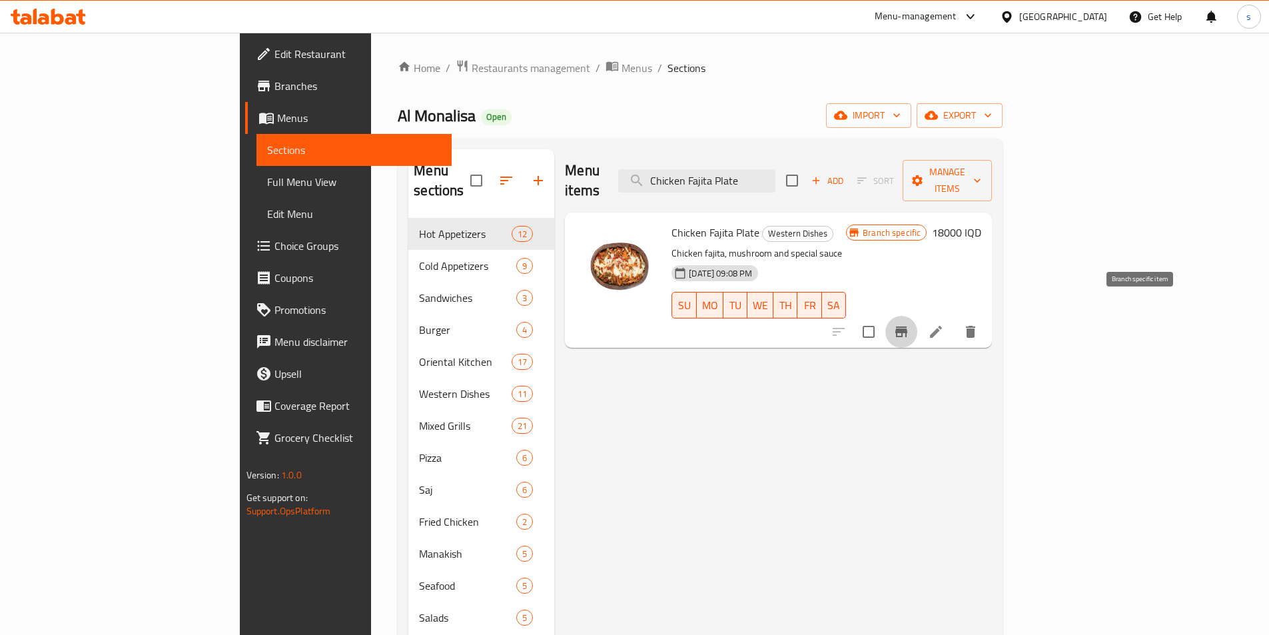
click at [917, 320] on button "Branch-specific-item" at bounding box center [901, 332] width 32 height 32
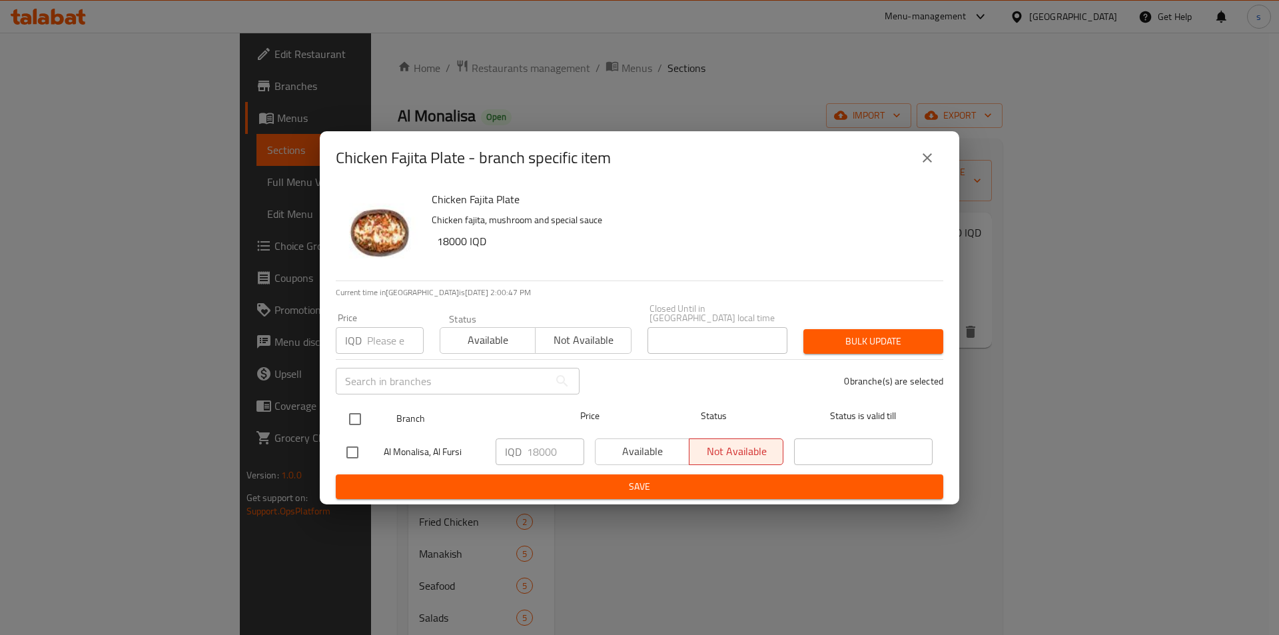
click at [354, 420] on input "checkbox" at bounding box center [355, 419] width 28 height 28
checkbox input "true"
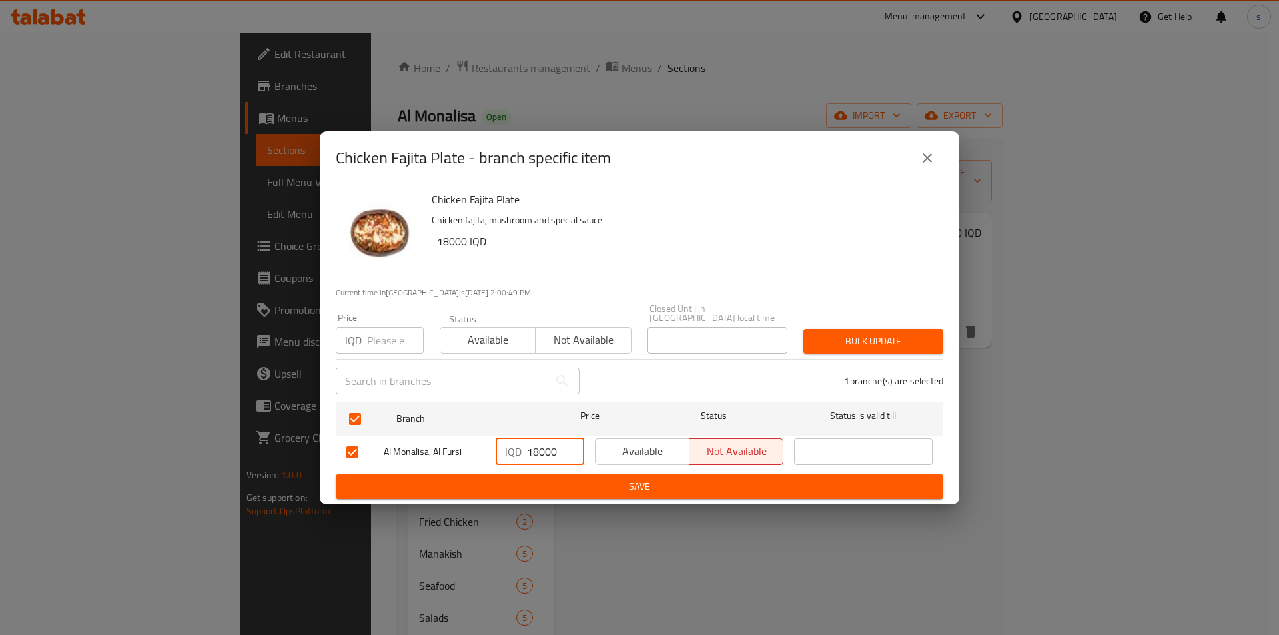
drag, startPoint x: 538, startPoint y: 444, endPoint x: 532, endPoint y: 448, distance: 7.4
click at [532, 448] on input "18000" at bounding box center [555, 451] width 57 height 27
type input "14000"
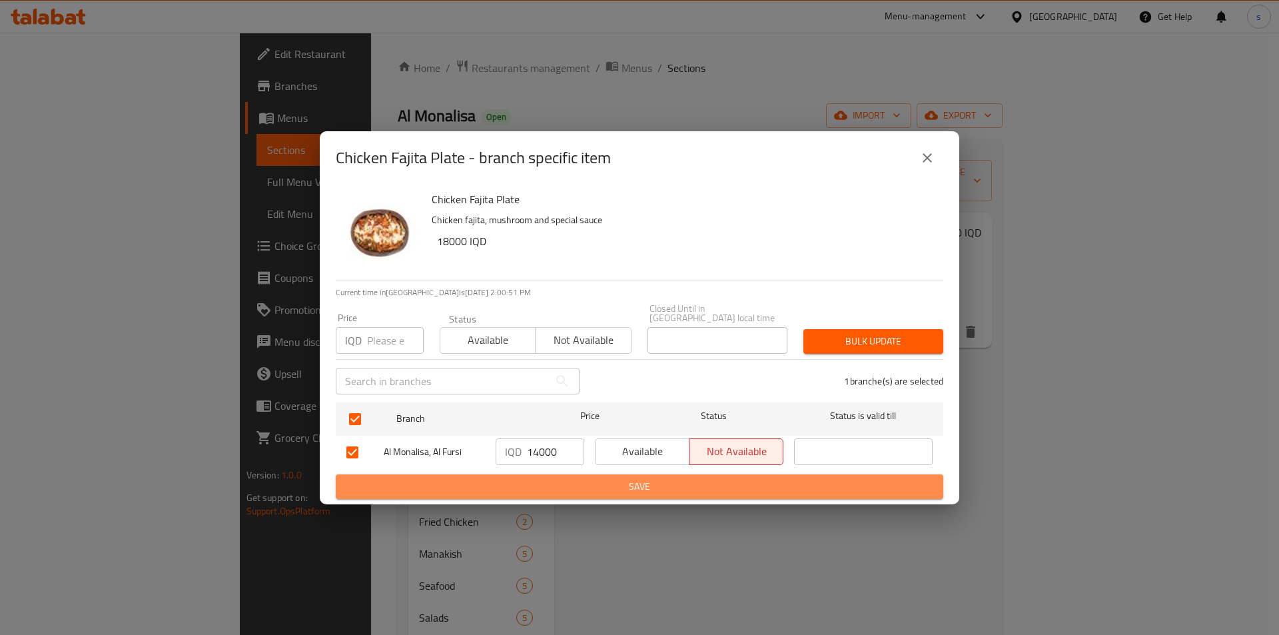
click at [539, 483] on span "Save" at bounding box center [639, 486] width 586 height 17
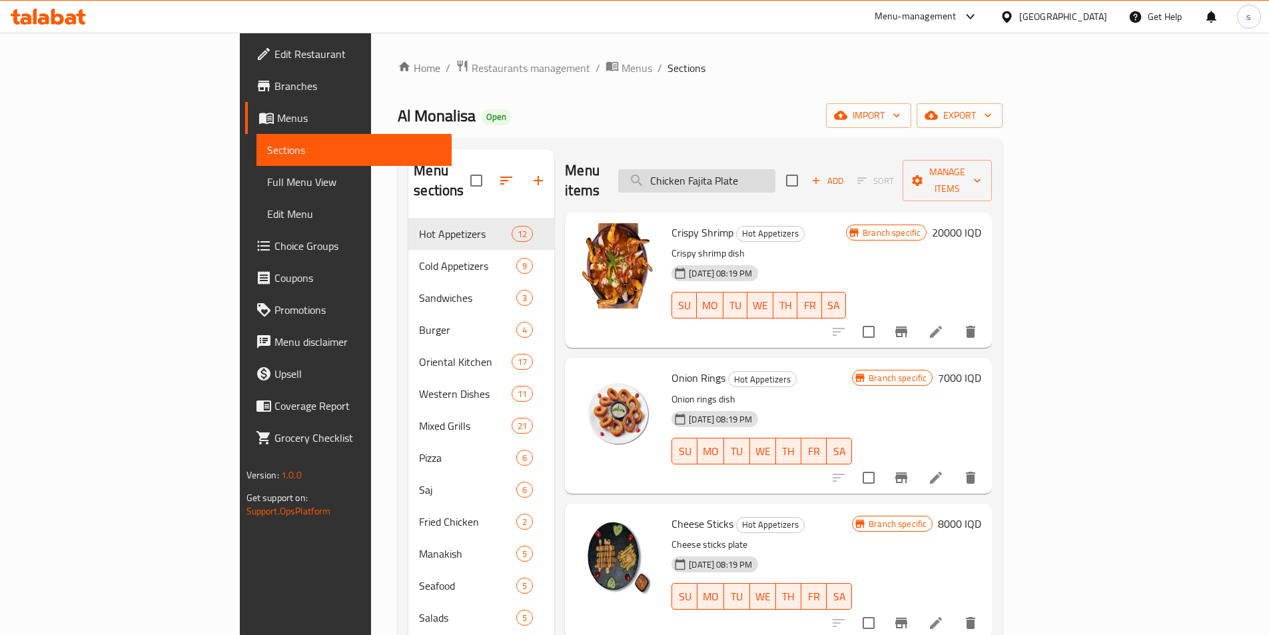
click at [775, 171] on input "Chicken Fajita Plate" at bounding box center [696, 180] width 157 height 23
paste input "طبق فاهيتا دجاج"
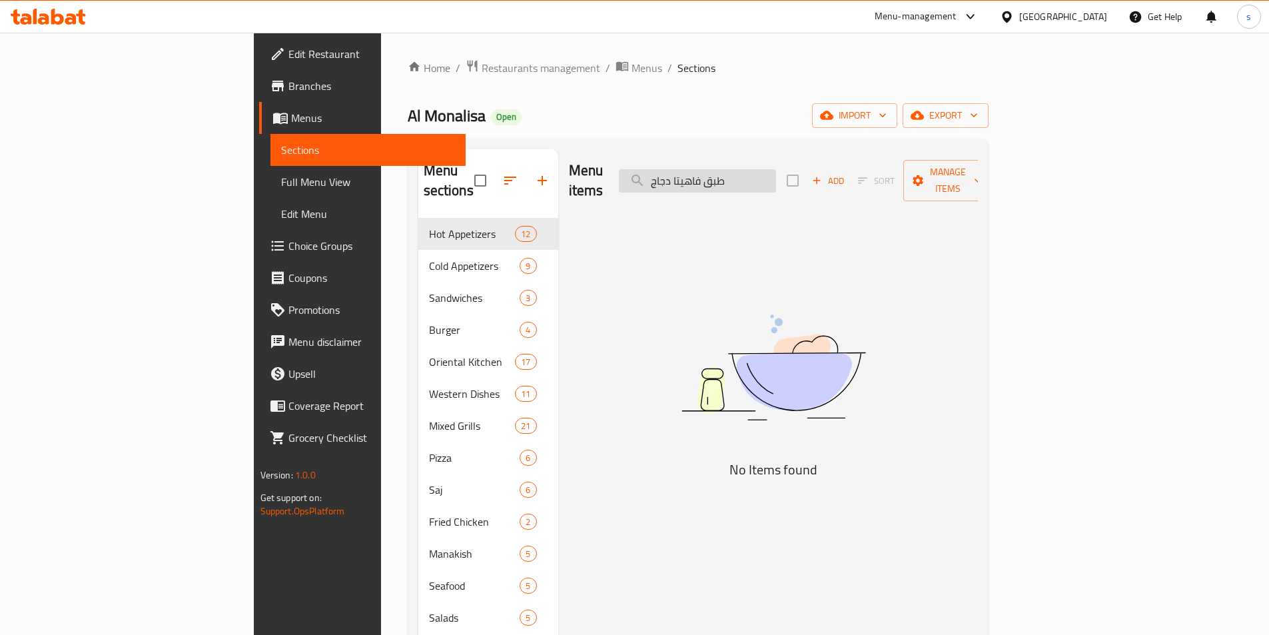
click at [776, 171] on input "طبق فاهيتا دجاج" at bounding box center [697, 180] width 157 height 23
paste input "Chicken Fajita Plate"
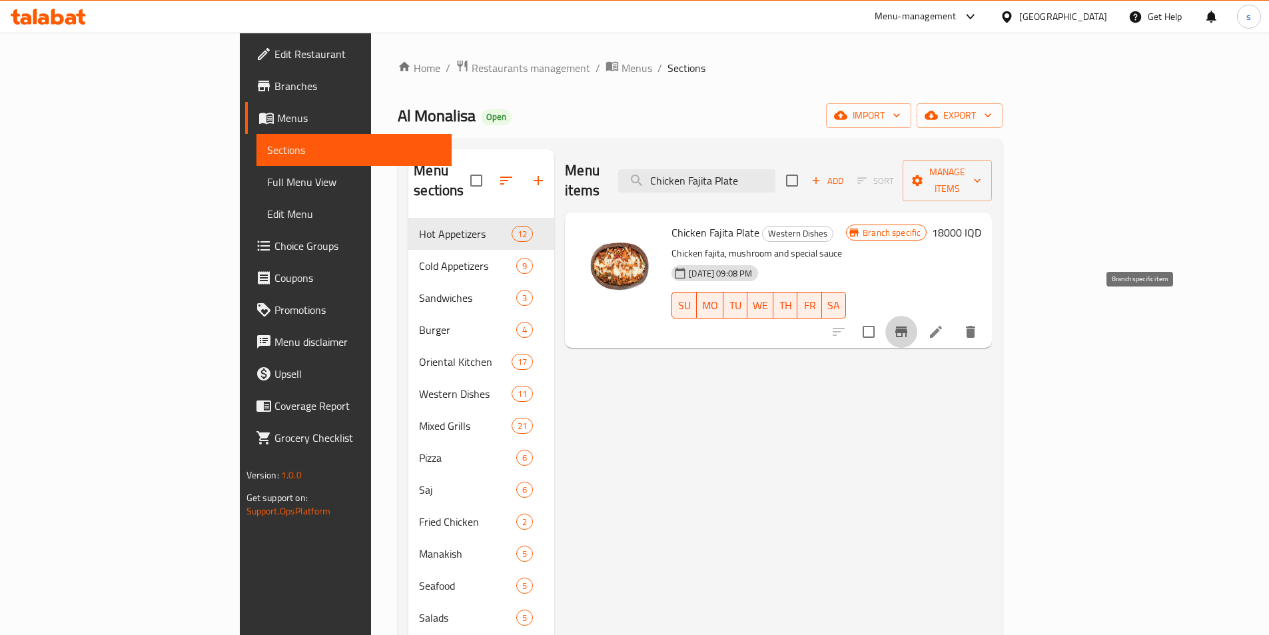
click at [909, 324] on icon "Branch-specific-item" at bounding box center [901, 332] width 16 height 16
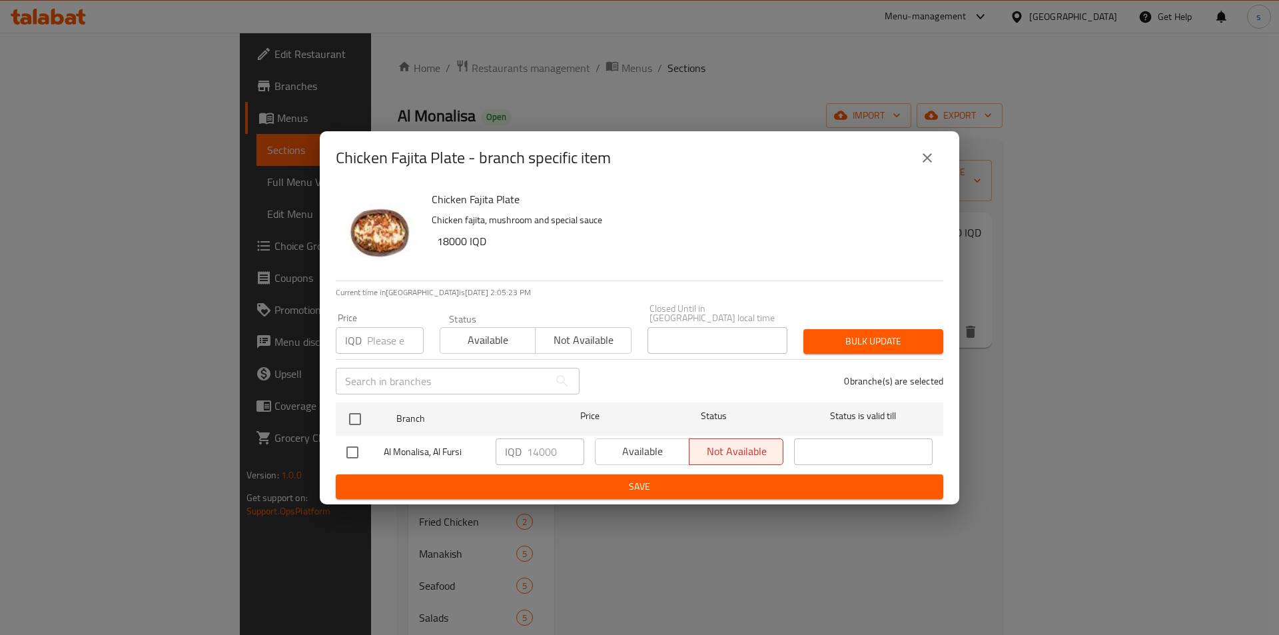
click at [935, 165] on button "close" at bounding box center [927, 158] width 32 height 32
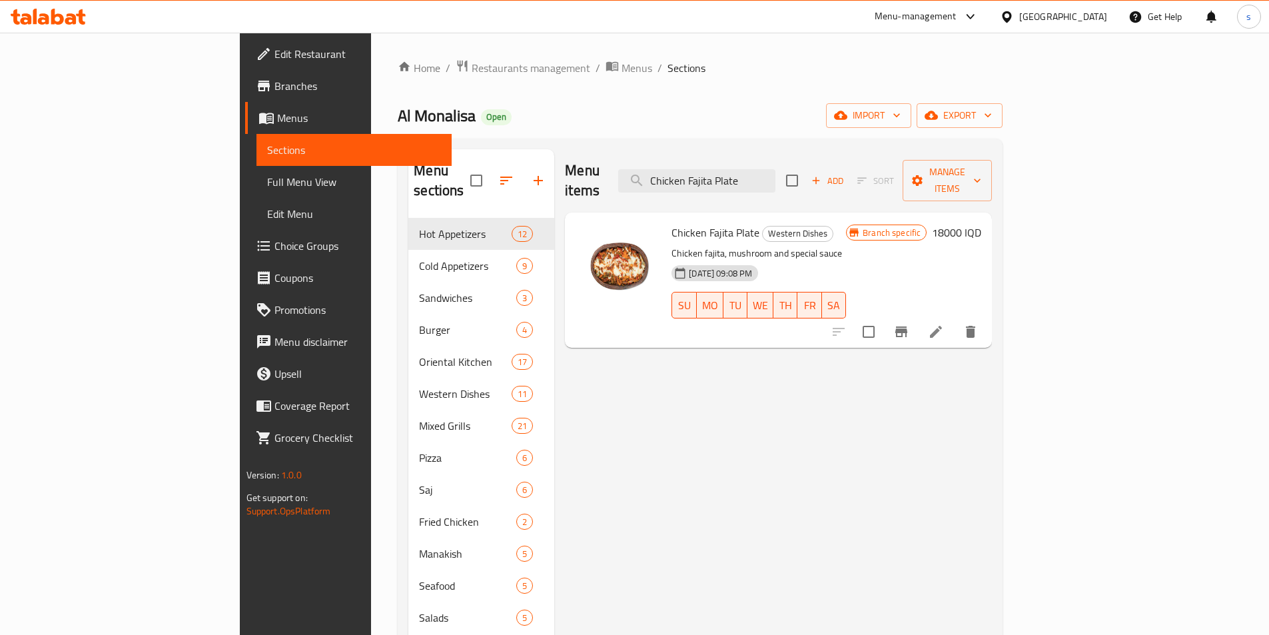
drag, startPoint x: 846, startPoint y: 168, endPoint x: 699, endPoint y: 173, distance: 146.6
click at [699, 173] on div "Menu items Chicken Fajita Plate Add Sort Manage items" at bounding box center [778, 180] width 427 height 63
paste input "Pottery"
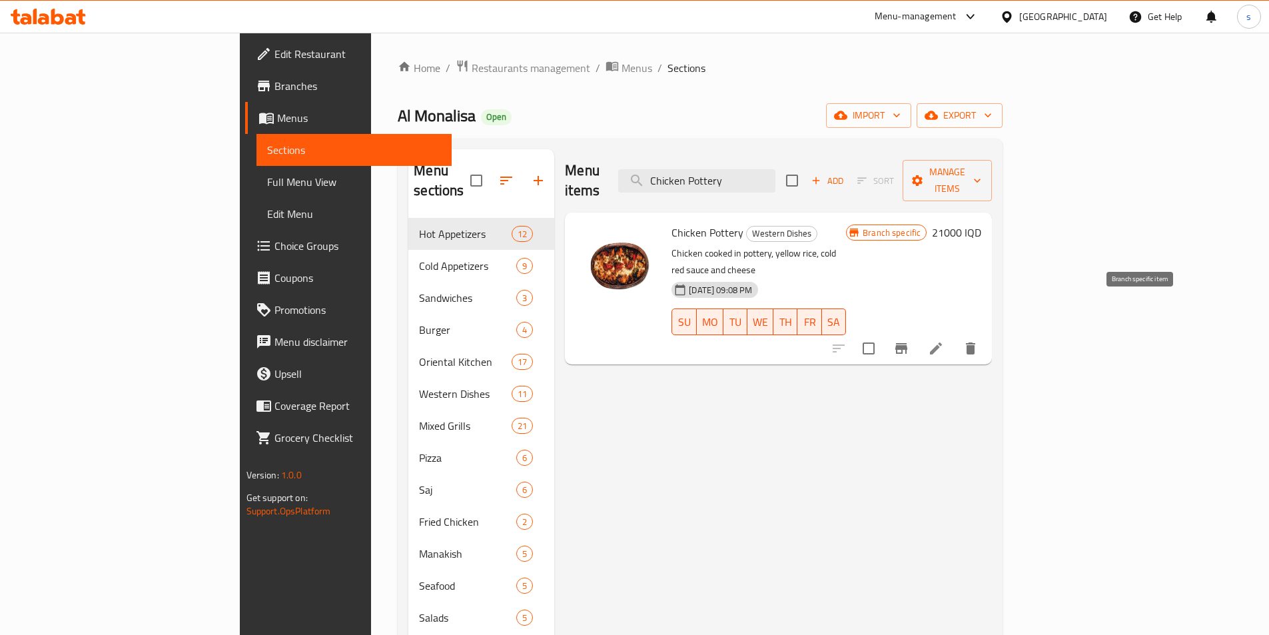
type input "Chicken Pottery"
click at [909, 340] on icon "Branch-specific-item" at bounding box center [901, 348] width 16 height 16
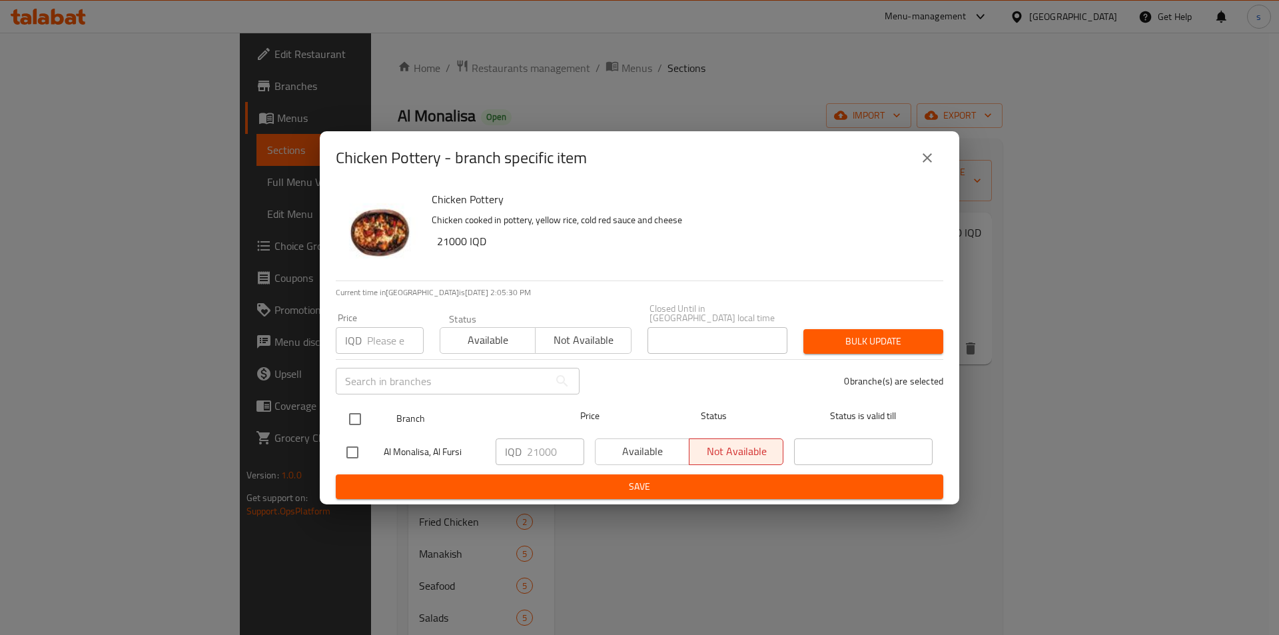
click at [356, 414] on input "checkbox" at bounding box center [355, 419] width 28 height 28
checkbox input "true"
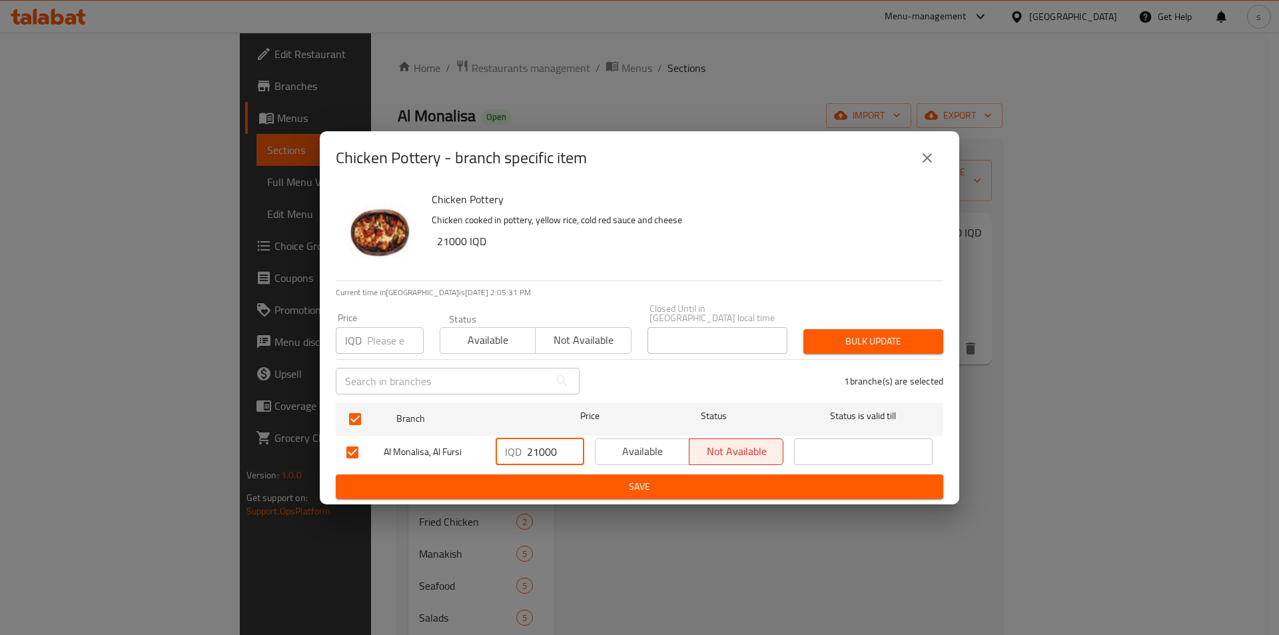
click at [535, 444] on input "21000" at bounding box center [555, 451] width 57 height 27
type input "20000"
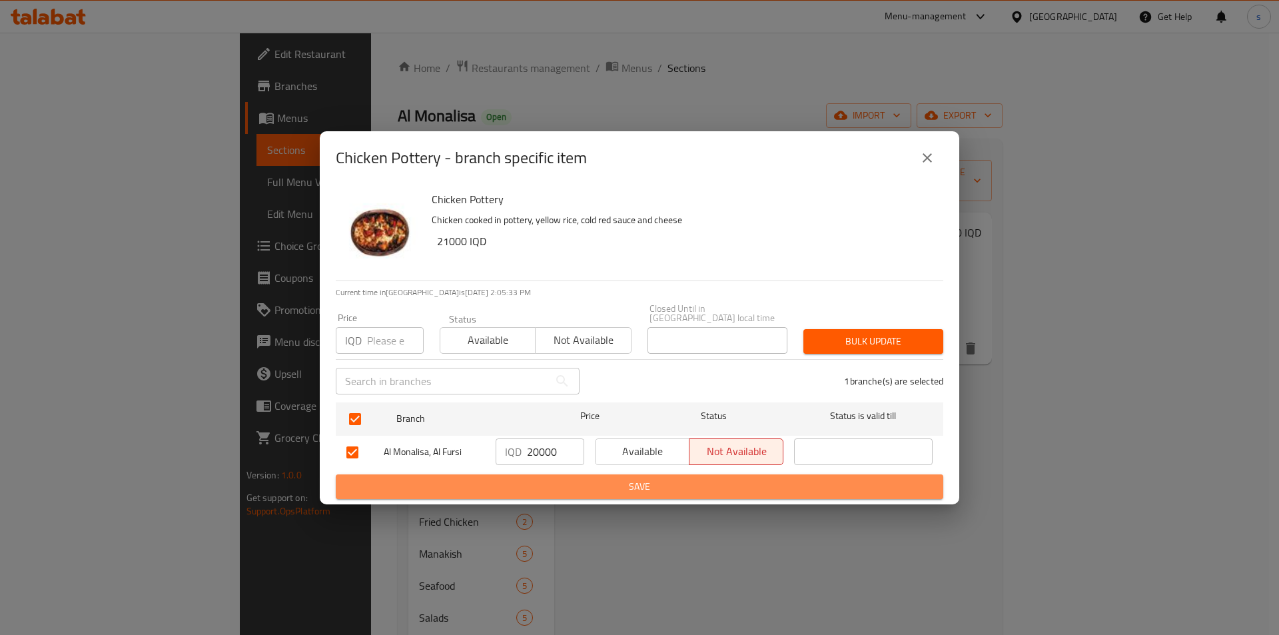
click at [535, 480] on span "Save" at bounding box center [639, 486] width 586 height 17
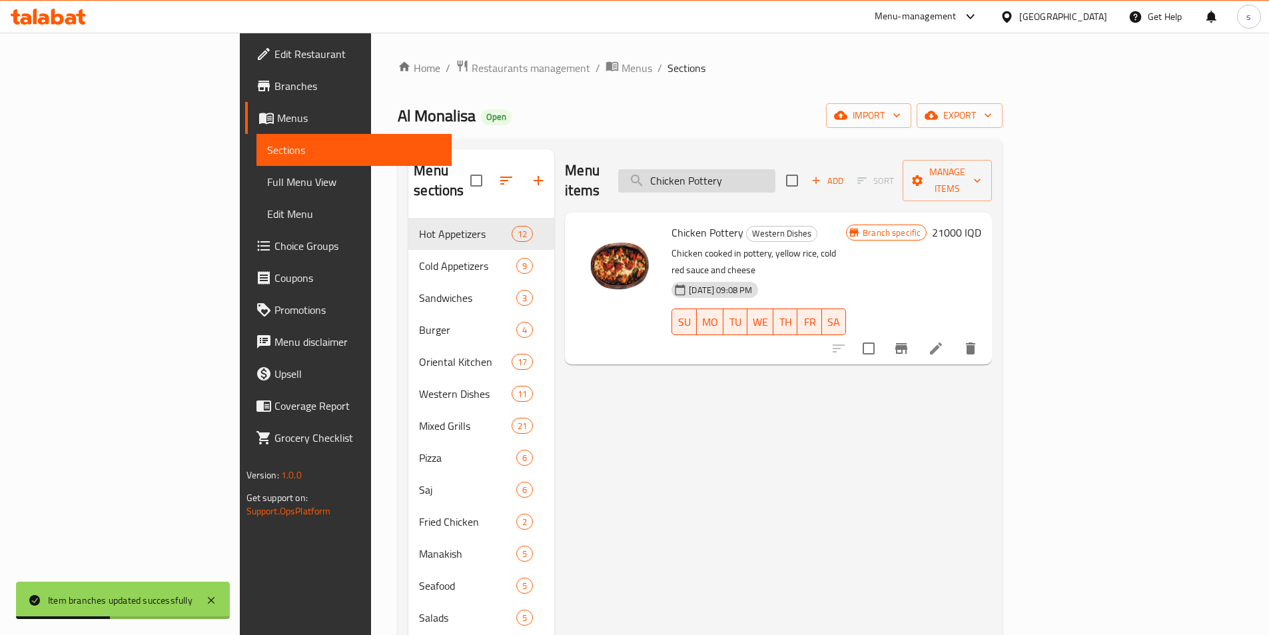
paste input "Meat"
drag, startPoint x: 841, startPoint y: 173, endPoint x: 733, endPoint y: 173, distance: 107.9
click at [733, 173] on input "Chicken Pottery" at bounding box center [696, 180] width 157 height 23
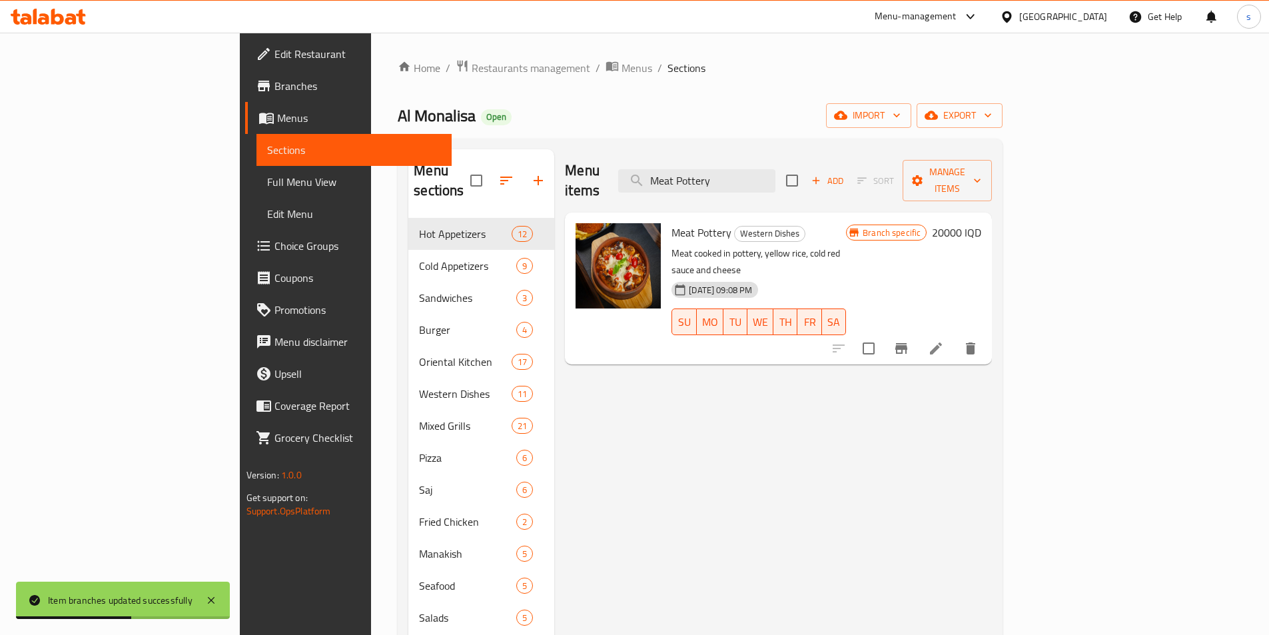
type input "Meat Pottery"
click at [909, 340] on icon "Branch-specific-item" at bounding box center [901, 348] width 16 height 16
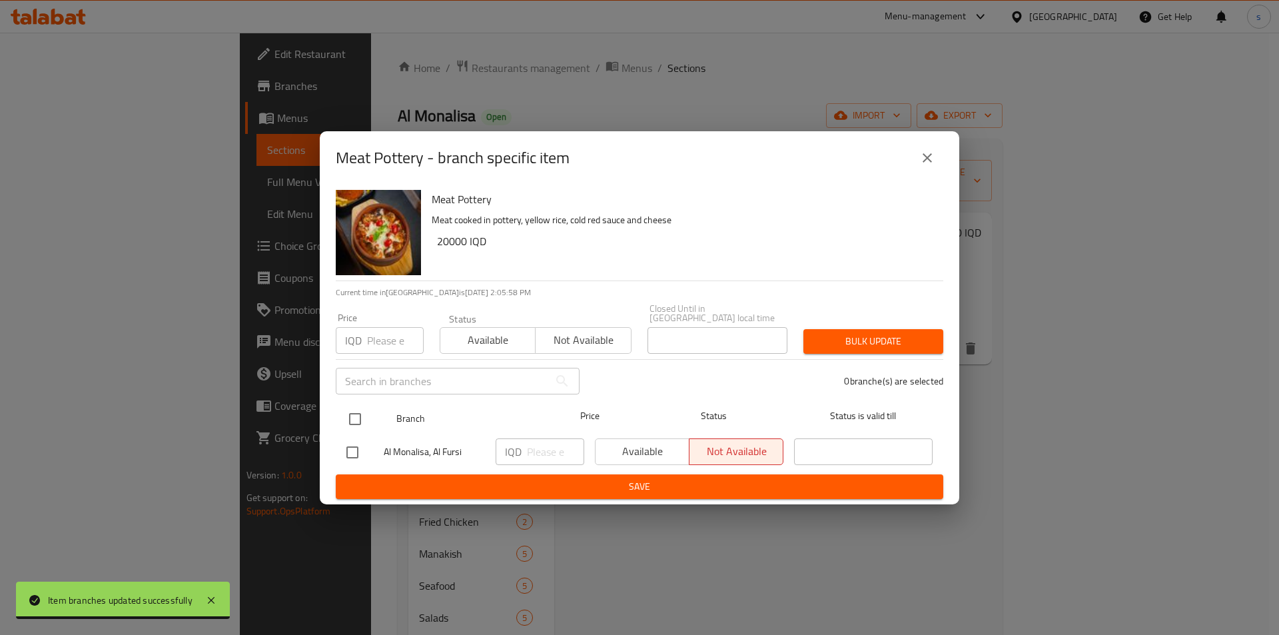
click at [356, 410] on input "checkbox" at bounding box center [355, 419] width 28 height 28
checkbox input "true"
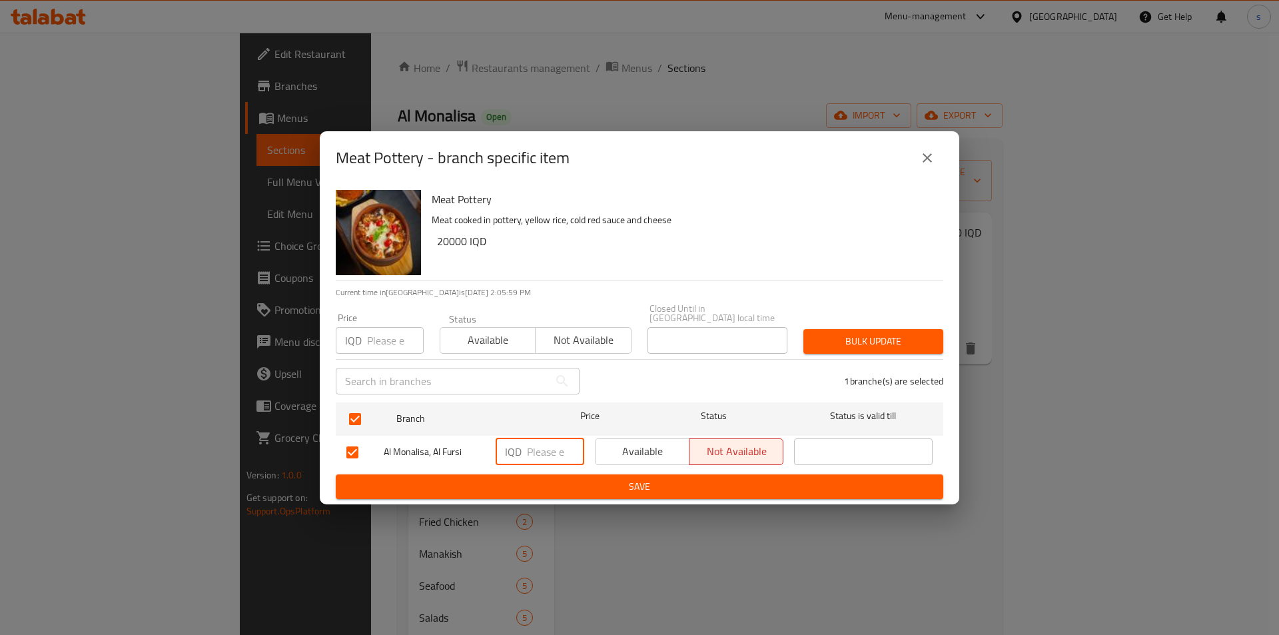
click at [543, 448] on input "number" at bounding box center [555, 451] width 57 height 27
click at [539, 448] on input "20000" at bounding box center [555, 451] width 57 height 27
type input "20000"
click at [550, 478] on span "Save" at bounding box center [639, 486] width 586 height 17
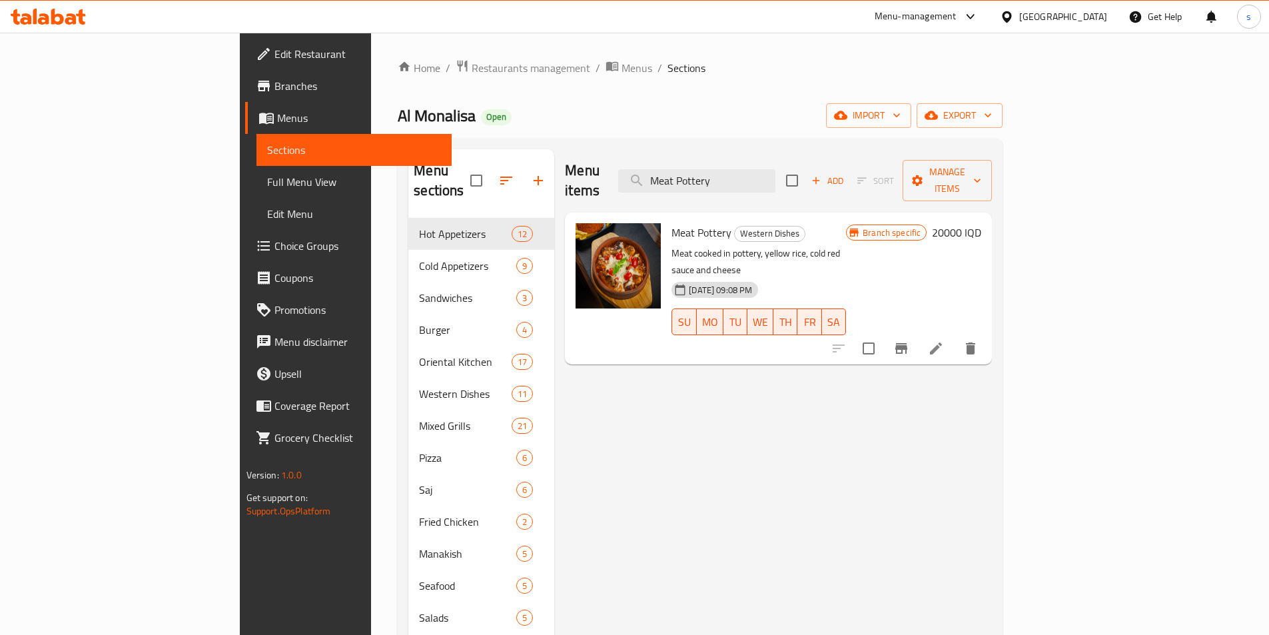
paste input "Shrimp"
drag, startPoint x: 815, startPoint y: 169, endPoint x: 706, endPoint y: 192, distance: 111.2
click at [706, 192] on div "Menu items Shrimp Pottery Add Sort Manage items Meat Pottery Western Dishes Mea…" at bounding box center [773, 505] width 438 height 713
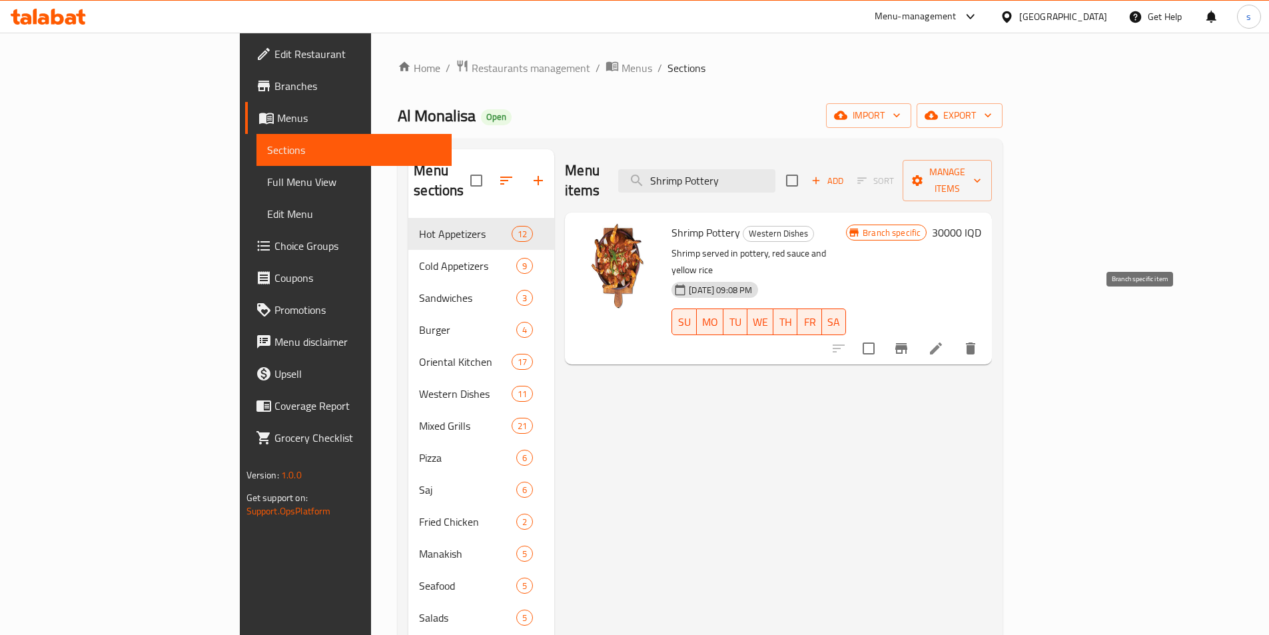
type input "Shrimp Pottery"
click at [909, 340] on icon "Branch-specific-item" at bounding box center [901, 348] width 16 height 16
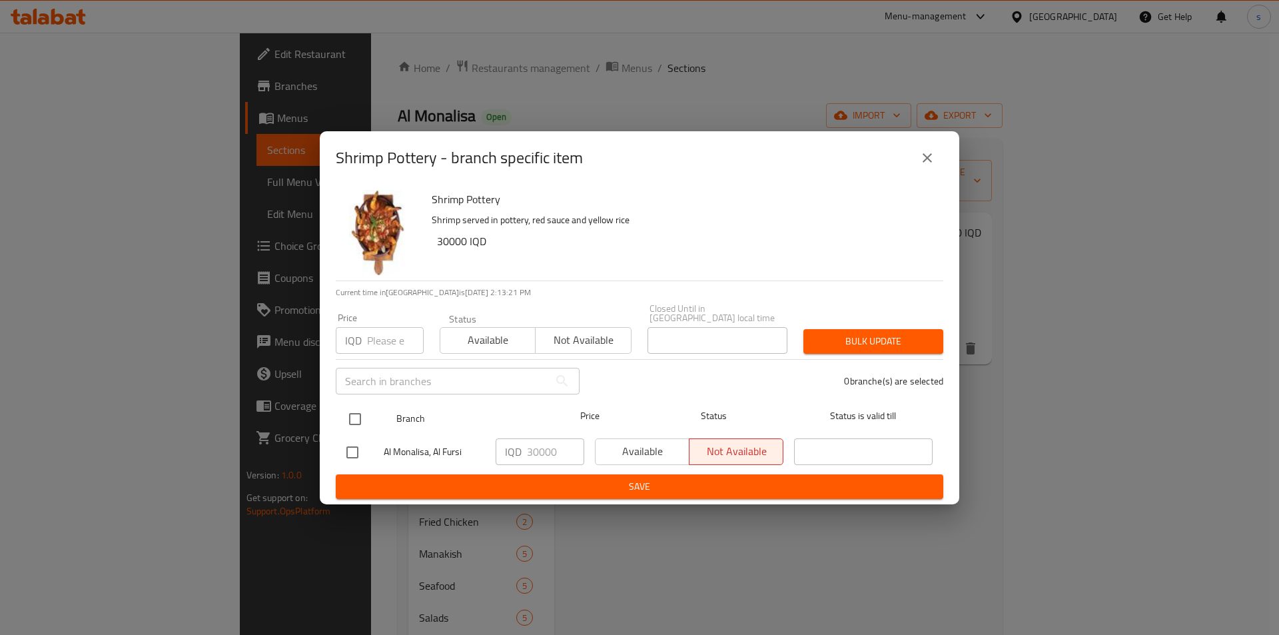
click at [354, 414] on input "checkbox" at bounding box center [355, 419] width 28 height 28
checkbox input "true"
click at [935, 156] on icon "close" at bounding box center [927, 158] width 16 height 16
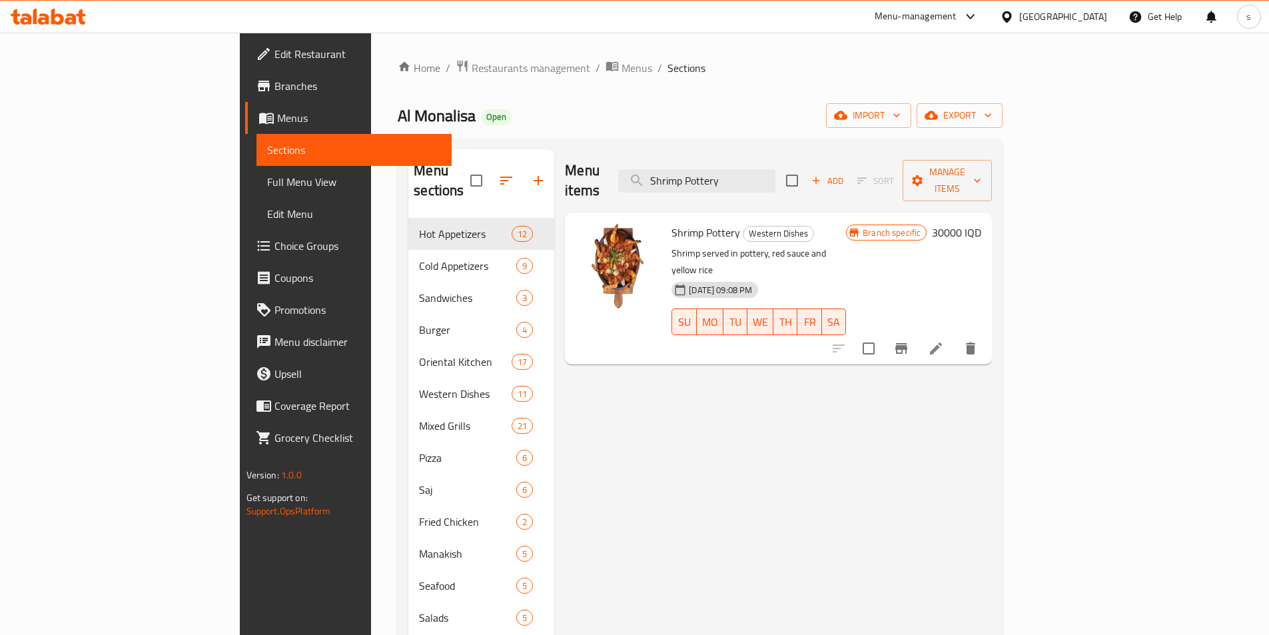
paste input "Rizo Plate"
drag, startPoint x: 829, startPoint y: 173, endPoint x: 679, endPoint y: 181, distance: 150.1
click at [679, 181] on div "Menu items [PERSON_NAME] Plate Add Sort Manage items" at bounding box center [778, 180] width 427 height 63
type input "Rizo Plate"
click at [909, 340] on icon "Branch-specific-item" at bounding box center [901, 348] width 16 height 16
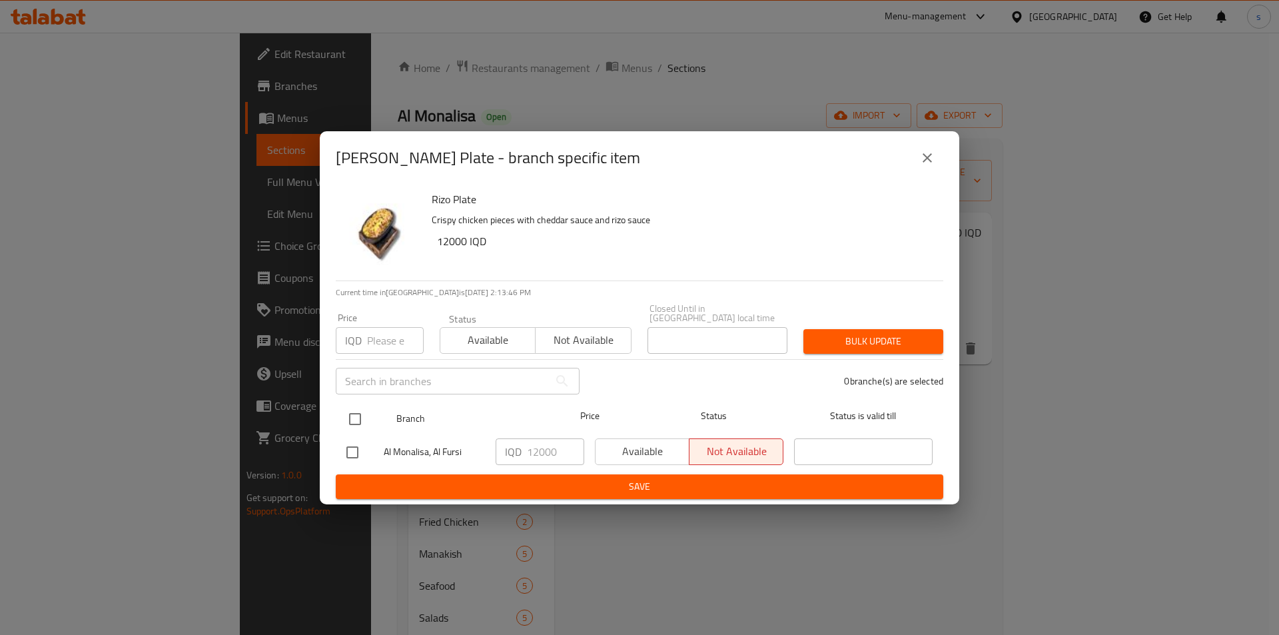
click at [351, 410] on input "checkbox" at bounding box center [355, 419] width 28 height 28
checkbox input "true"
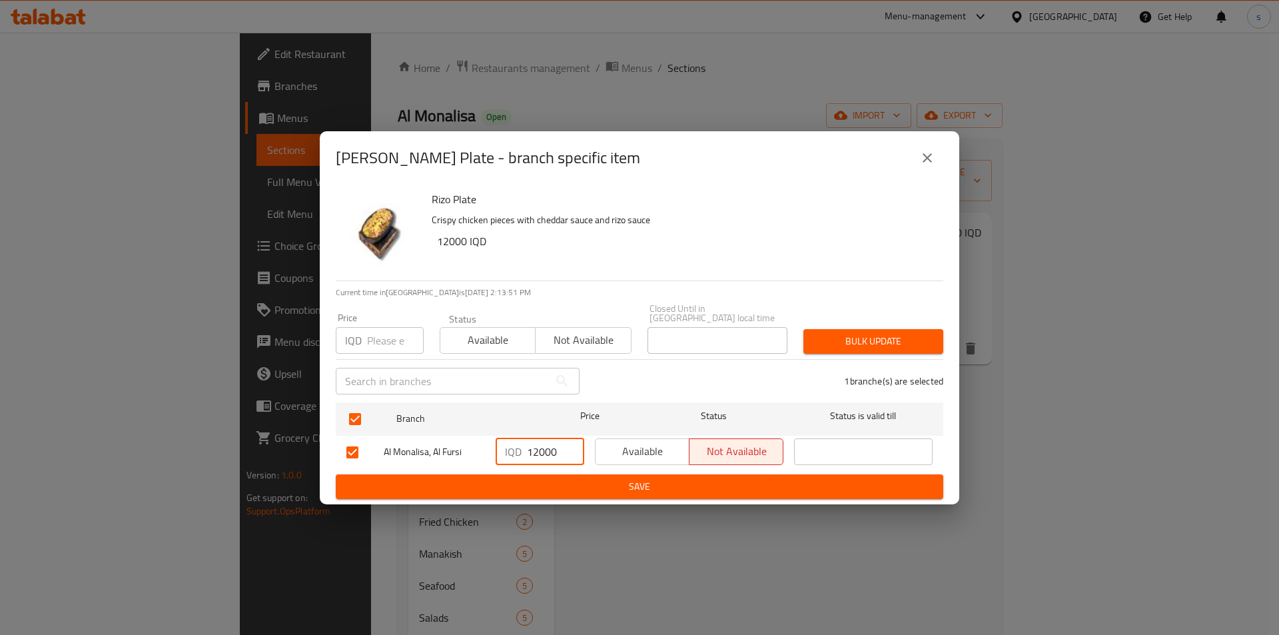
click at [537, 447] on input "12000" at bounding box center [555, 451] width 57 height 27
type input "10000"
click at [542, 478] on span "Save" at bounding box center [639, 486] width 586 height 17
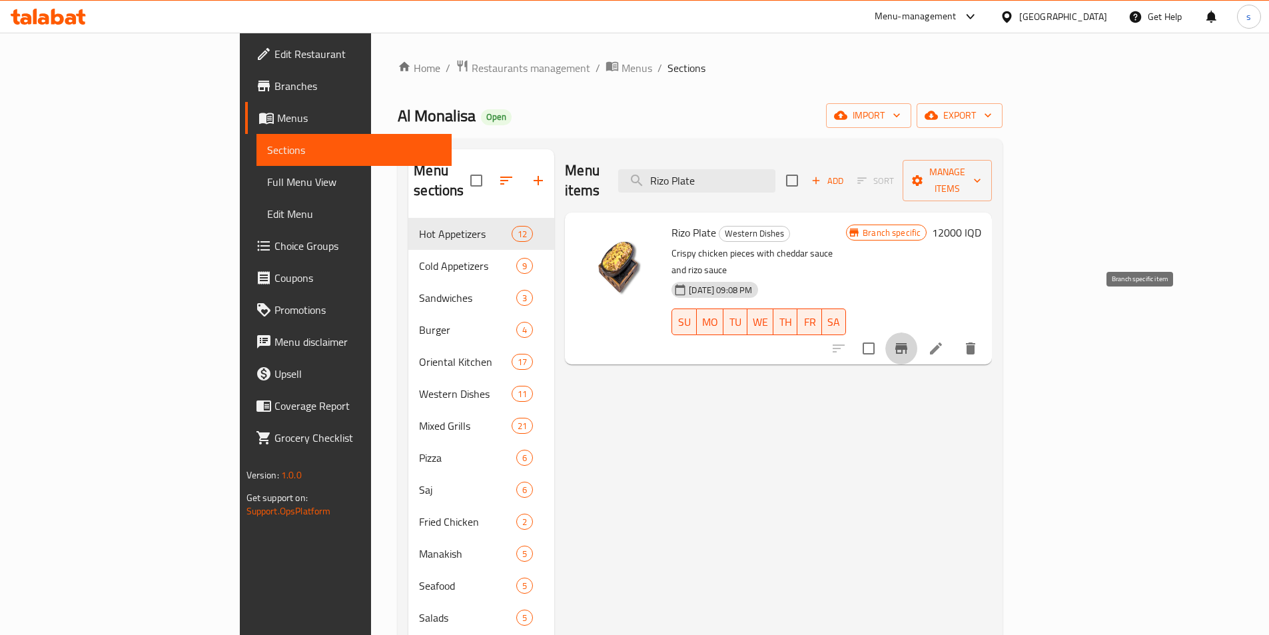
click at [917, 332] on button "Branch-specific-item" at bounding box center [901, 348] width 32 height 32
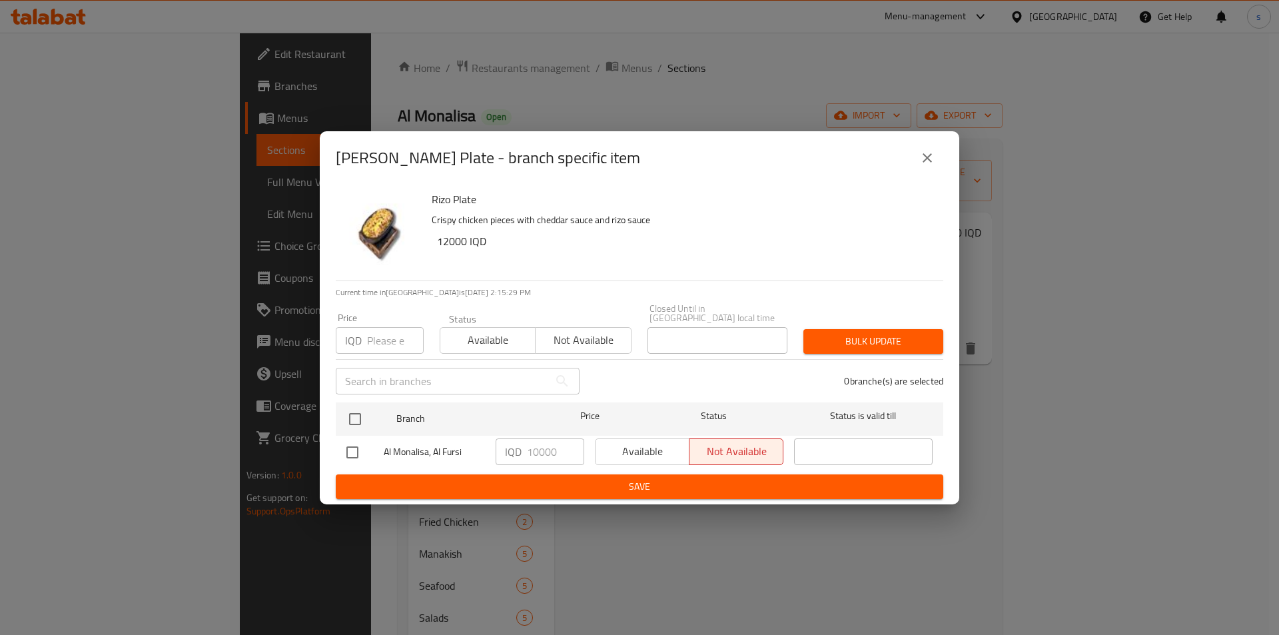
click at [926, 165] on icon "close" at bounding box center [927, 158] width 16 height 16
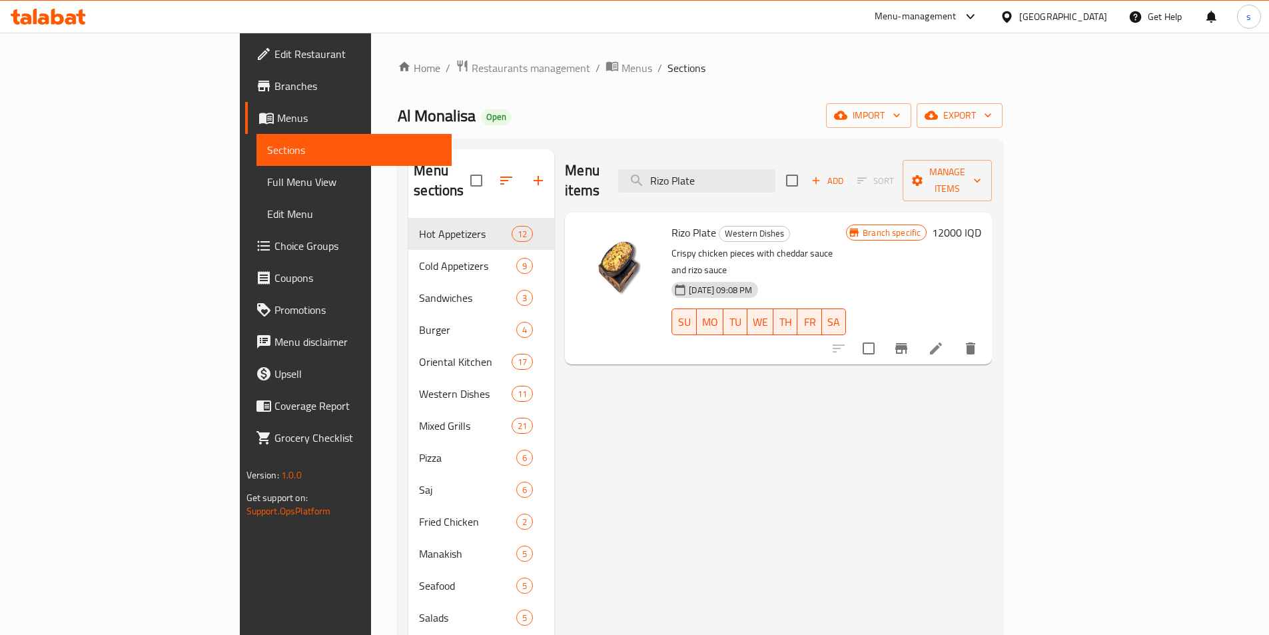
drag, startPoint x: 815, startPoint y: 179, endPoint x: 709, endPoint y: 211, distance: 110.2
click at [709, 211] on div "Menu items [PERSON_NAME] Plate Add Sort Manage items [PERSON_NAME] Plate Wester…" at bounding box center [773, 505] width 438 height 713
paste input "Istanbul [PERSON_NAME]"
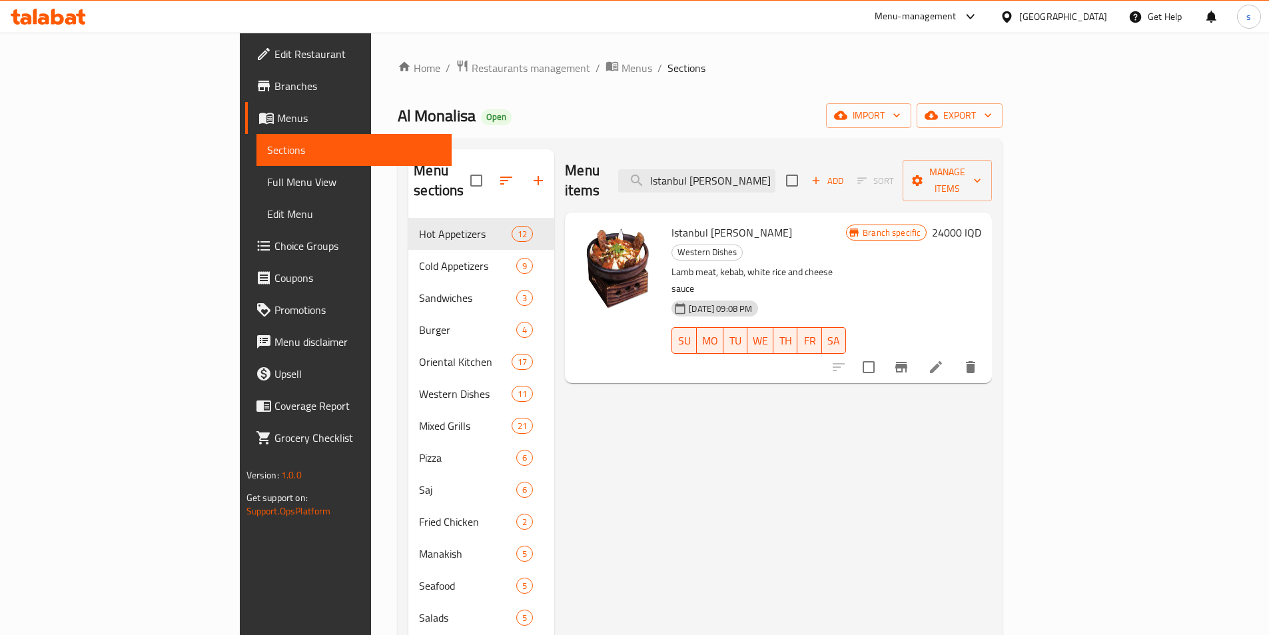
type input "Istanbul [PERSON_NAME]"
click at [907, 362] on icon "Branch-specific-item" at bounding box center [901, 367] width 12 height 11
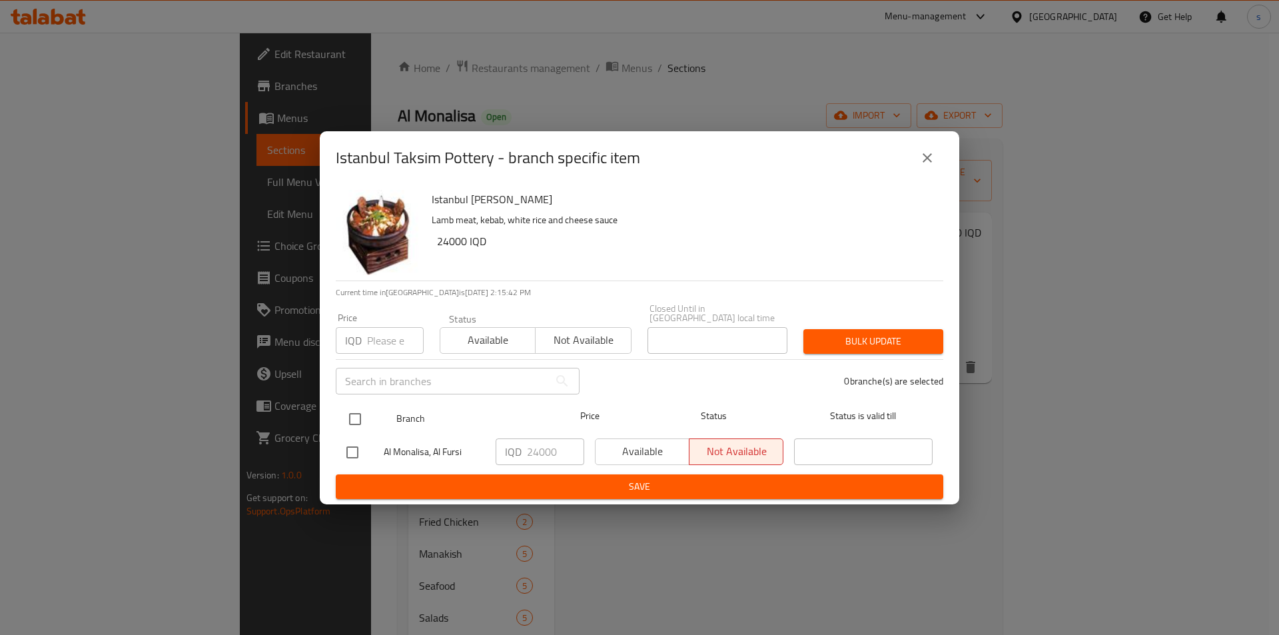
click at [348, 408] on input "checkbox" at bounding box center [355, 419] width 28 height 28
checkbox input "true"
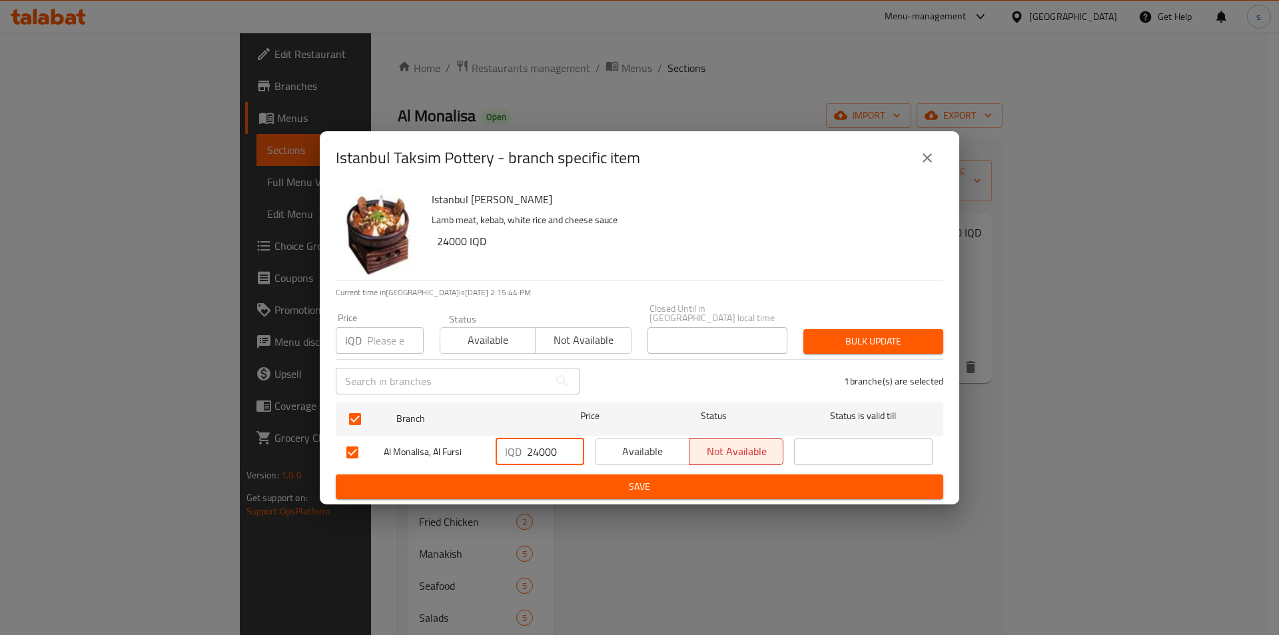
click at [540, 444] on input "24000" at bounding box center [555, 451] width 57 height 27
type input "22000"
click at [547, 480] on span "Save" at bounding box center [639, 486] width 586 height 17
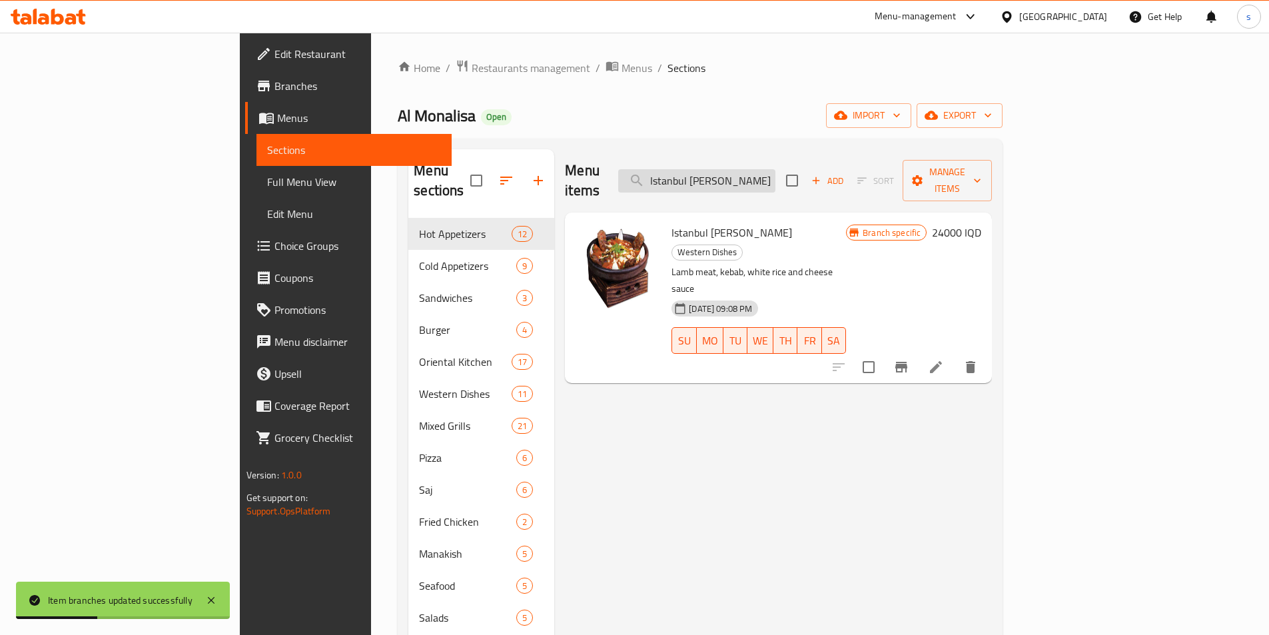
click at [775, 176] on input "Istanbul [PERSON_NAME]" at bounding box center [696, 180] width 157 height 23
paste input "Meat Lasagna"
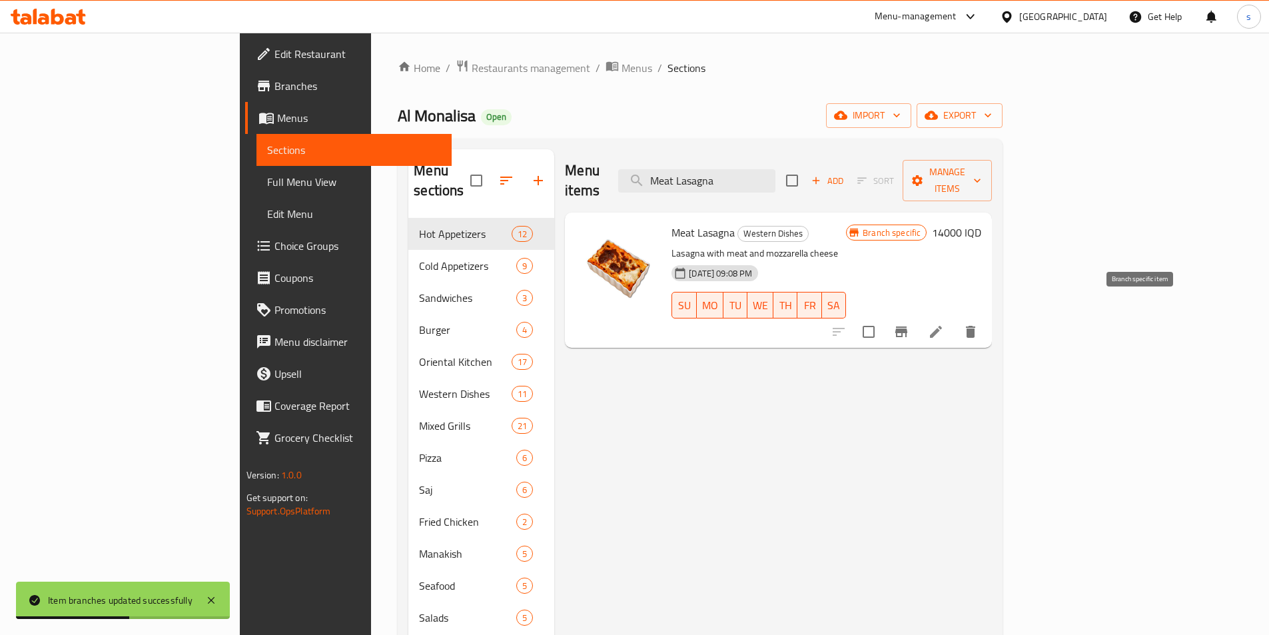
type input "Meat Lasagna"
click at [909, 324] on icon "Branch-specific-item" at bounding box center [901, 332] width 16 height 16
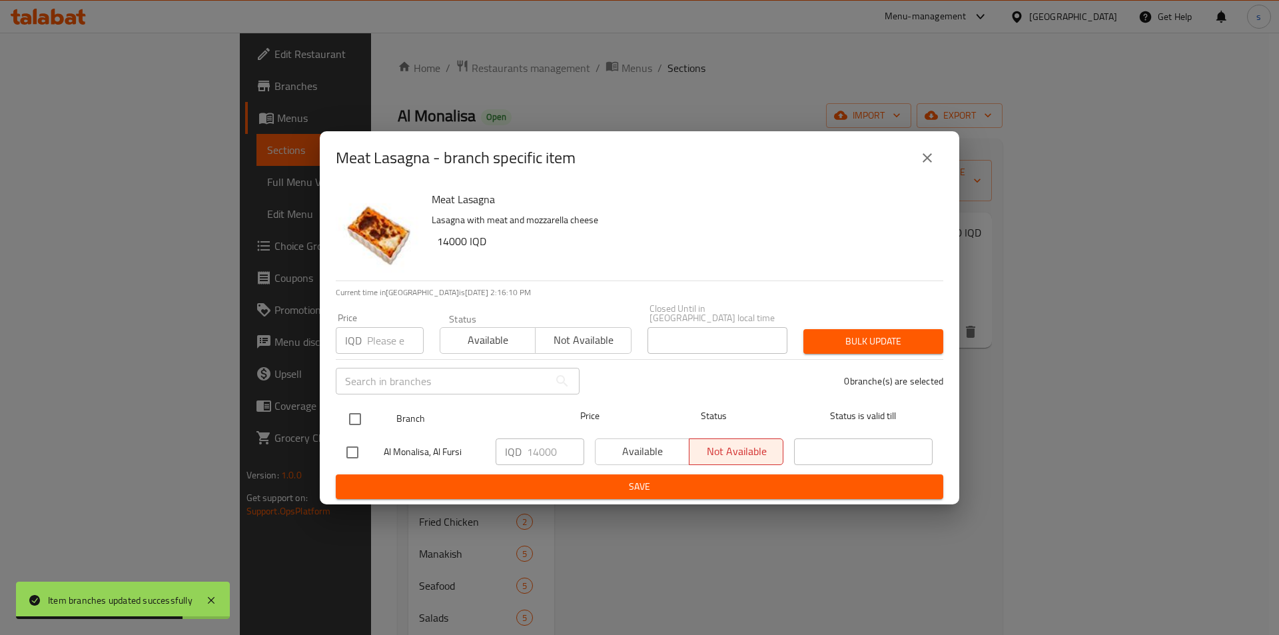
click at [357, 410] on input "checkbox" at bounding box center [355, 419] width 28 height 28
checkbox input "true"
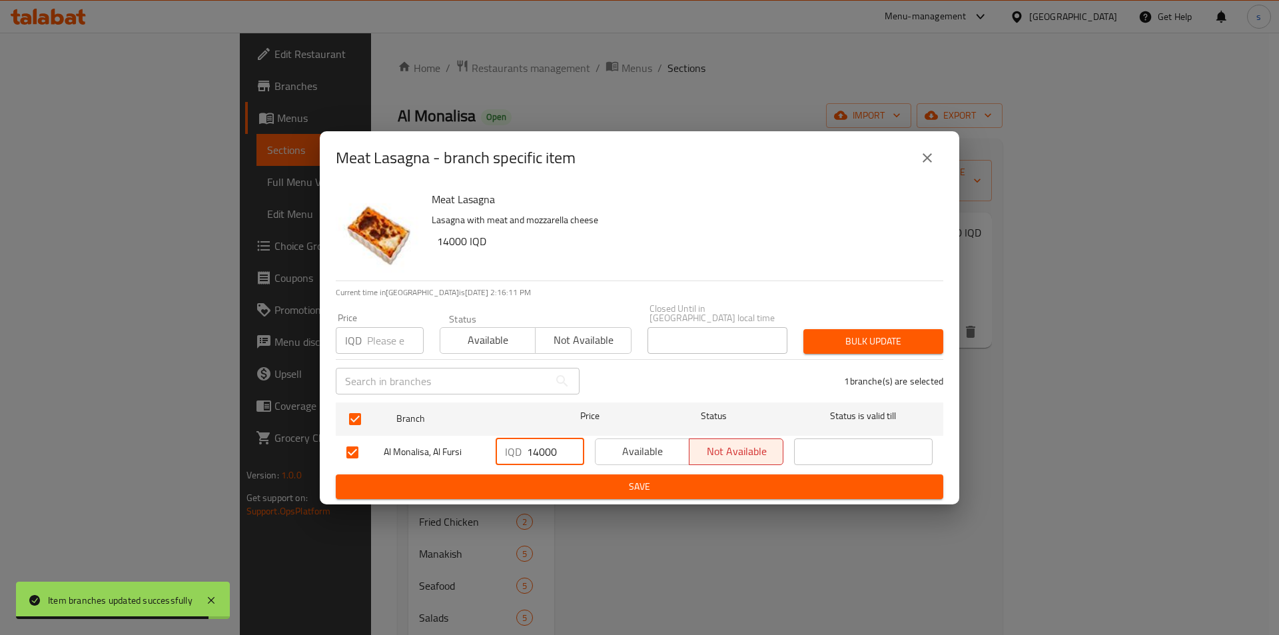
click at [533, 447] on input "14000" at bounding box center [555, 451] width 57 height 27
type input "15000"
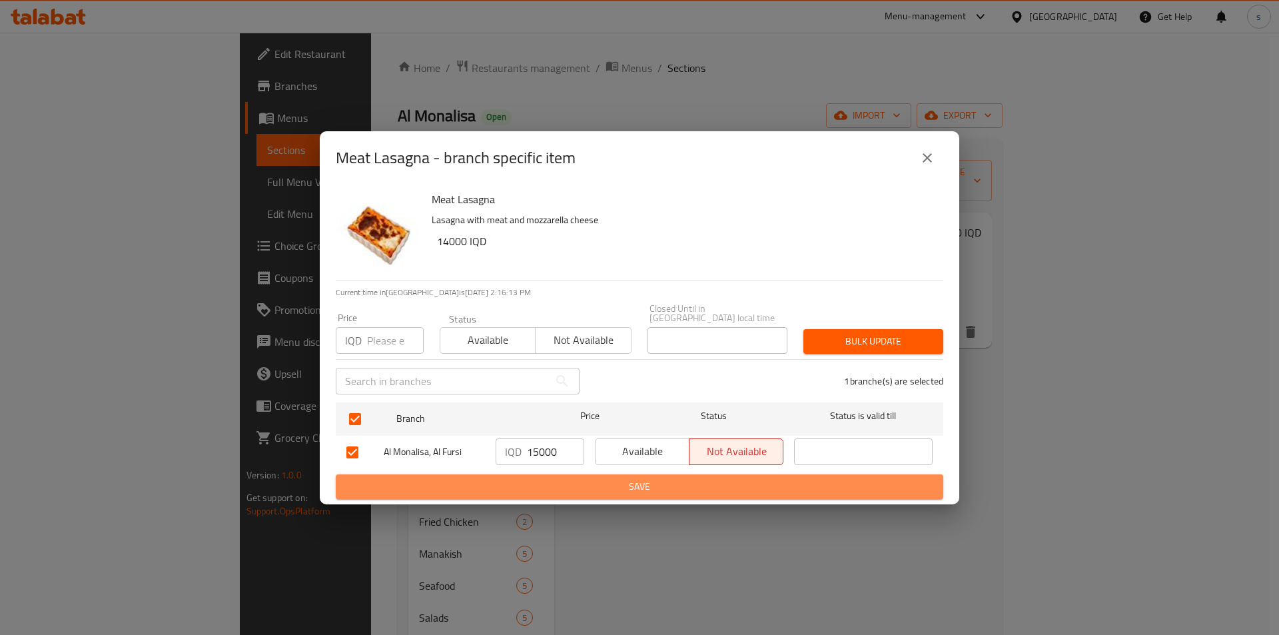
click at [520, 480] on span "Save" at bounding box center [639, 486] width 586 height 17
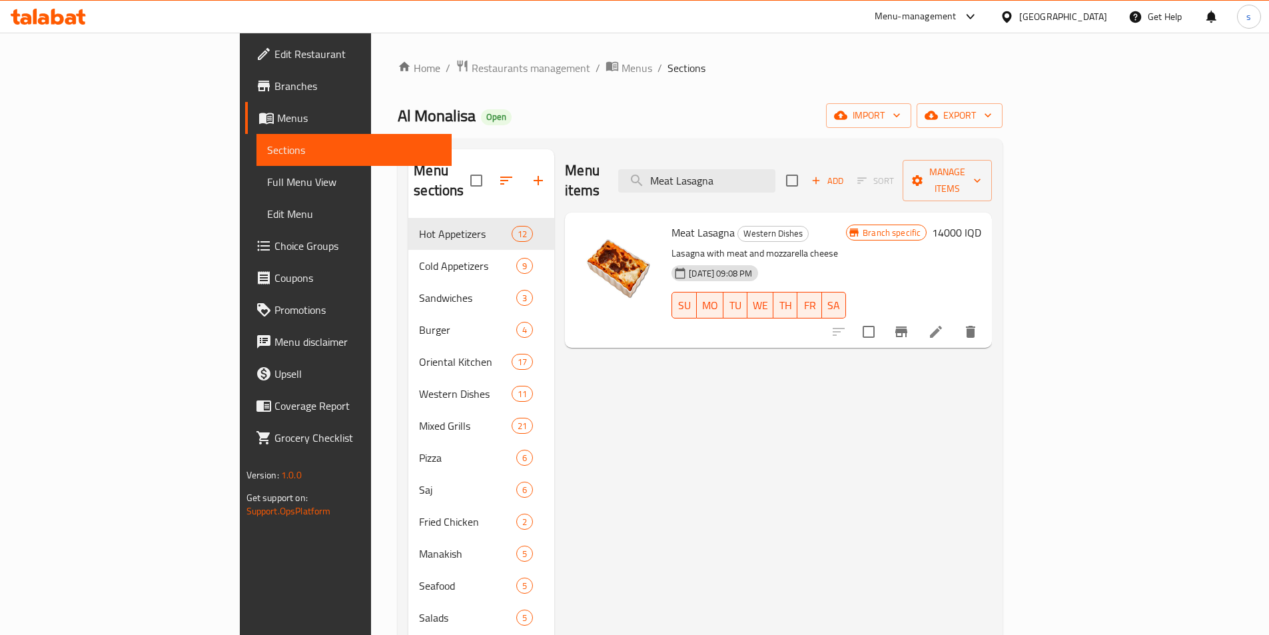
paste input "Bolognese Spaghetti"
drag, startPoint x: 821, startPoint y: 175, endPoint x: 726, endPoint y: 183, distance: 95.0
click at [726, 183] on div "Menu items Bolognese Spaghetti Add Sort Manage items" at bounding box center [778, 180] width 427 height 63
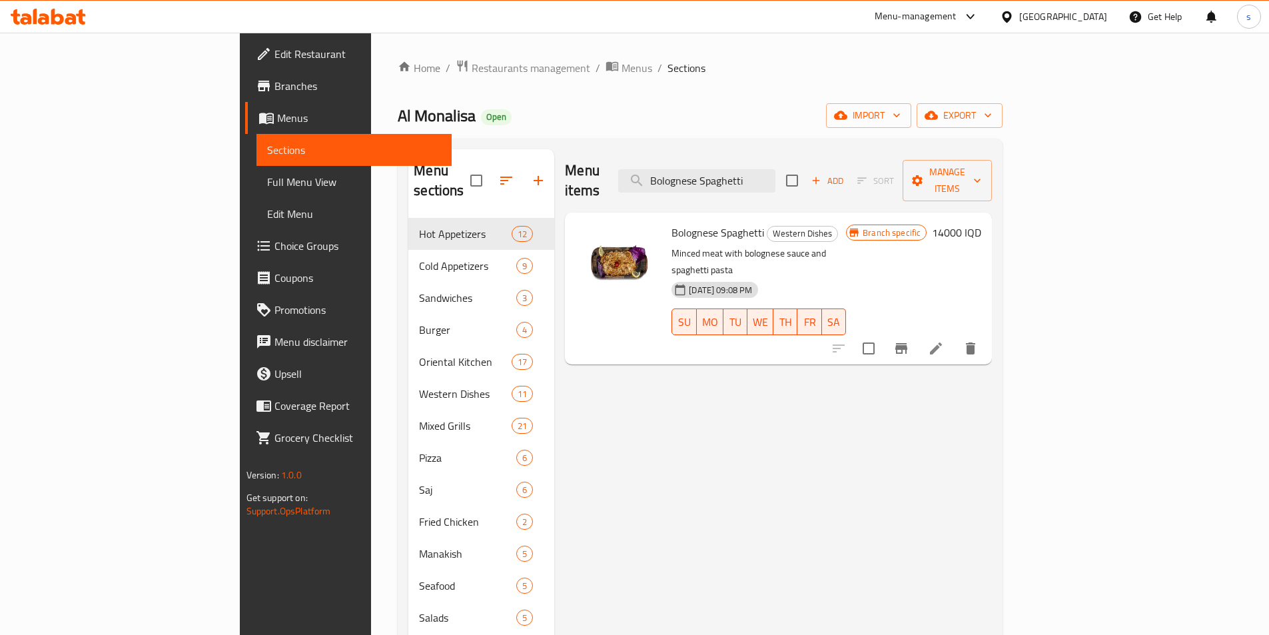
type input "Bolognese Spaghetti"
click at [917, 332] on button "Branch-specific-item" at bounding box center [901, 348] width 32 height 32
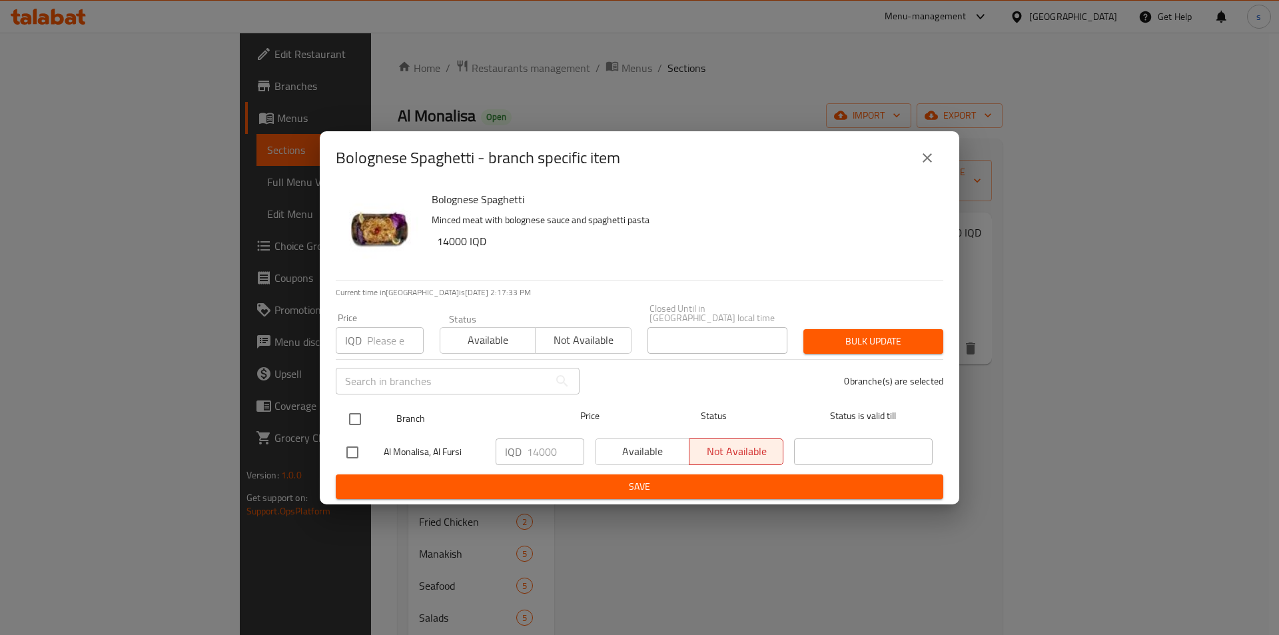
click at [346, 413] on input "checkbox" at bounding box center [355, 419] width 28 height 28
checkbox input "true"
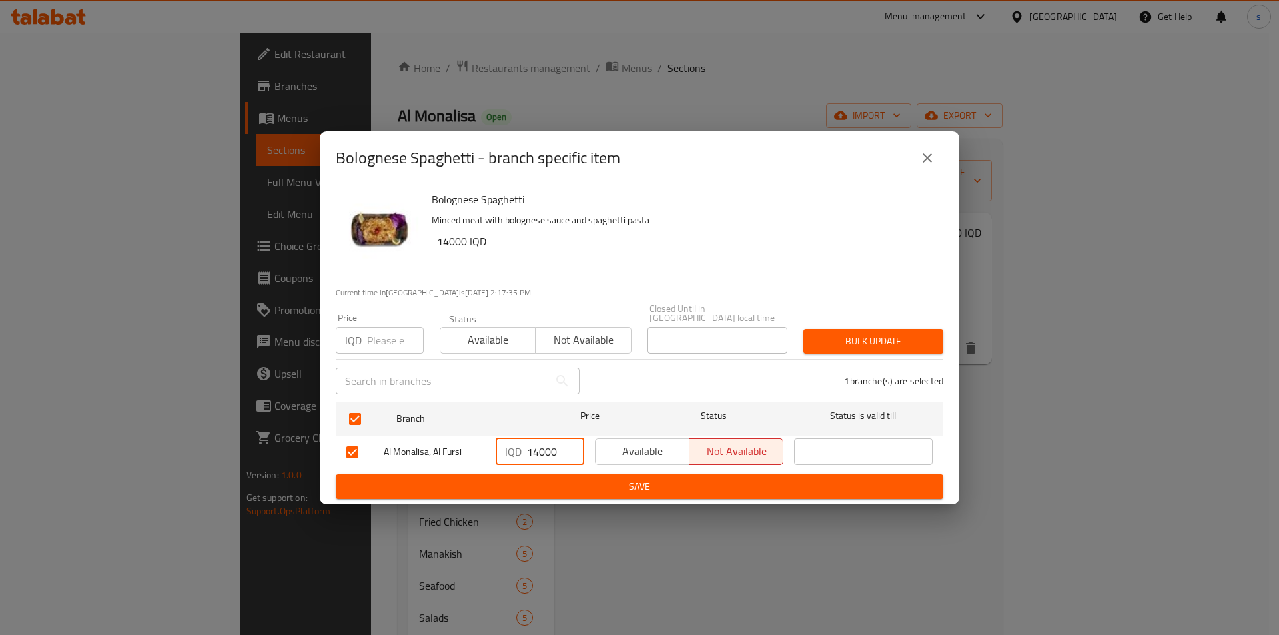
click at [535, 448] on input "14000" at bounding box center [555, 451] width 57 height 27
type input "15000"
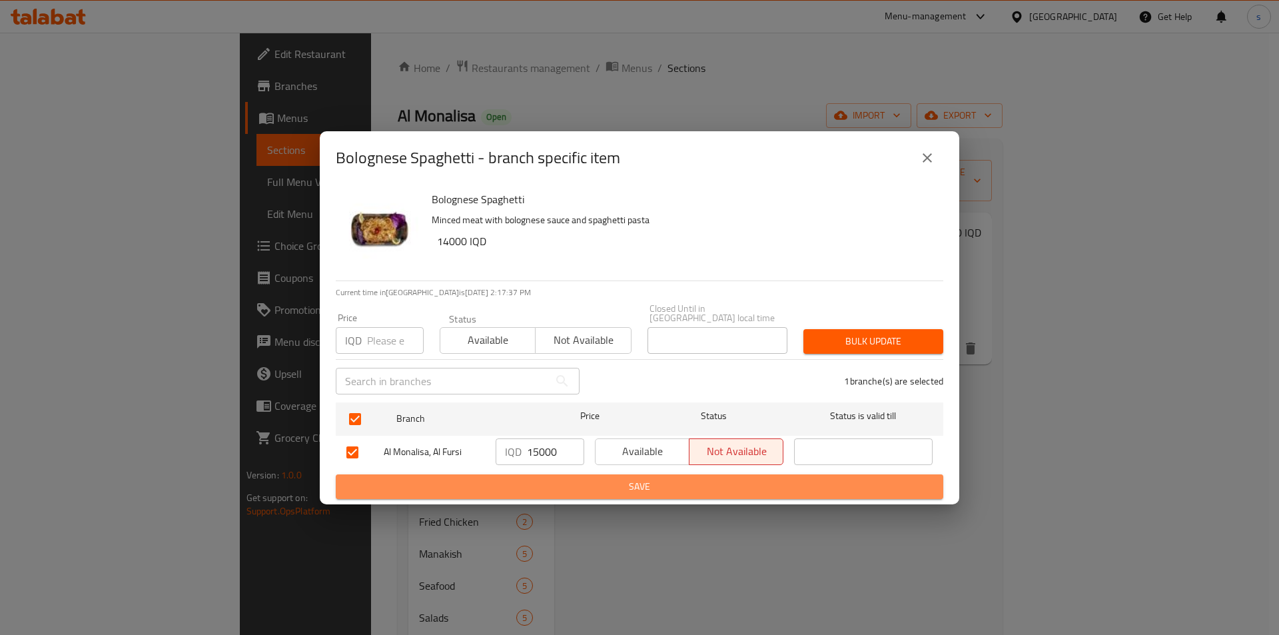
click at [567, 482] on span "Save" at bounding box center [639, 486] width 586 height 17
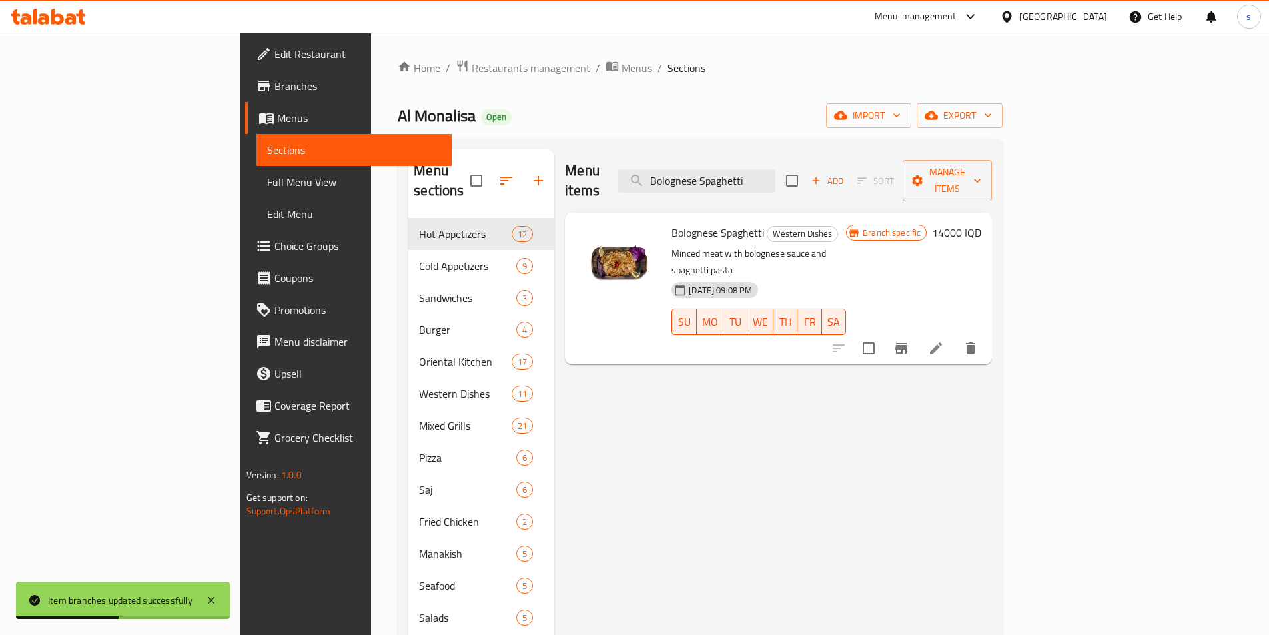
paste input "Fettuccine Alfredo"
drag, startPoint x: 851, startPoint y: 170, endPoint x: 705, endPoint y: 179, distance: 145.5
click at [705, 179] on div "Menu items Bolognese Spaghetti Add Sort Manage items" at bounding box center [778, 180] width 427 height 63
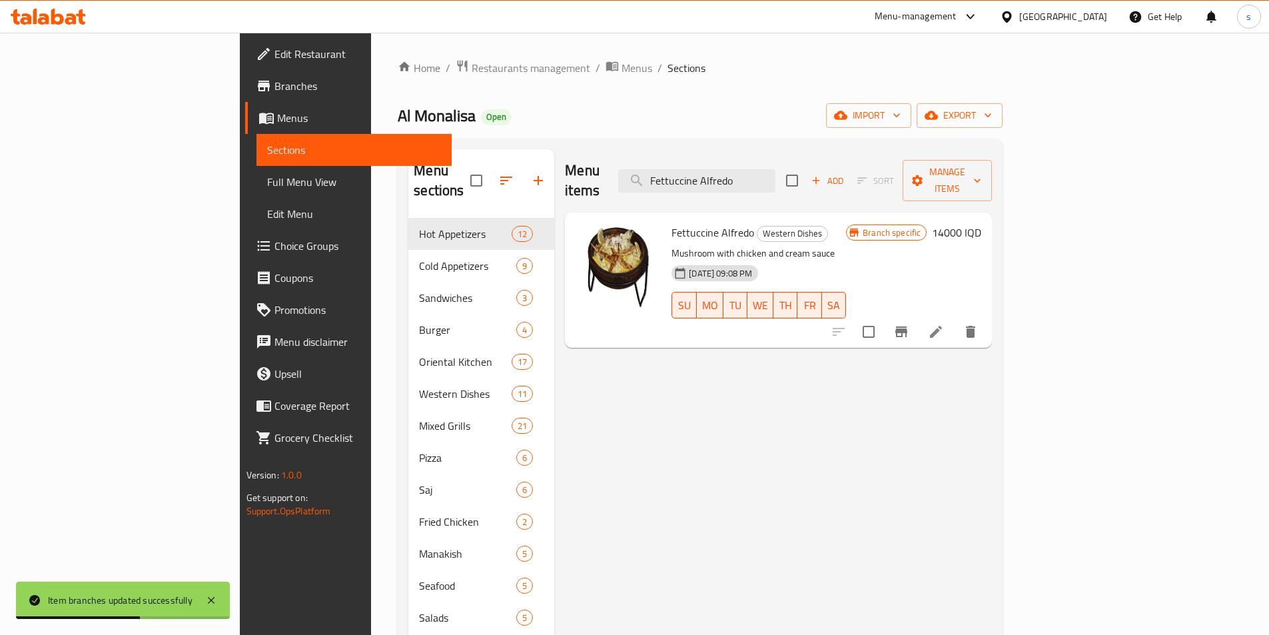
type input "Fettuccine Alfredo"
click at [909, 324] on icon "Branch-specific-item" at bounding box center [901, 332] width 16 height 16
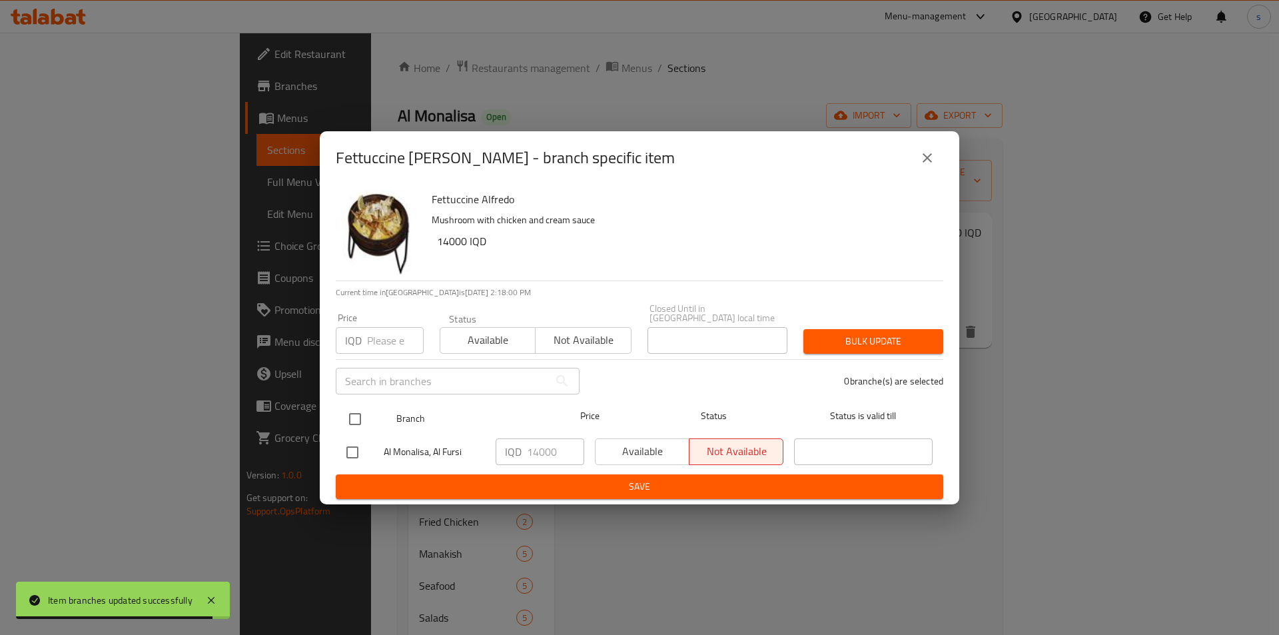
click at [347, 417] on input "checkbox" at bounding box center [355, 419] width 28 height 28
checkbox input "true"
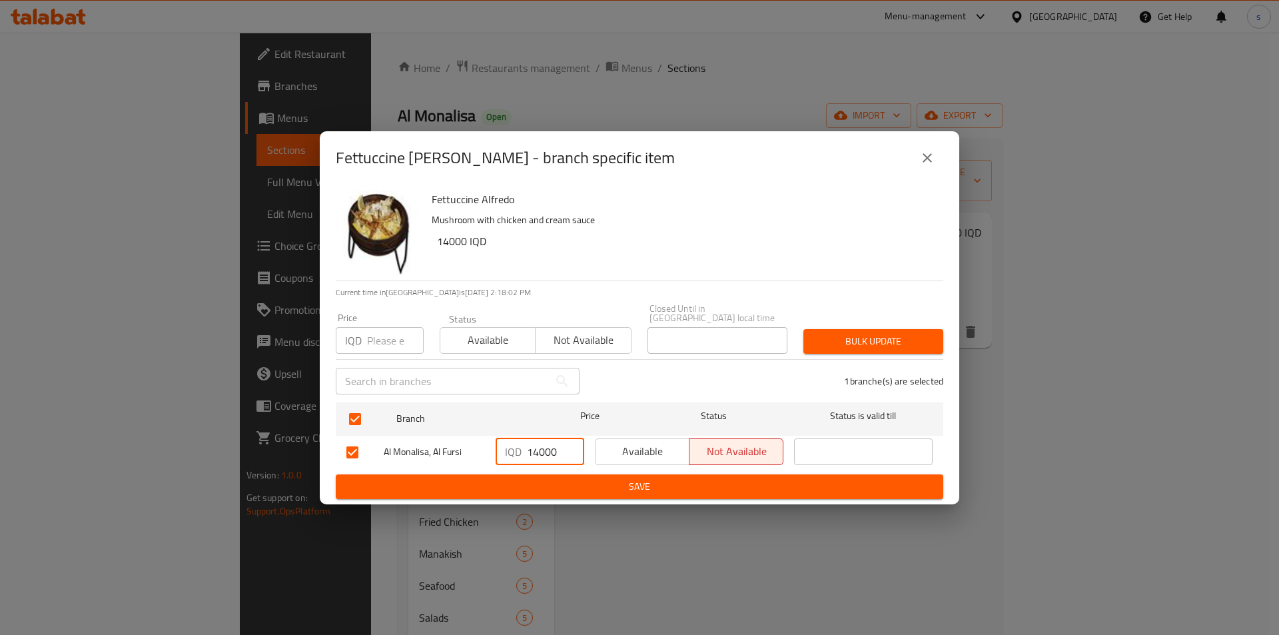
drag, startPoint x: 540, startPoint y: 449, endPoint x: 532, endPoint y: 454, distance: 10.2
click at [532, 454] on input "14000" at bounding box center [555, 451] width 57 height 27
type input "15000"
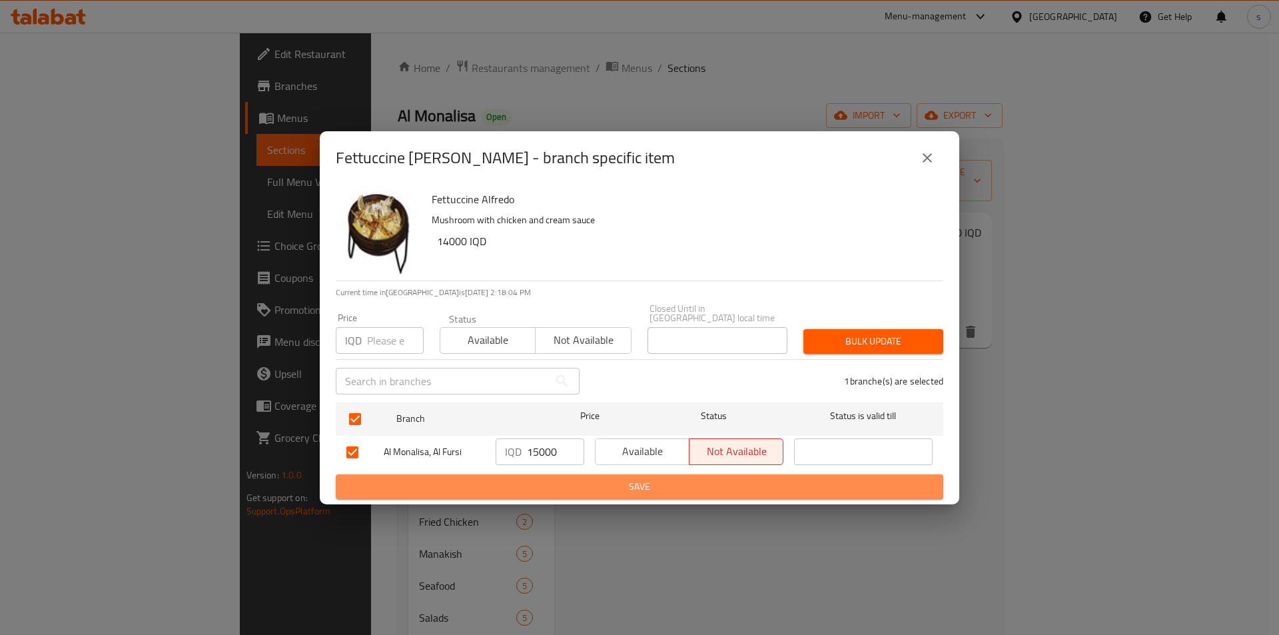
click at [574, 482] on span "Save" at bounding box center [639, 486] width 586 height 17
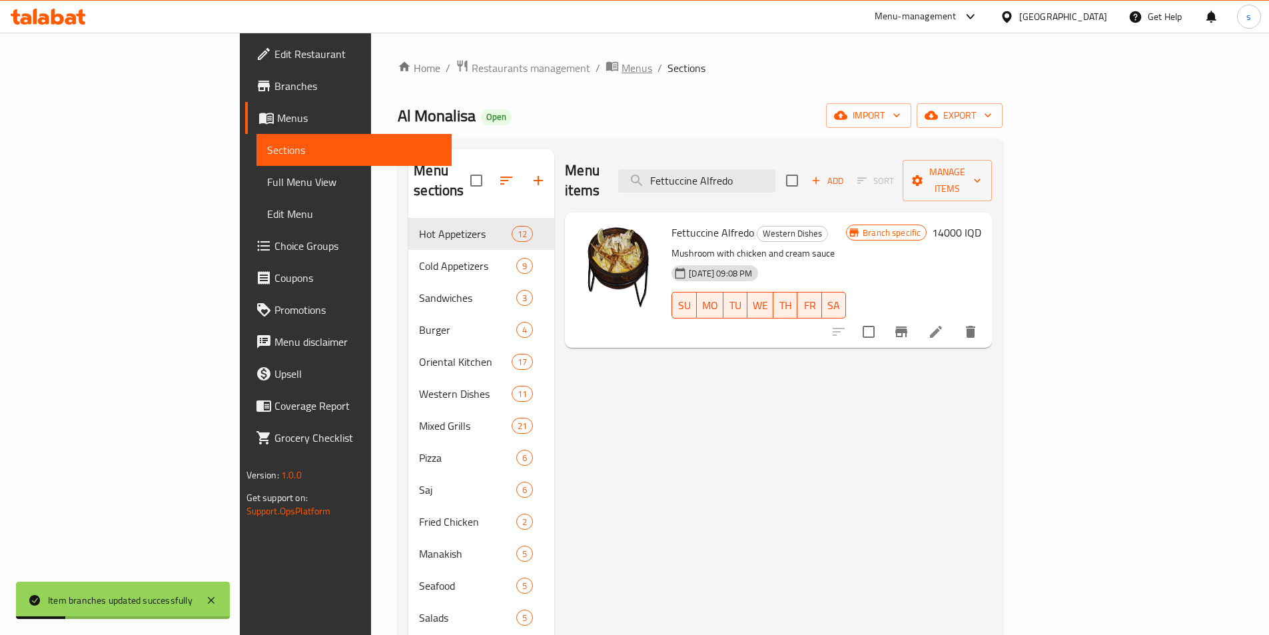
drag, startPoint x: 847, startPoint y: 174, endPoint x: 464, endPoint y: 74, distance: 396.5
click at [775, 174] on input "Fettuccine Alfredo" at bounding box center [696, 180] width 157 height 23
paste input "Zubeedi Fish Plate"
drag, startPoint x: 845, startPoint y: 171, endPoint x: 737, endPoint y: 183, distance: 107.9
click at [737, 183] on div "Menu items Zubeedi Fish Plate Add Sort Manage items" at bounding box center [778, 180] width 427 height 63
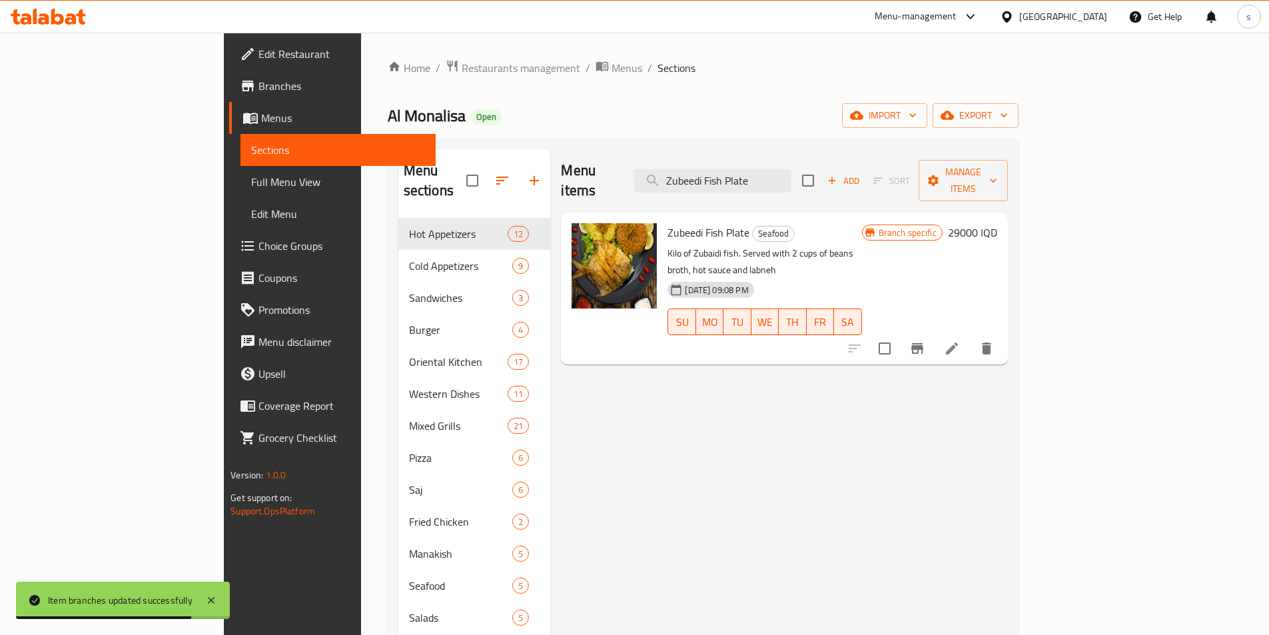
type input "Zubeedi Fish Plate"
click at [925, 340] on icon "Branch-specific-item" at bounding box center [917, 348] width 16 height 16
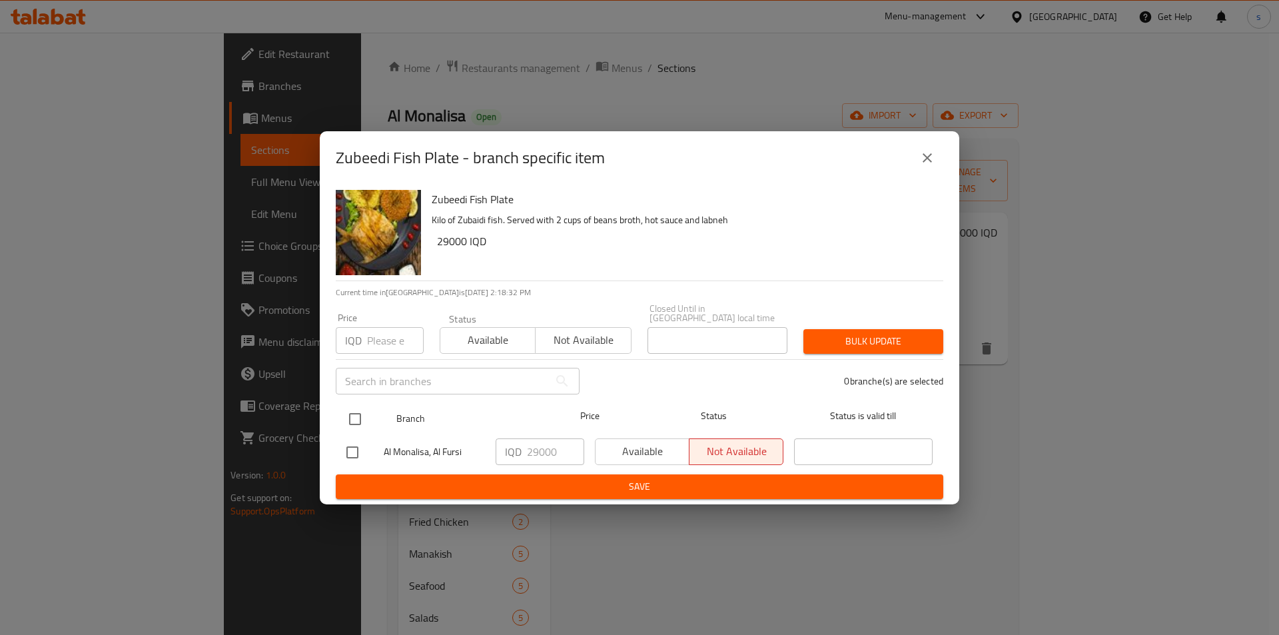
click at [358, 413] on input "checkbox" at bounding box center [355, 419] width 28 height 28
checkbox input "true"
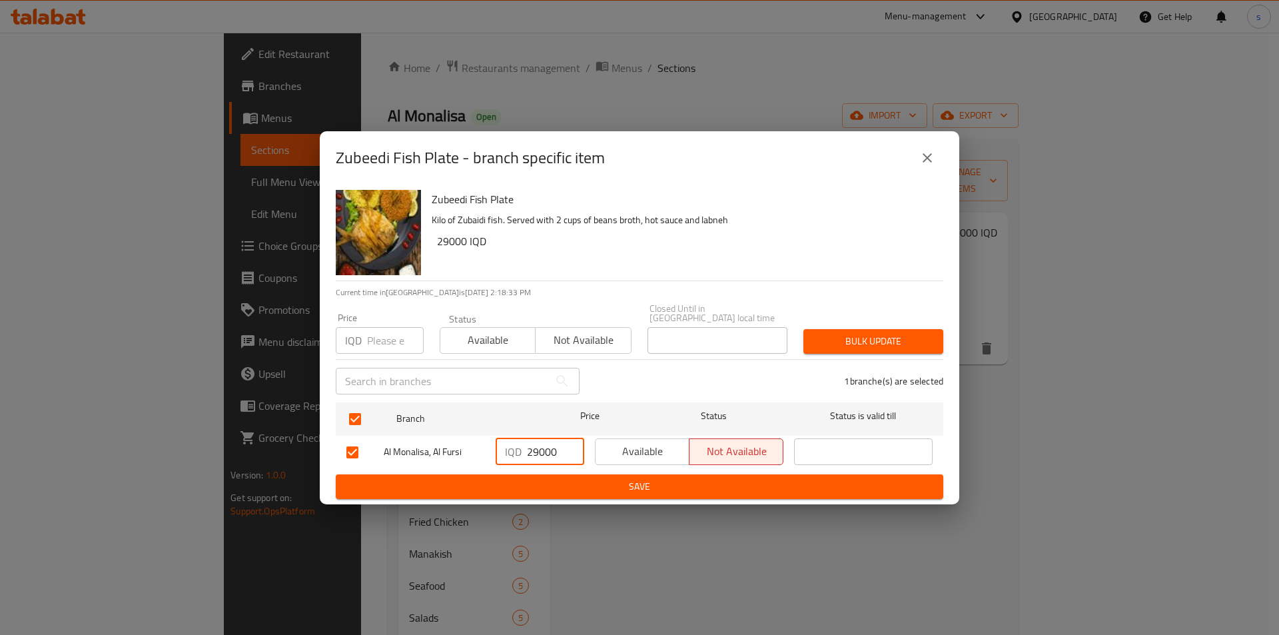
drag, startPoint x: 546, startPoint y: 449, endPoint x: 531, endPoint y: 450, distance: 14.7
click at [531, 450] on input "29000" at bounding box center [555, 451] width 57 height 27
type input "28500"
click at [550, 486] on span "Save" at bounding box center [639, 486] width 586 height 17
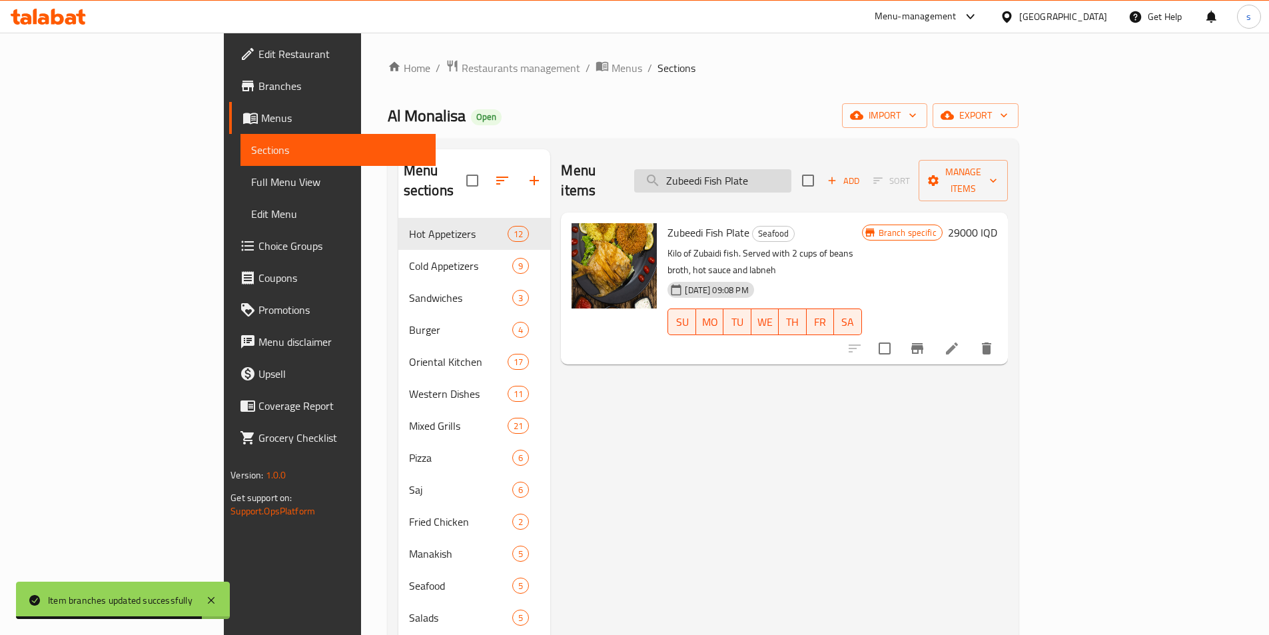
paste input "Grilled Shrimp"
drag, startPoint x: 833, startPoint y: 175, endPoint x: 735, endPoint y: 182, distance: 98.2
click at [735, 182] on input "Grilled Shrimp Plate" at bounding box center [712, 180] width 157 height 23
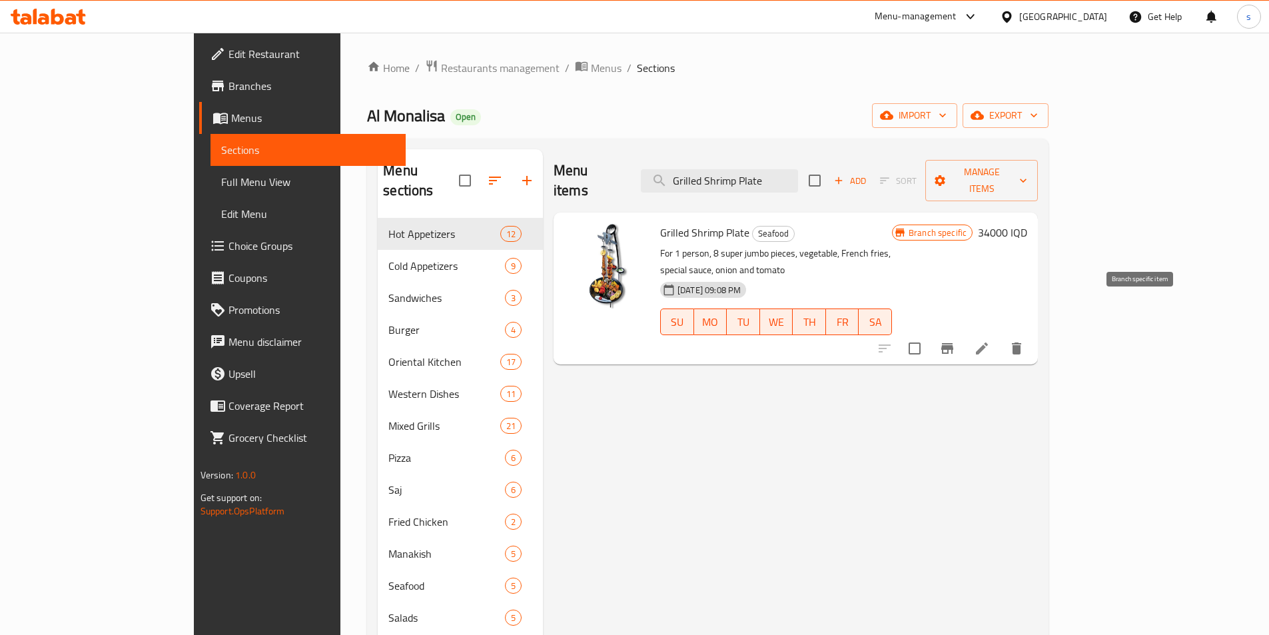
type input "Grilled Shrimp Plate"
click at [953, 343] on icon "Branch-specific-item" at bounding box center [947, 348] width 12 height 11
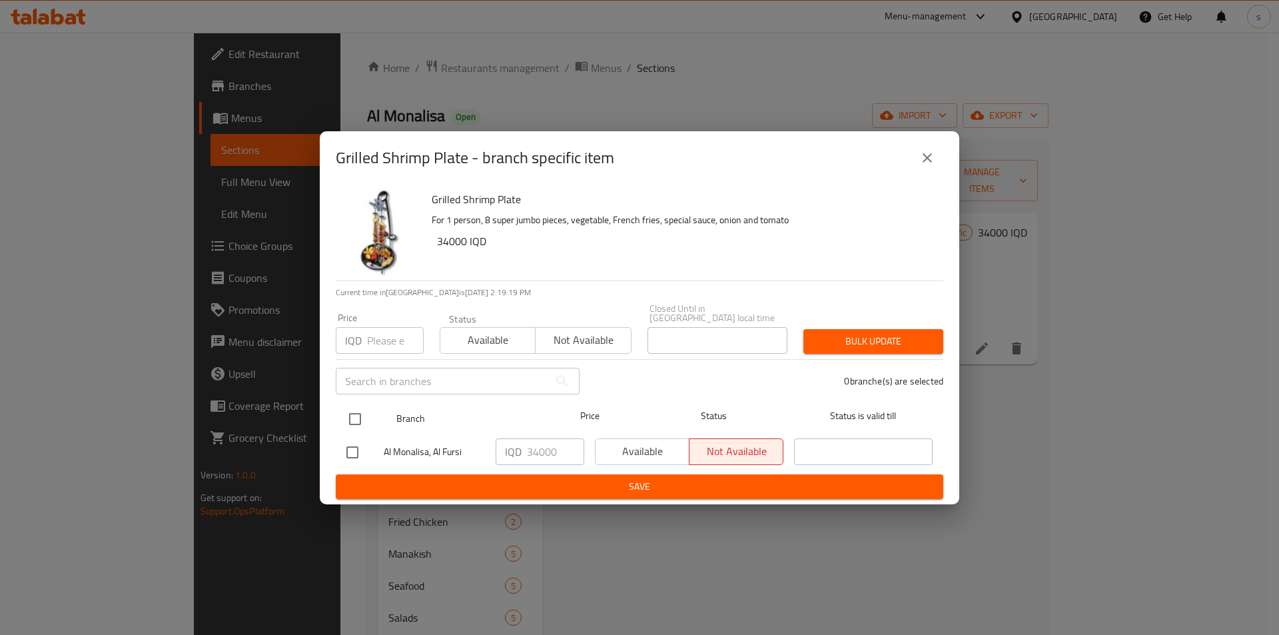
click at [350, 409] on input "checkbox" at bounding box center [355, 419] width 28 height 28
checkbox input "true"
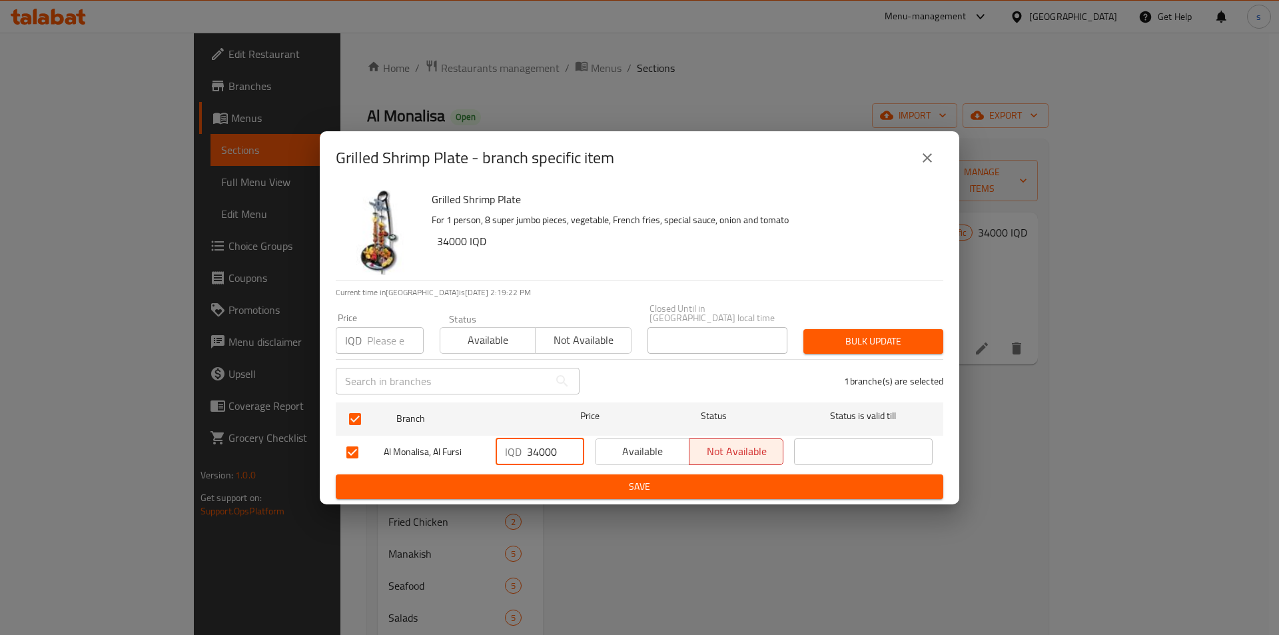
drag, startPoint x: 534, startPoint y: 446, endPoint x: 544, endPoint y: 446, distance: 9.3
click at [544, 446] on input "34000" at bounding box center [555, 451] width 57 height 27
type input "33500"
click at [548, 487] on span "Save" at bounding box center [639, 486] width 586 height 17
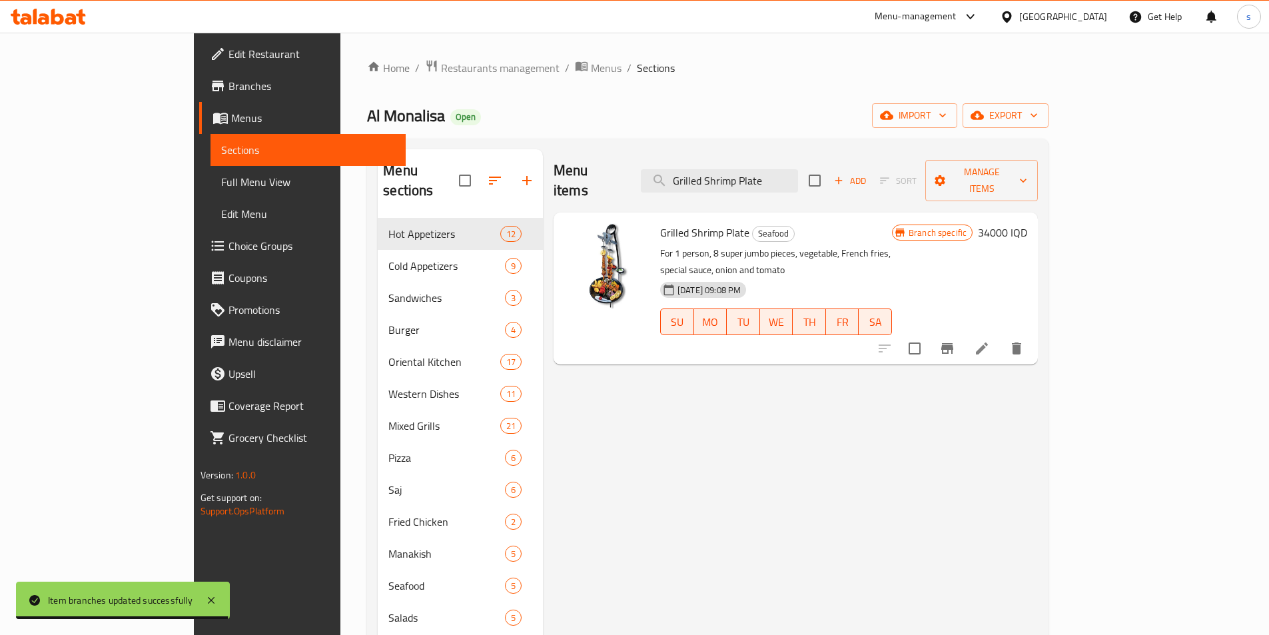
click at [221, 174] on span "Full Menu View" at bounding box center [308, 182] width 174 height 16
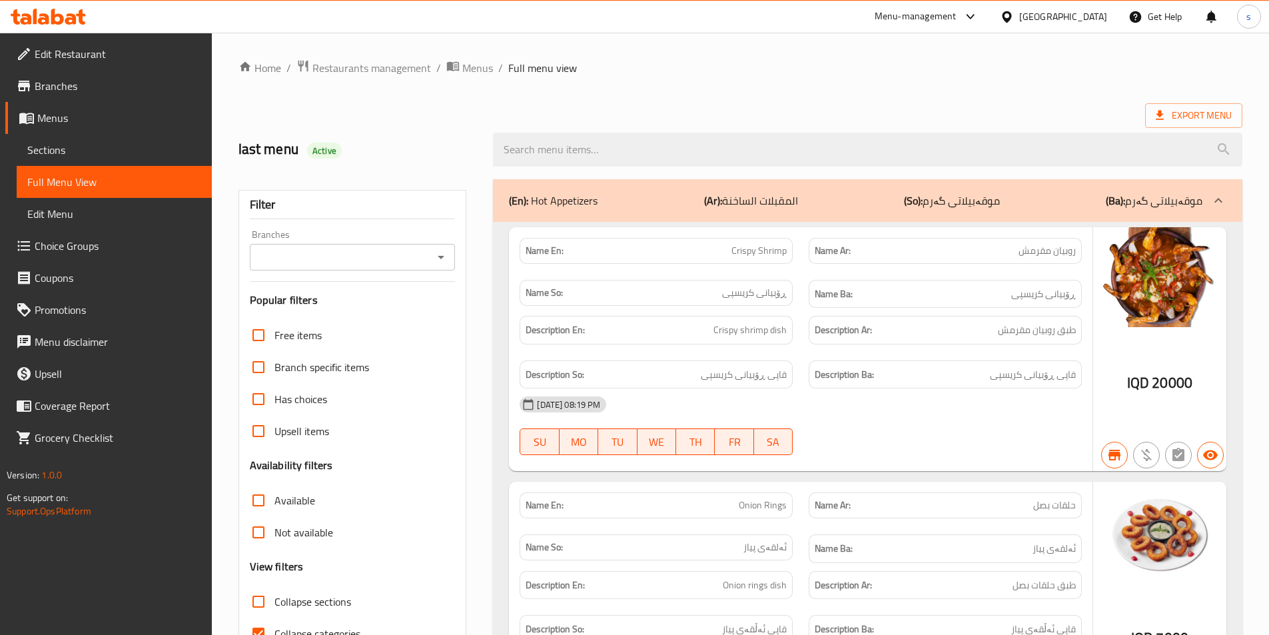
click at [443, 253] on icon "Open" at bounding box center [441, 257] width 16 height 16
click at [407, 312] on li "Al Monalisa, Al Fursi" at bounding box center [351, 314] width 206 height 24
type input "Al Monalisa, Al Fursi"
click at [258, 629] on input "Collapse categories" at bounding box center [258, 633] width 32 height 32
checkbox input "false"
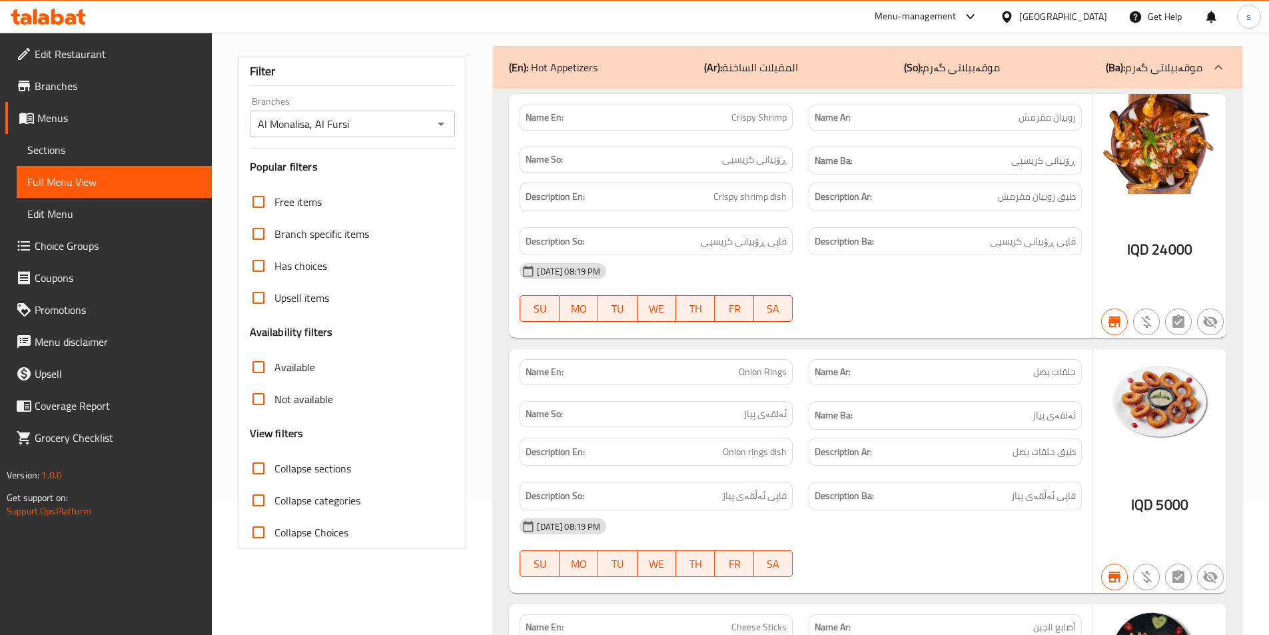
scroll to position [142, 0]
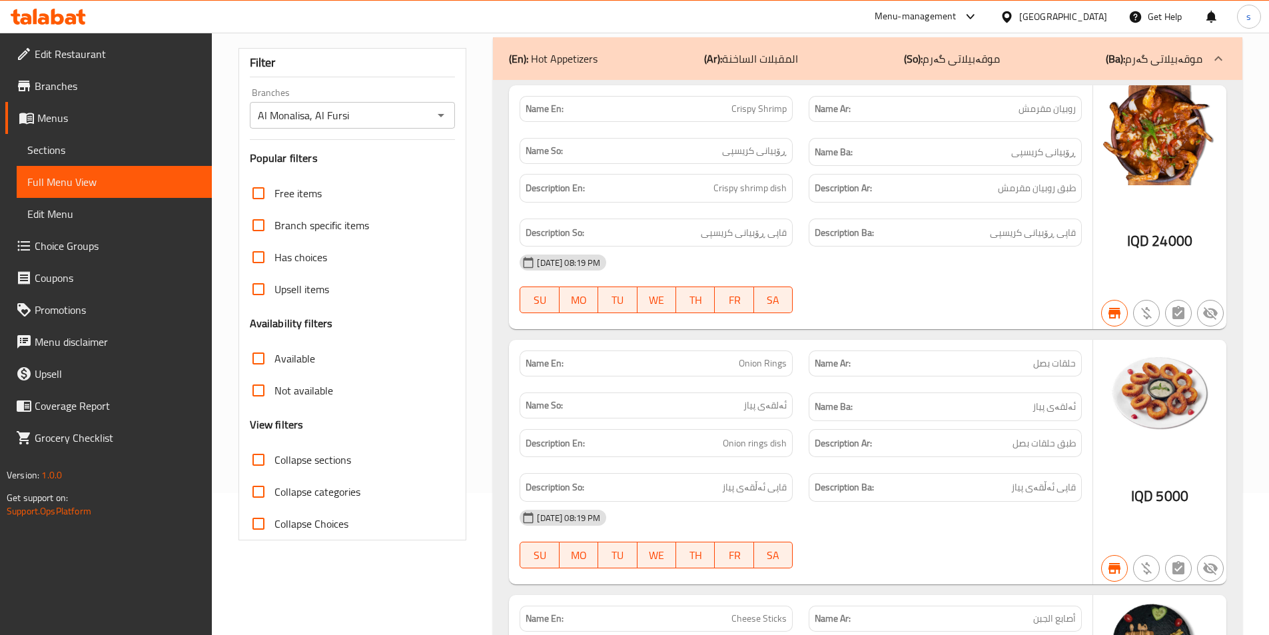
click at [269, 458] on input "Collapse sections" at bounding box center [258, 460] width 32 height 32
checkbox input "true"
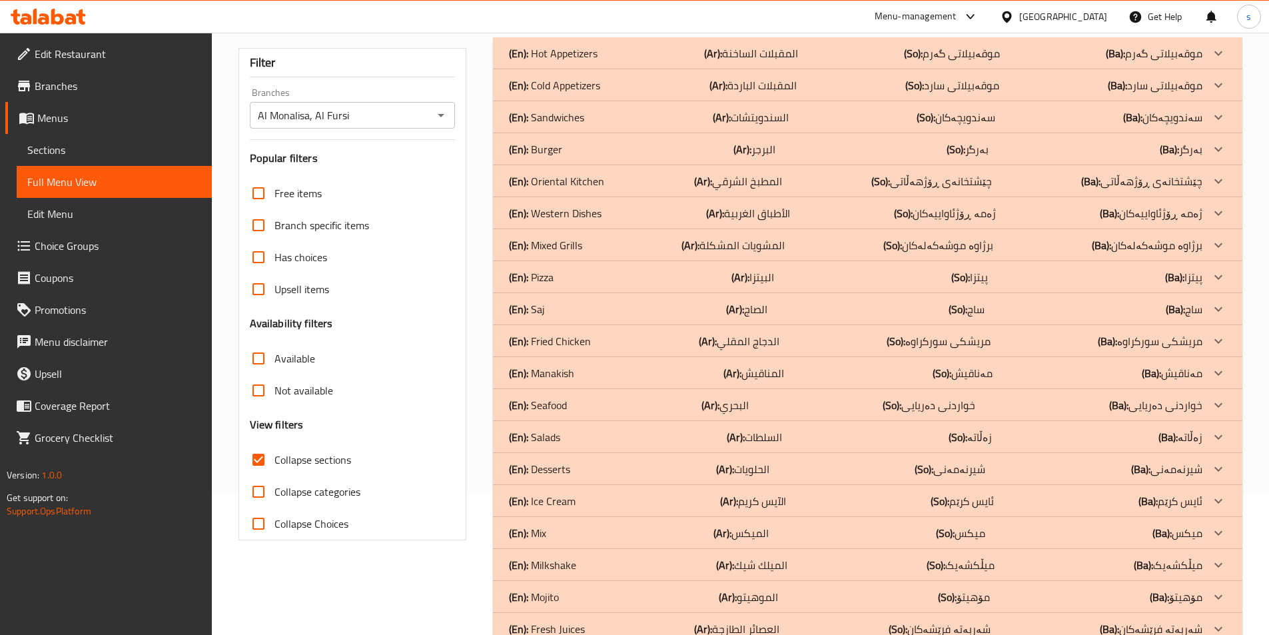
click at [566, 432] on div "(En): Salads (Ar): السلطات (So): زەڵاتە (Ba): زەڵاتە" at bounding box center [855, 437] width 693 height 16
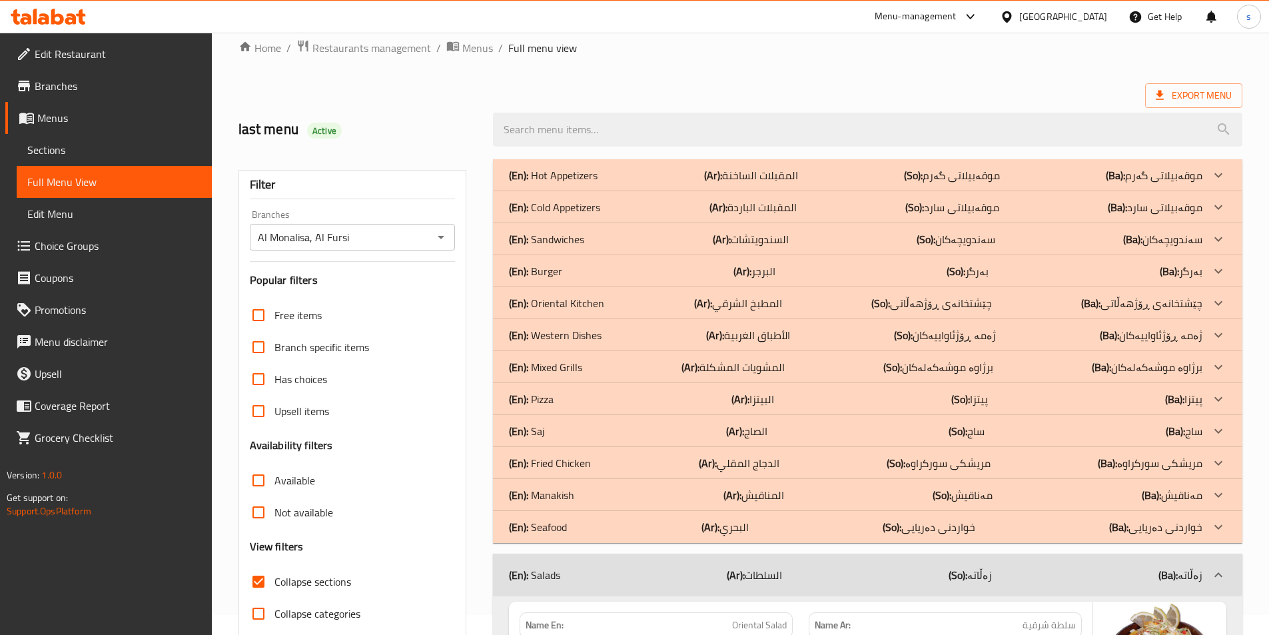
scroll to position [0, 0]
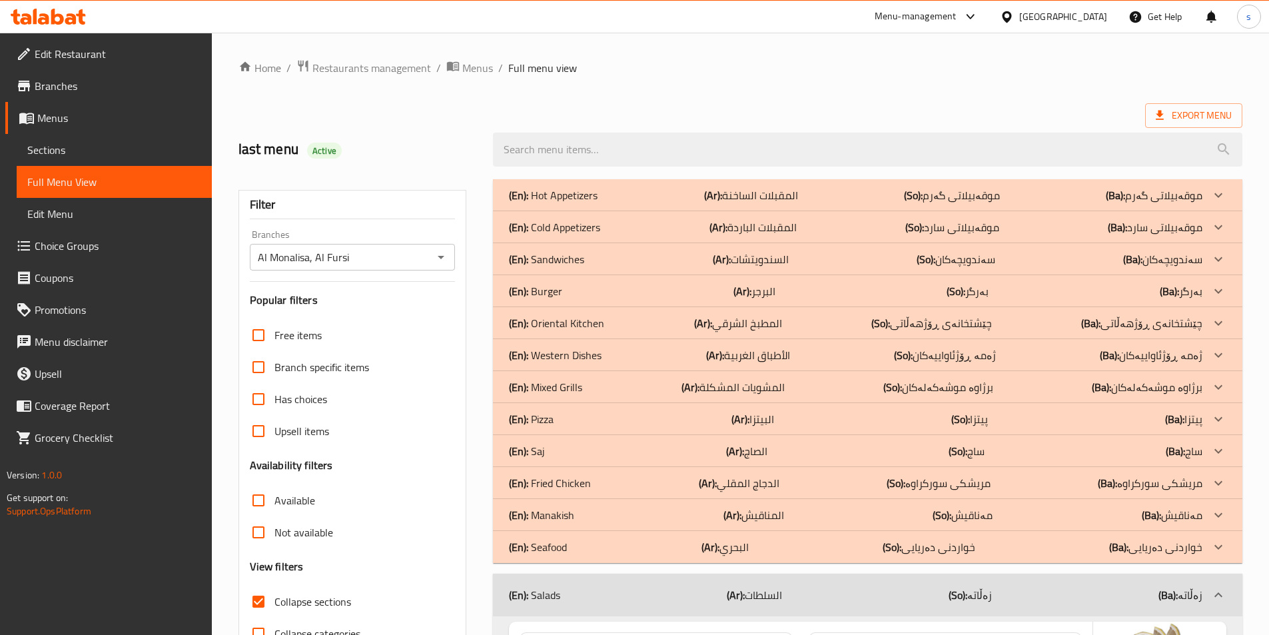
click at [675, 204] on div "(En): Hot Appetizers (Ar): المقبلات الساخنة (So): موقەبیلاتی گەرم (Ba): موقەبیل…" at bounding box center [867, 195] width 749 height 32
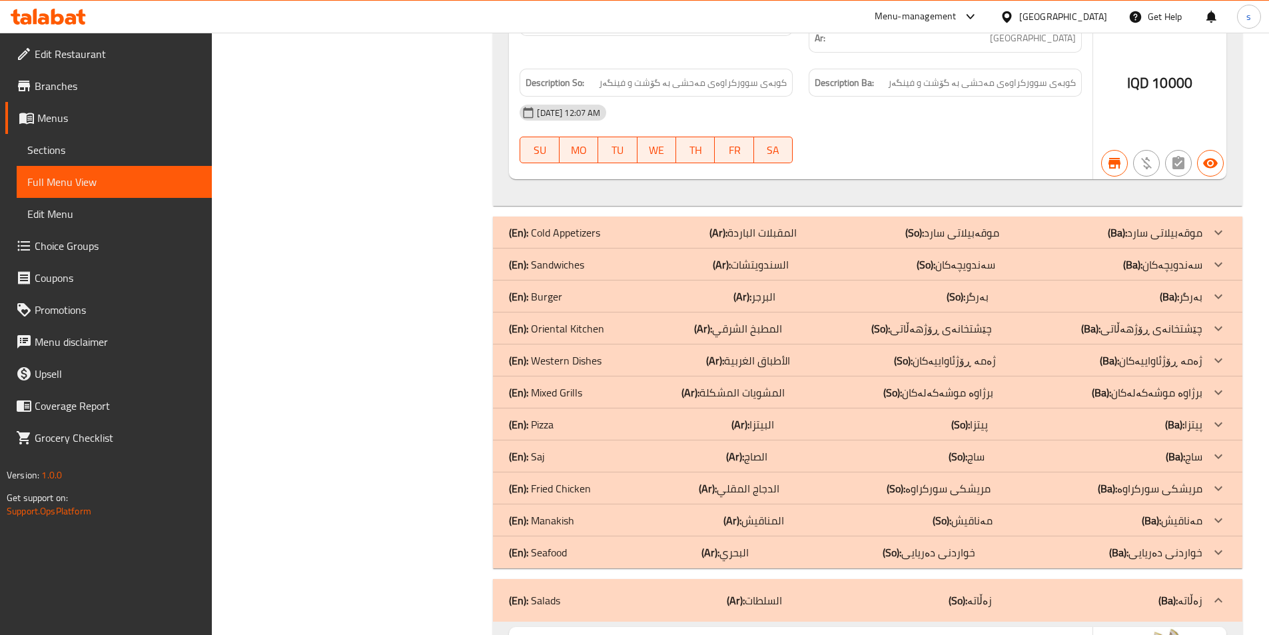
scroll to position [2930, 0]
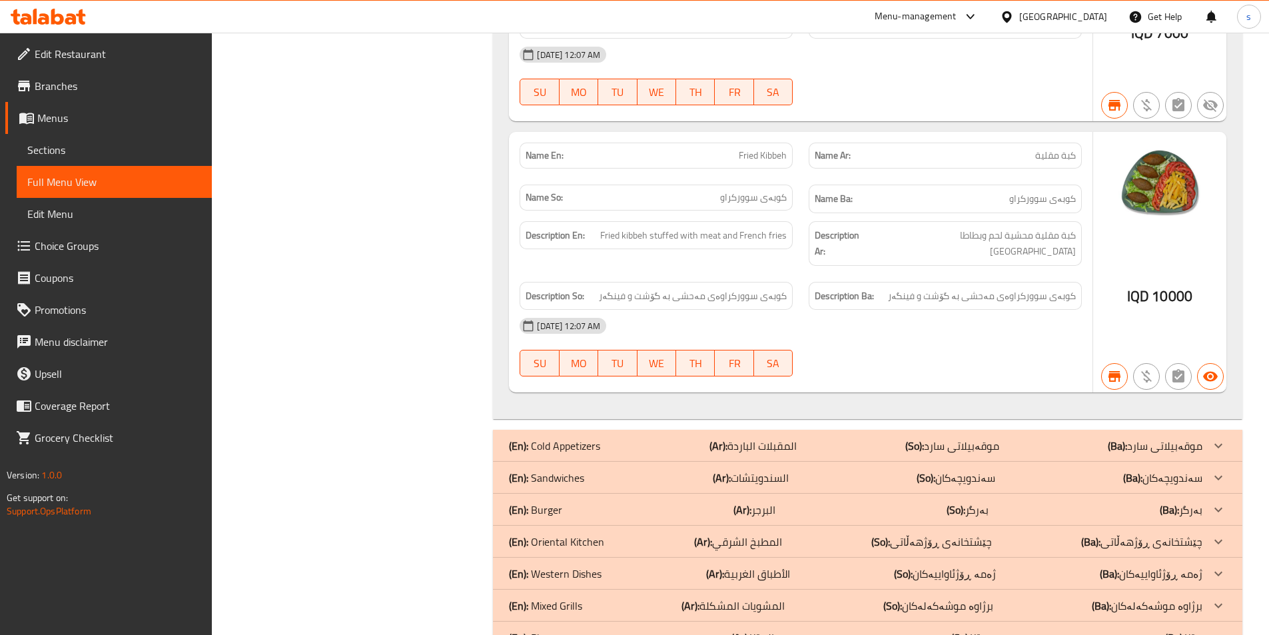
click at [1074, 438] on div "(En): Cold Appetizers (Ar): المقبلات الباردة (So): موقەبیلاتی سارد (Ba): موقەبی…" at bounding box center [855, 446] width 693 height 16
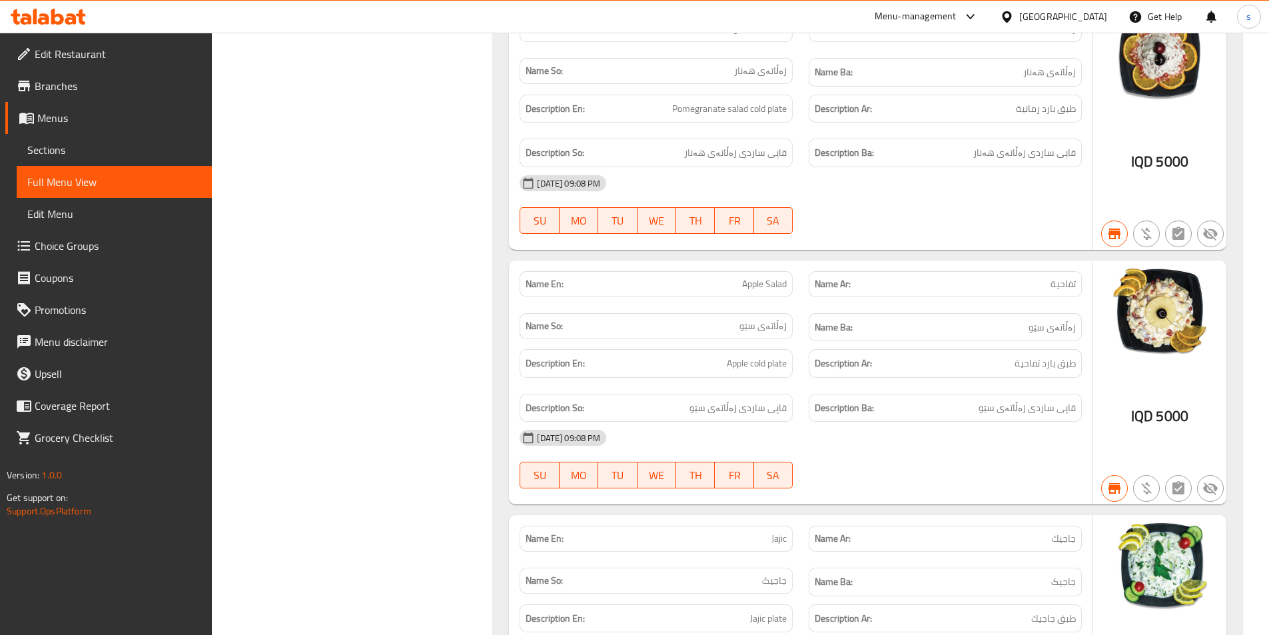
scroll to position [4422, 0]
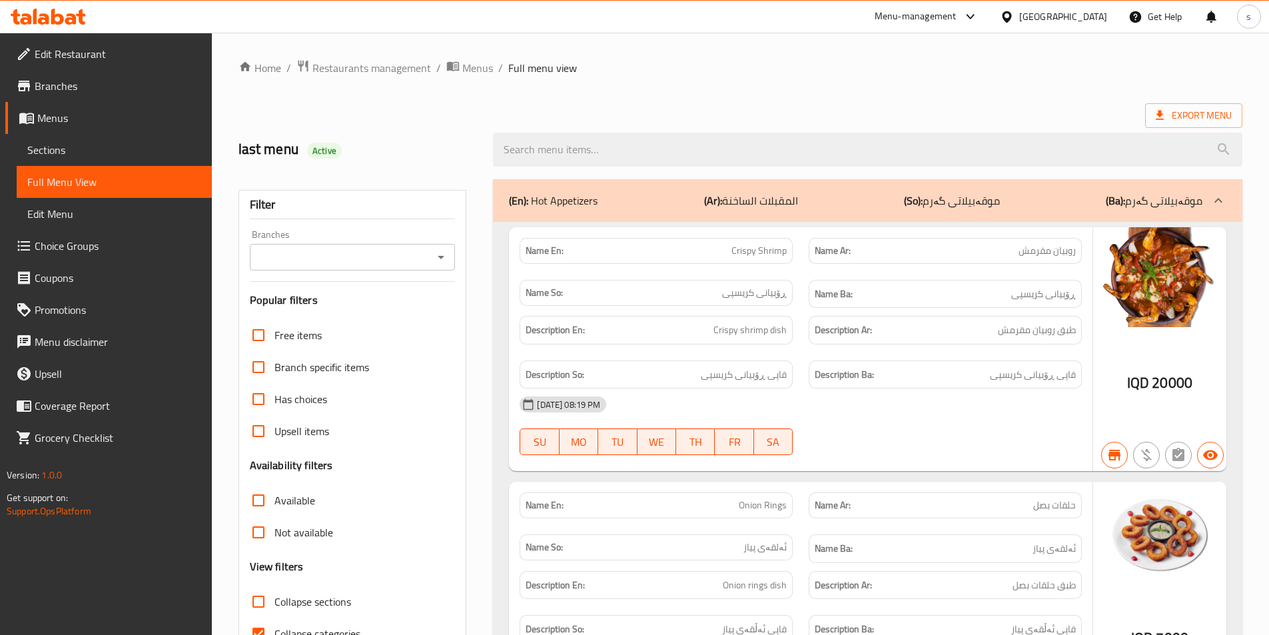
click at [435, 256] on icon "Open" at bounding box center [441, 257] width 16 height 16
click at [420, 312] on li "Al Monalisa, Al Fursi" at bounding box center [351, 314] width 206 height 24
type input "Al Monalisa, Al Fursi"
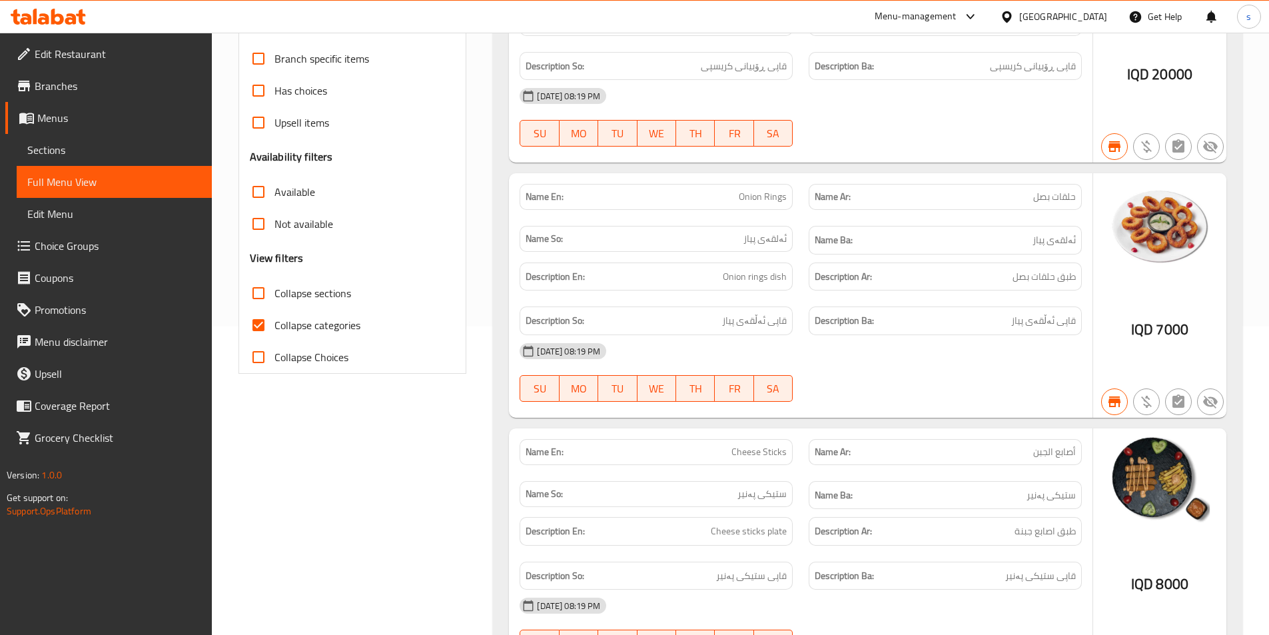
click at [266, 326] on input "Collapse categories" at bounding box center [258, 325] width 32 height 32
checkbox input "false"
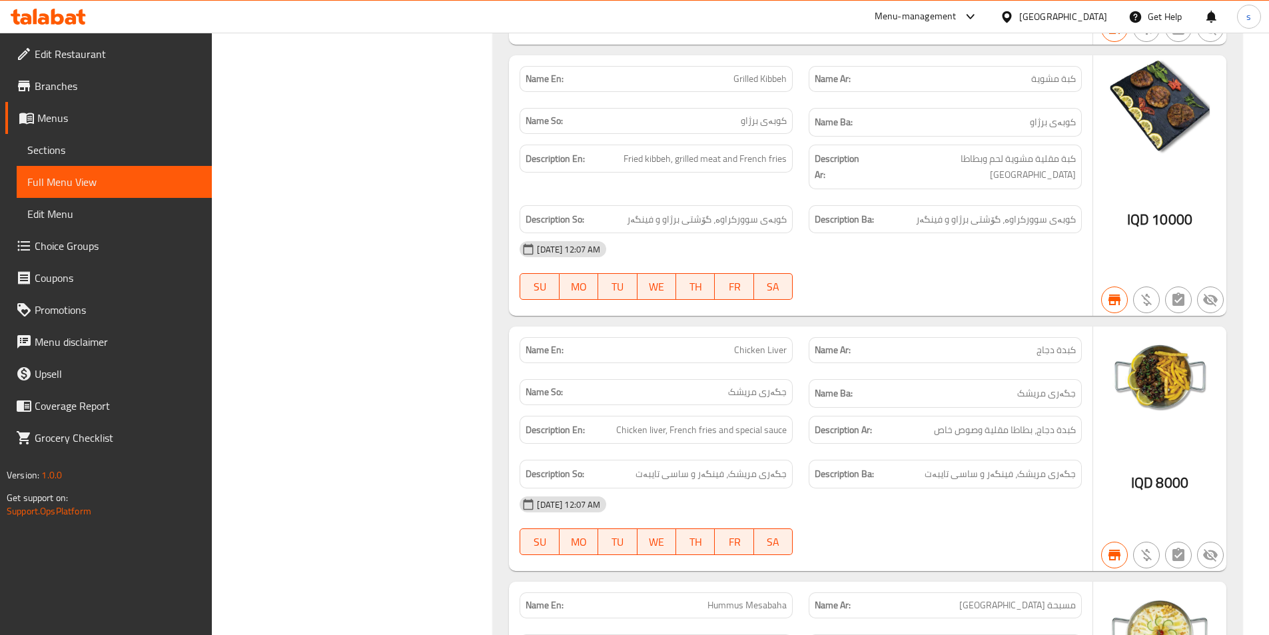
click at [755, 343] on span "Chicken Liver" at bounding box center [760, 350] width 53 height 14
copy span "Chicken Liver"
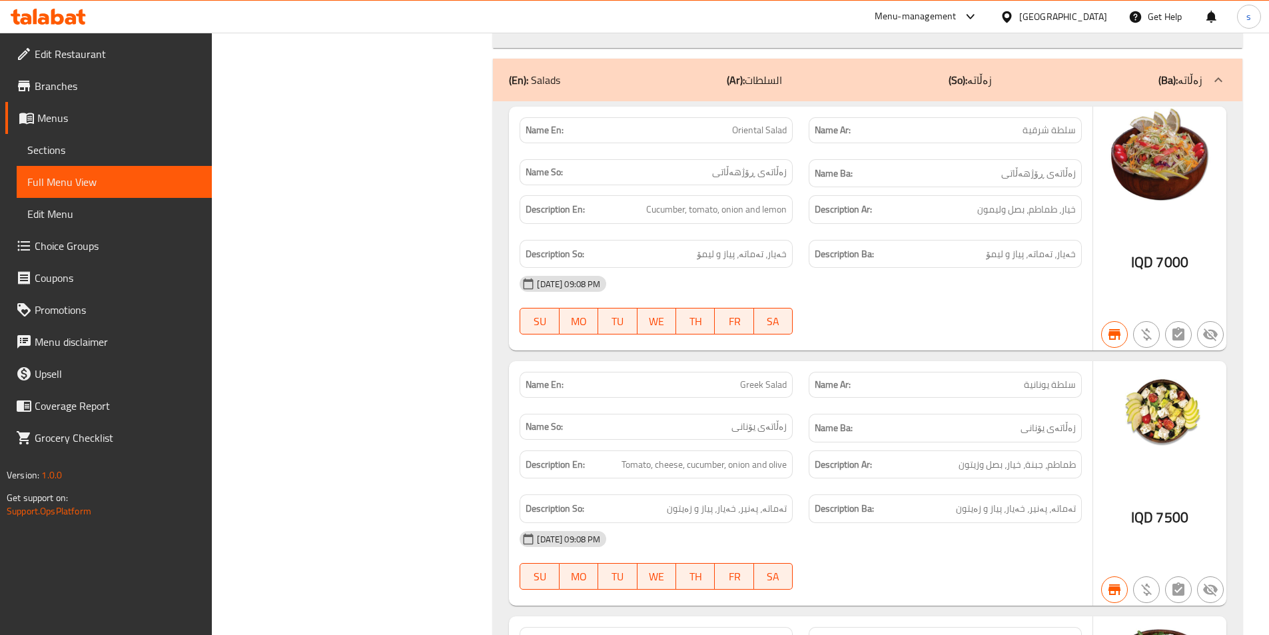
scroll to position [1716, 0]
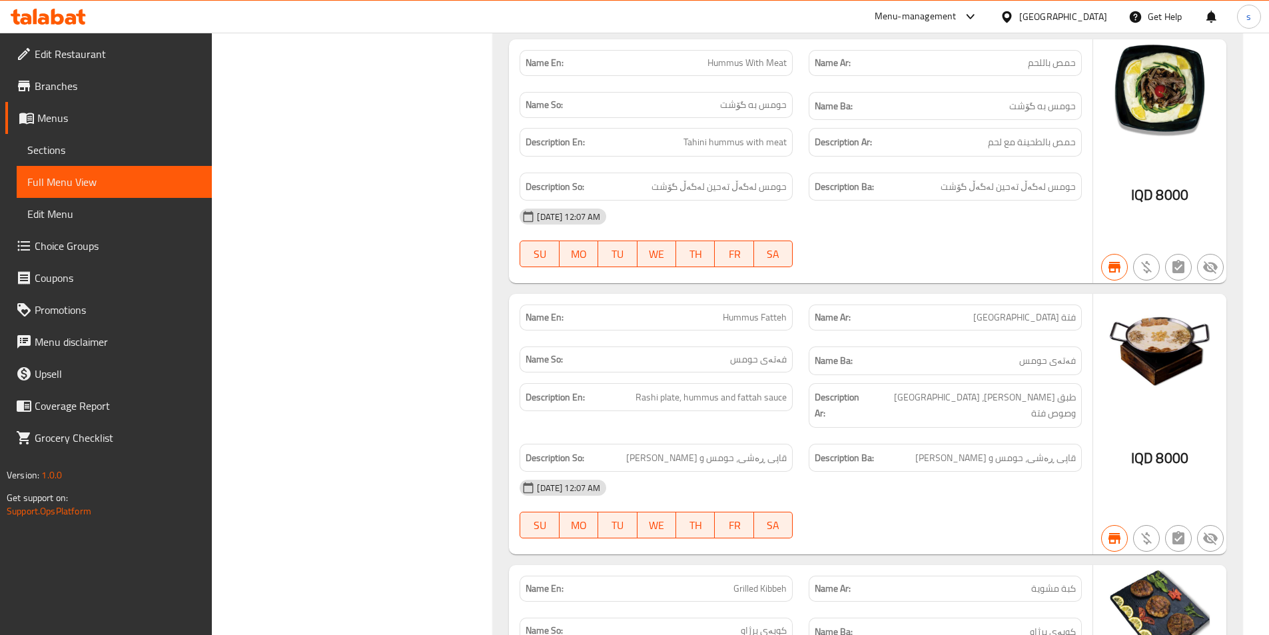
click at [760, 314] on span "Hummus Fatteh" at bounding box center [755, 317] width 64 height 14
copy span "Hummus Fatteh"
click at [743, 71] on div "Name En: Hummus With Meat" at bounding box center [656, 63] width 273 height 26
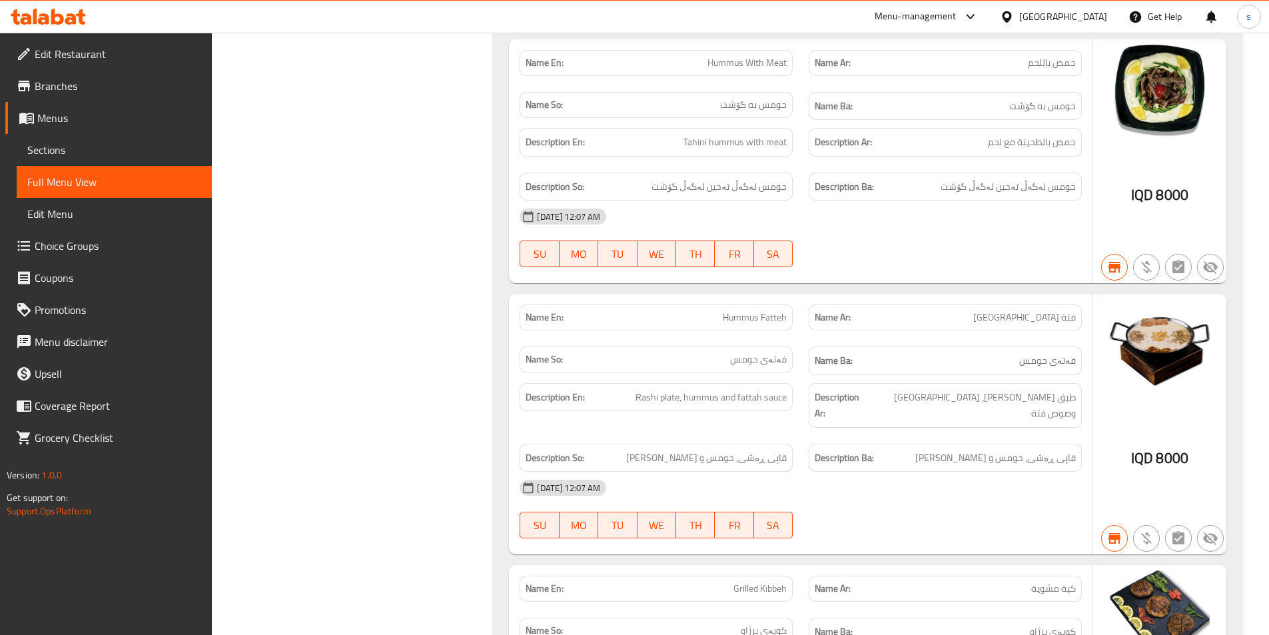
click at [743, 62] on span "Hummus With Meat" at bounding box center [746, 63] width 79 height 14
copy span "Hummus With Meat"
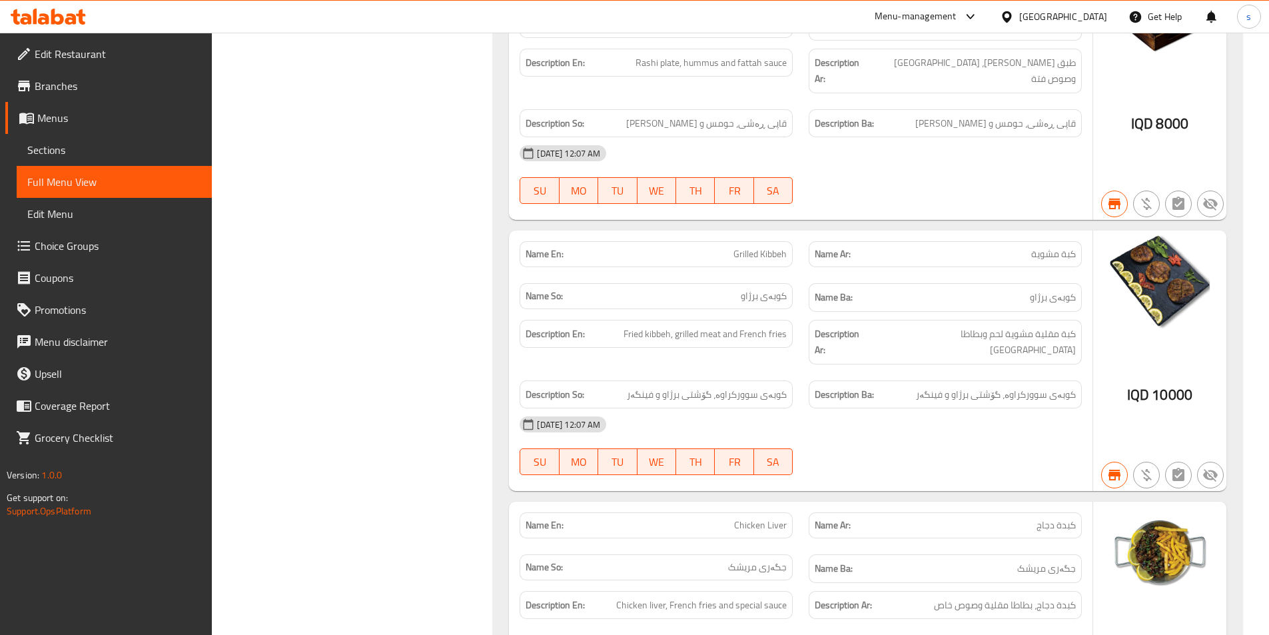
scroll to position [2736, 0]
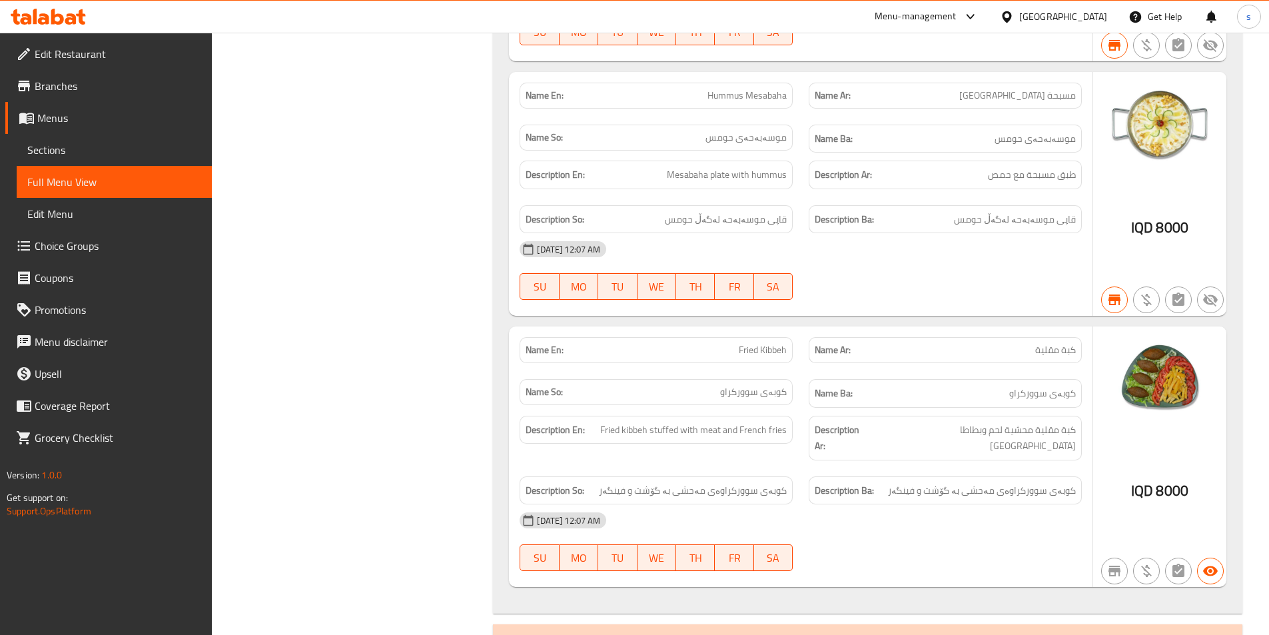
click at [771, 343] on span "Fried Kibbeh" at bounding box center [763, 350] width 48 height 14
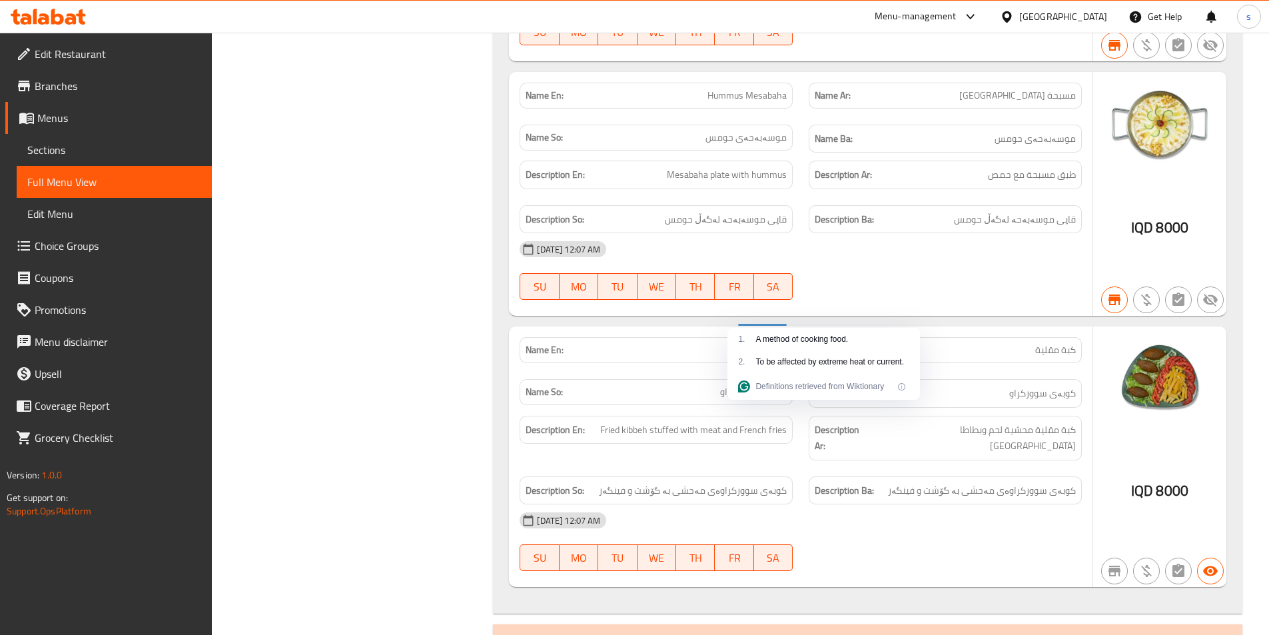
click at [771, 343] on span "Fried Kibbeh" at bounding box center [763, 350] width 48 height 14
copy span "Fried Kibbeh"
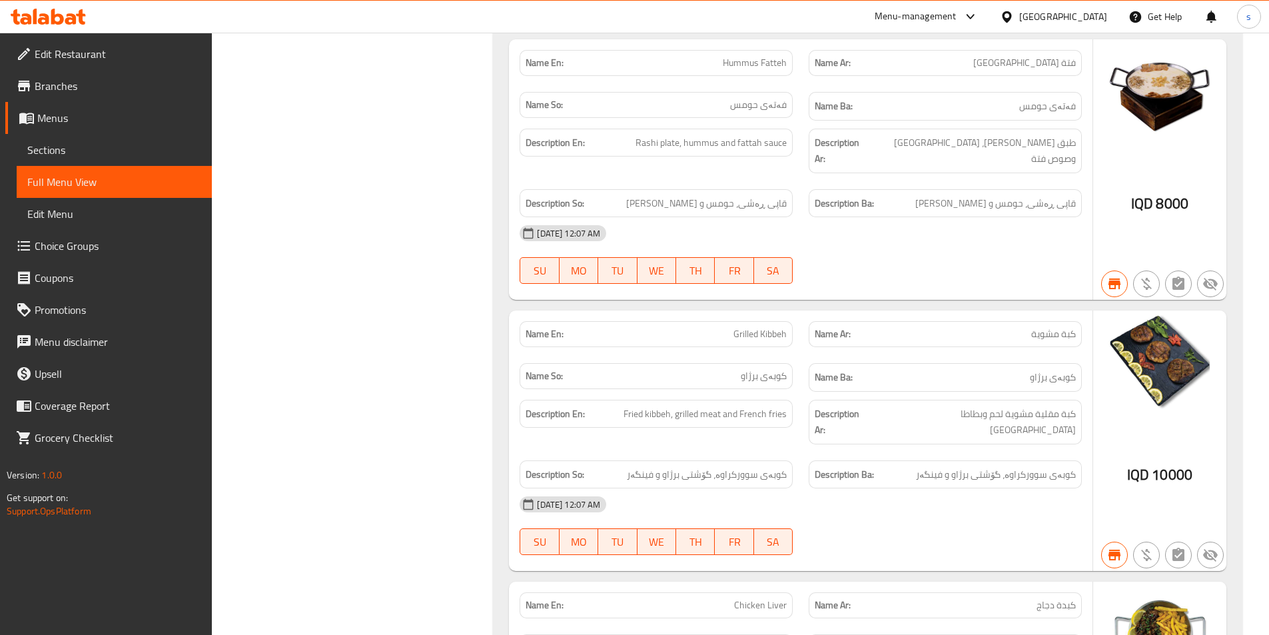
click at [767, 321] on div "Name En: Grilled Kibbeh" at bounding box center [656, 334] width 273 height 26
click at [763, 327] on span "Grilled Kibbeh" at bounding box center [759, 334] width 53 height 14
click at [762, 327] on span "Grilled Kibbeh" at bounding box center [759, 334] width 53 height 14
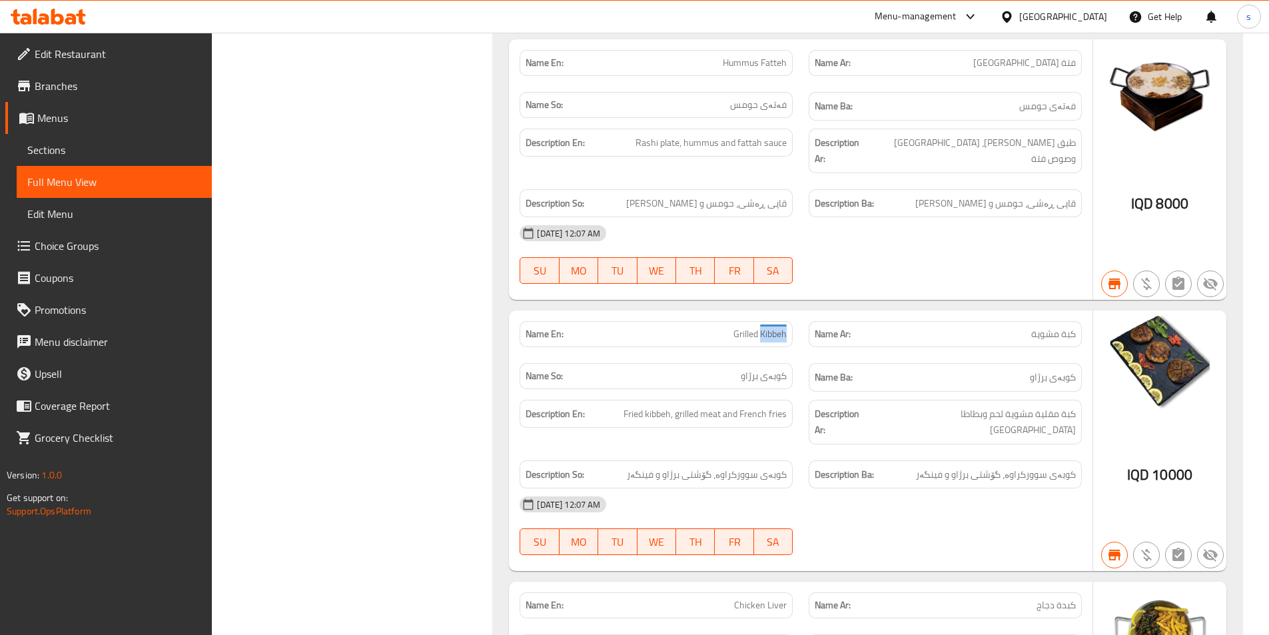
click at [762, 327] on span "Grilled Kibbeh" at bounding box center [759, 334] width 53 height 14
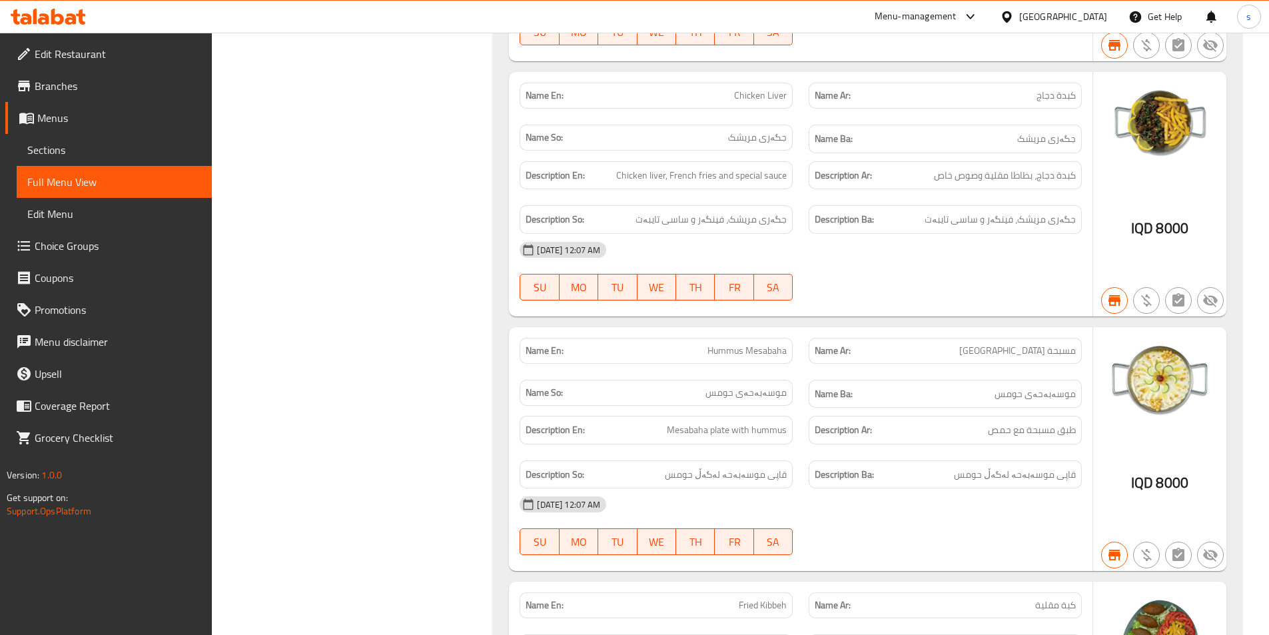
click at [755, 344] on span "Hummus Mesabaha" at bounding box center [746, 351] width 79 height 14
copy span "Hummus Mesabaha"
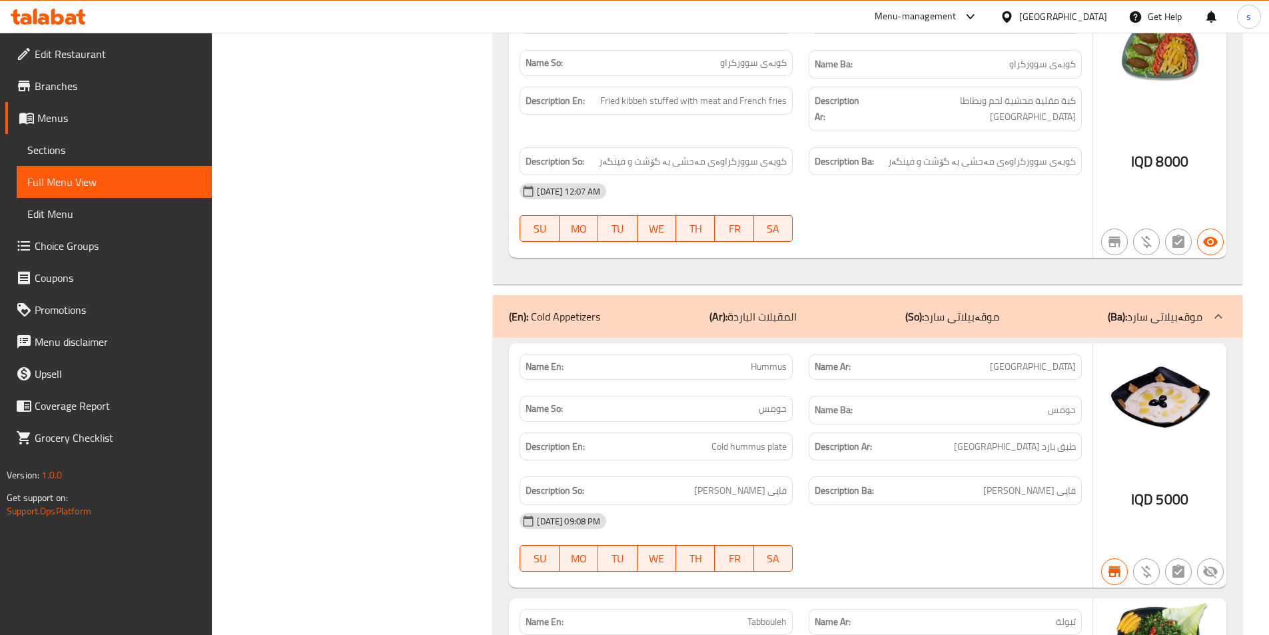
click at [763, 360] on span "Hummus" at bounding box center [769, 367] width 36 height 14
copy span "Hummus"
click at [777, 615] on span "Tabbouleh" at bounding box center [766, 622] width 39 height 14
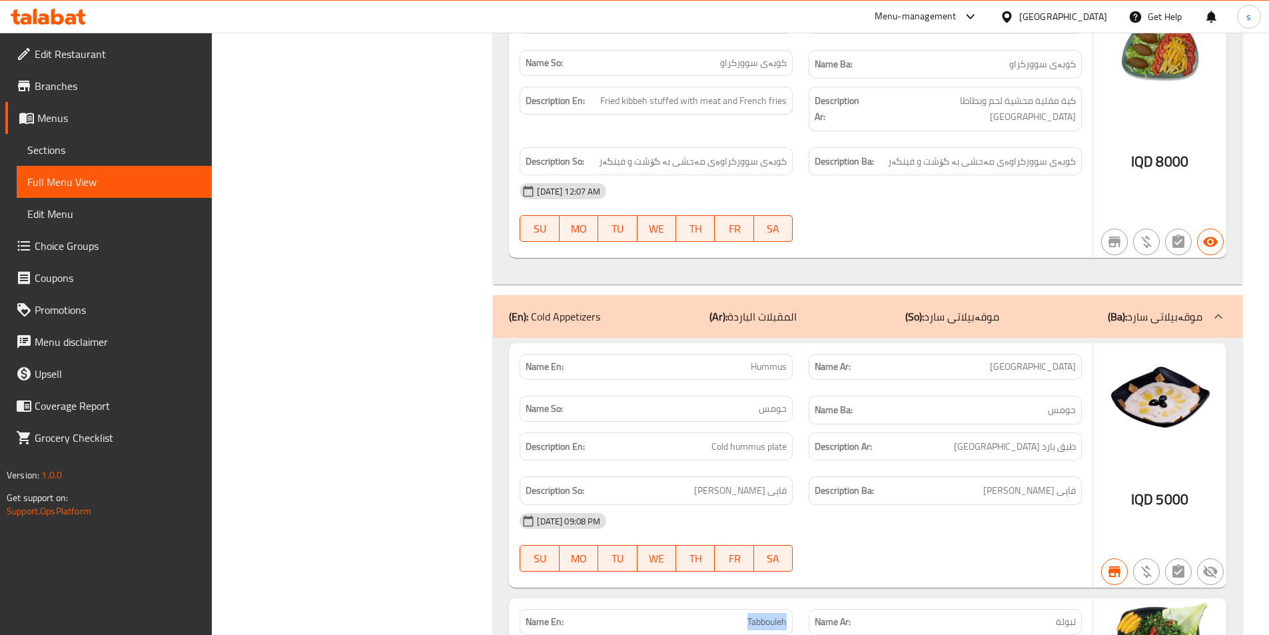
click at [777, 615] on span "Tabbouleh" at bounding box center [766, 622] width 39 height 14
copy span "Tabbouleh"
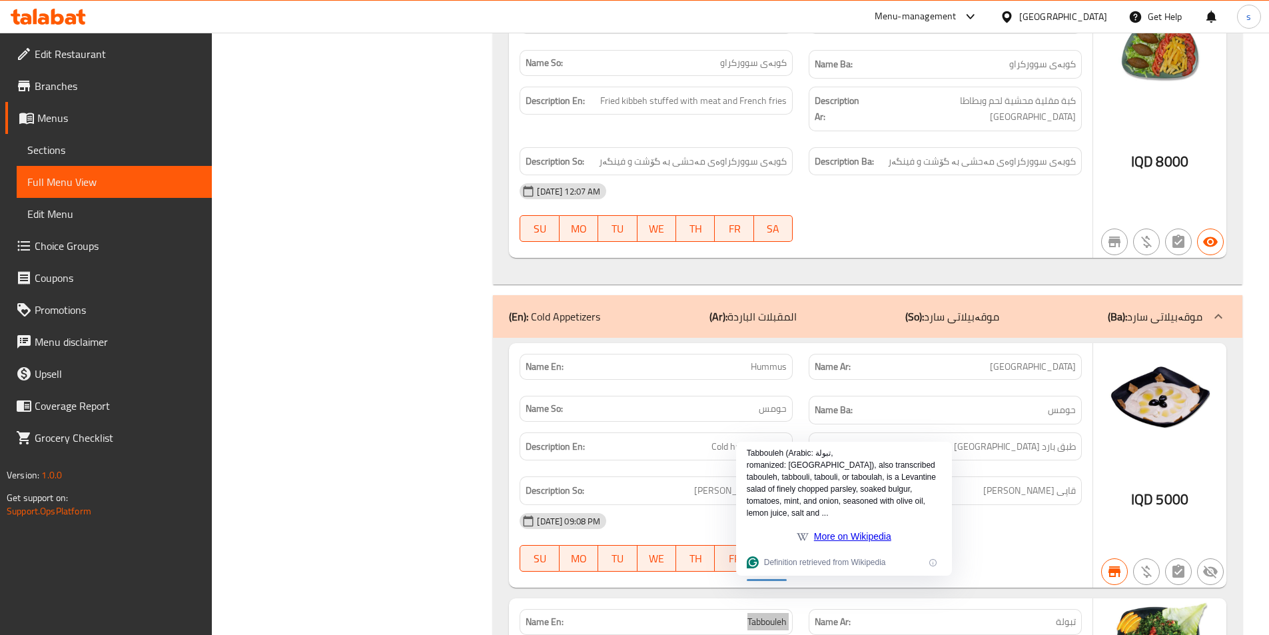
scroll to position [3574, 0]
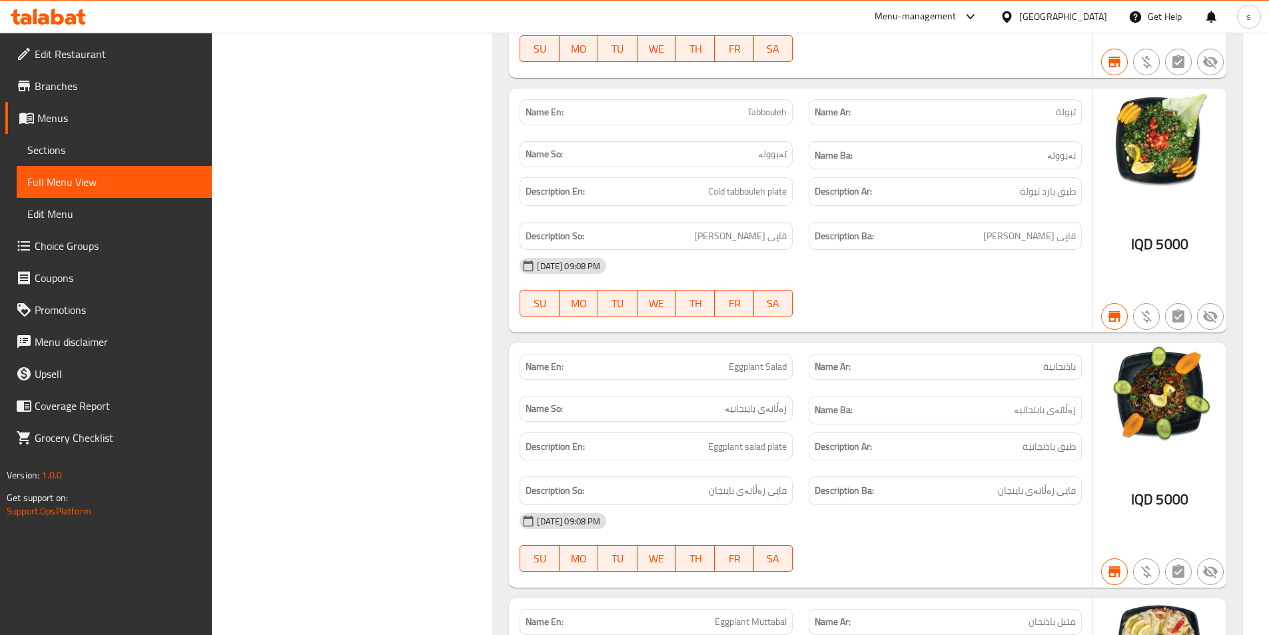
click at [735, 360] on span "Eggplant Salad" at bounding box center [758, 367] width 58 height 14
click at [751, 360] on span "Eggplant Salad" at bounding box center [758, 367] width 58 height 14
copy span "Eggplant Salad"
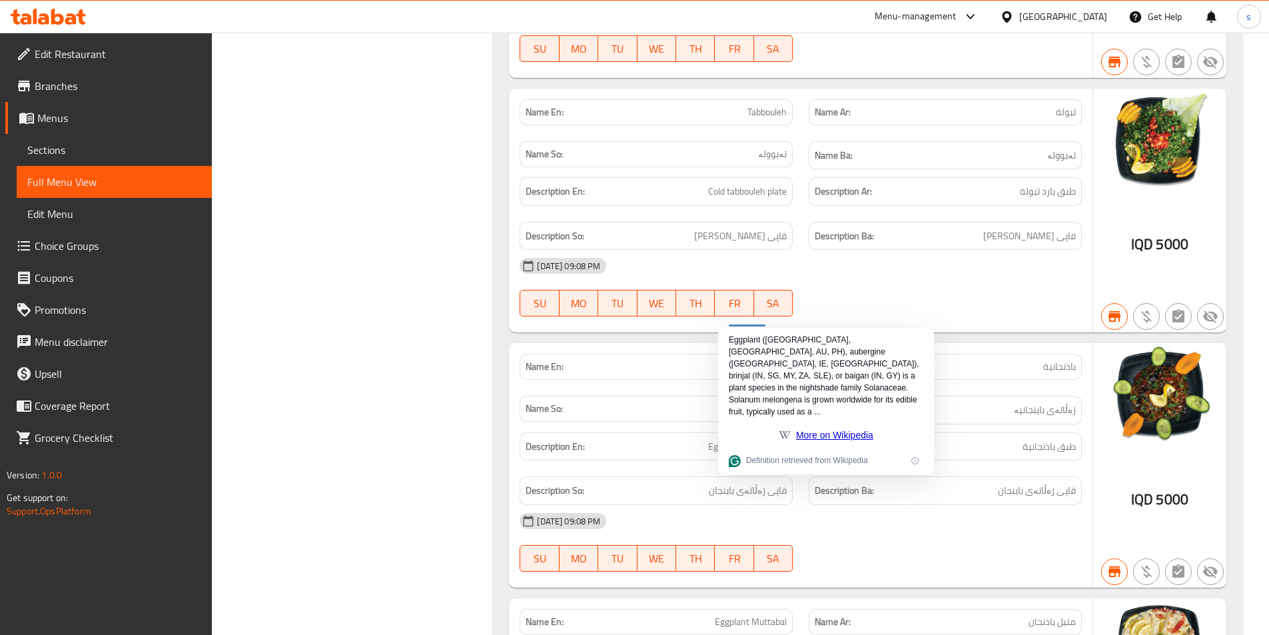
click at [956, 183] on h6 "Description Ar: طبق بارد تبولة" at bounding box center [945, 191] width 261 height 17
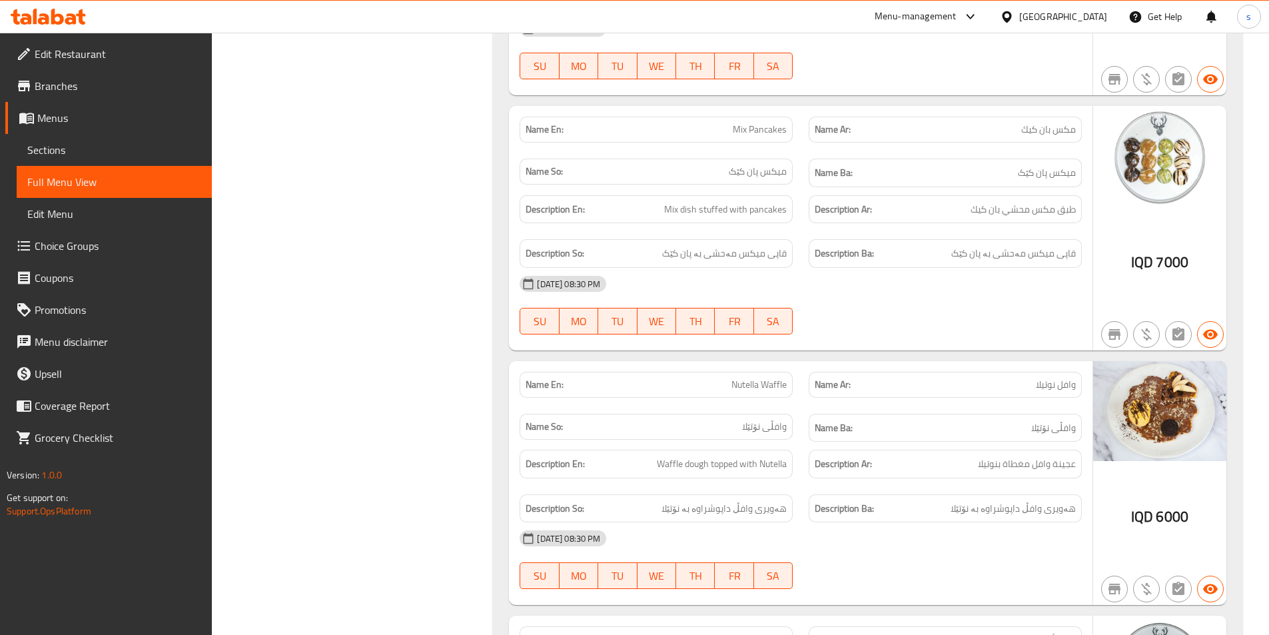
scroll to position [3829, 0]
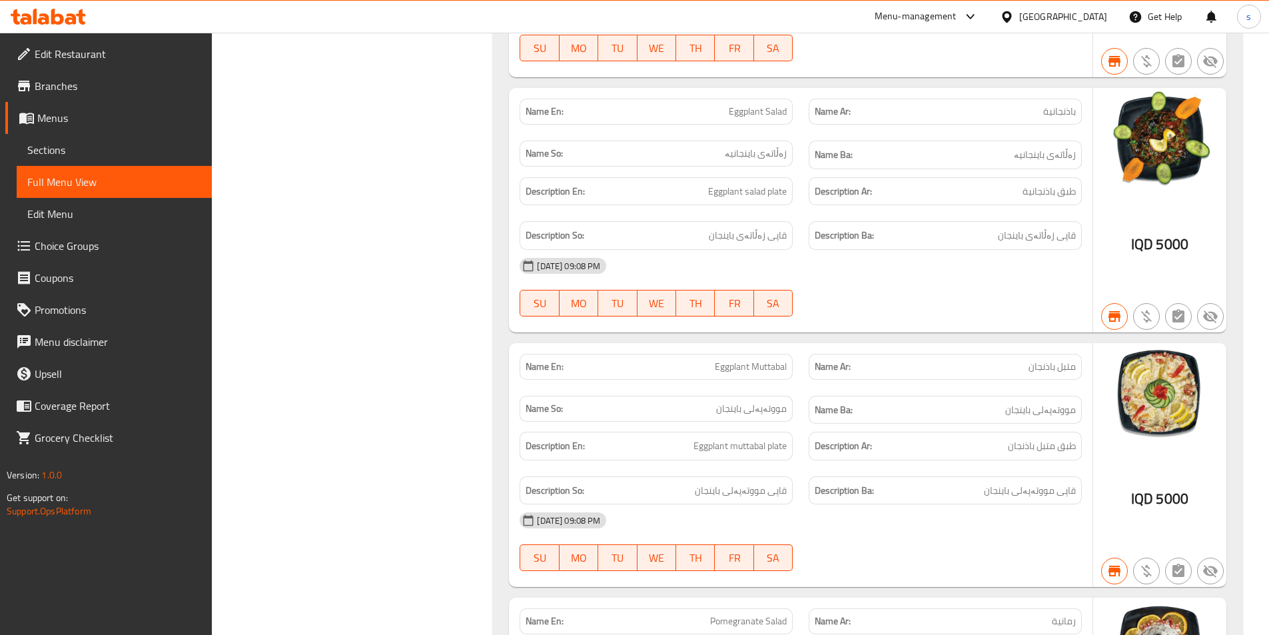
click at [752, 360] on span "Eggplant Muttabal" at bounding box center [751, 367] width 72 height 14
copy span "Eggplant Muttabal"
click at [735, 614] on span "Pomegranate Salad" at bounding box center [748, 621] width 77 height 14
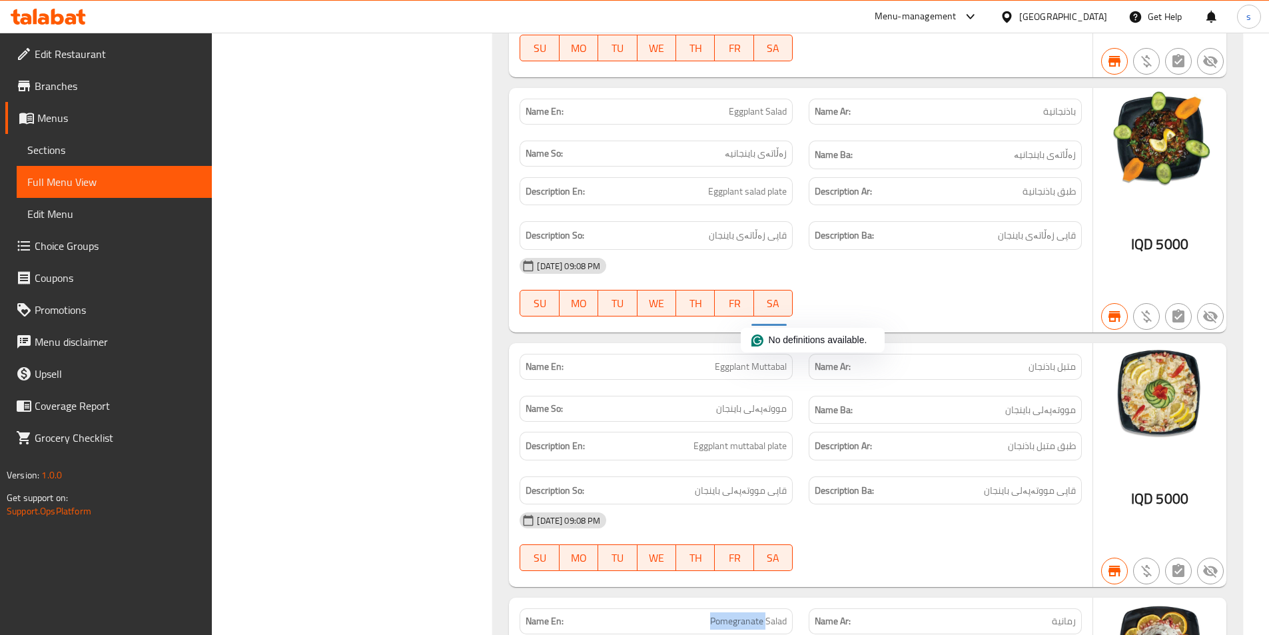
click at [735, 614] on span "Pomegranate Salad" at bounding box center [748, 621] width 77 height 14
click at [735, 579] on div at bounding box center [737, 572] width 55 height 17
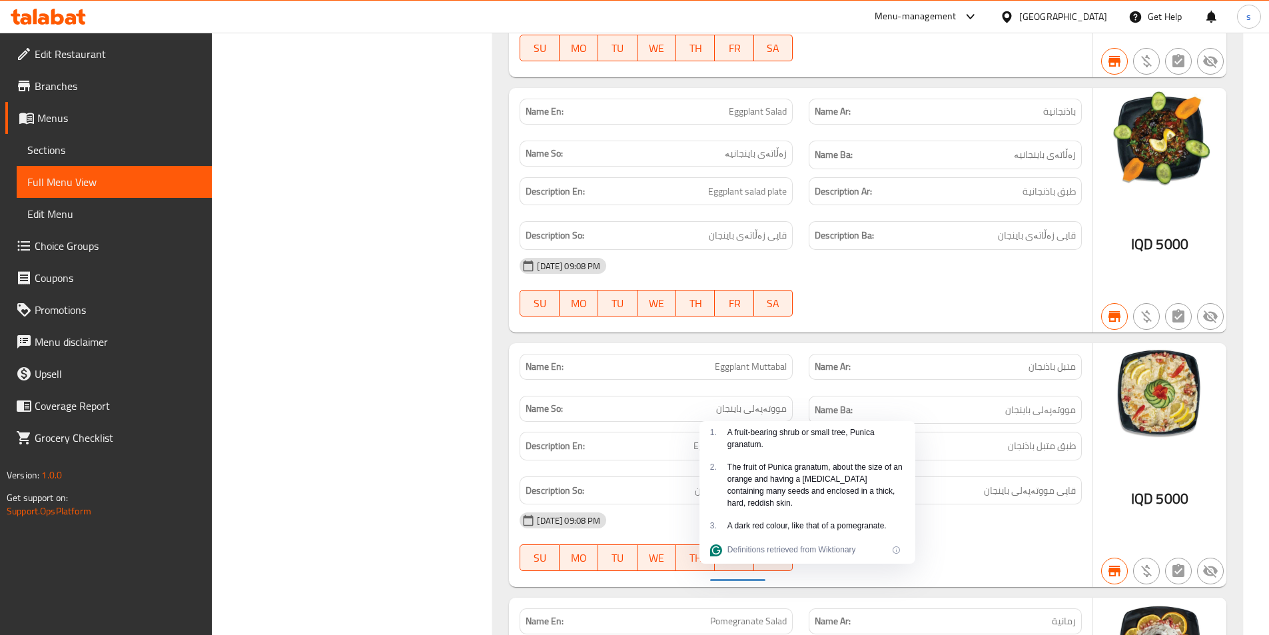
click at [779, 614] on span "Pomegranate Salad" at bounding box center [748, 621] width 77 height 14
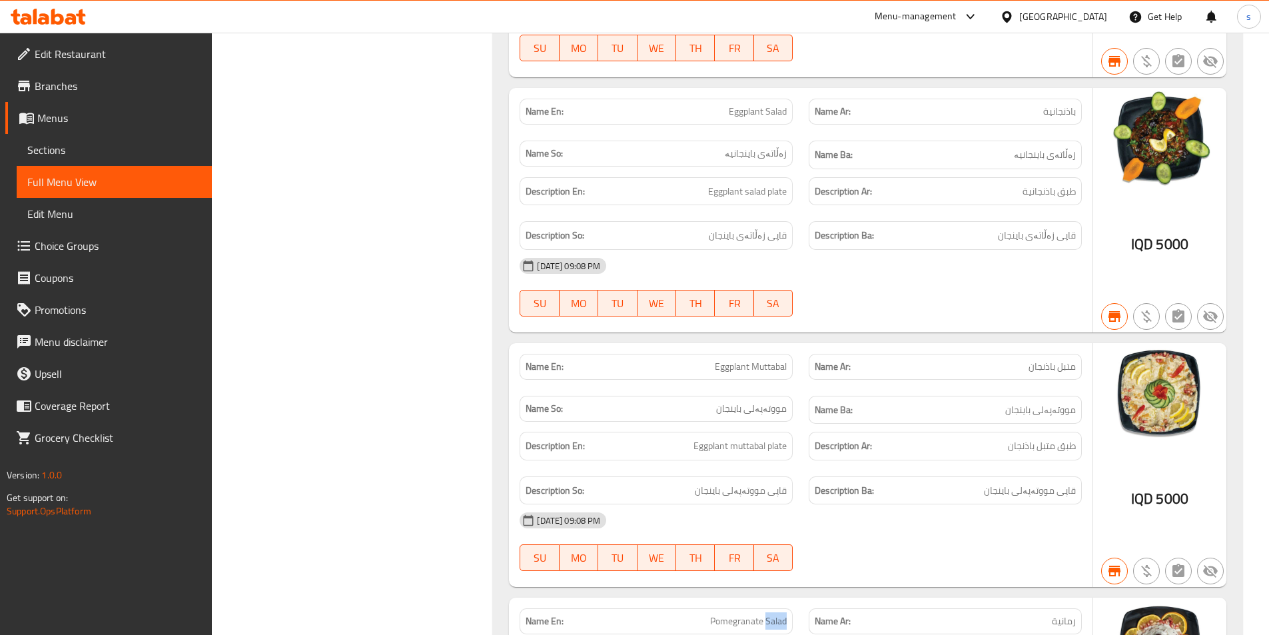
click at [779, 614] on span "Pomegranate Salad" at bounding box center [748, 621] width 77 height 14
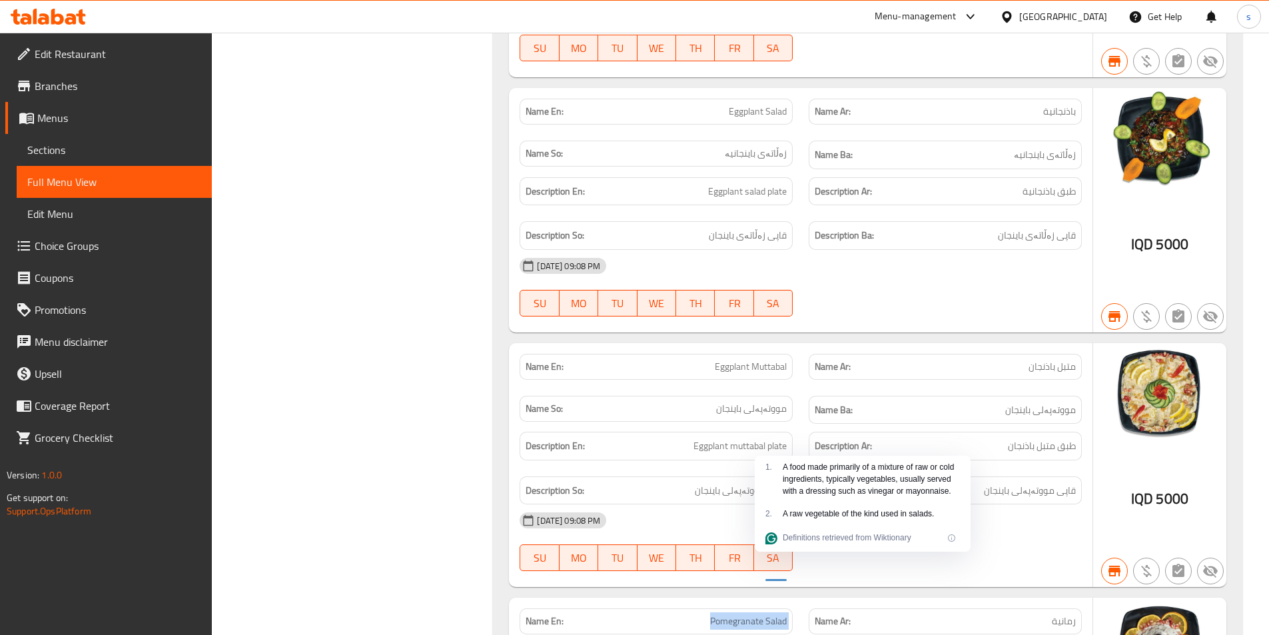
copy span "Pomegranate Salad"
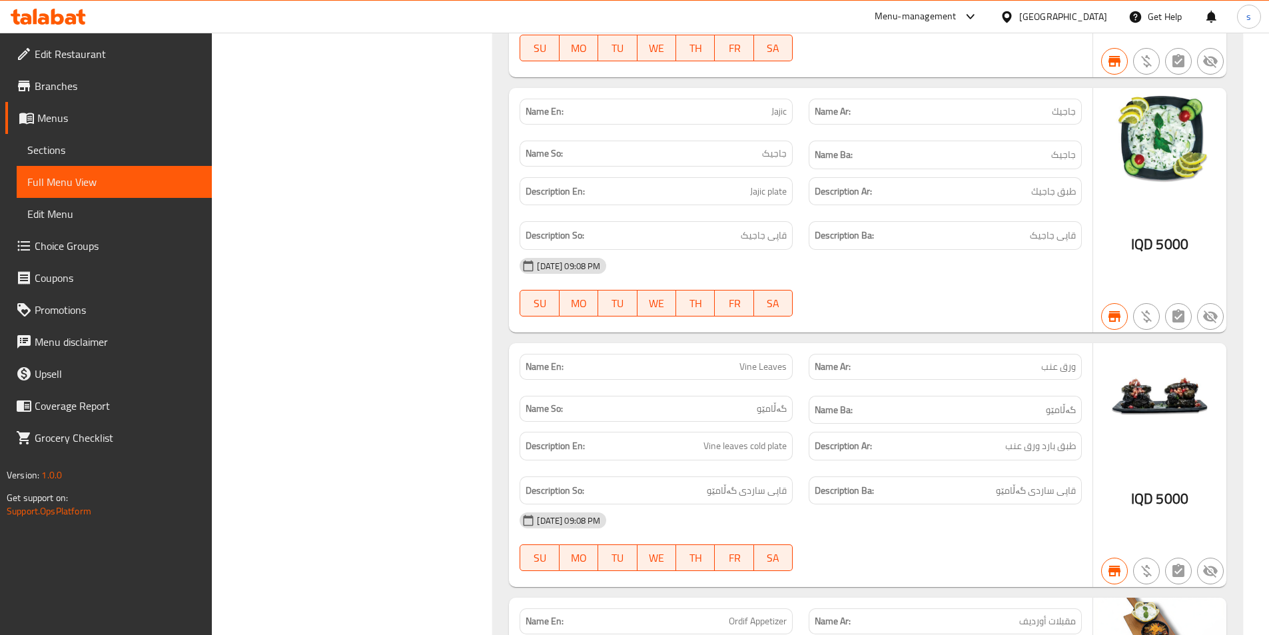
scroll to position [4339, 0]
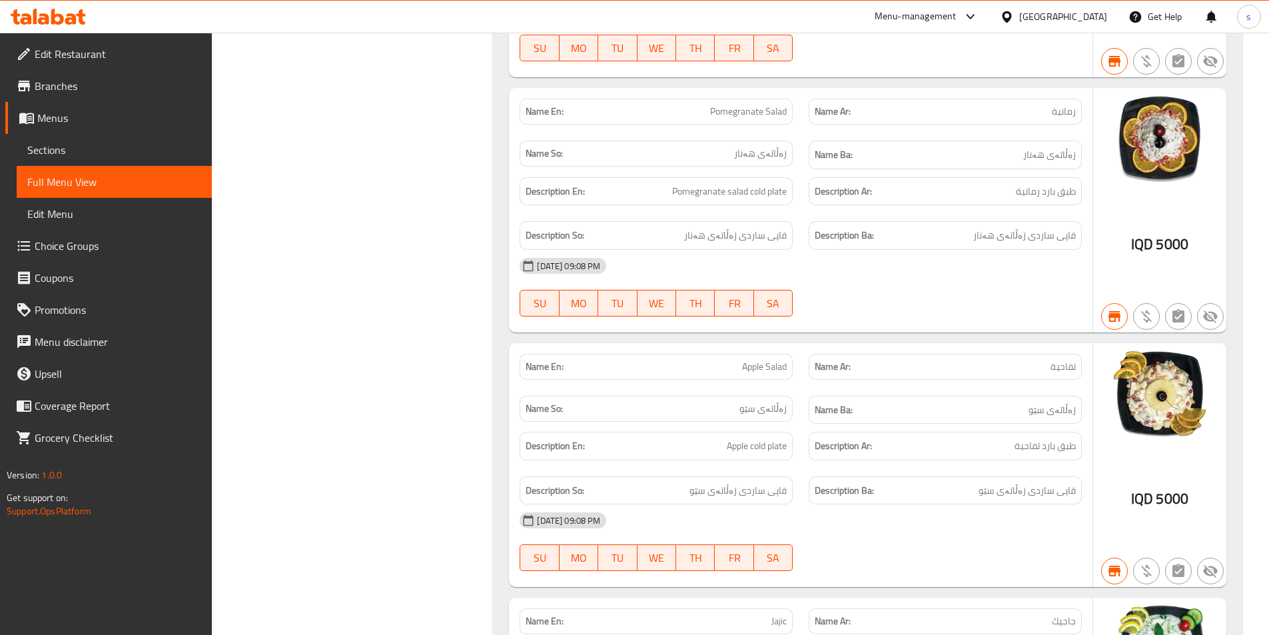
click at [771, 360] on span "Apple Salad" at bounding box center [764, 367] width 45 height 14
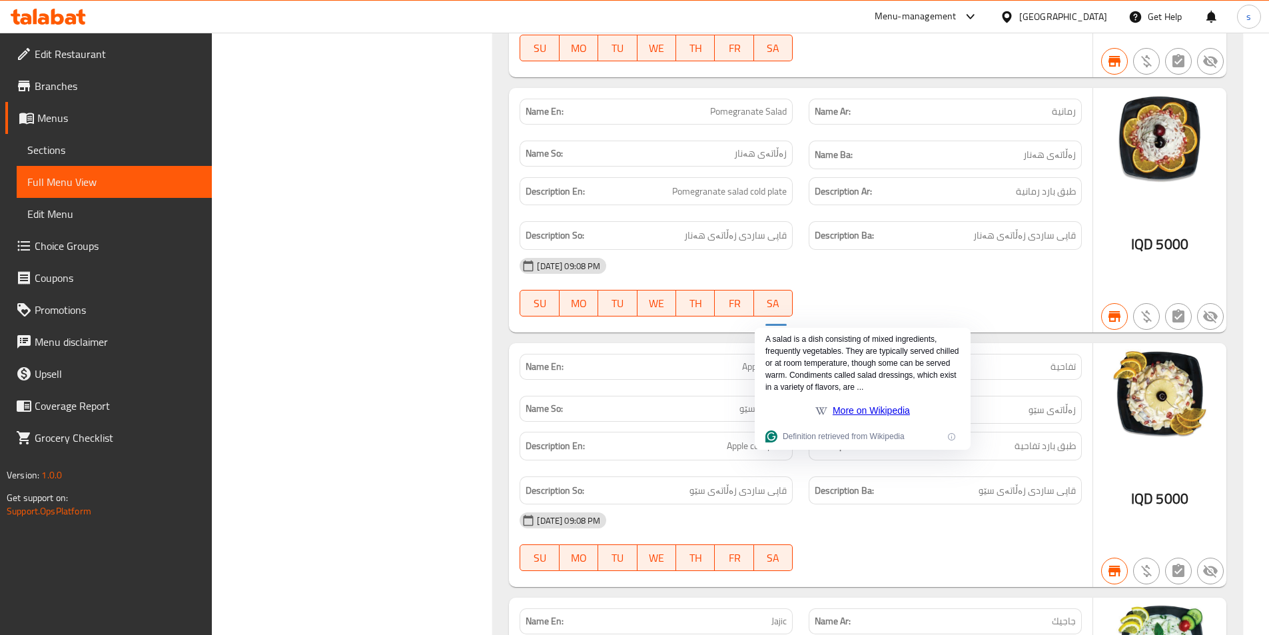
click at [782, 614] on span "Jajic" at bounding box center [778, 621] width 15 height 14
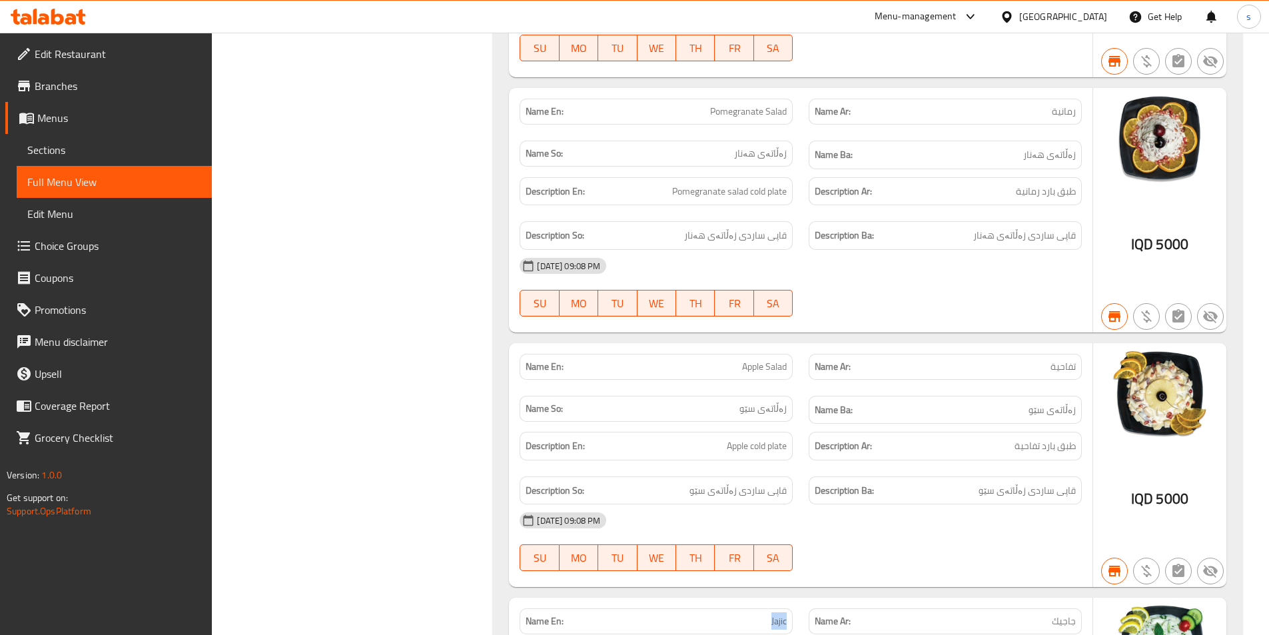
click at [782, 614] on span "Jajic" at bounding box center [778, 621] width 15 height 14
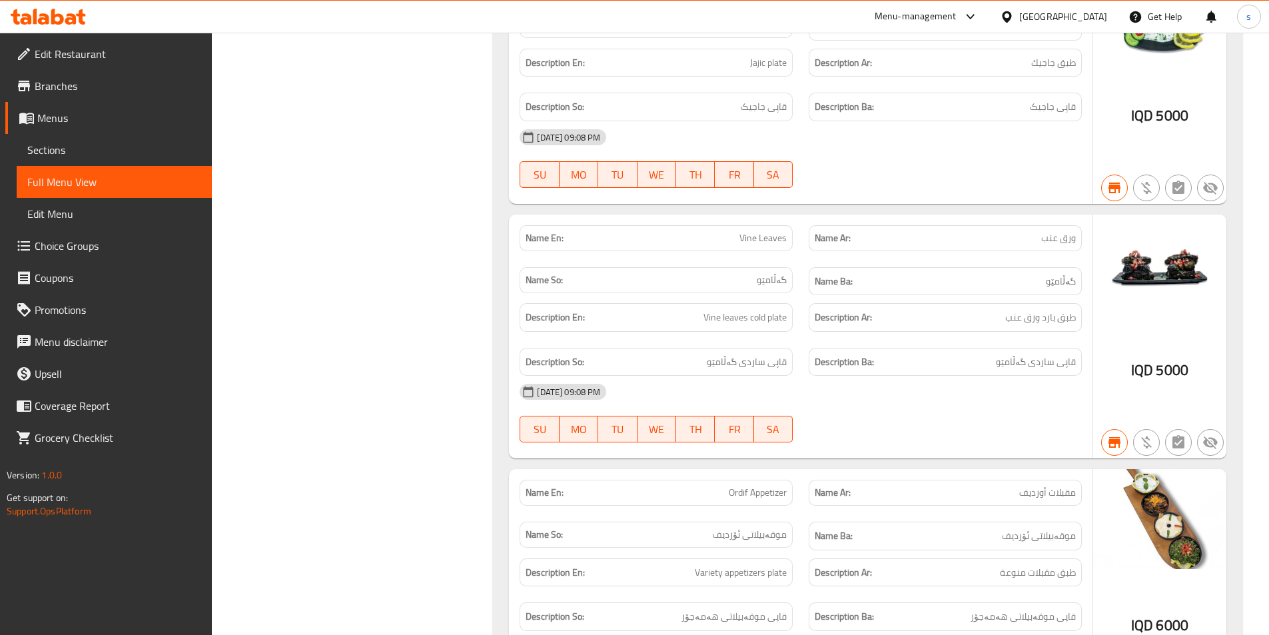
scroll to position [4982, 0]
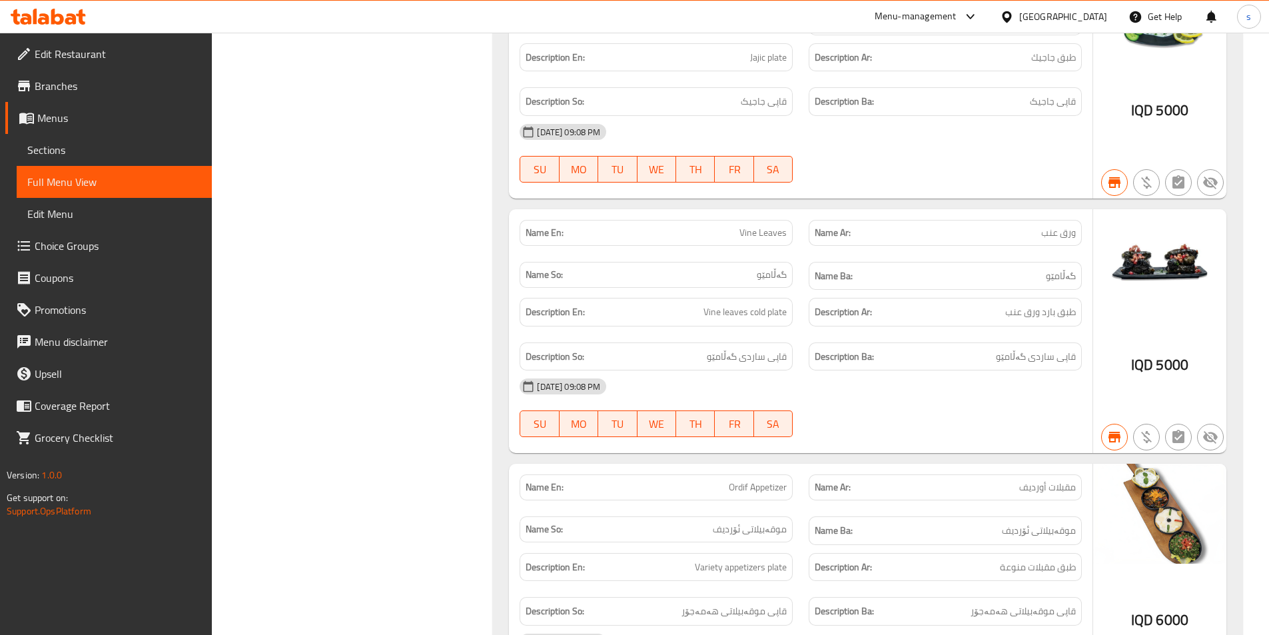
click at [756, 226] on span "Vine Leaves" at bounding box center [762, 233] width 47 height 14
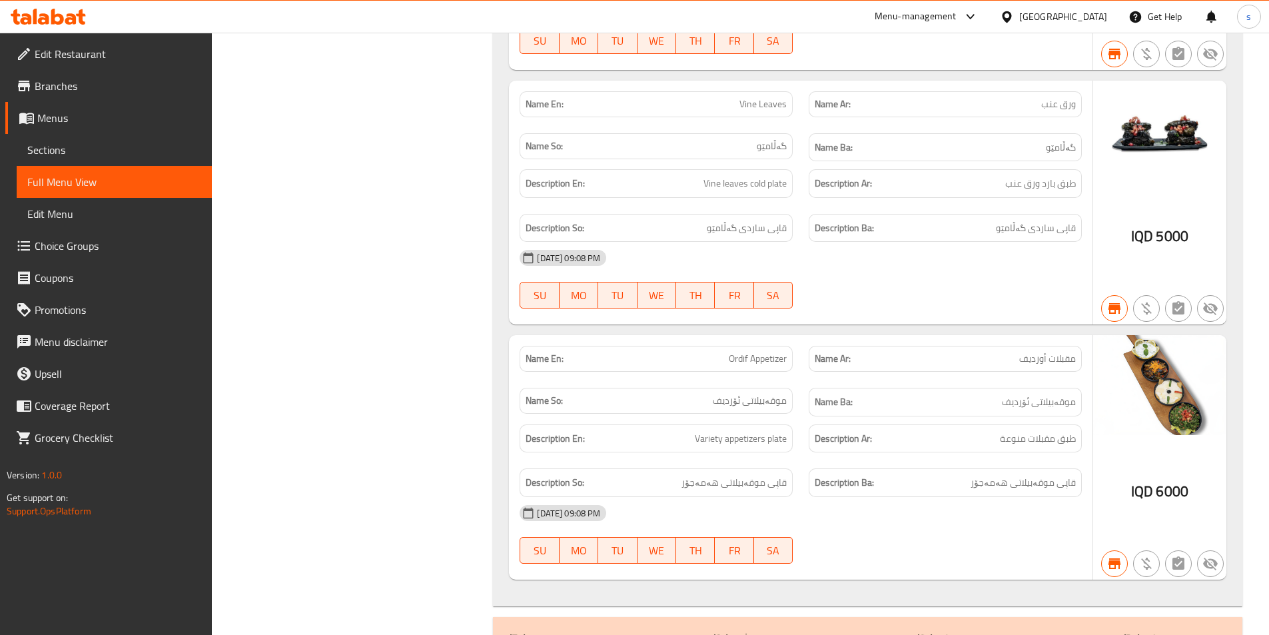
scroll to position [5115, 0]
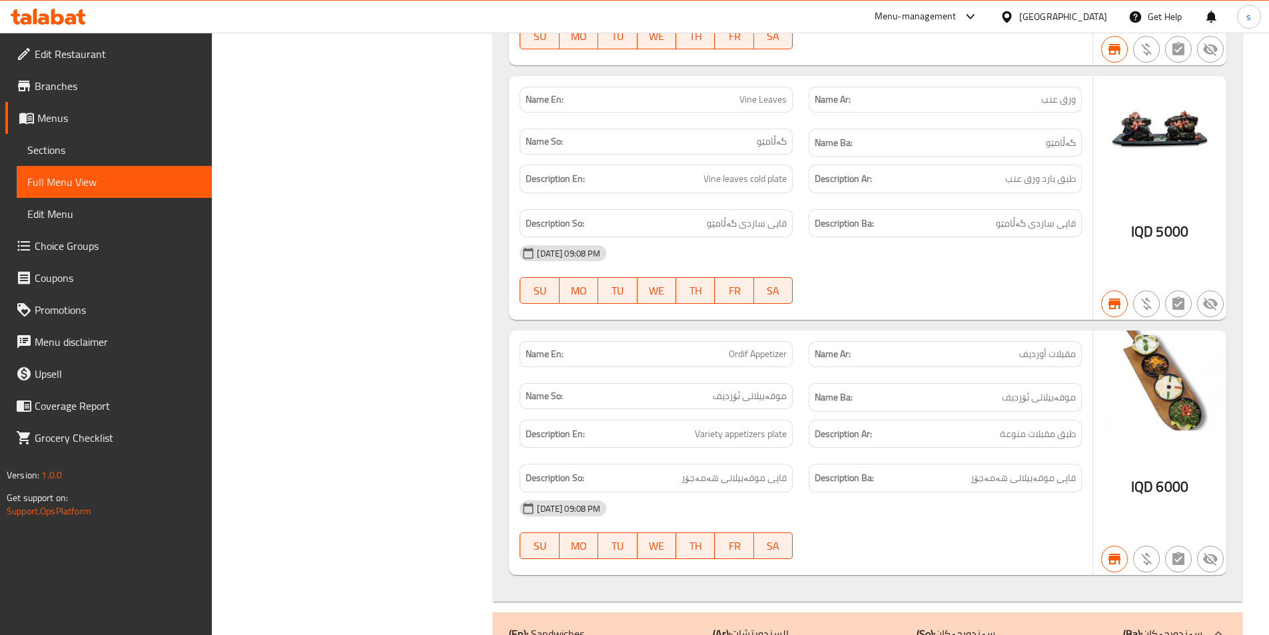
click at [737, 347] on span "Ordif Appetizer" at bounding box center [758, 354] width 58 height 14
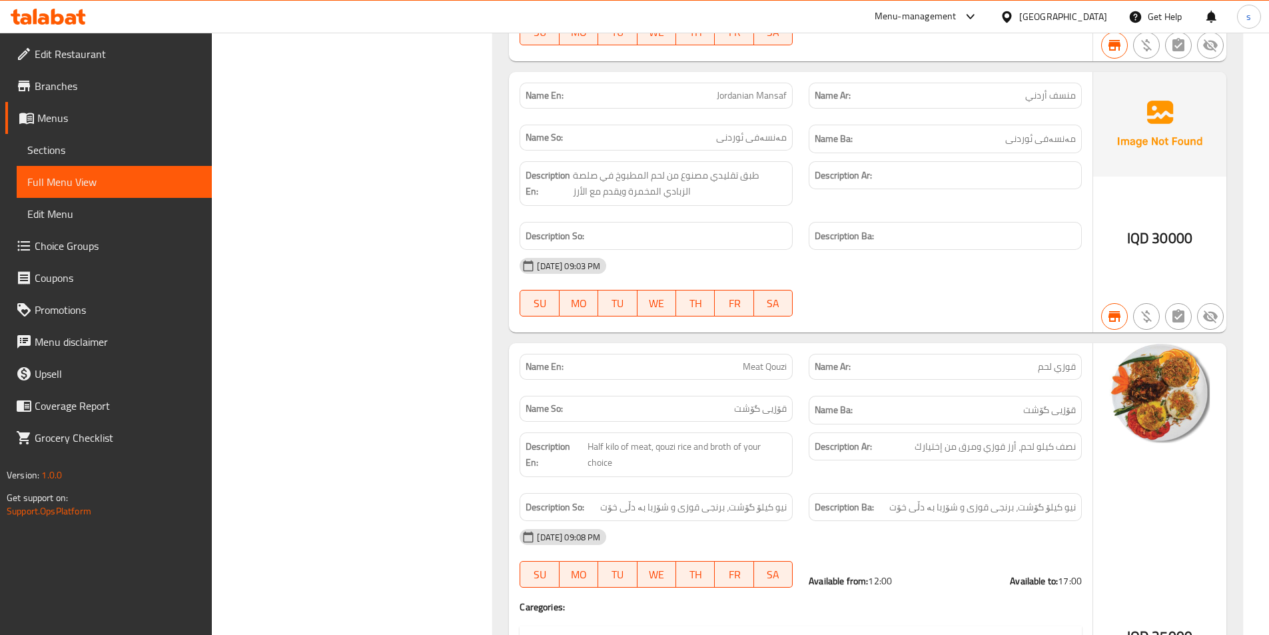
click at [766, 360] on span "Meat Qouzi" at bounding box center [765, 367] width 44 height 14
click at [769, 360] on span "Meat Qouzi" at bounding box center [765, 367] width 44 height 14
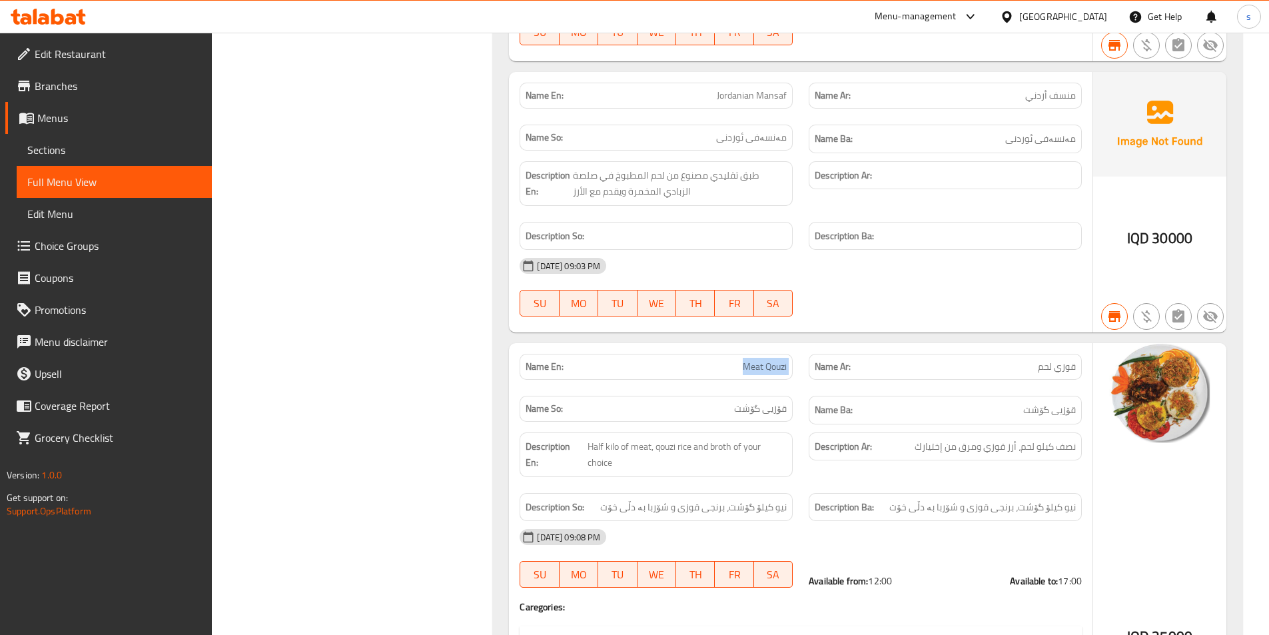
click at [769, 360] on span "Meat Qouzi" at bounding box center [765, 367] width 44 height 14
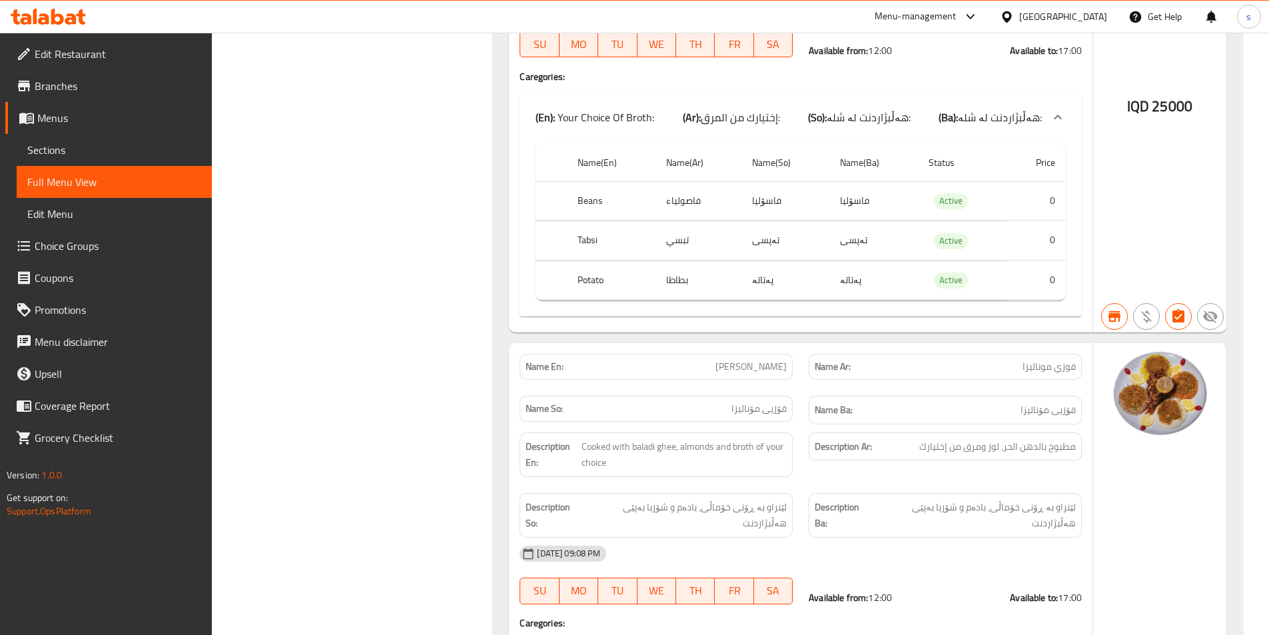
click at [745, 360] on span "[PERSON_NAME]" at bounding box center [750, 367] width 71 height 14
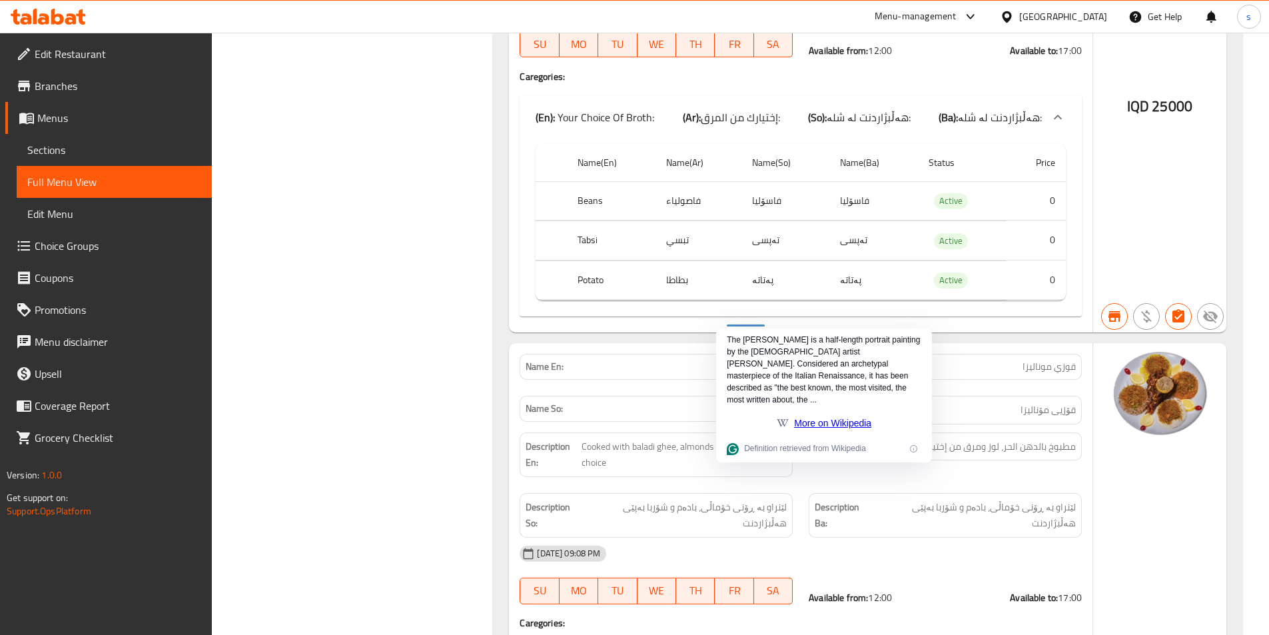
scroll to position [9879, 0]
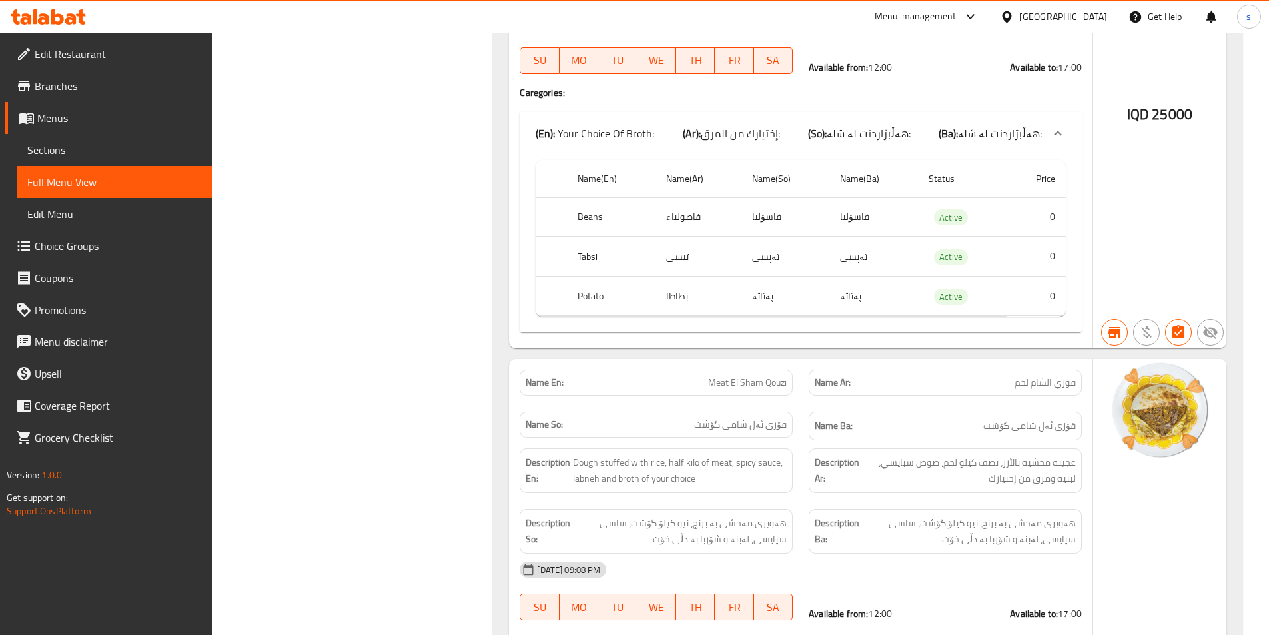
click at [733, 376] on span "Meat El Sham Qouzi" at bounding box center [747, 383] width 79 height 14
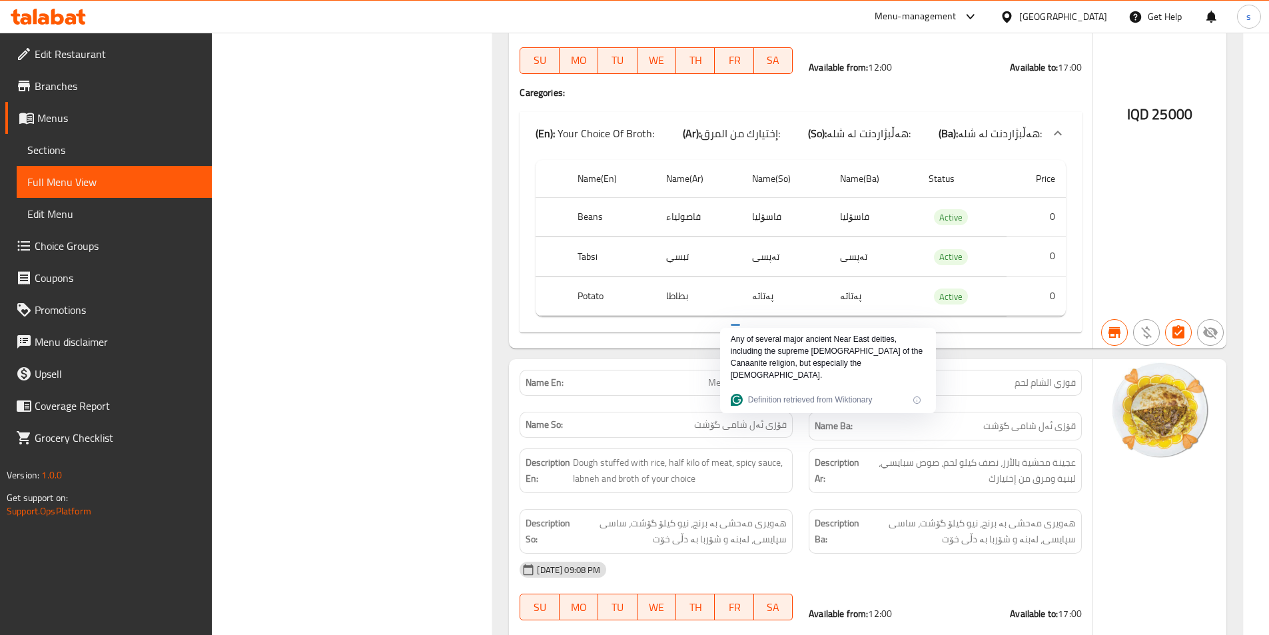
scroll to position [10425, 0]
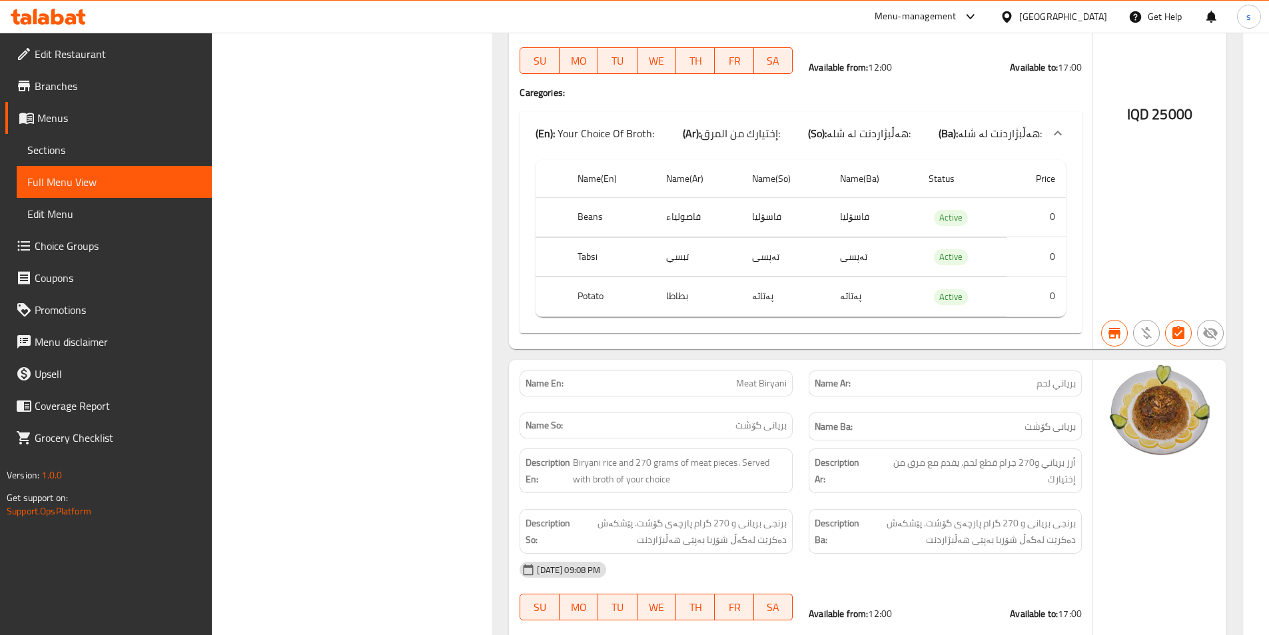
click at [763, 376] on span "Meat Biryani" at bounding box center [761, 383] width 51 height 14
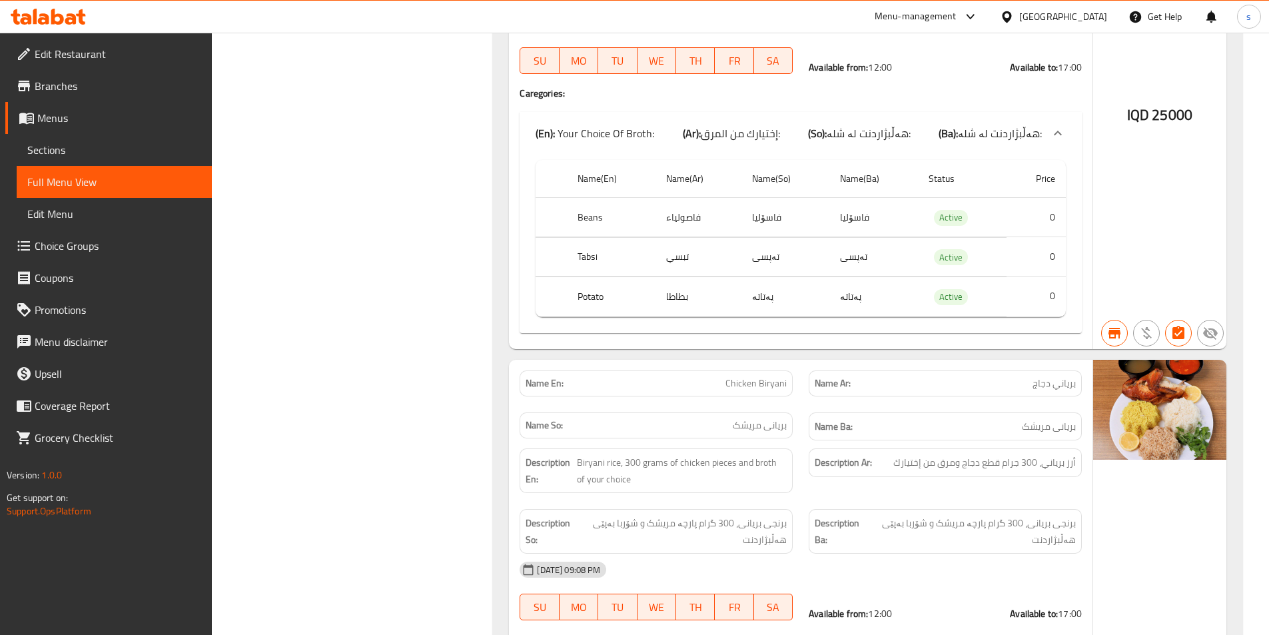
click at [761, 376] on span "Chicken Biryani" at bounding box center [755, 383] width 61 height 14
click at [761, 324] on div at bounding box center [772, 317] width 27 height 17
click at [745, 376] on span "Chicken Biryani" at bounding box center [755, 383] width 61 height 14
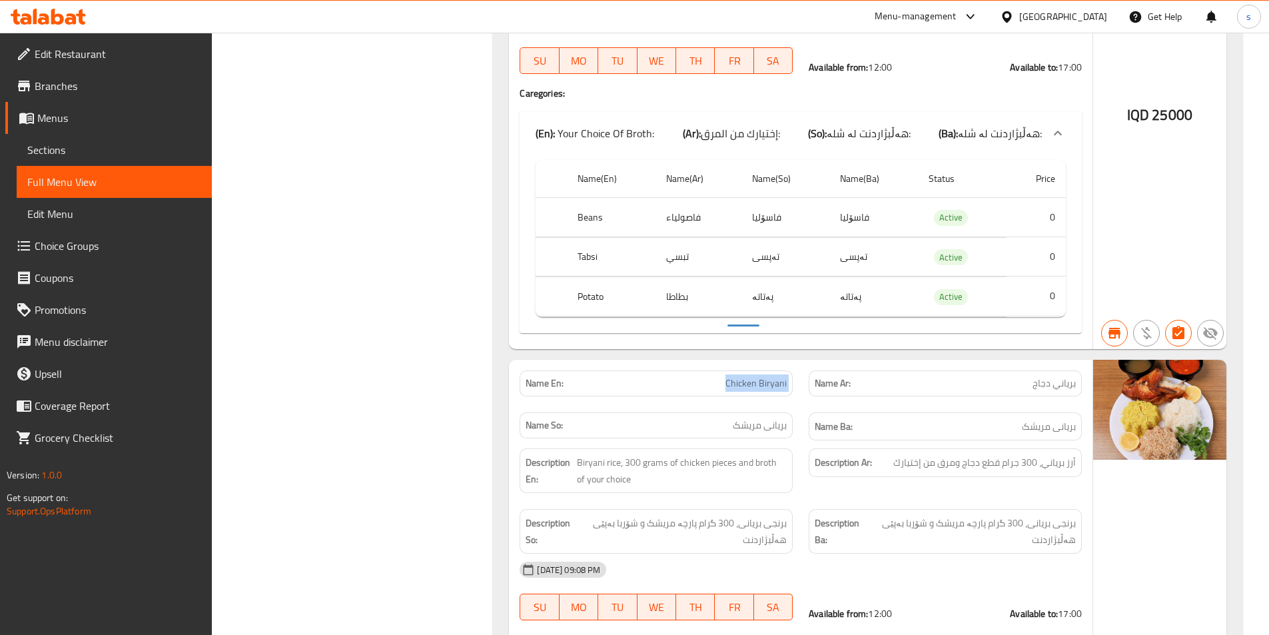
click at [745, 376] on span "Chicken Biryani" at bounding box center [755, 383] width 61 height 14
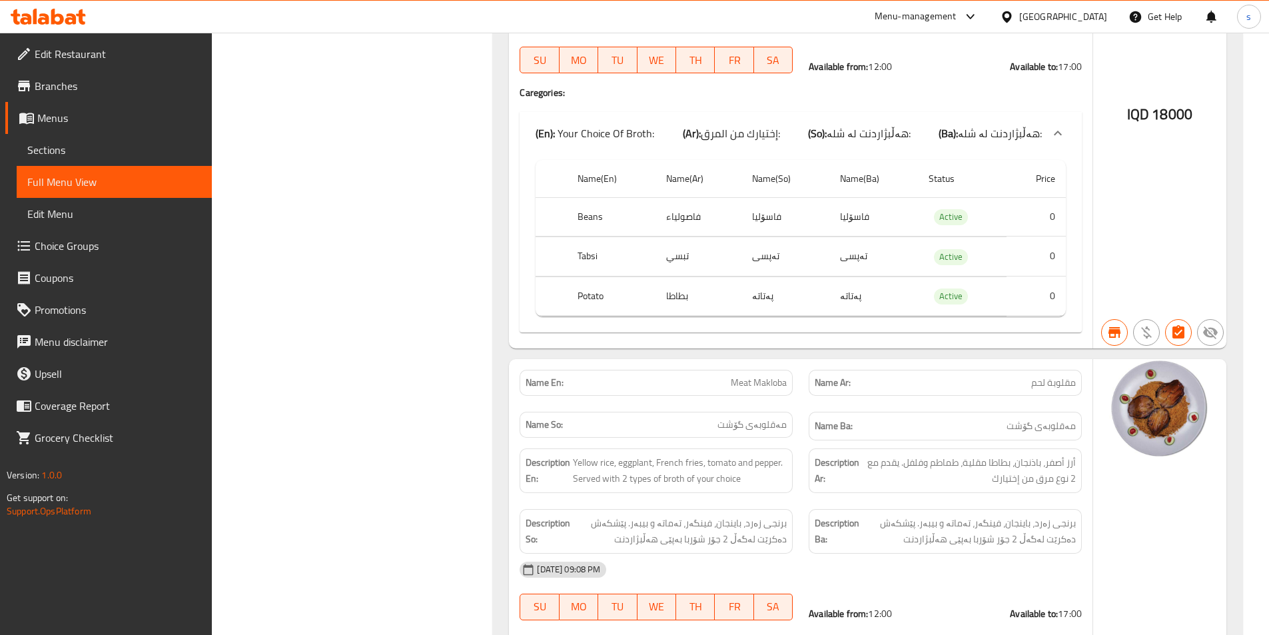
click at [762, 376] on span "Meat Makloba" at bounding box center [759, 383] width 56 height 14
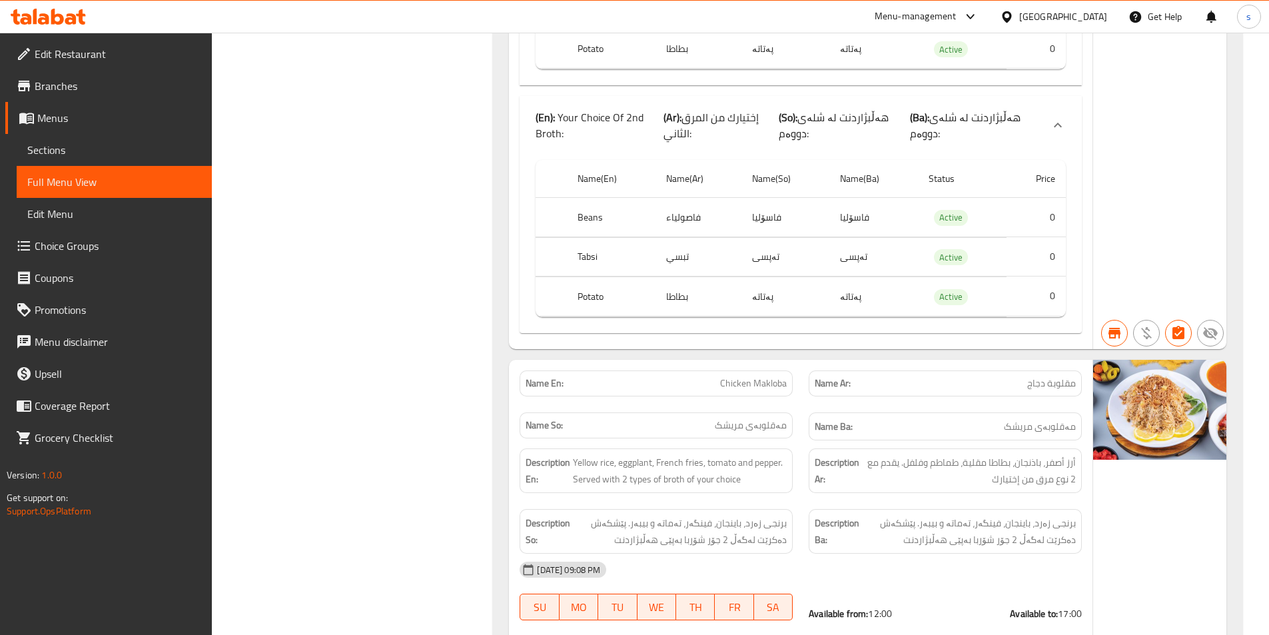
click at [749, 376] on span "Chicken Makloba" at bounding box center [753, 383] width 67 height 14
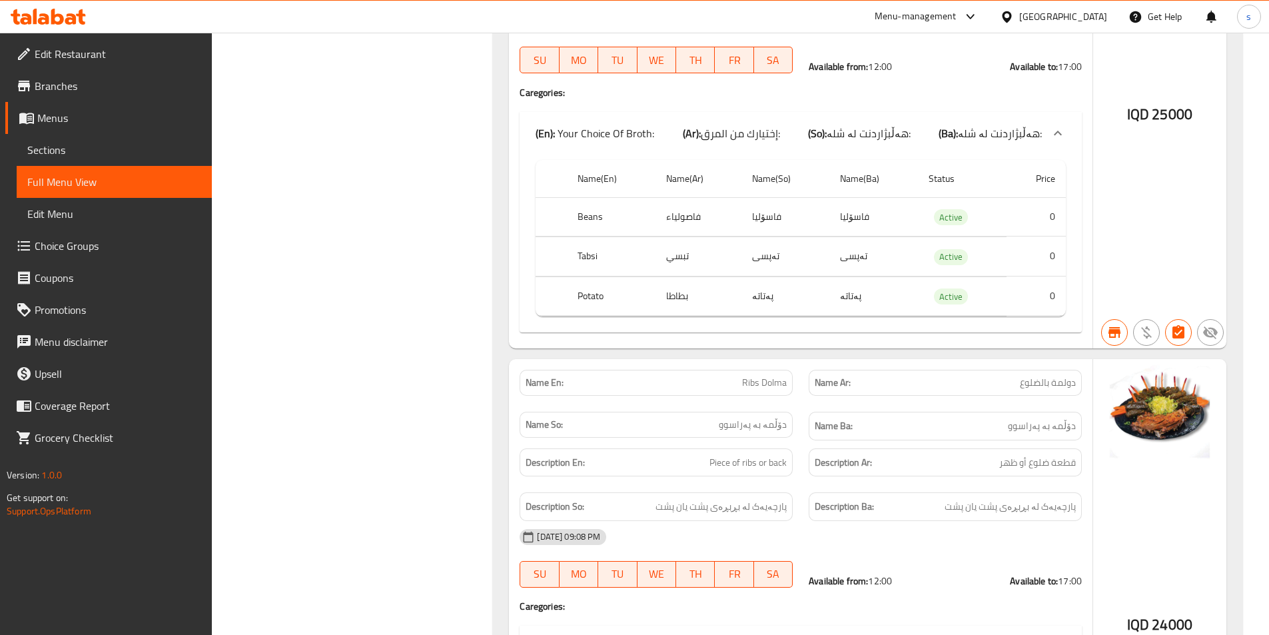
scroll to position [13105, 0]
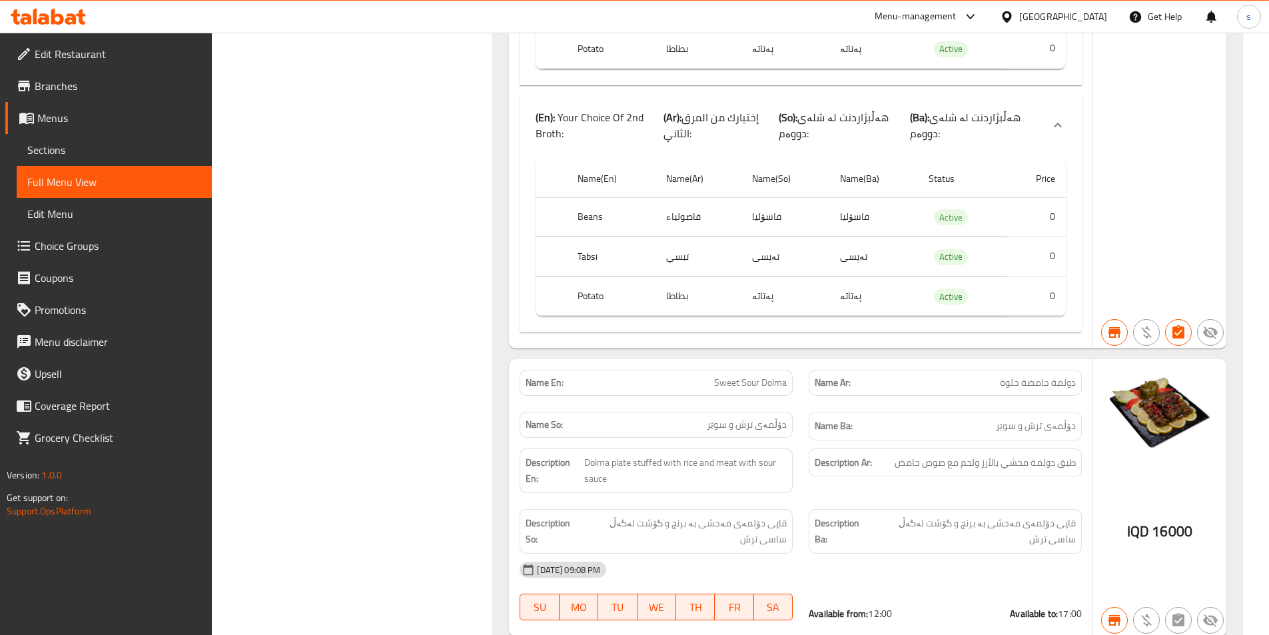
click at [737, 376] on span "Sweet Sour Dolma" at bounding box center [750, 383] width 73 height 14
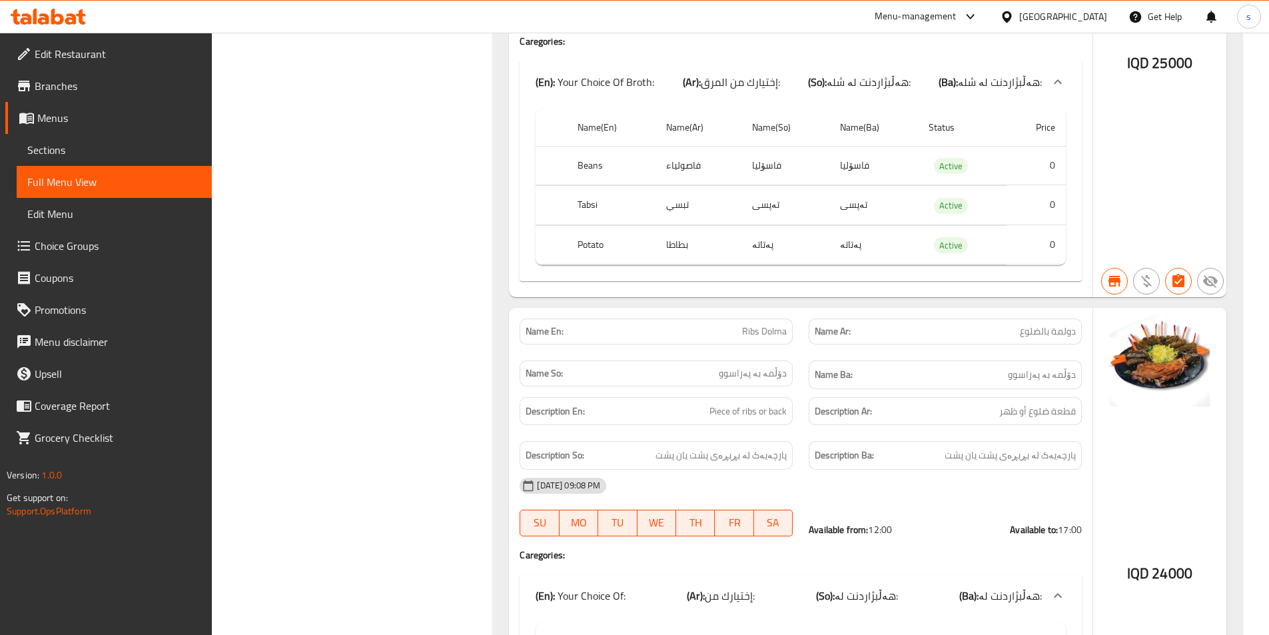
scroll to position [14144, 0]
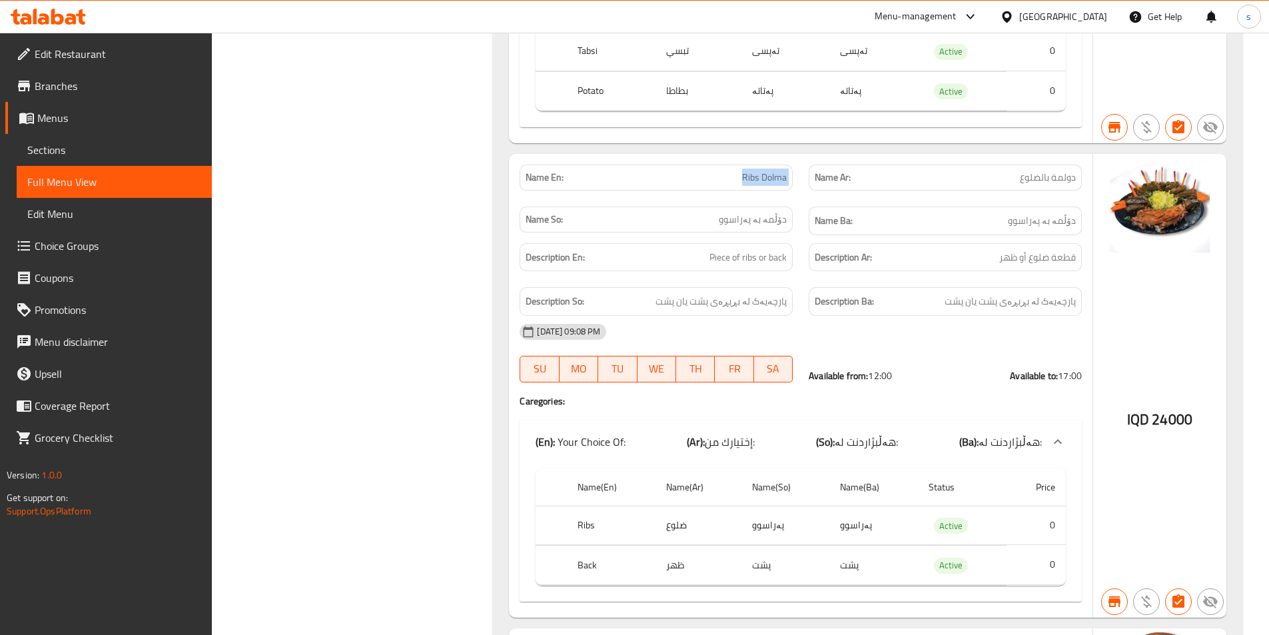
drag, startPoint x: 703, startPoint y: 104, endPoint x: 801, endPoint y: 113, distance: 99.0
click at [801, 157] on div "Name En: Ribs Dolma Name Ar: دولمة بالضلوع Name So: دۆڵمە بە پەراسوو Name Ba: د…" at bounding box center [801, 200] width 578 height 87
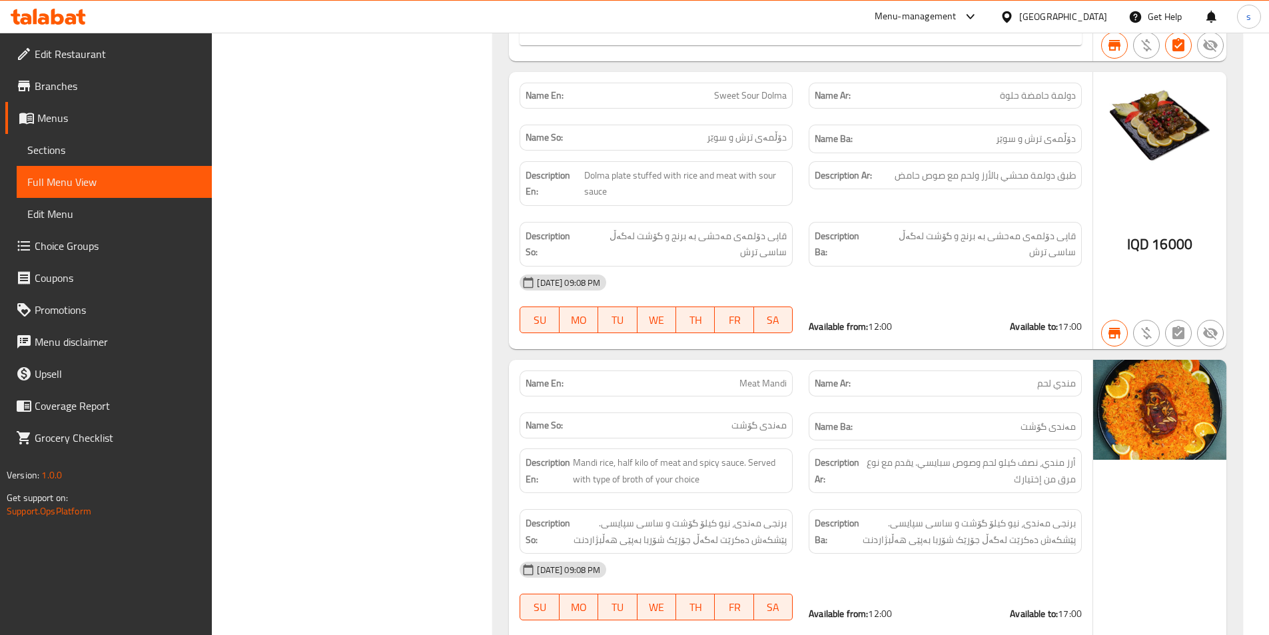
click at [762, 376] on span "Meat Mandi" at bounding box center [762, 383] width 47 height 14
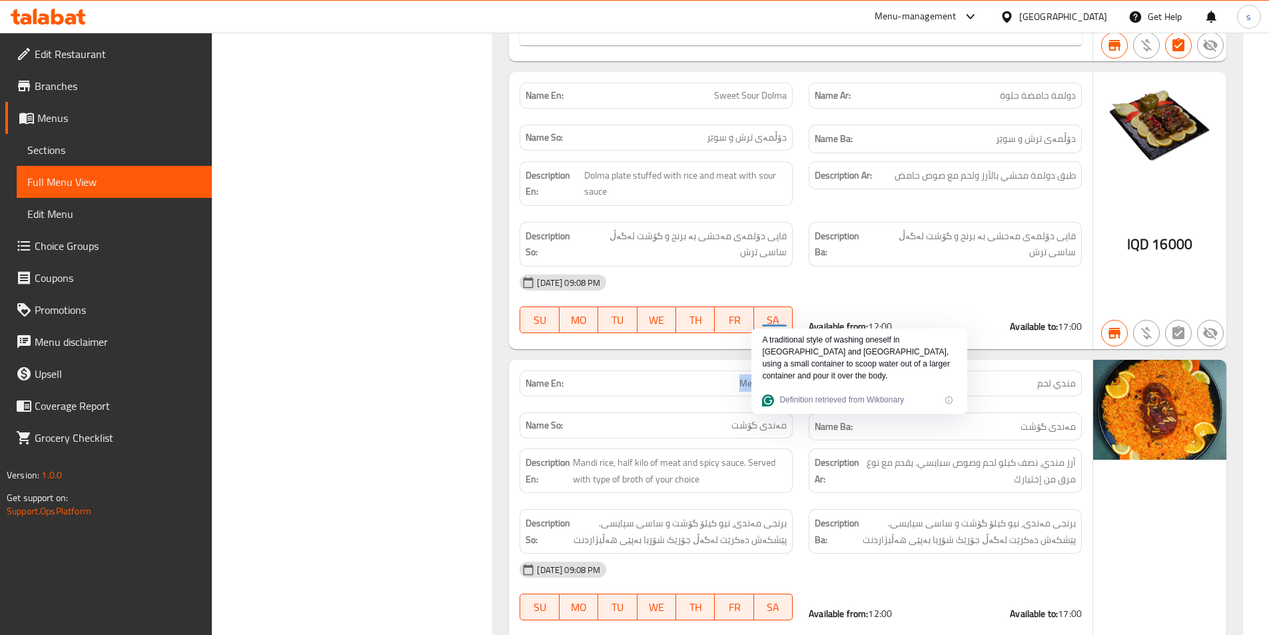
click at [752, 376] on span "Meat Mandi" at bounding box center [762, 383] width 47 height 14
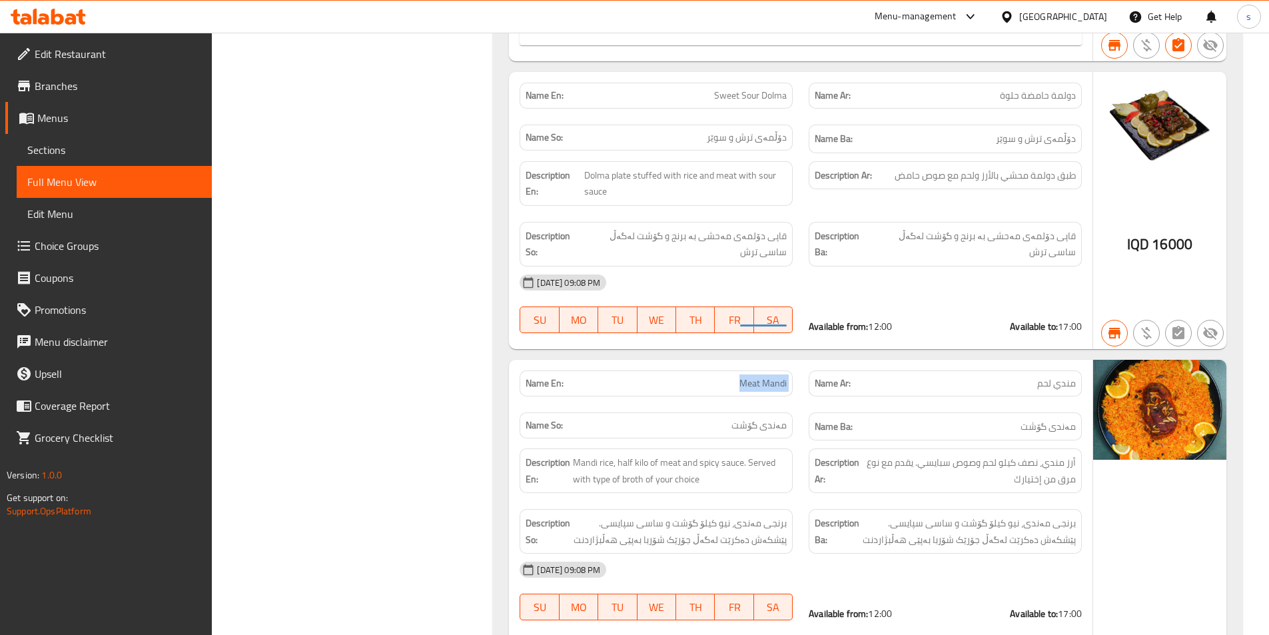
click at [752, 376] on span "Meat Mandi" at bounding box center [762, 383] width 47 height 14
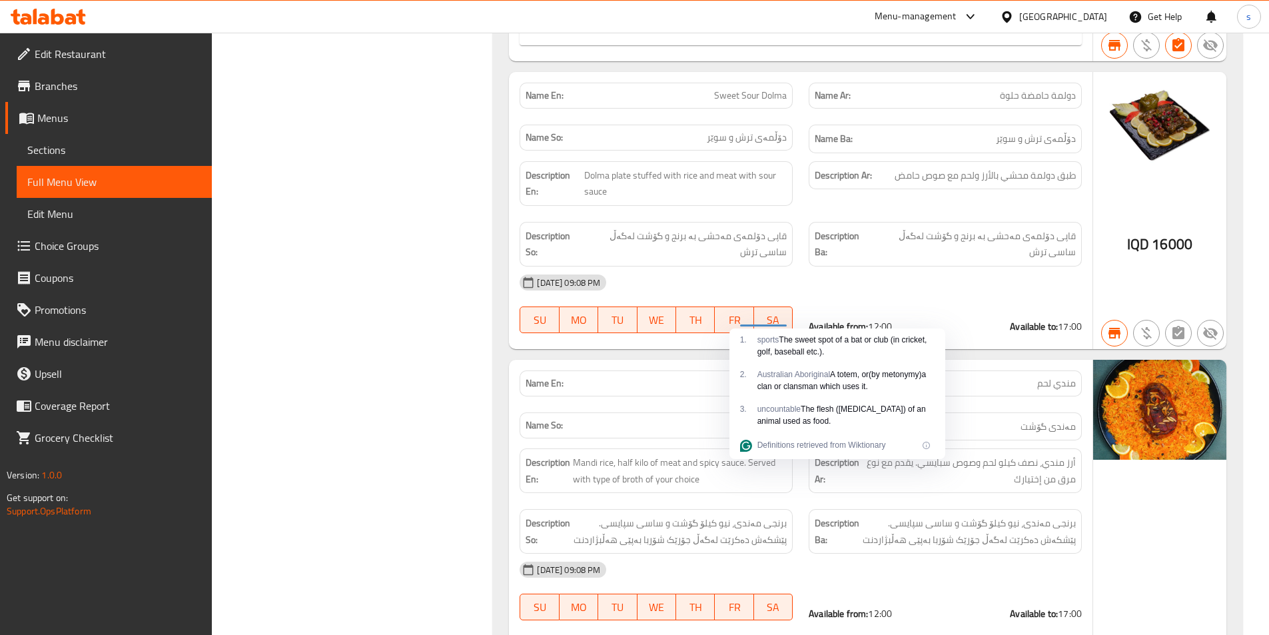
scroll to position [14413, 0]
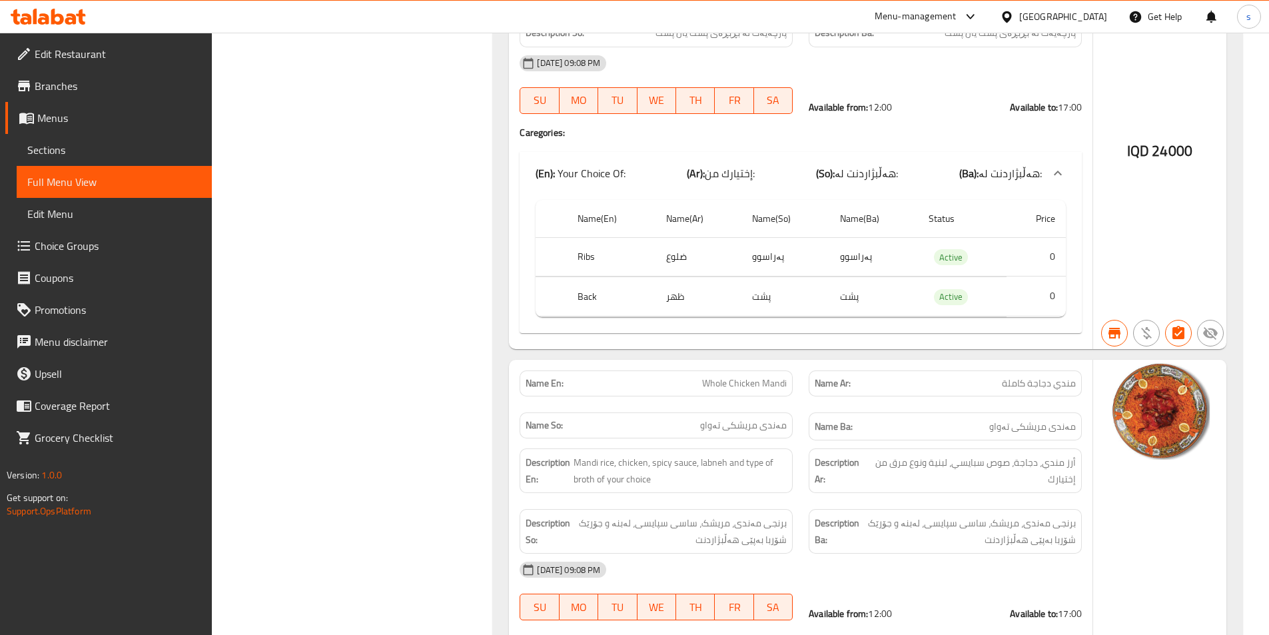
click at [737, 376] on span "Whole Chicken Mandi" at bounding box center [744, 383] width 85 height 14
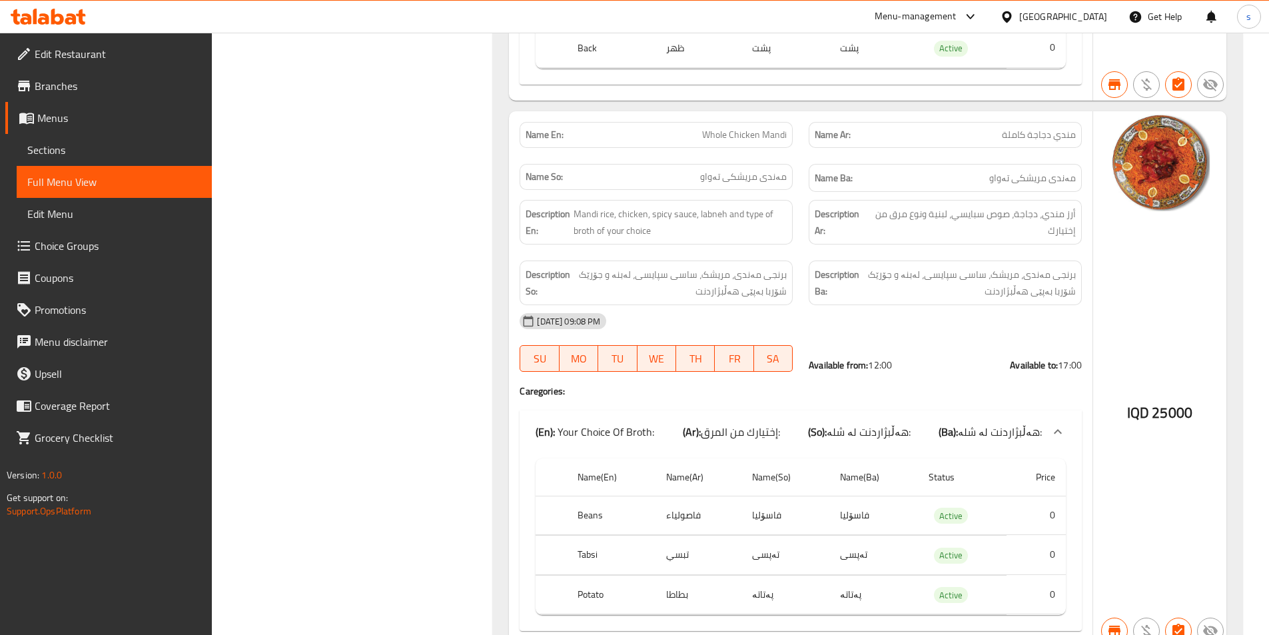
scroll to position [7783, 0]
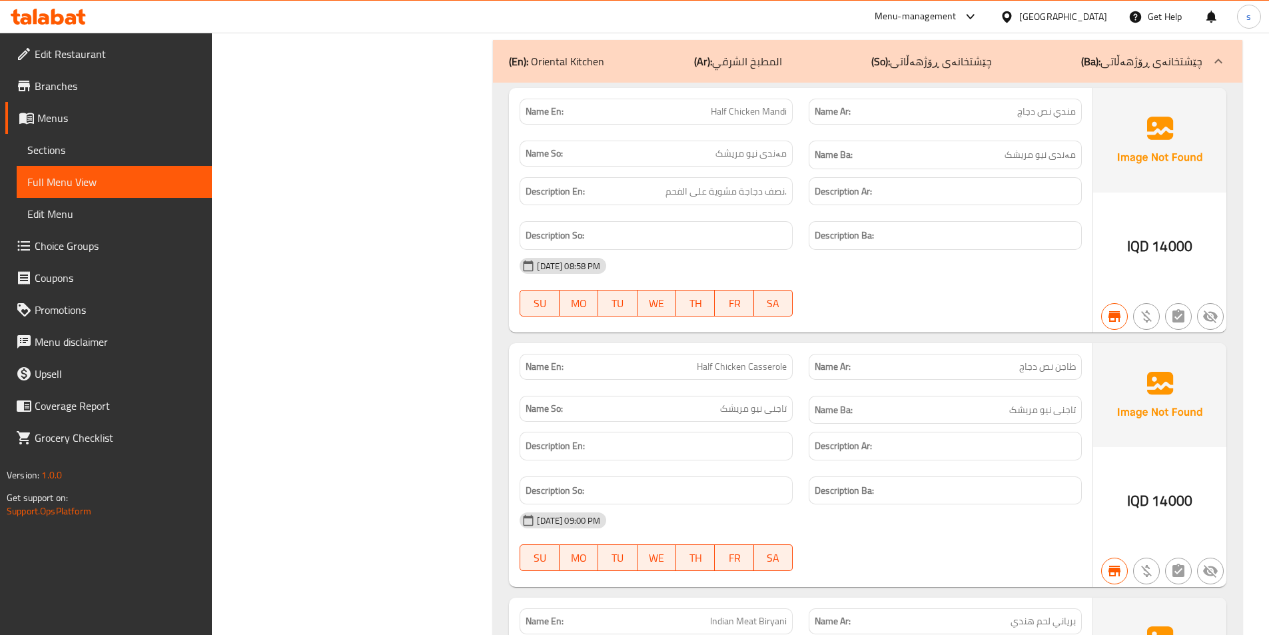
click at [727, 360] on span "Half Chicken Casserole" at bounding box center [742, 367] width 90 height 14
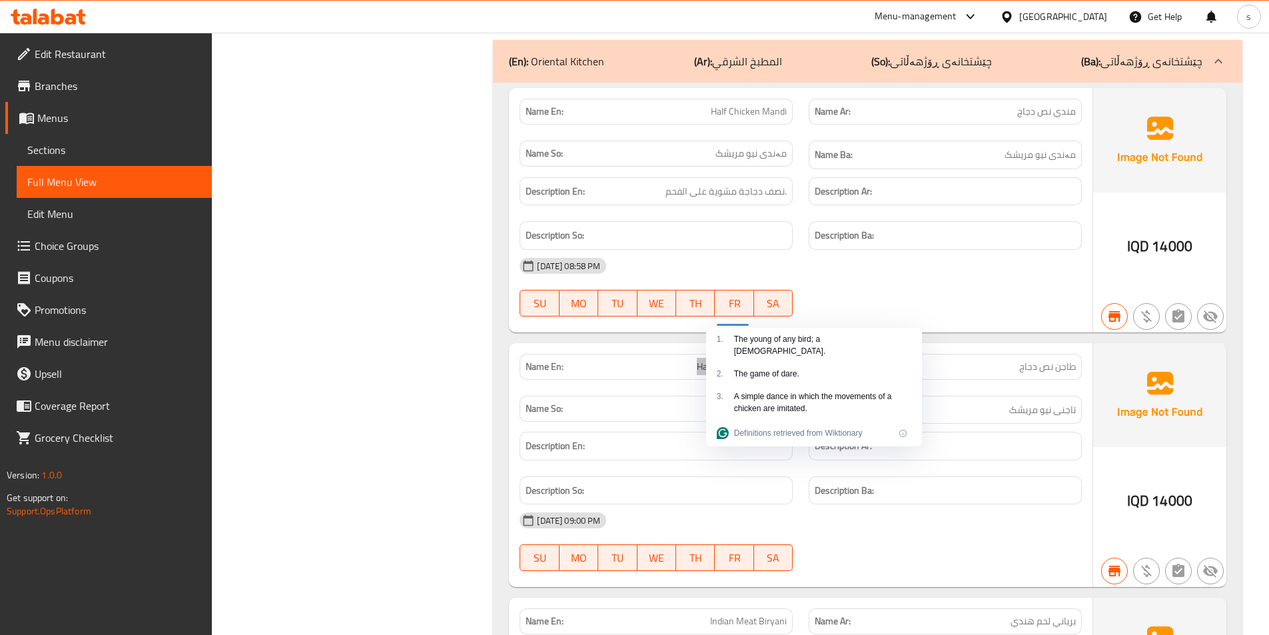
scroll to position [15827, 0]
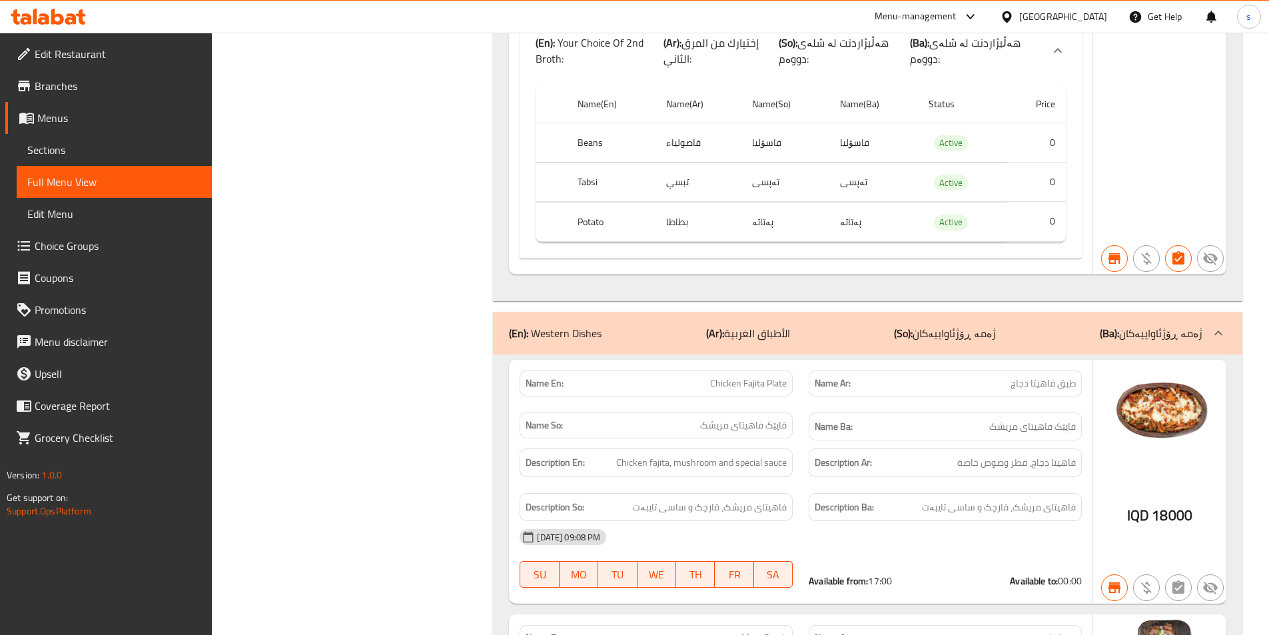
click at [745, 376] on span "Chicken Fajita Plate" at bounding box center [748, 383] width 77 height 14
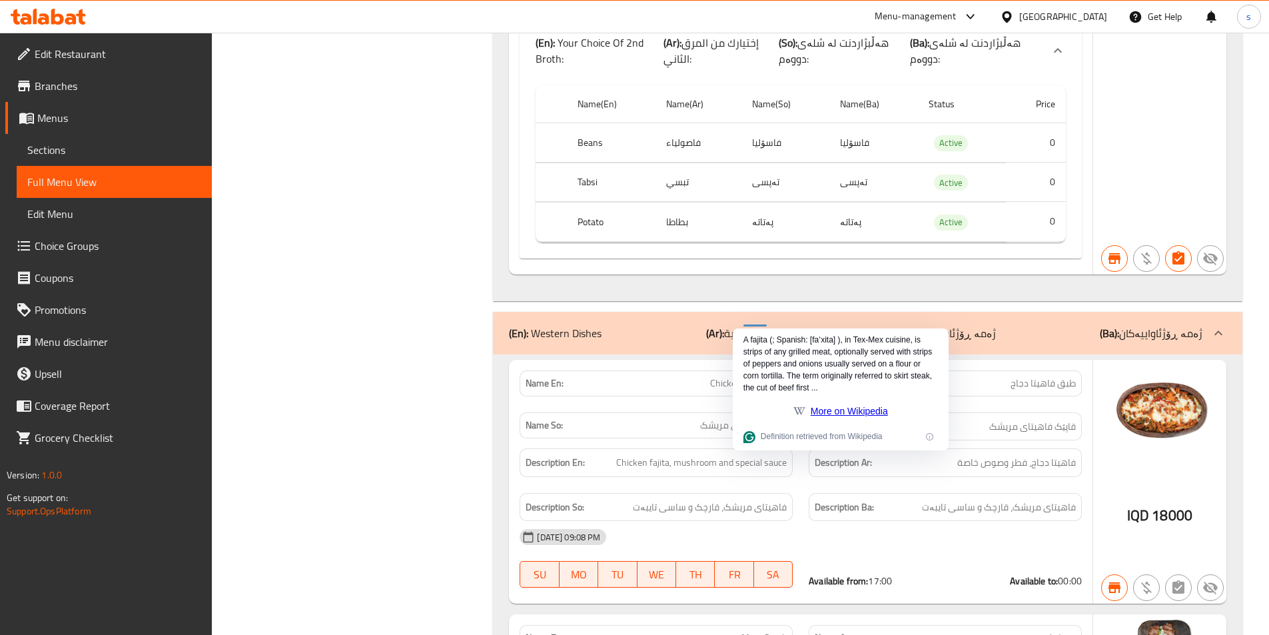
click at [956, 325] on p "(So): ژەمە ڕۆژئاواییەکان" at bounding box center [945, 333] width 102 height 16
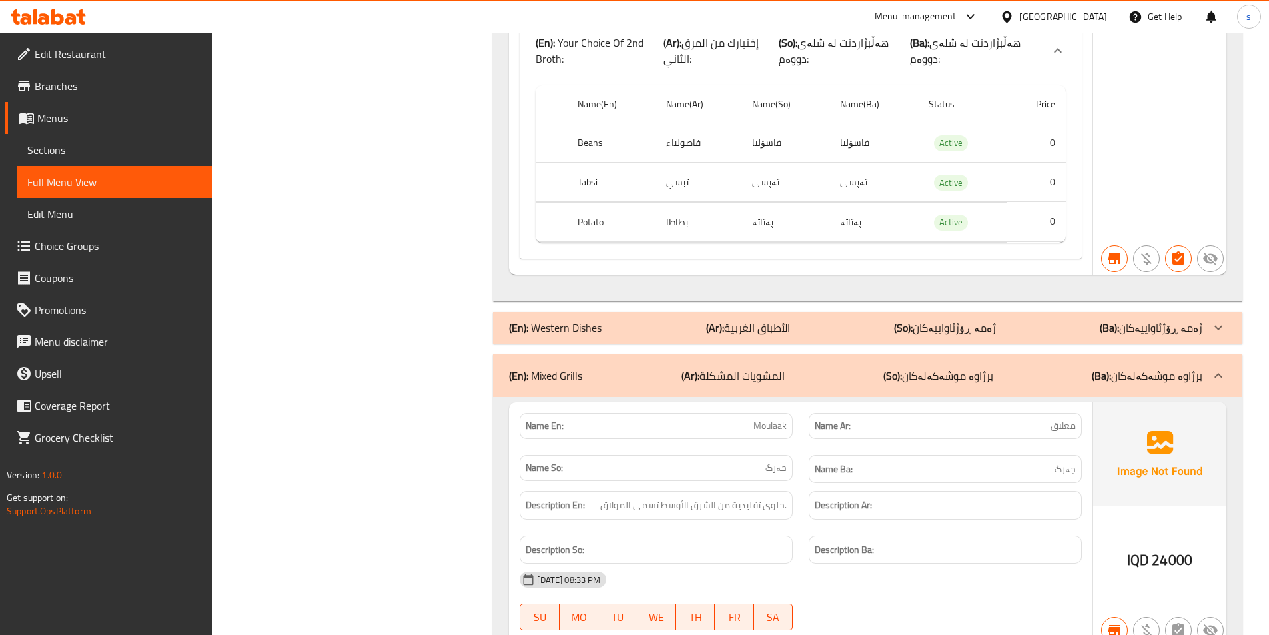
click at [862, 320] on div "(En): Western Dishes (Ar): الأطباق الغربية (So): ژەمە ڕۆژئاواییەکان (Ba): ژەمە …" at bounding box center [855, 328] width 693 height 16
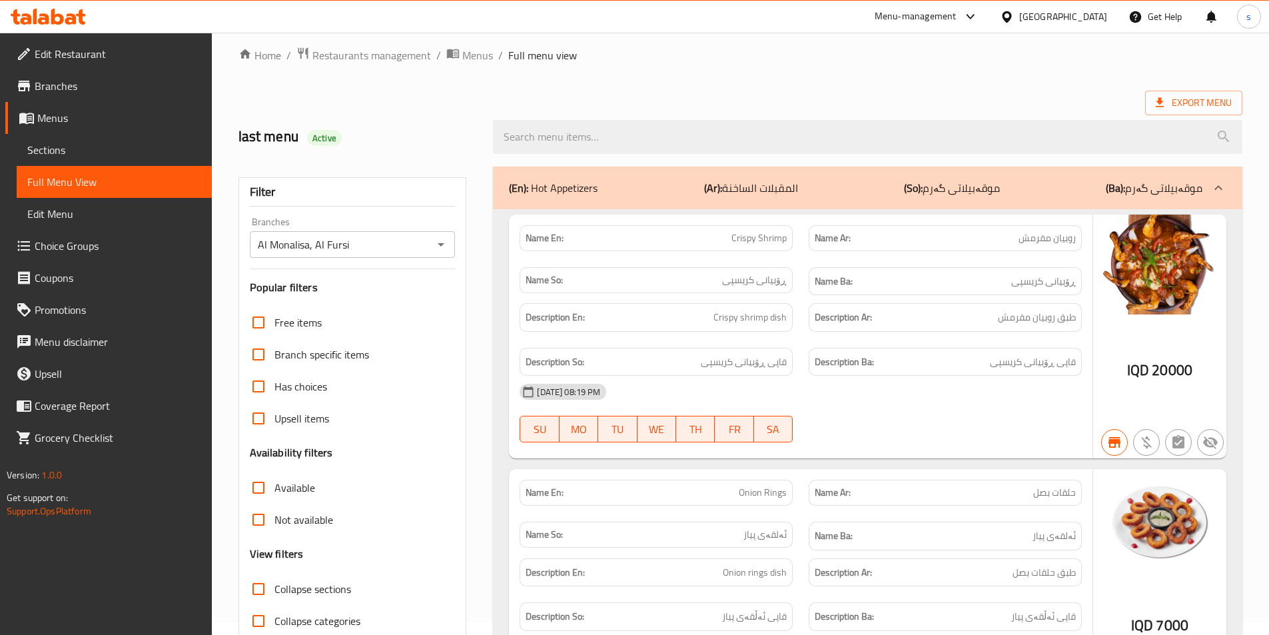
scroll to position [16657, 0]
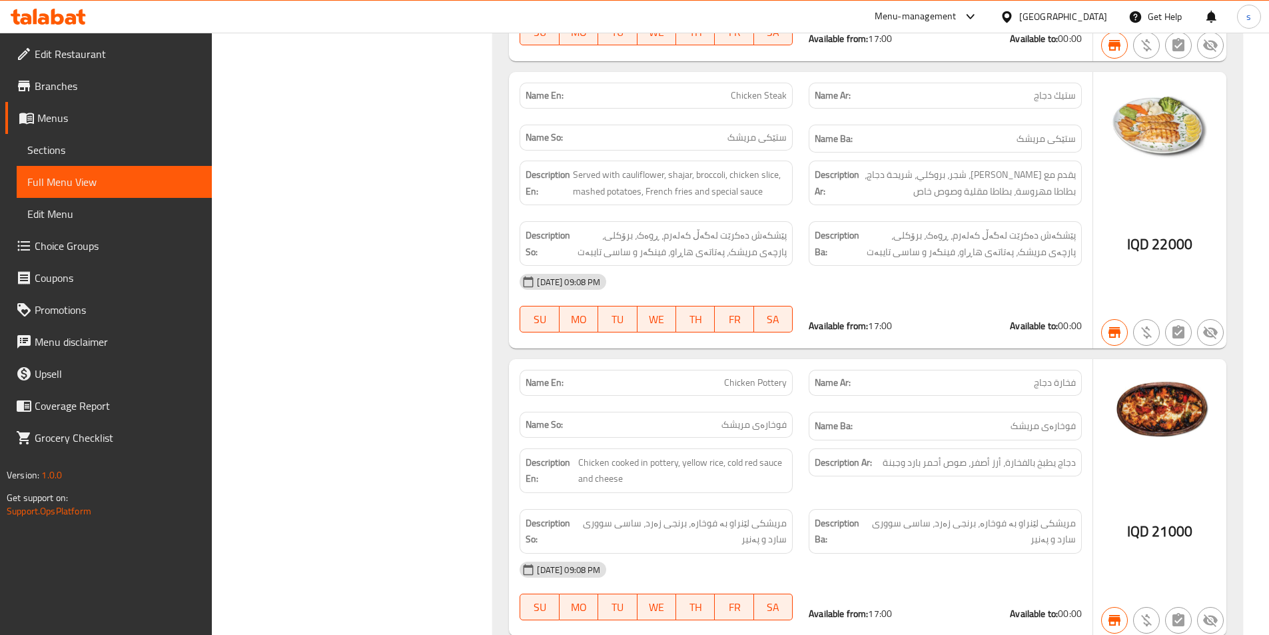
click at [755, 376] on span "Chicken Pottery" at bounding box center [755, 383] width 63 height 14
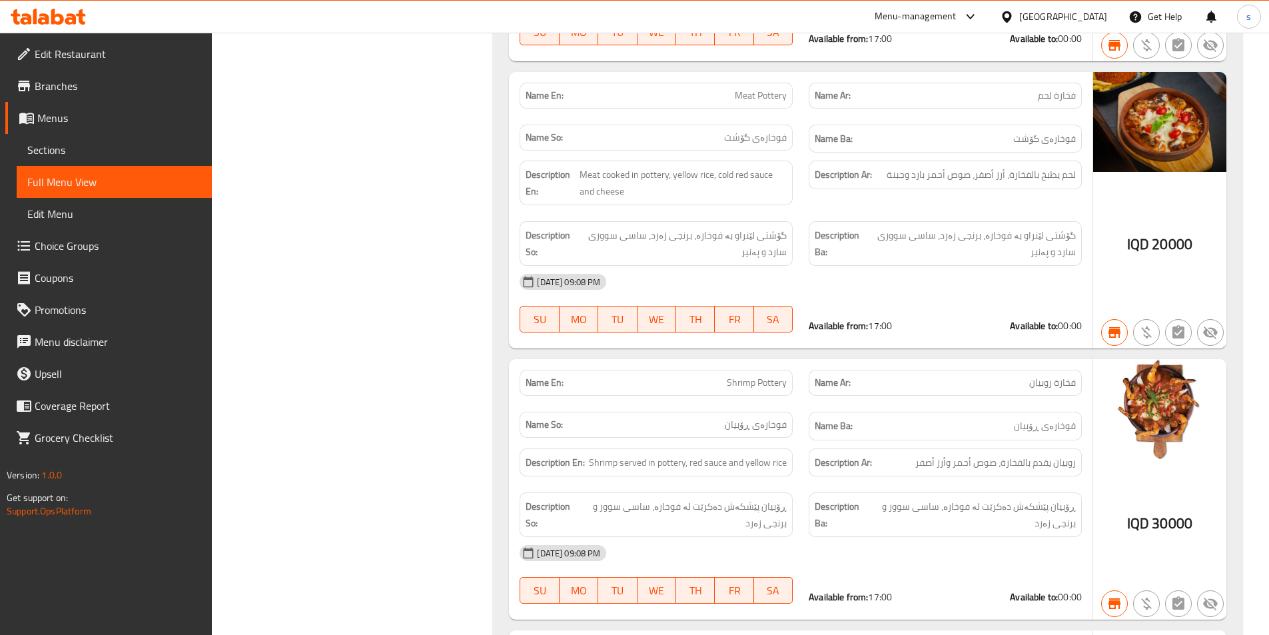
click at [765, 376] on span "Shrimp Pottery" at bounding box center [757, 383] width 60 height 14
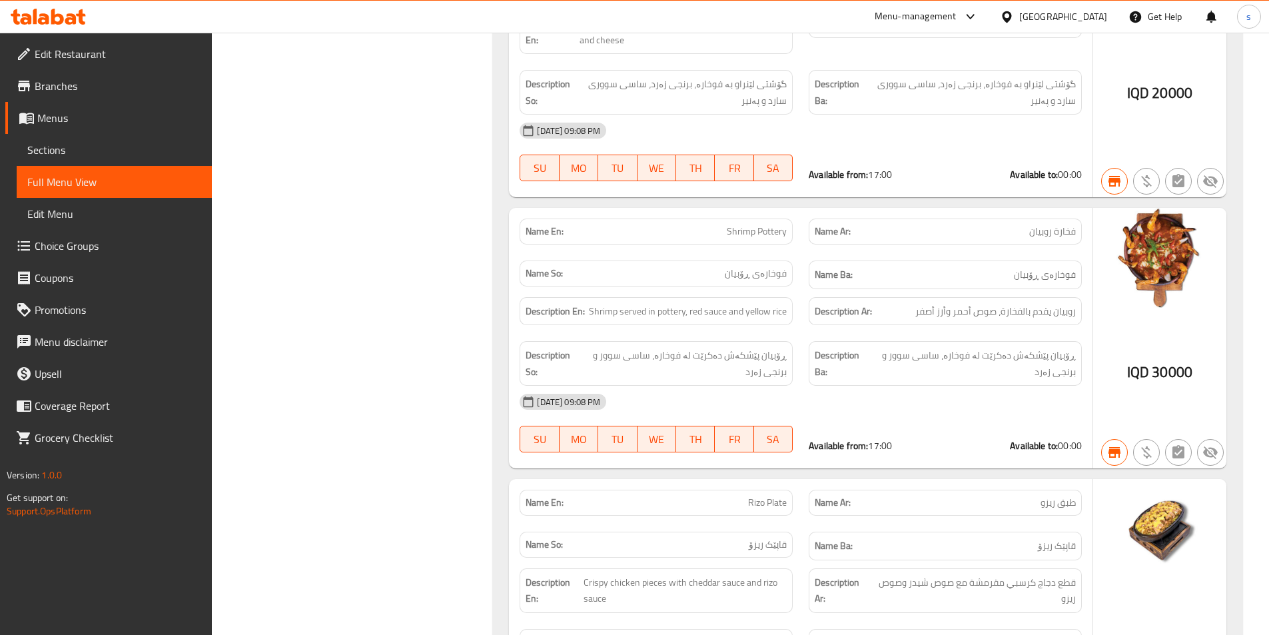
scroll to position [17437, 0]
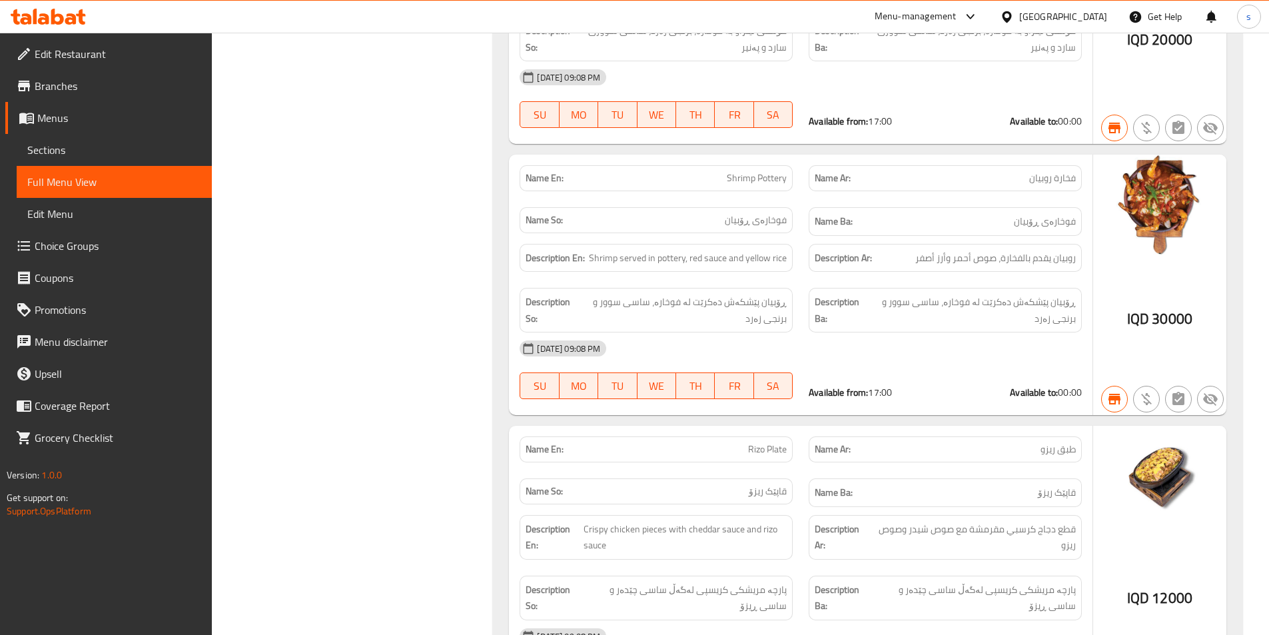
click at [764, 442] on span "Rizo Plate" at bounding box center [767, 449] width 39 height 14
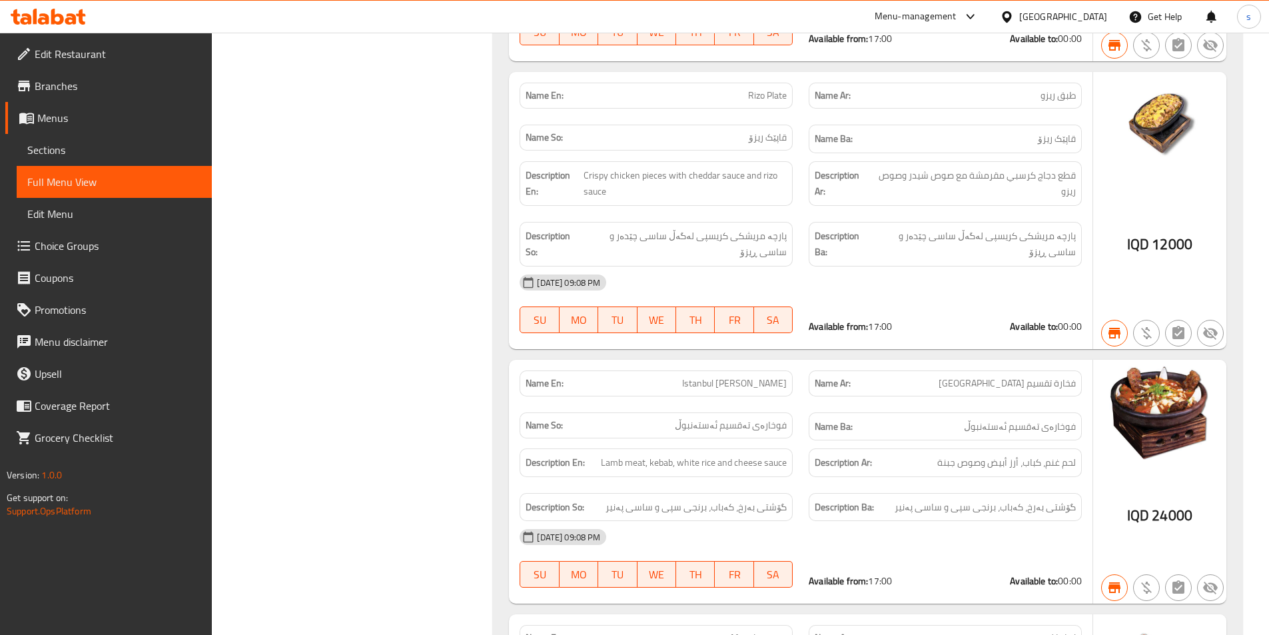
click at [721, 376] on span "Istanbul [PERSON_NAME]" at bounding box center [734, 383] width 105 height 14
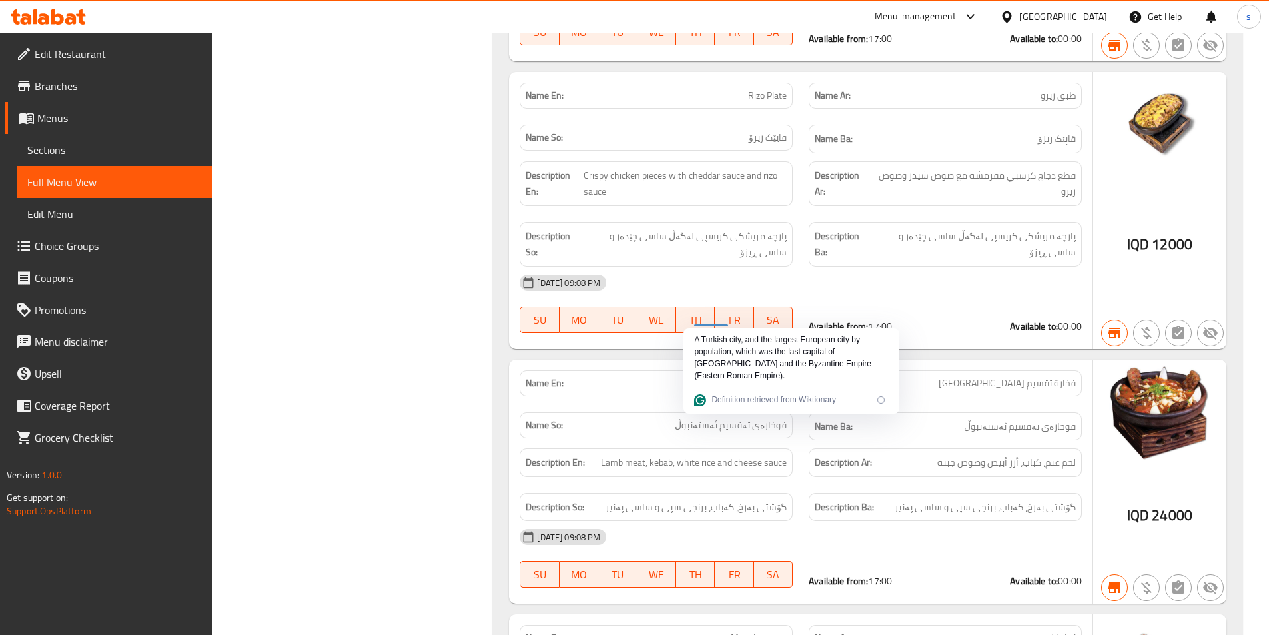
scroll to position [18125, 0]
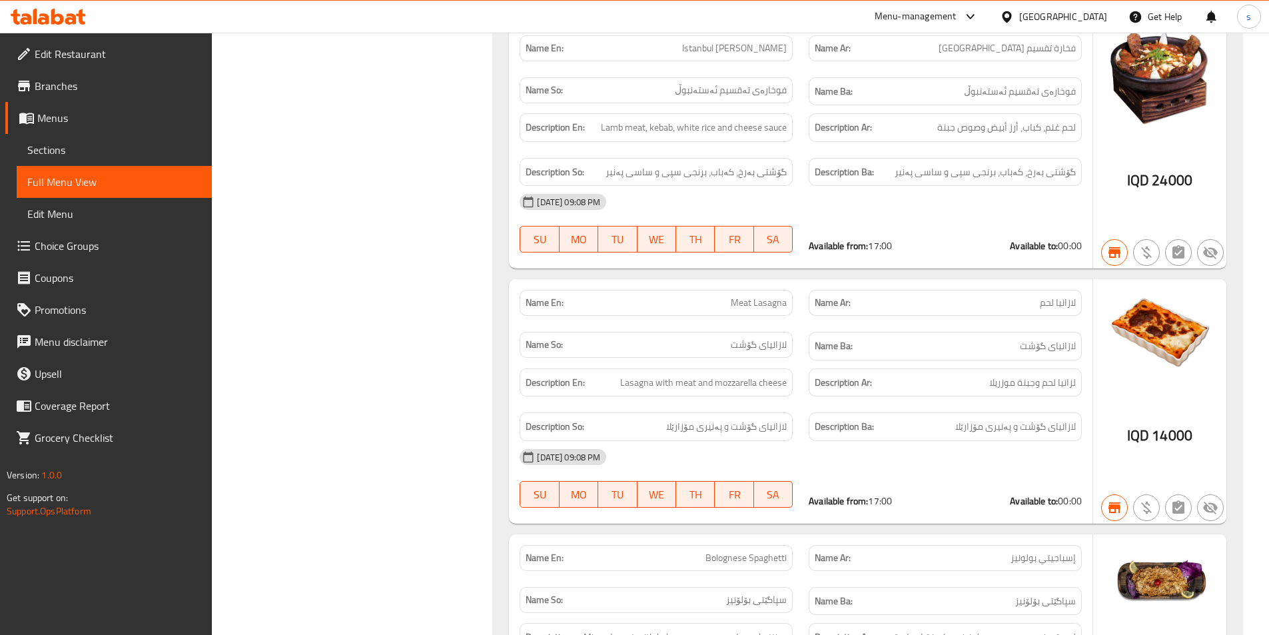
click at [758, 296] on span "Meat Lasagna" at bounding box center [759, 303] width 56 height 14
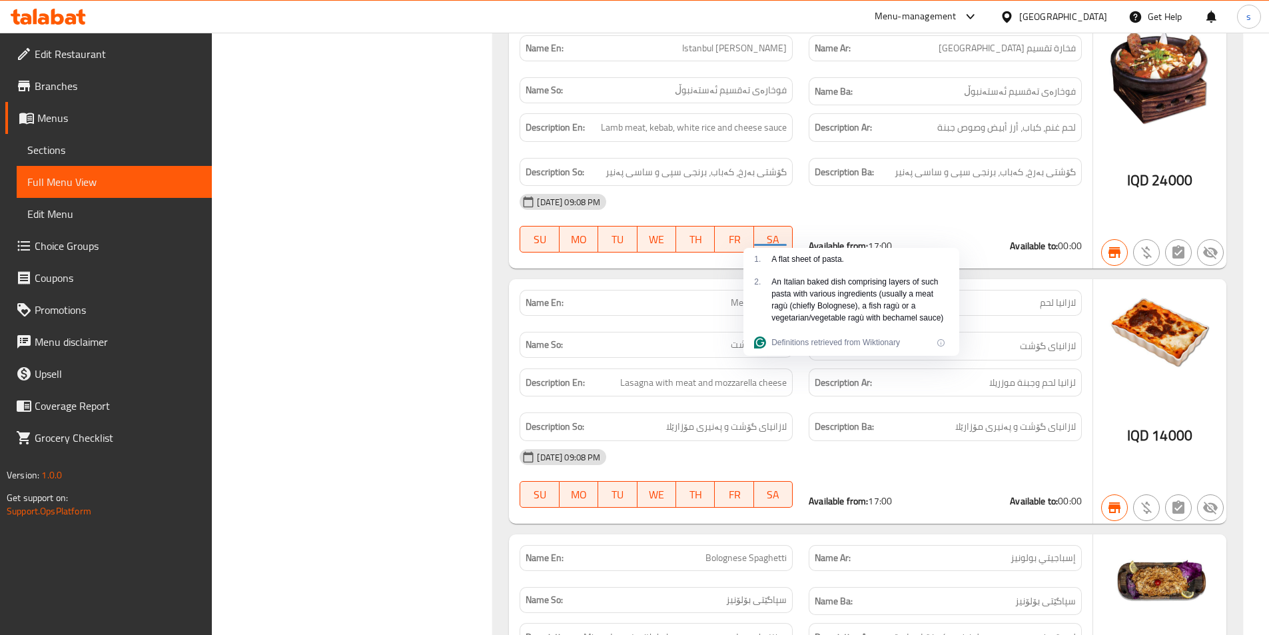
click at [749, 551] on span "Bolognese Spaghetti" at bounding box center [745, 558] width 81 height 14
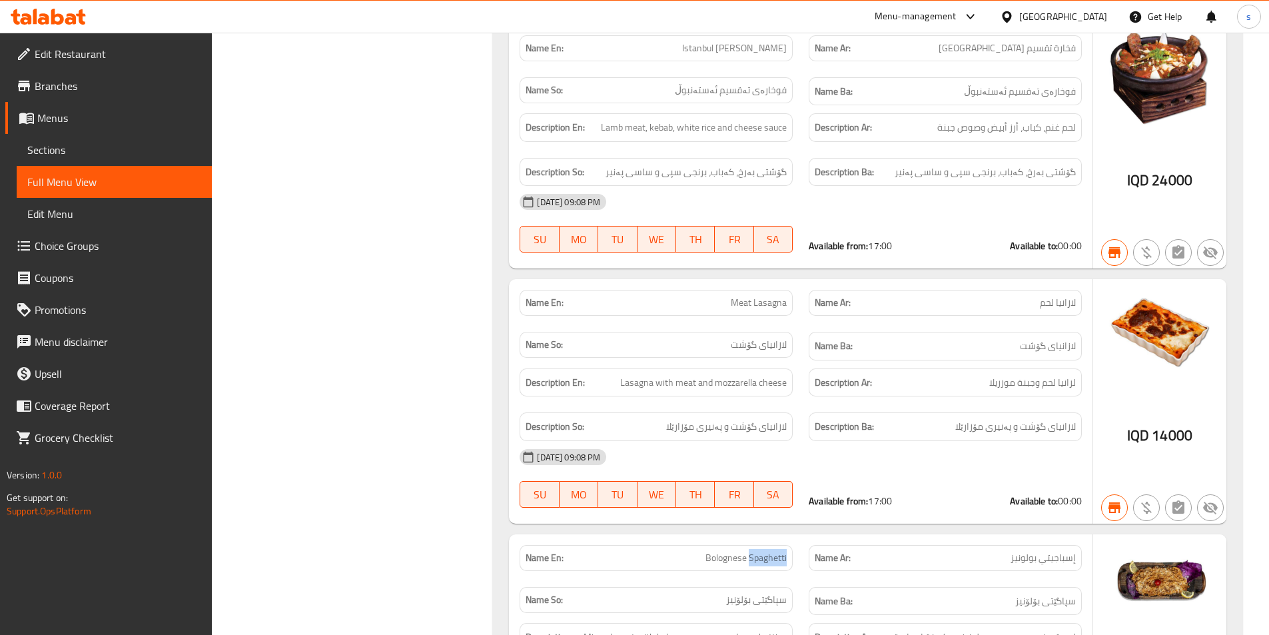
click at [749, 551] on span "Bolognese Spaghetti" at bounding box center [745, 558] width 81 height 14
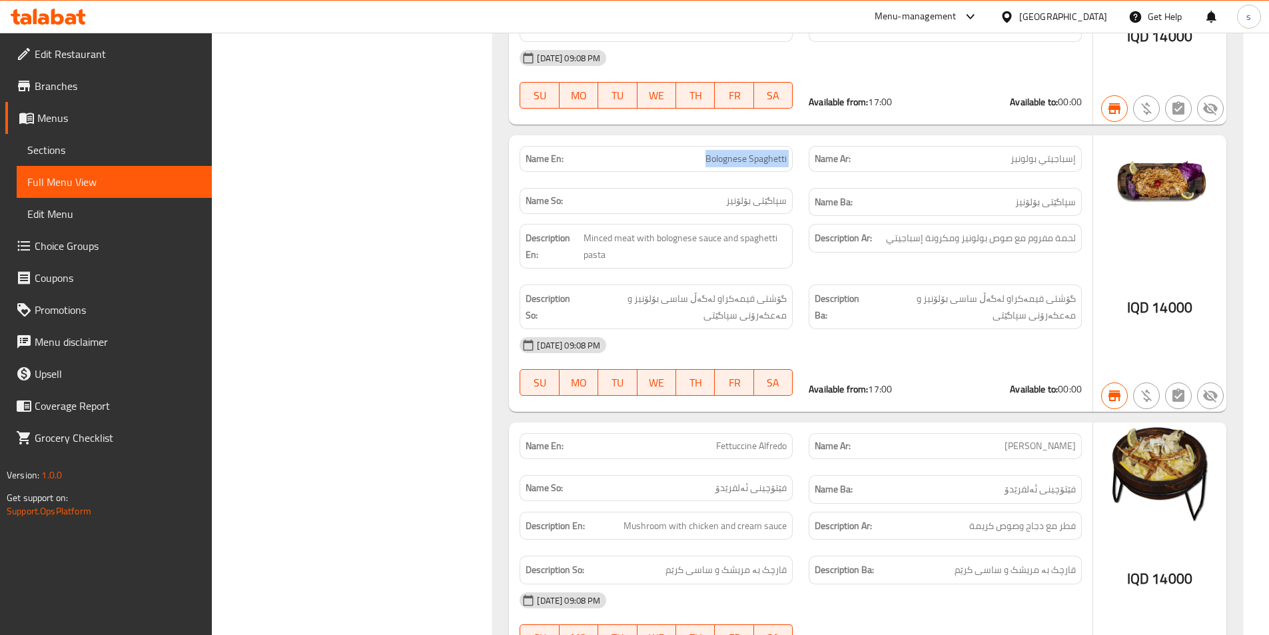
scroll to position [18552, 0]
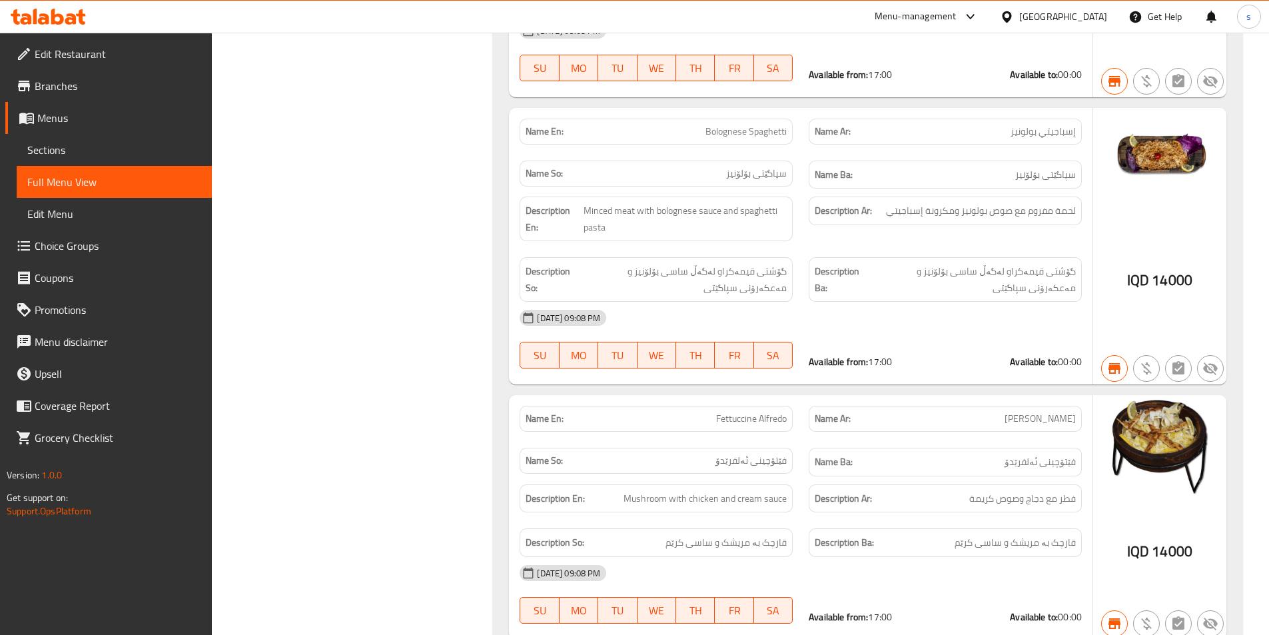
click at [745, 412] on span "Fettuccine Alfredo" at bounding box center [751, 419] width 71 height 14
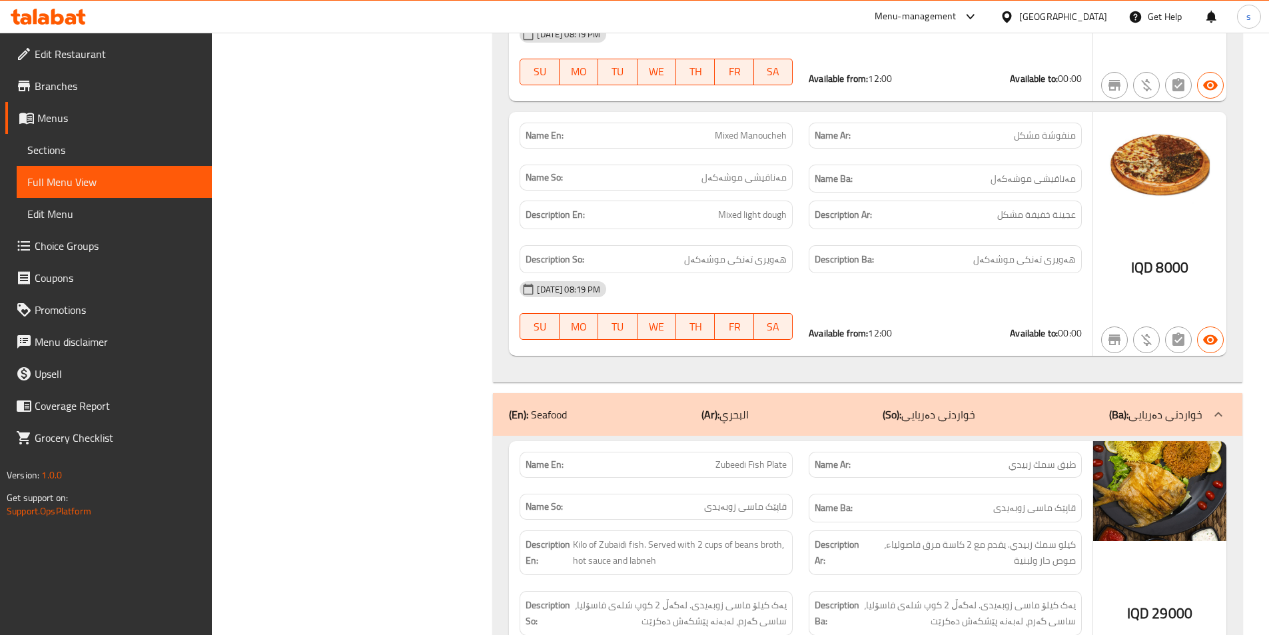
click at [743, 458] on span "Zubeedi Fish Plate" at bounding box center [750, 465] width 71 height 14
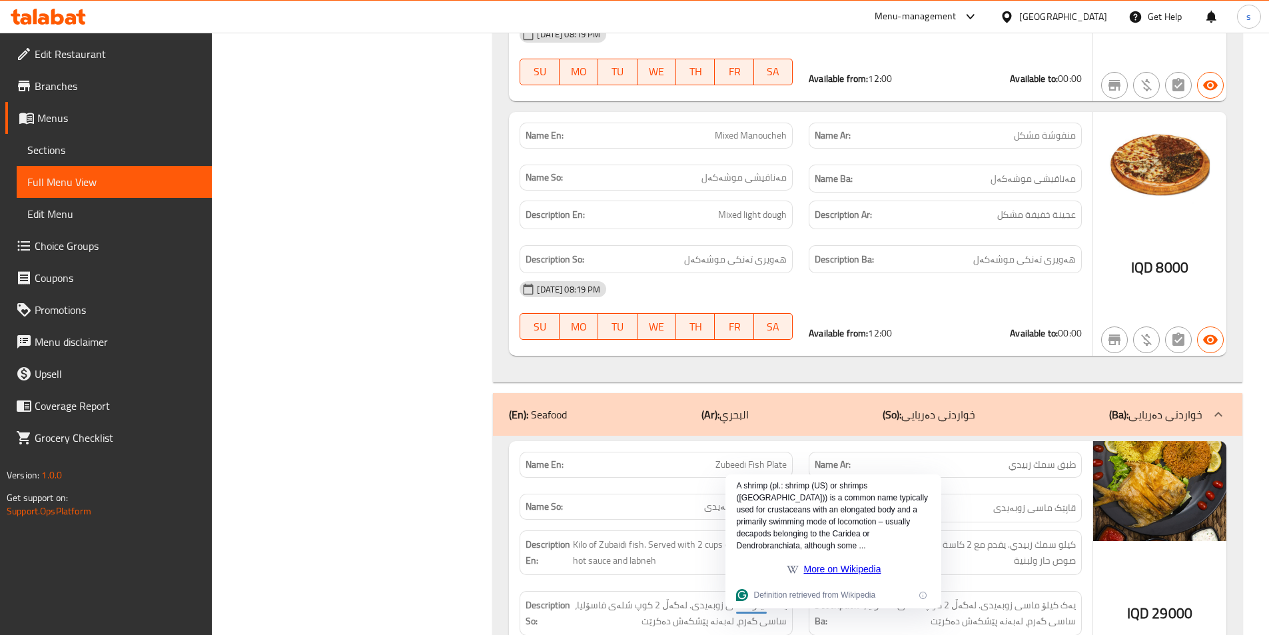
scroll to position [34387, 0]
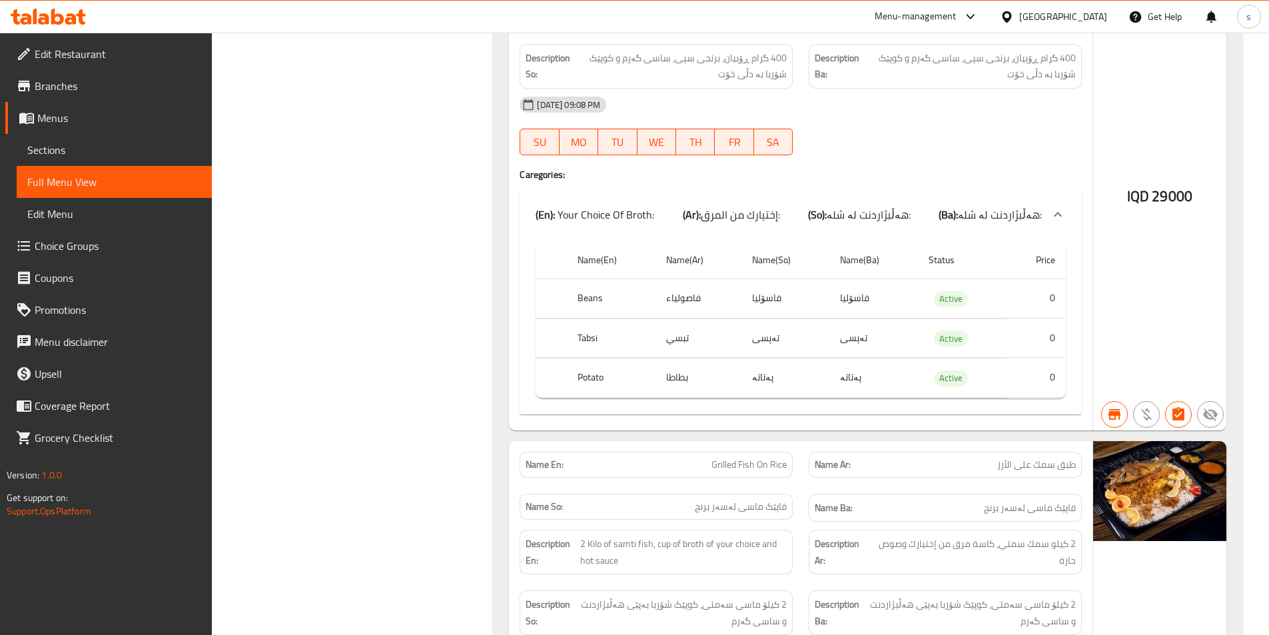
click at [754, 458] on span "Grilled Fish On Rice" at bounding box center [748, 465] width 75 height 14
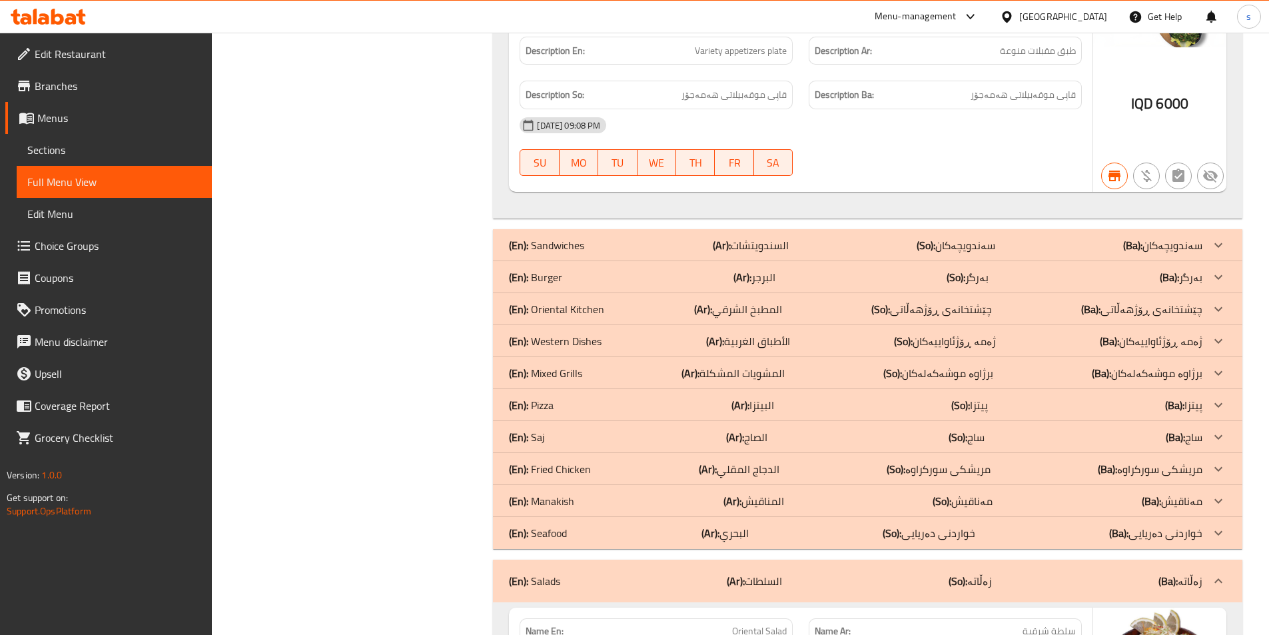
scroll to position [5514, 0]
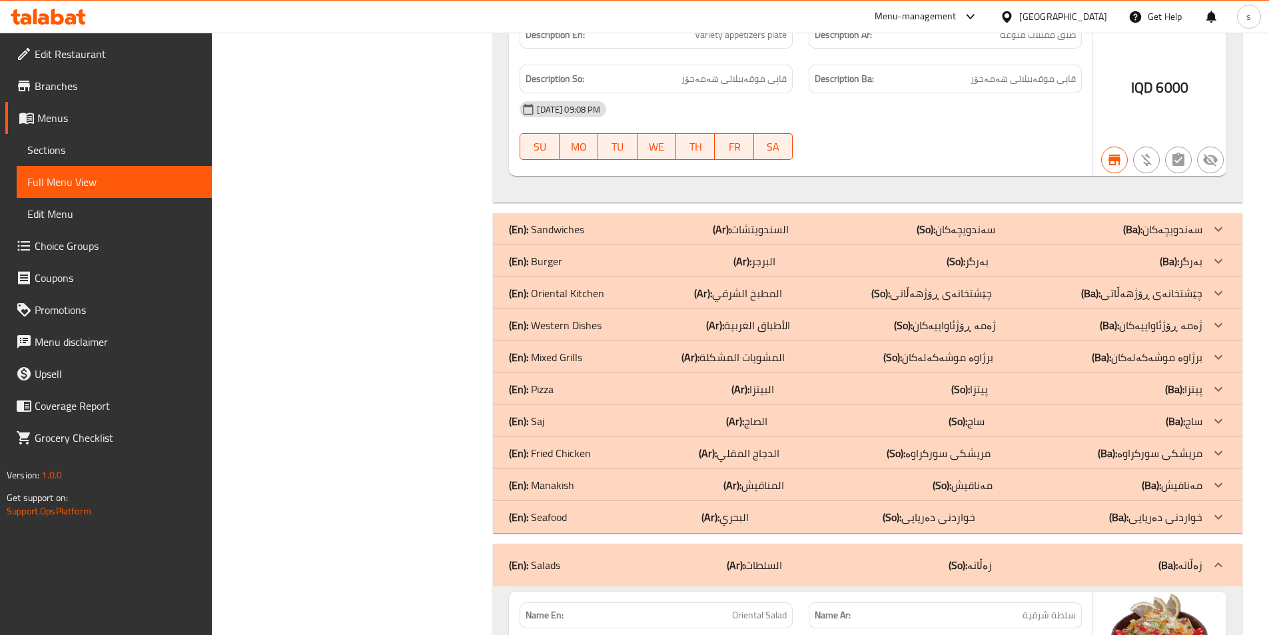
click at [821, 317] on div "(En): Western Dishes (Ar): الأطباق الغربية (So): ژەمە ڕۆژئاواییەکان (Ba): ژەمە …" at bounding box center [855, 325] width 693 height 16
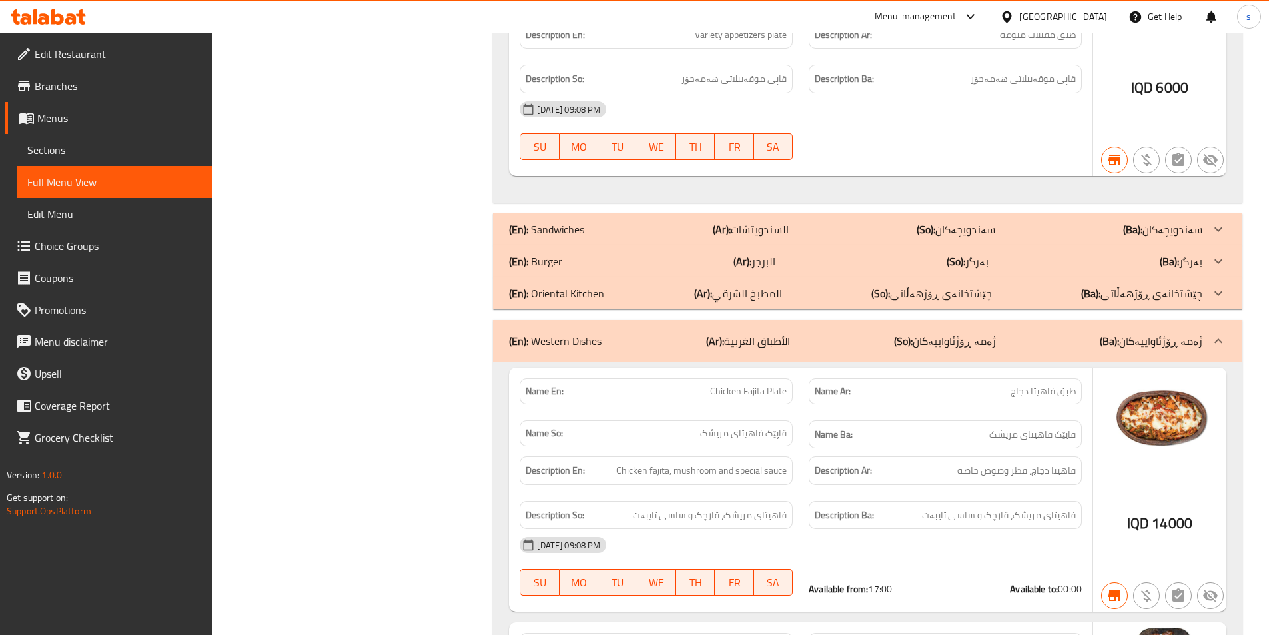
click at [837, 285] on div "(En): Oriental Kitchen (Ar): المطبخ الشرقي (So): چێشتخانەی ڕۆژهەڵاتی (Ba): چێشت…" at bounding box center [855, 293] width 693 height 16
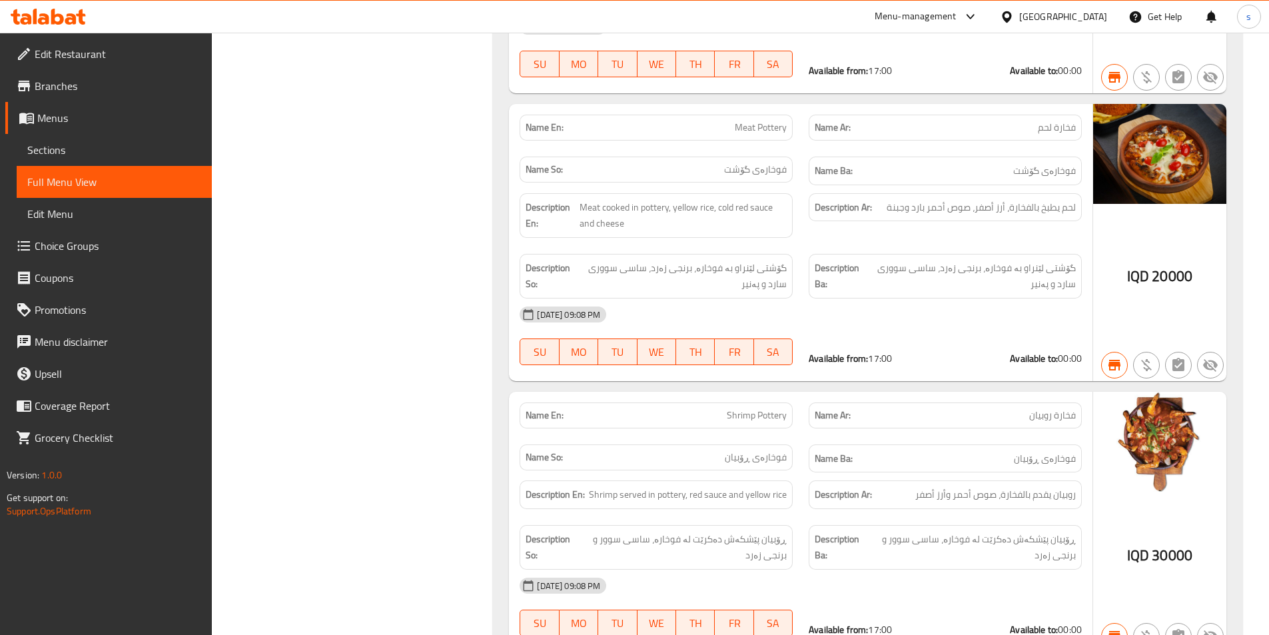
scroll to position [15302, 0]
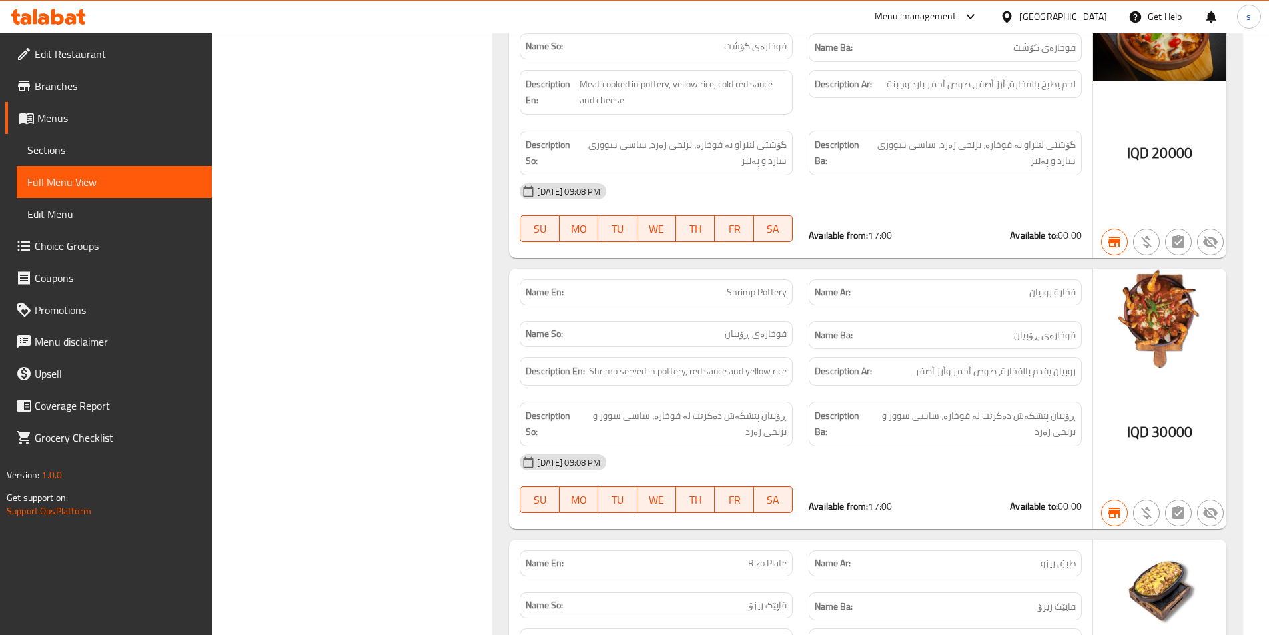
click at [1166, 419] on span "30000" at bounding box center [1172, 432] width 41 height 26
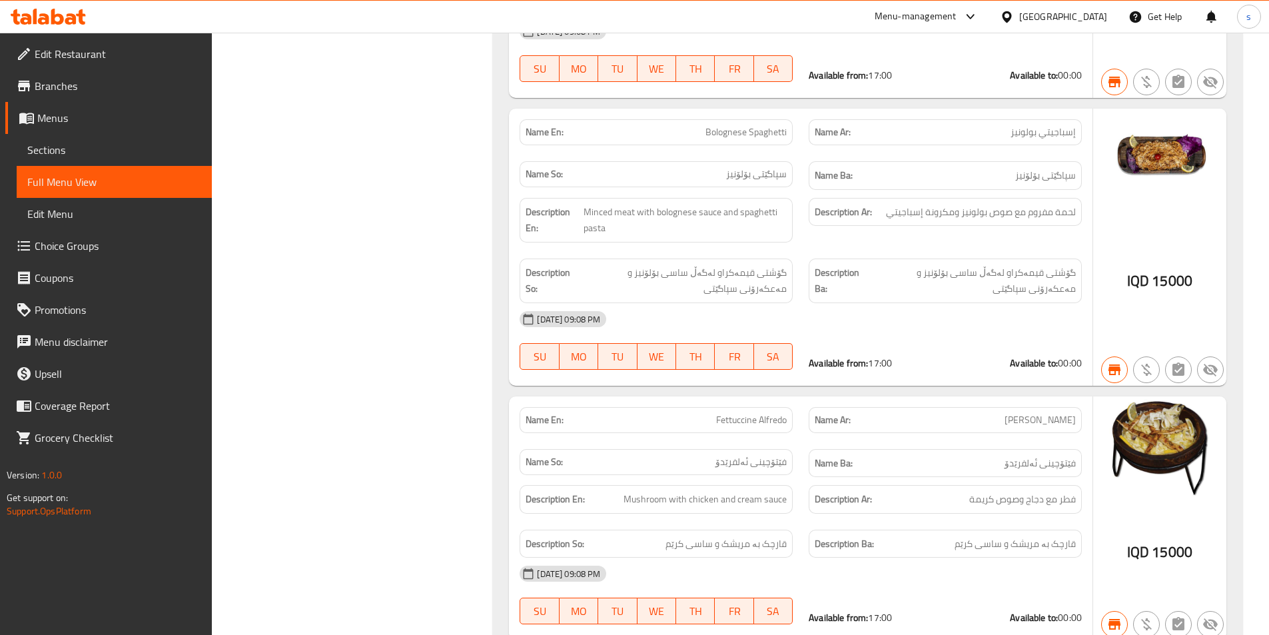
scroll to position [16687, 0]
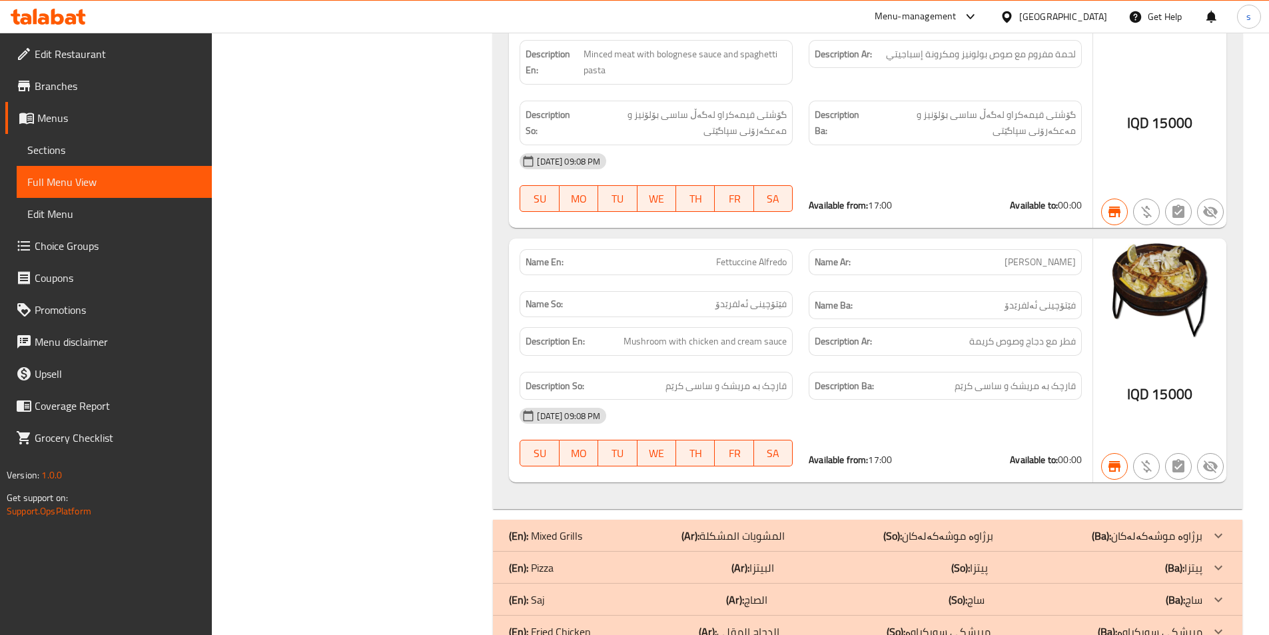
click at [1069, 528] on div "(En): Mixed Grills (Ar): المشويات المشكلة (So): برژاوە موشەکەلەکان (Ba): برژاوە…" at bounding box center [855, 536] width 693 height 16
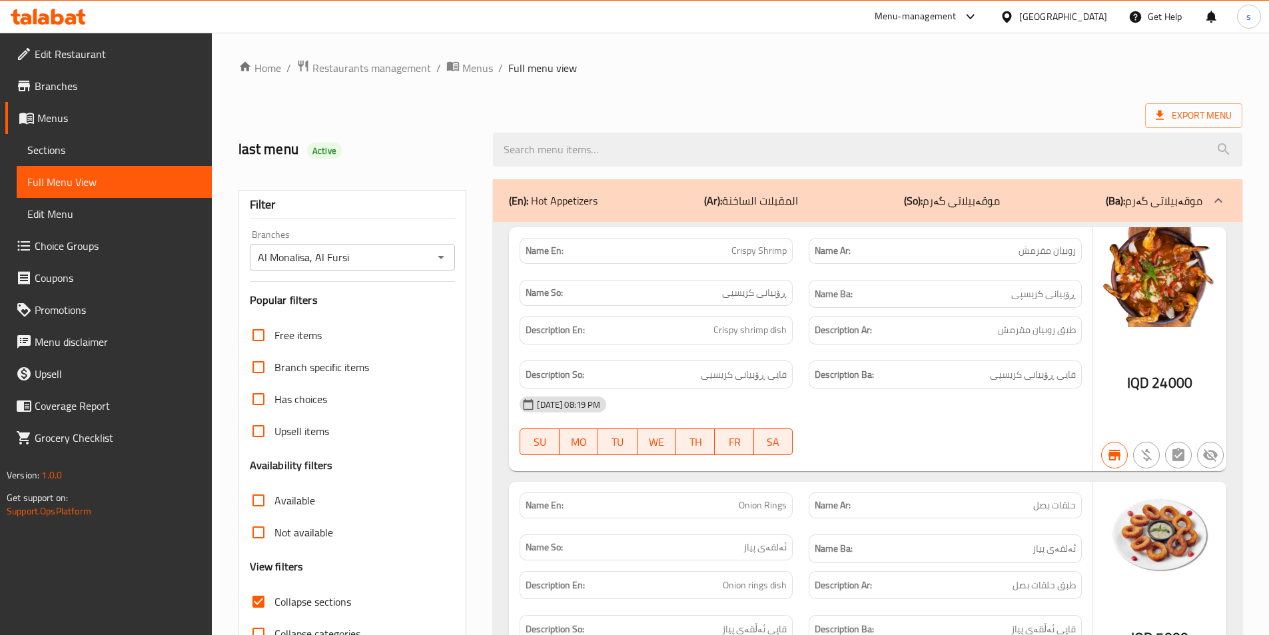
scroll to position [165, 0]
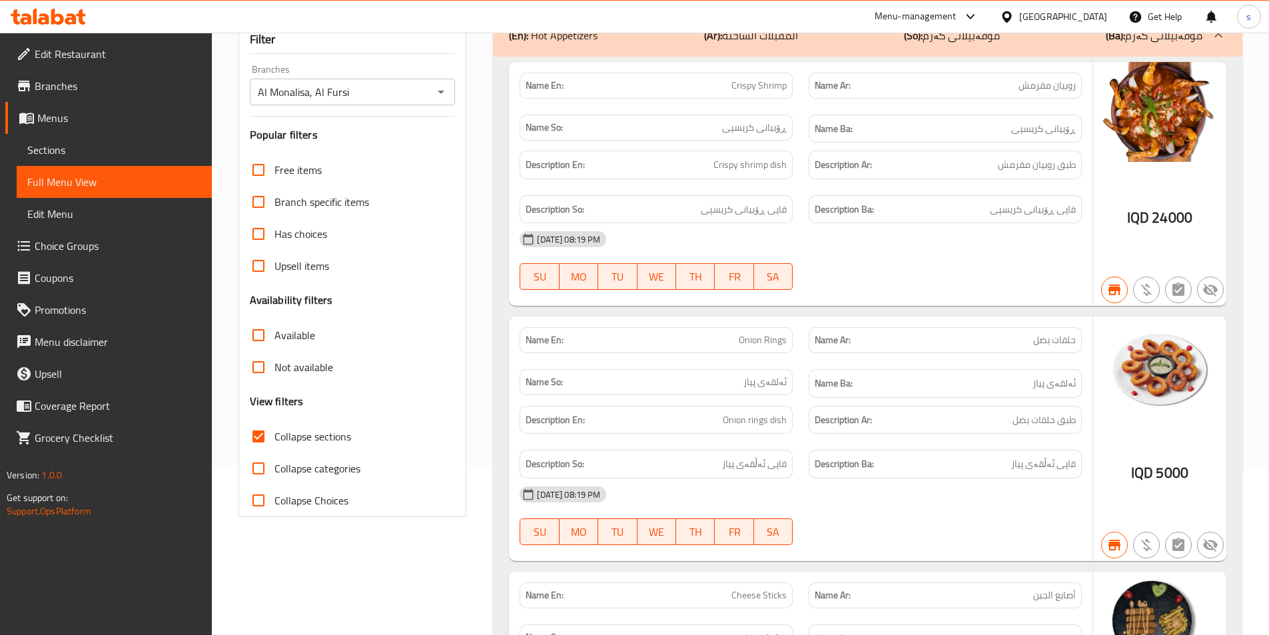
click at [258, 438] on input "Collapse sections" at bounding box center [258, 436] width 32 height 32
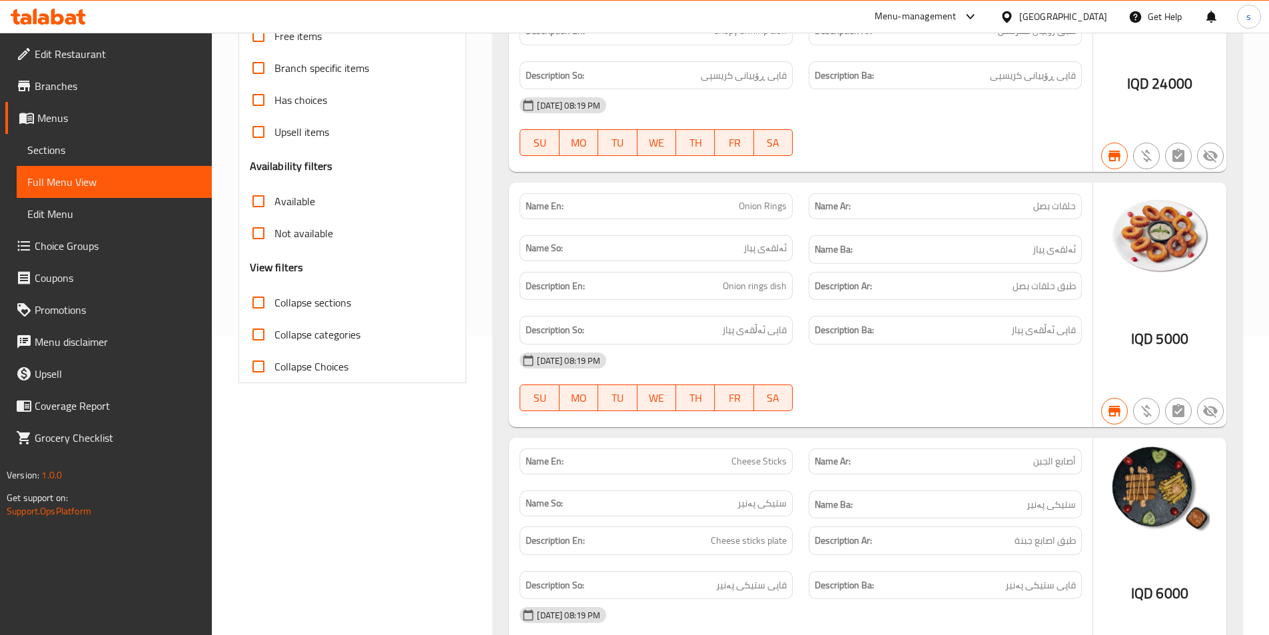
scroll to position [0, 0]
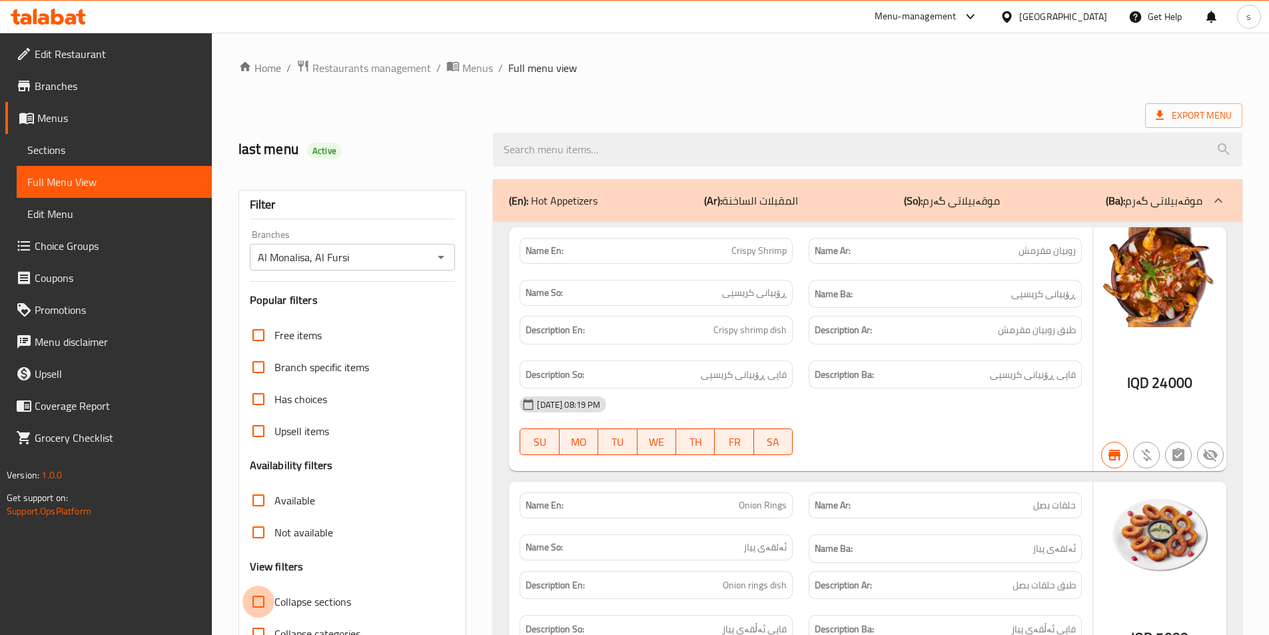
click at [258, 603] on input "Collapse sections" at bounding box center [258, 601] width 32 height 32
checkbox input "true"
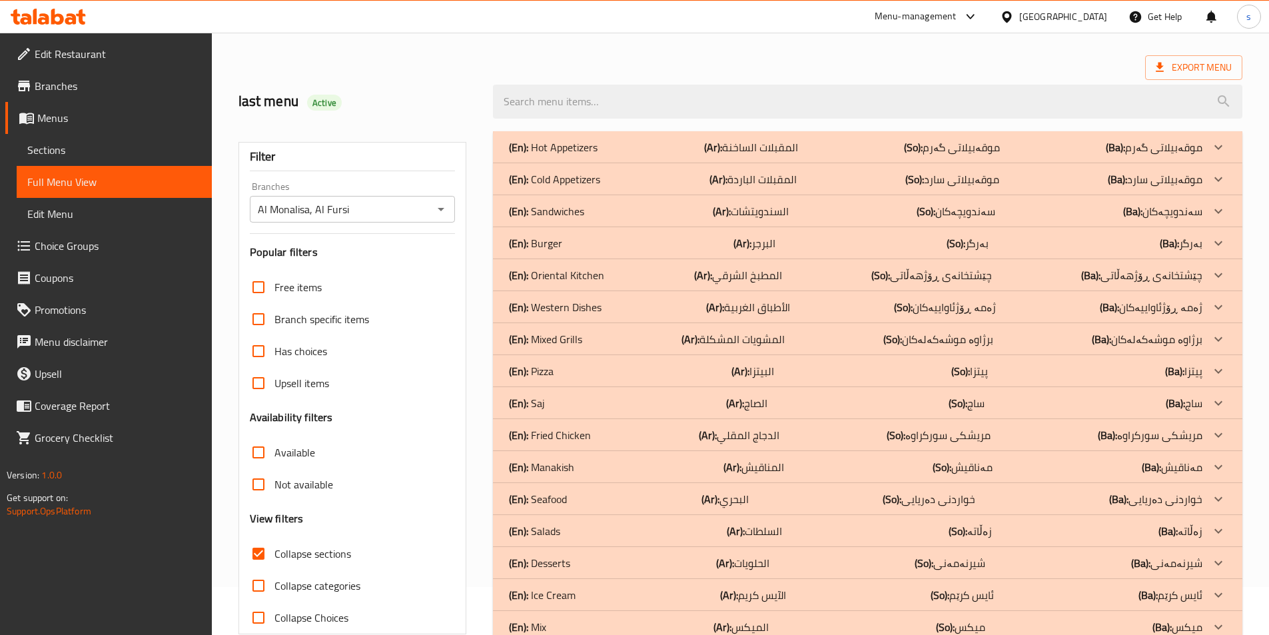
scroll to position [53, 0]
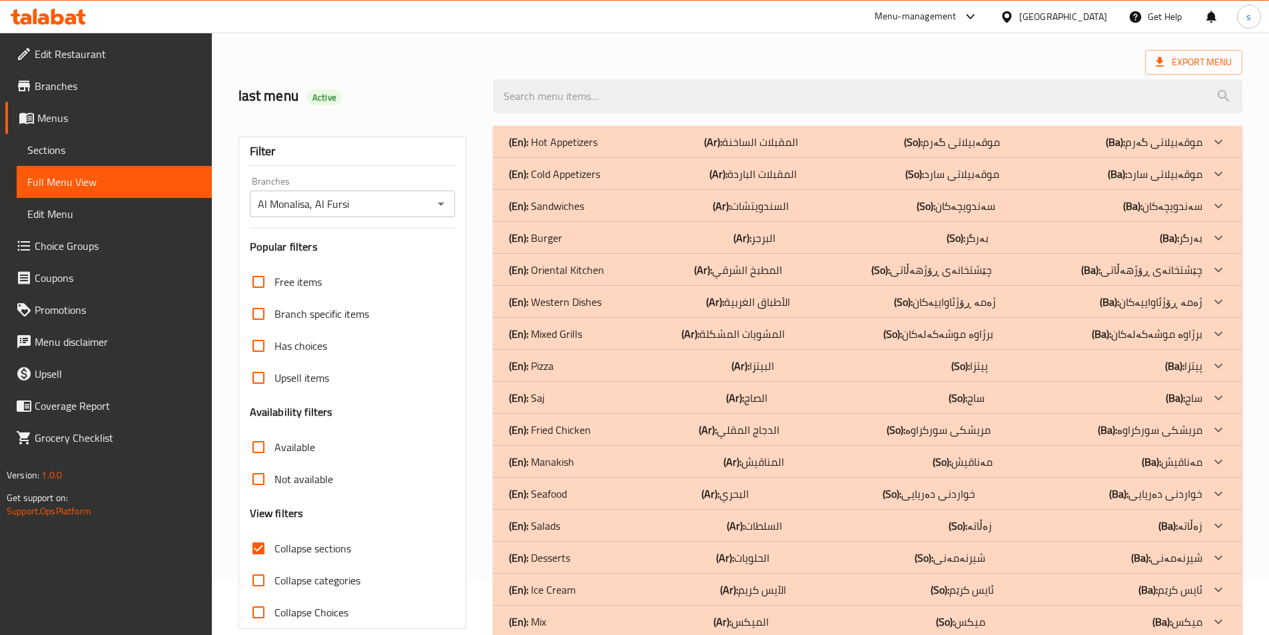
click at [587, 522] on div "(En): Salads (Ar): السلطات (So): زەڵاتە (Ba): زەڵاتە" at bounding box center [855, 526] width 693 height 16
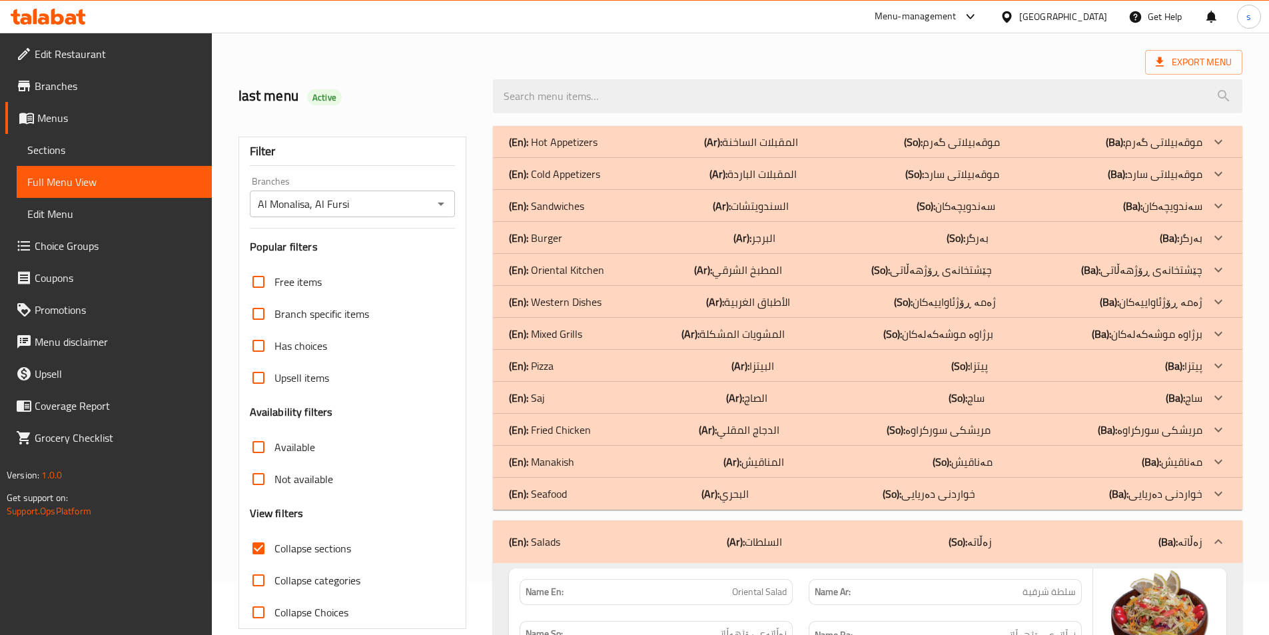
click at [579, 492] on div "(En): Seafood (Ar): البحري (So): خواردنی دەریایی (Ba): خواردنی دەریایی" at bounding box center [855, 494] width 693 height 16
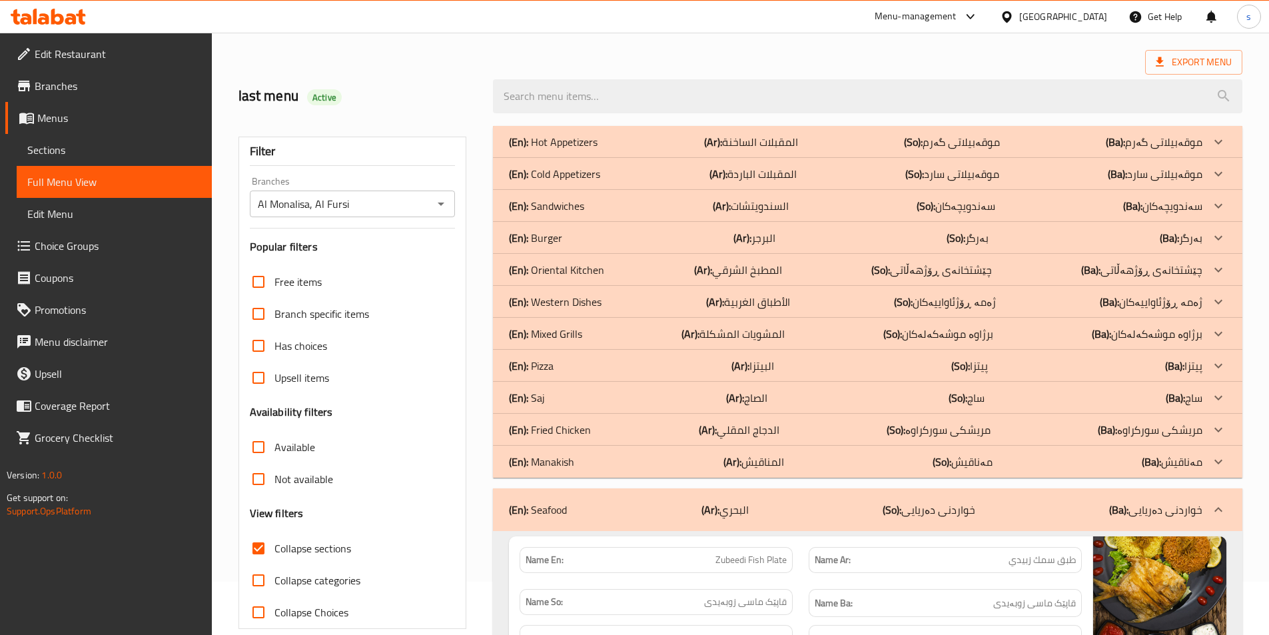
click at [589, 430] on p "(En): Fried Chicken" at bounding box center [550, 430] width 82 height 16
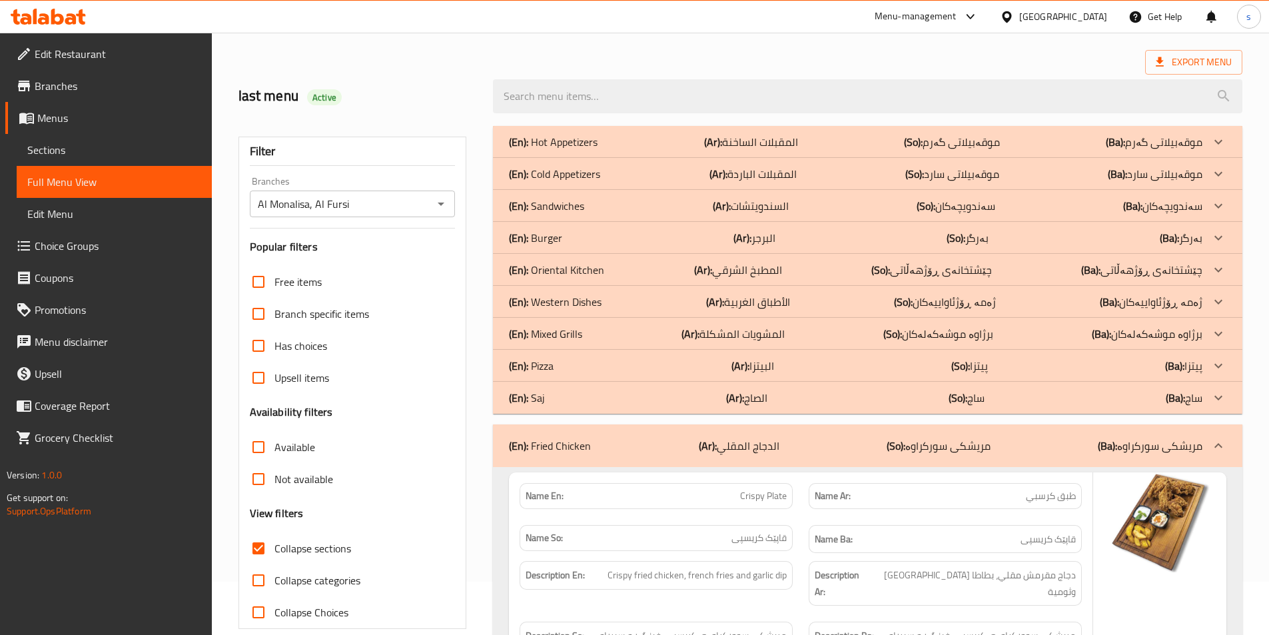
click at [589, 430] on div "(En): Fried Chicken (Ar): الدجاج المقلي (So): مریشکی سورکراوە (Ba): مریشکی سورک…" at bounding box center [867, 445] width 749 height 43
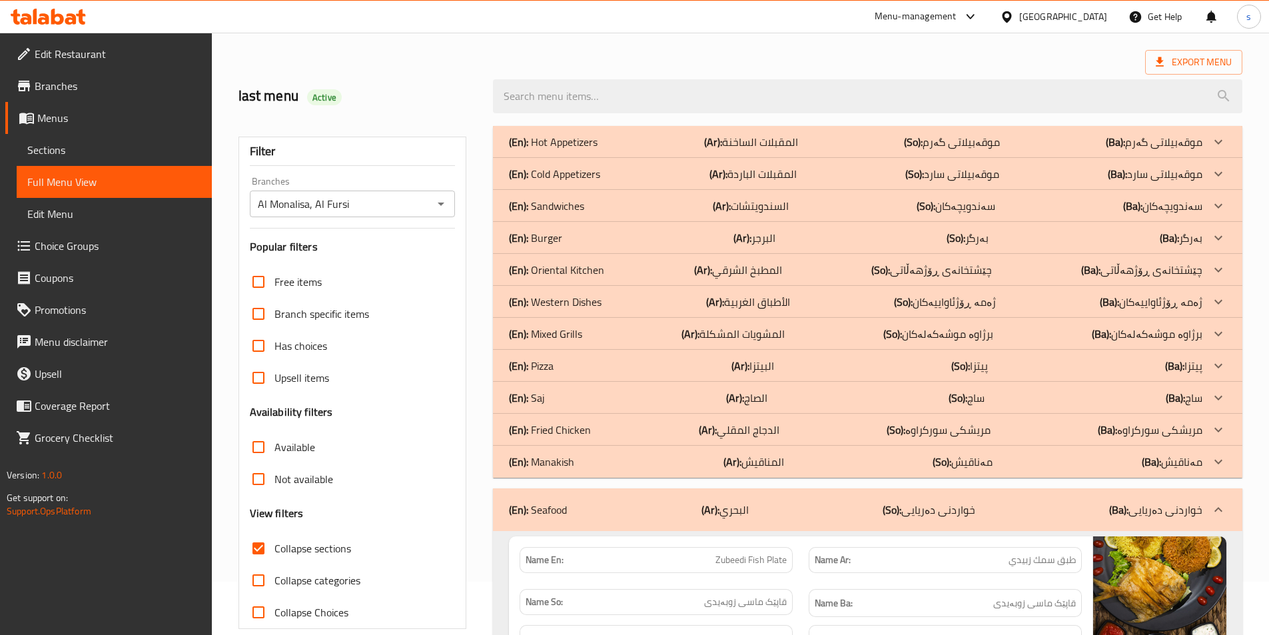
click at [556, 297] on p "(En): Western Dishes" at bounding box center [555, 302] width 93 height 16
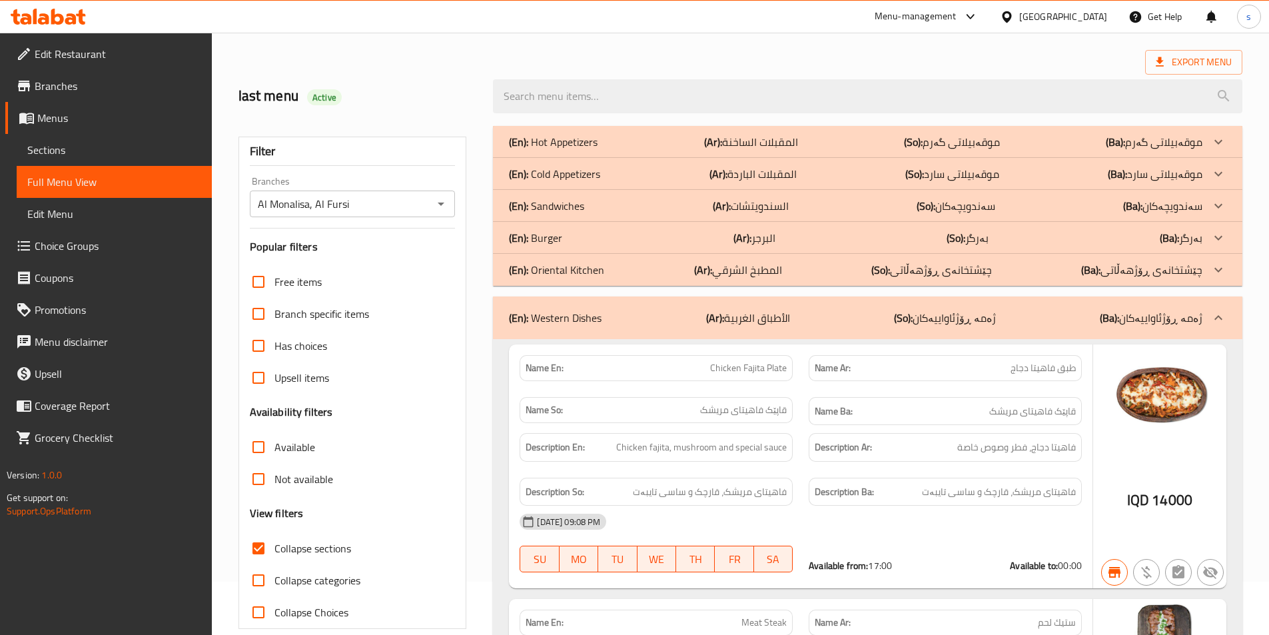
click at [554, 264] on p "(En): Oriental Kitchen" at bounding box center [556, 270] width 95 height 16
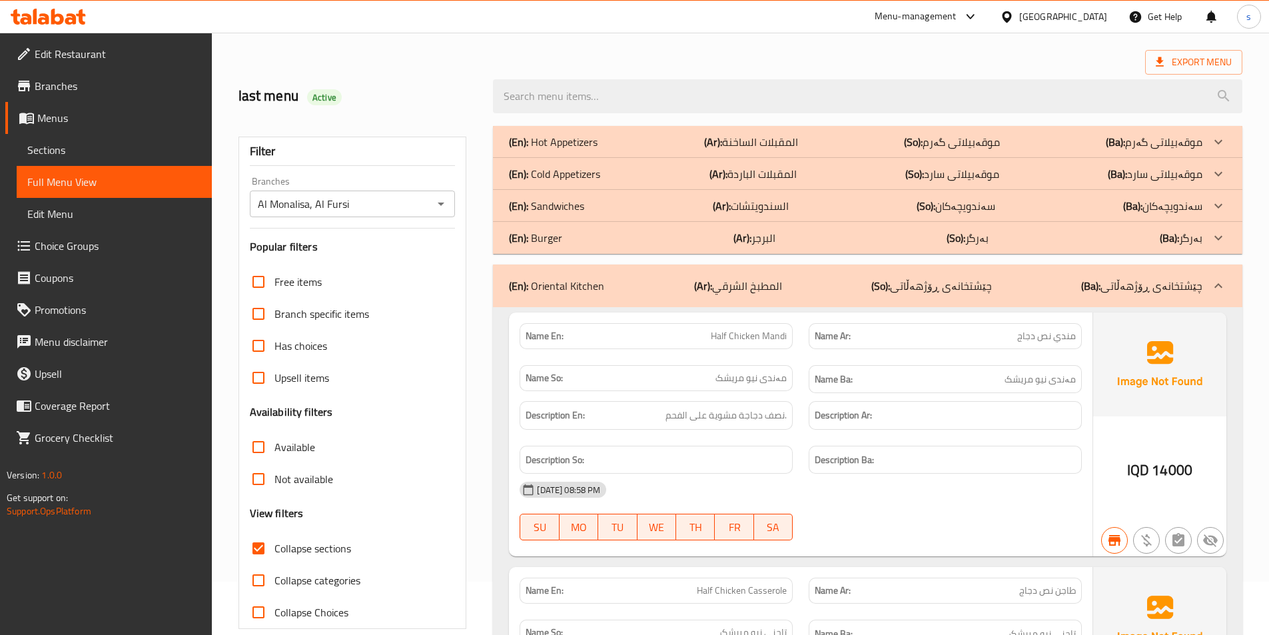
click at [548, 174] on p "(En): Cold Appetizers" at bounding box center [554, 174] width 91 height 16
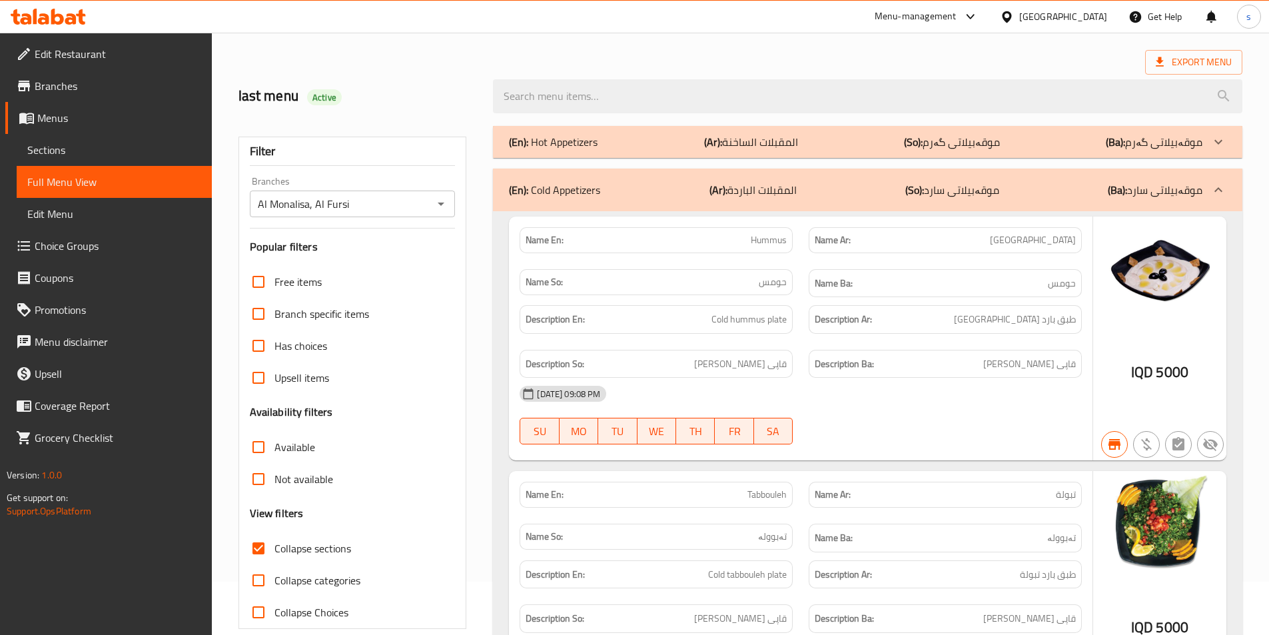
click at [548, 142] on p "(En): Hot Appetizers" at bounding box center [553, 142] width 89 height 16
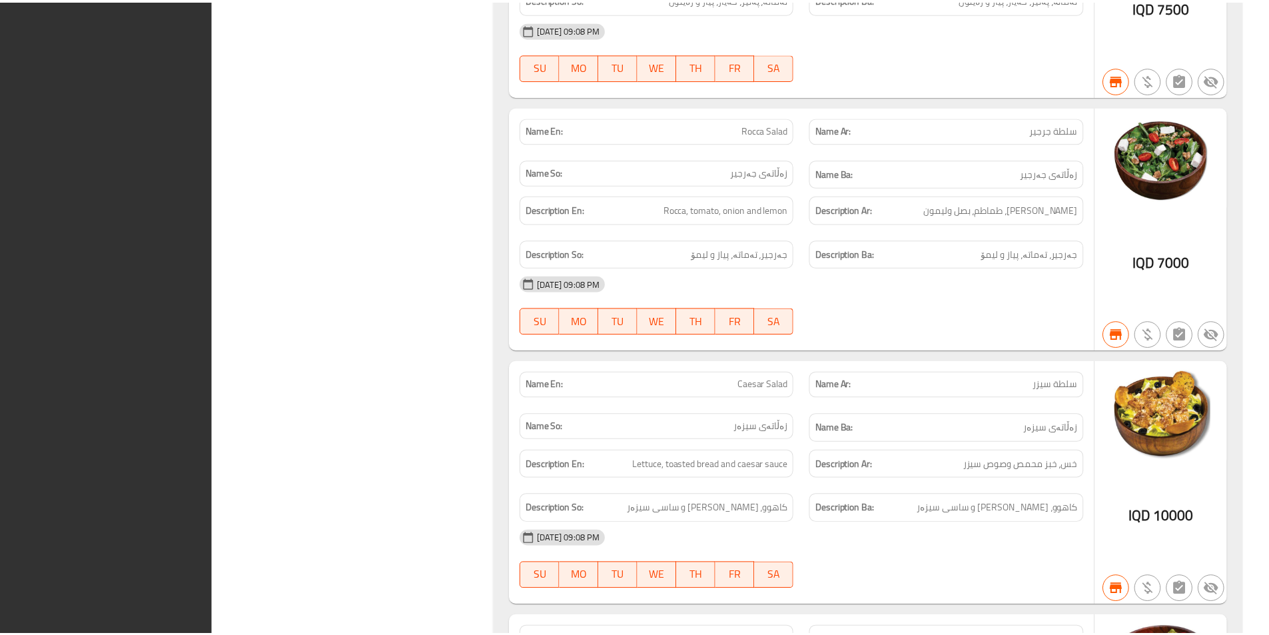
scroll to position [20533, 0]
